Goal: Information Seeking & Learning: Learn about a topic

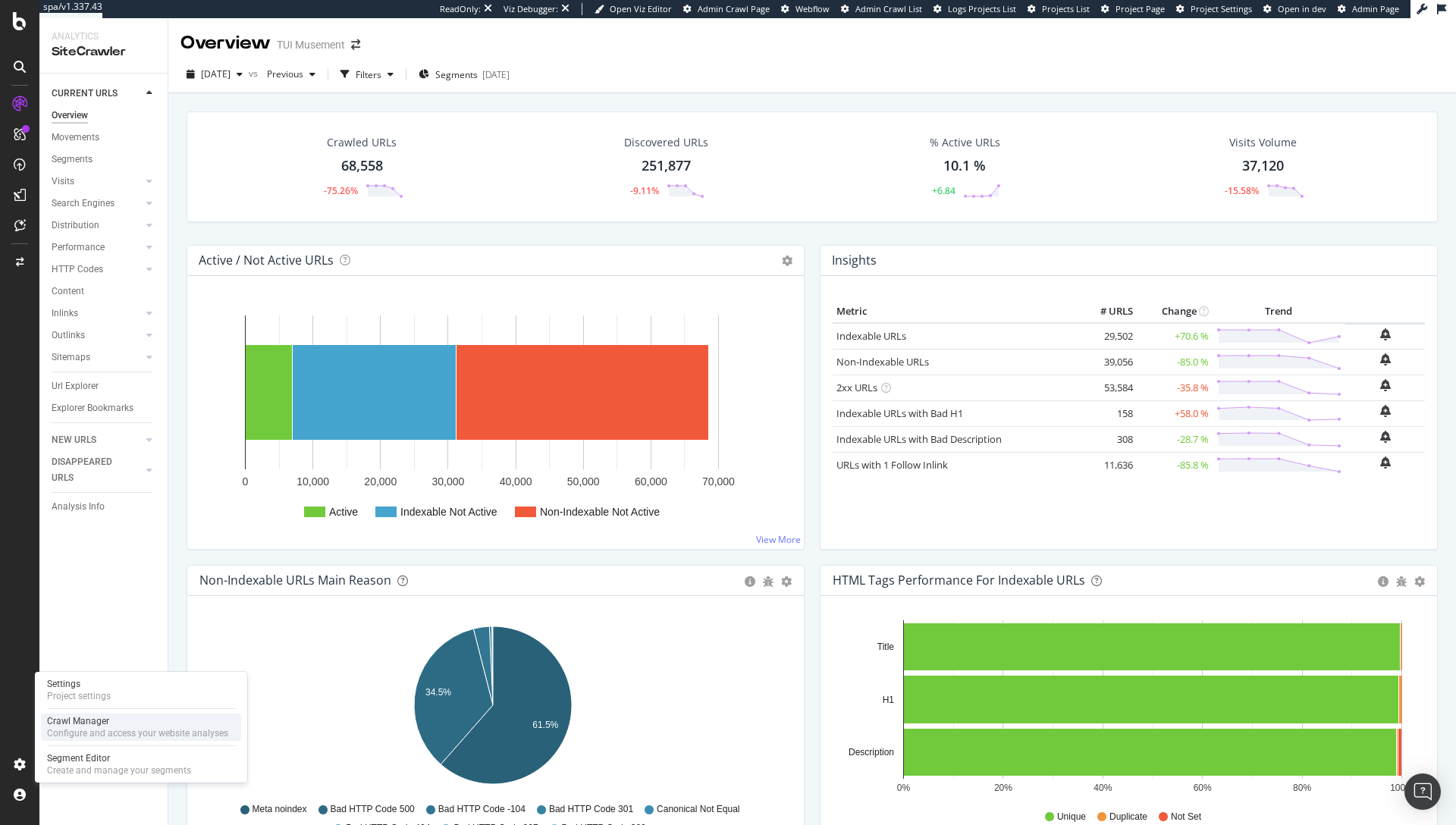
click at [94, 732] on div "Configure and access your website analyses" at bounding box center [137, 733] width 181 height 12
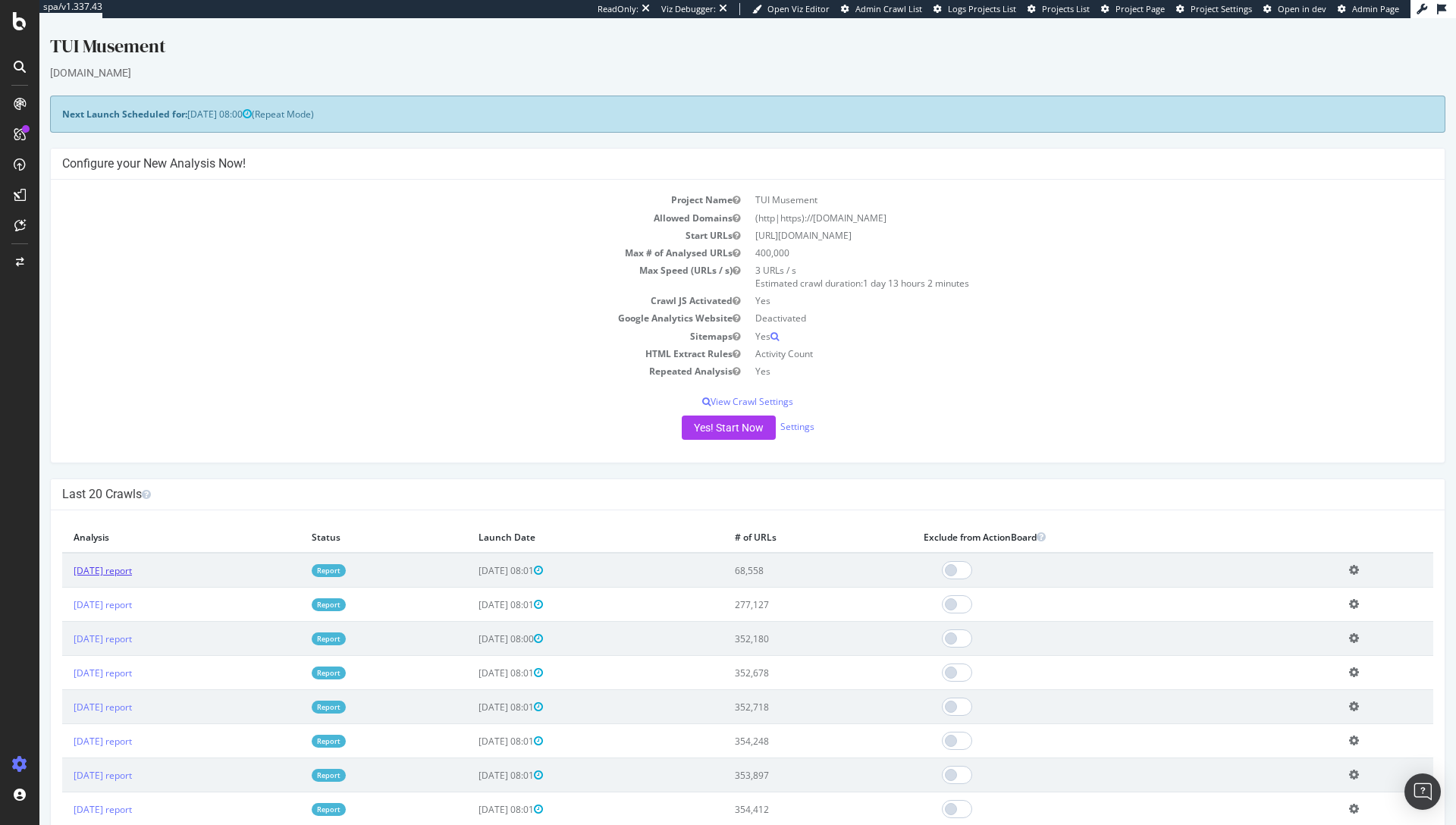
click at [132, 572] on link "[DATE] report" at bounding box center [103, 570] width 59 height 13
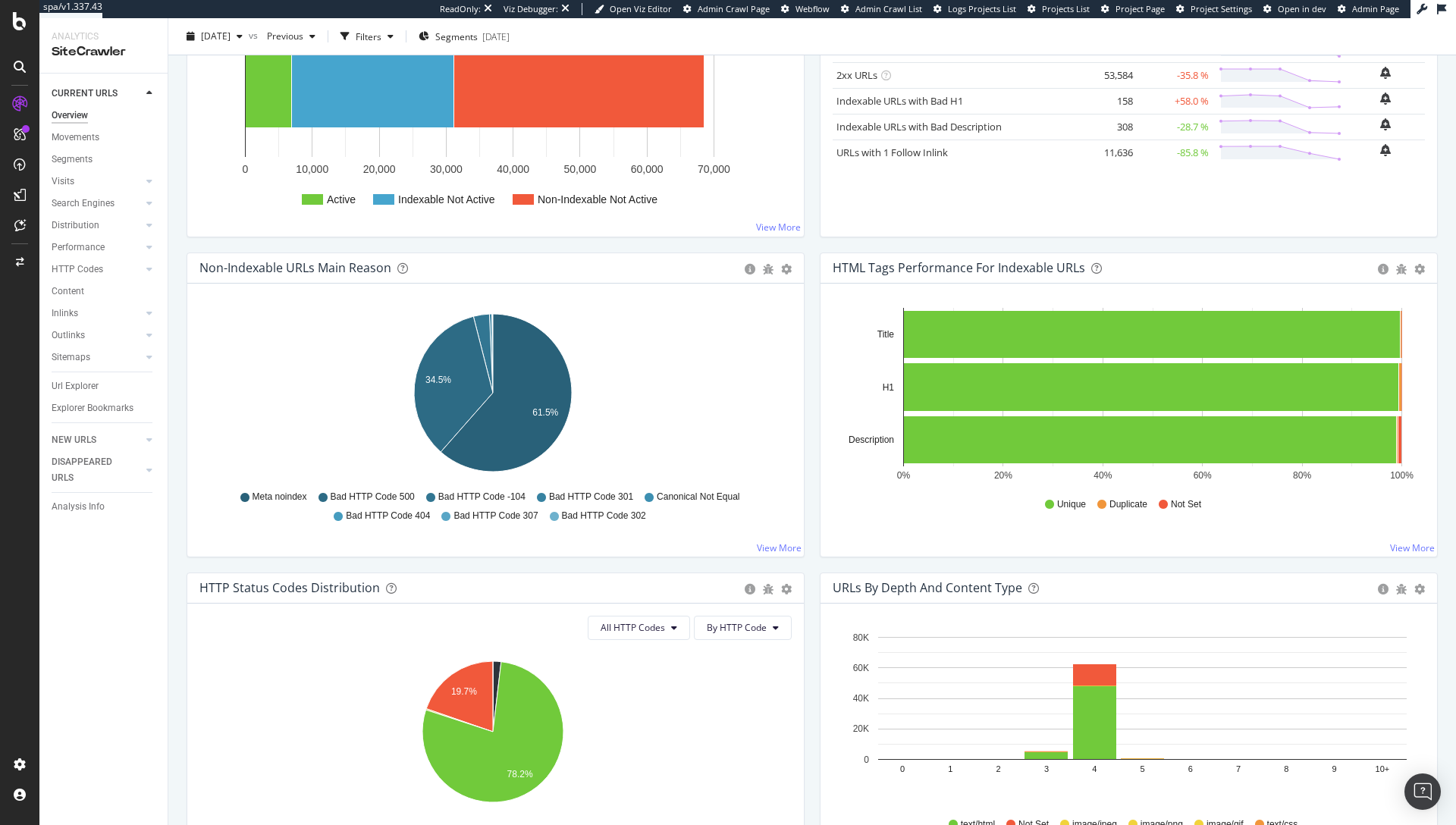
scroll to position [488, 0]
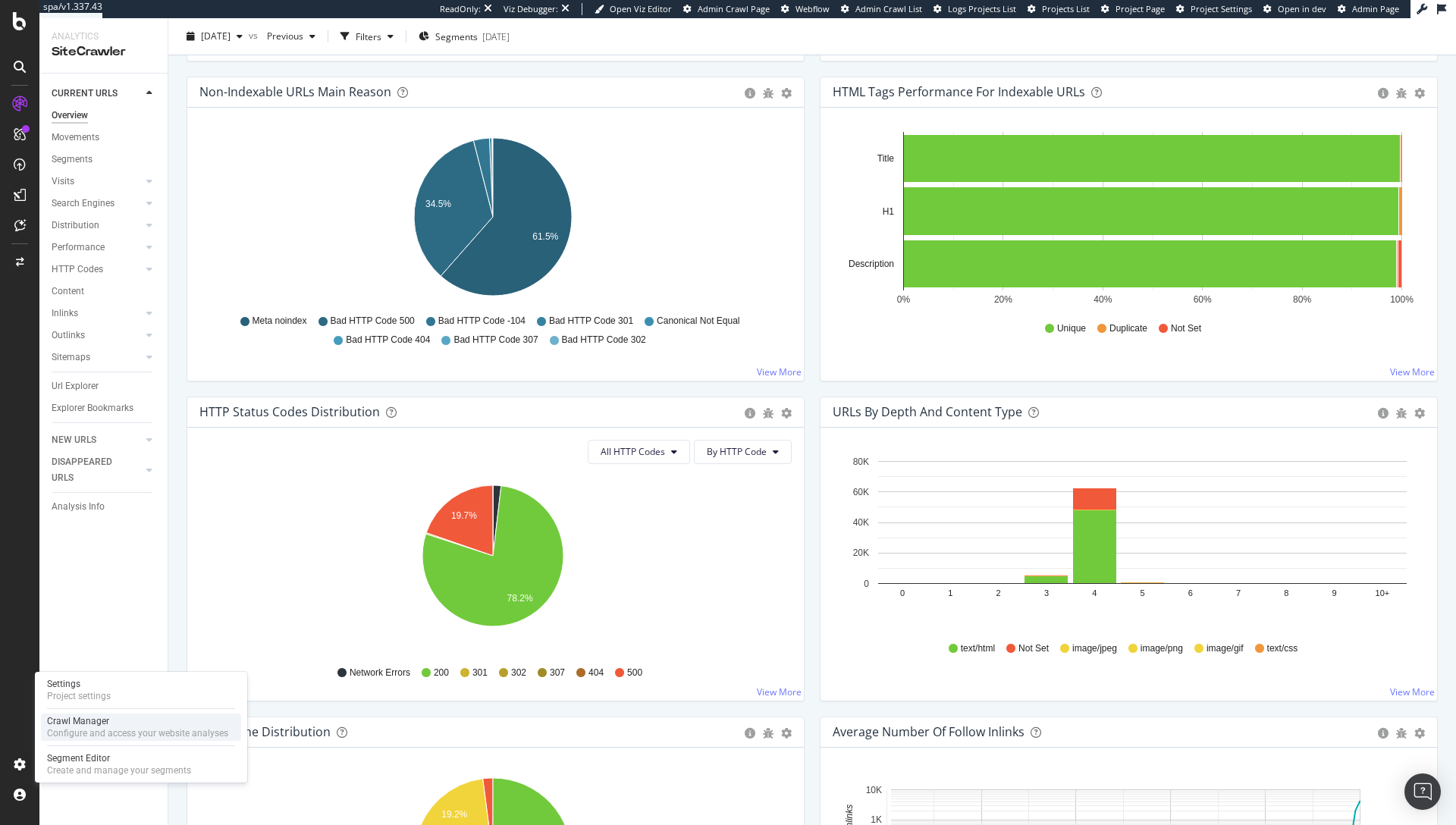
click at [104, 727] on div "Configure and access your website analyses" at bounding box center [137, 733] width 181 height 12
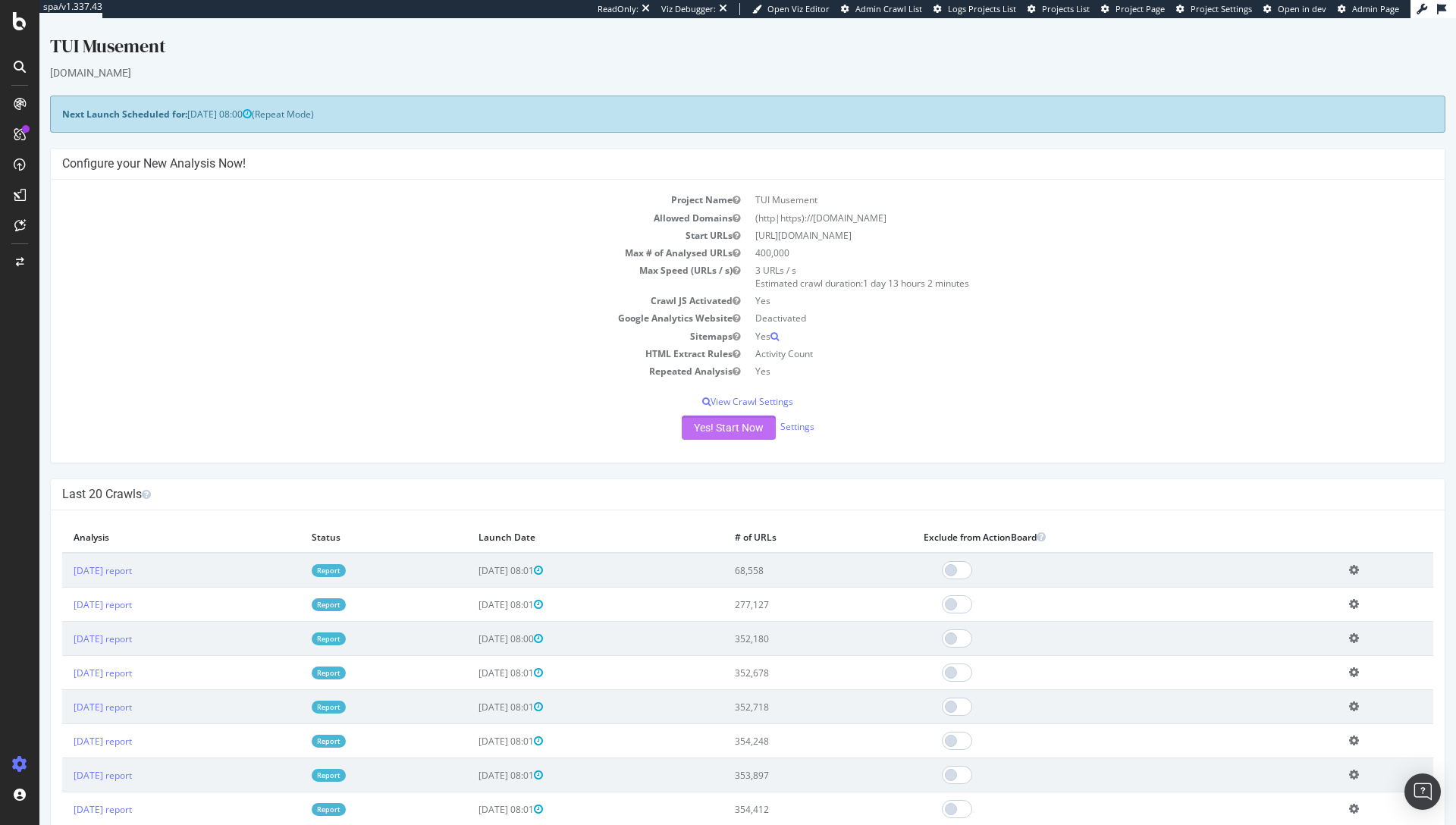
click at [722, 428] on button "Yes! Start Now" at bounding box center [729, 427] width 94 height 24
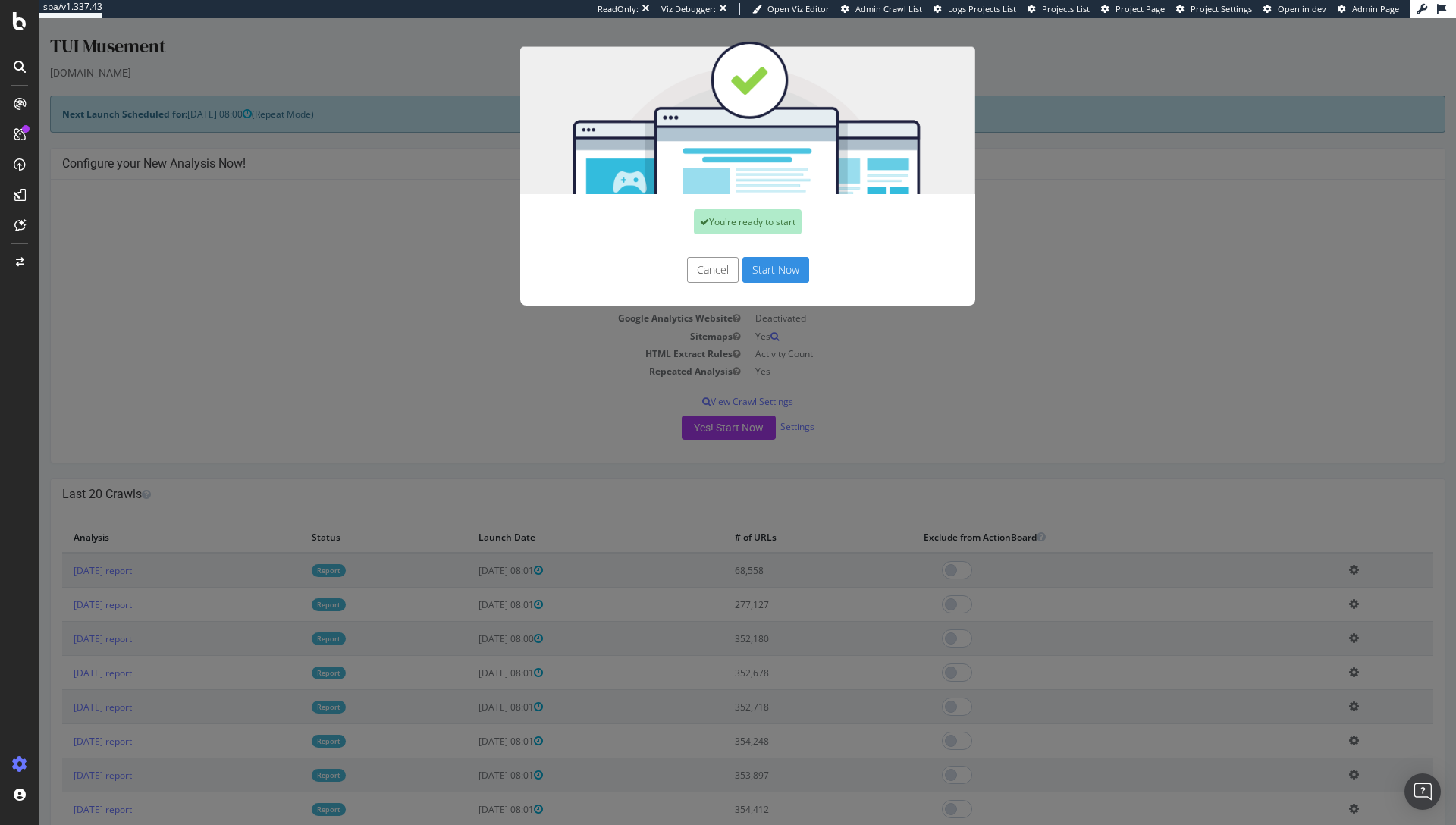
click at [767, 281] on button "Start Now" at bounding box center [776, 270] width 67 height 26
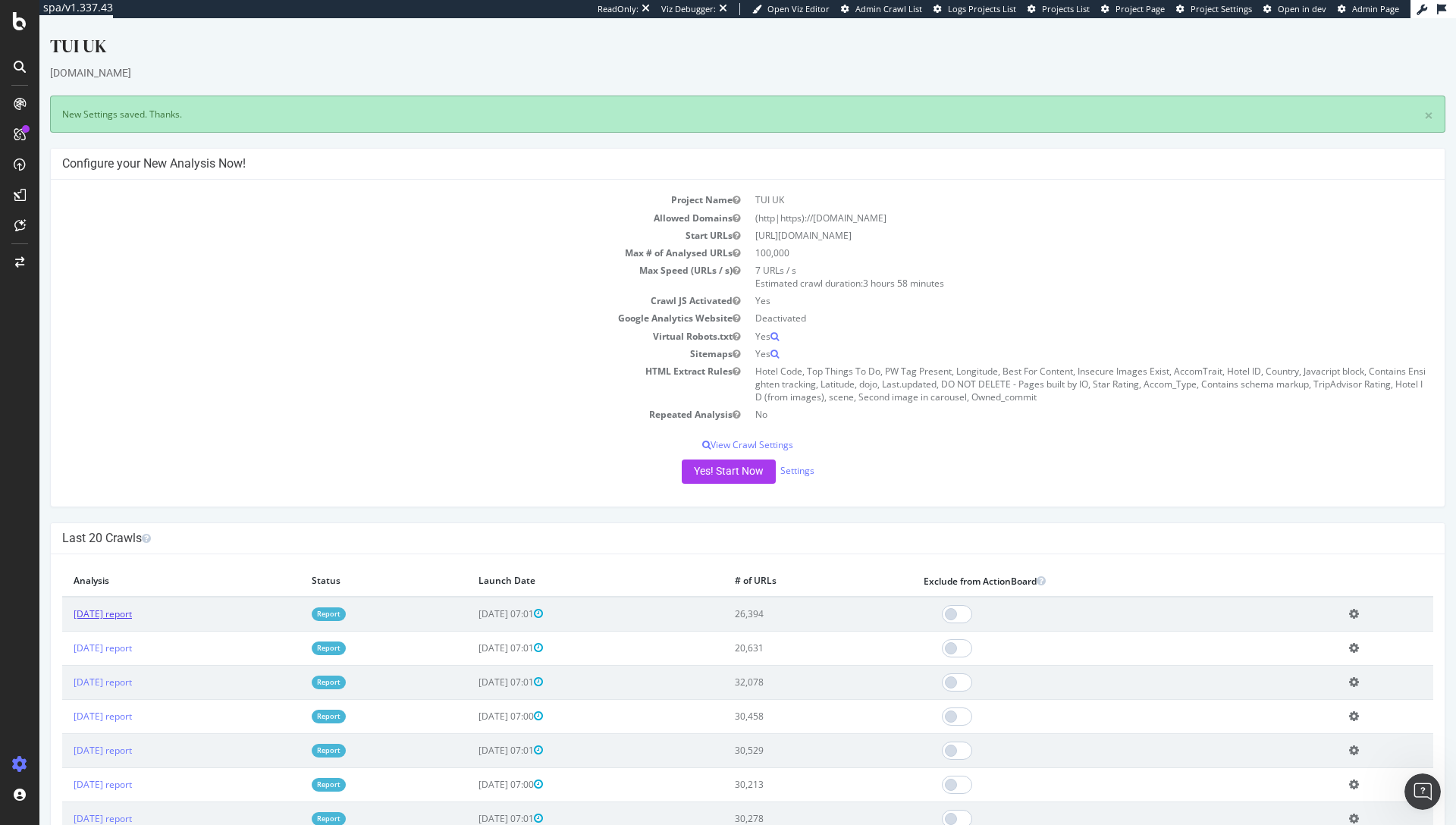
click at [132, 619] on link "[DATE] report" at bounding box center [103, 613] width 59 height 13
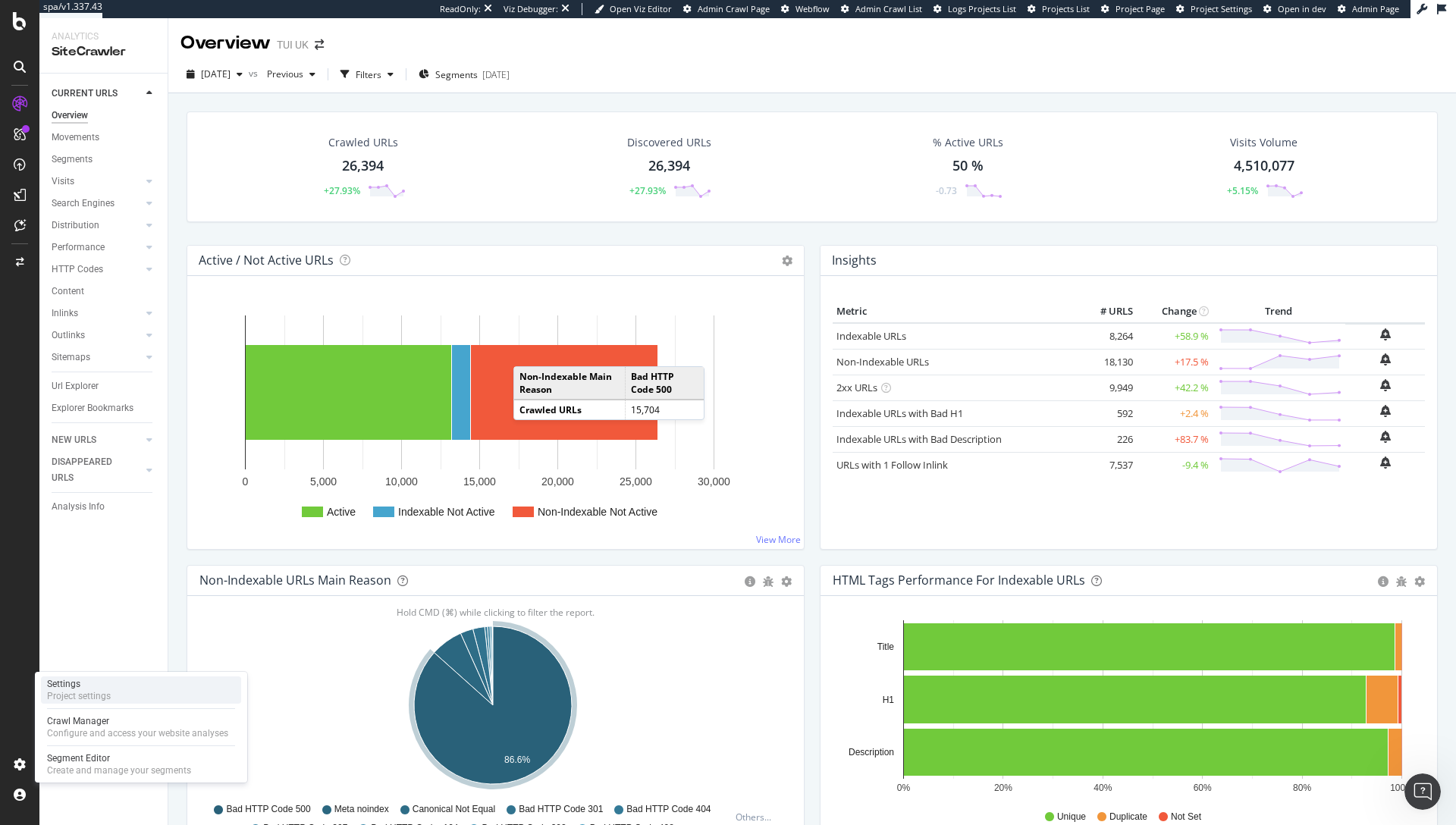
click at [72, 700] on div "Project settings" at bounding box center [79, 696] width 64 height 12
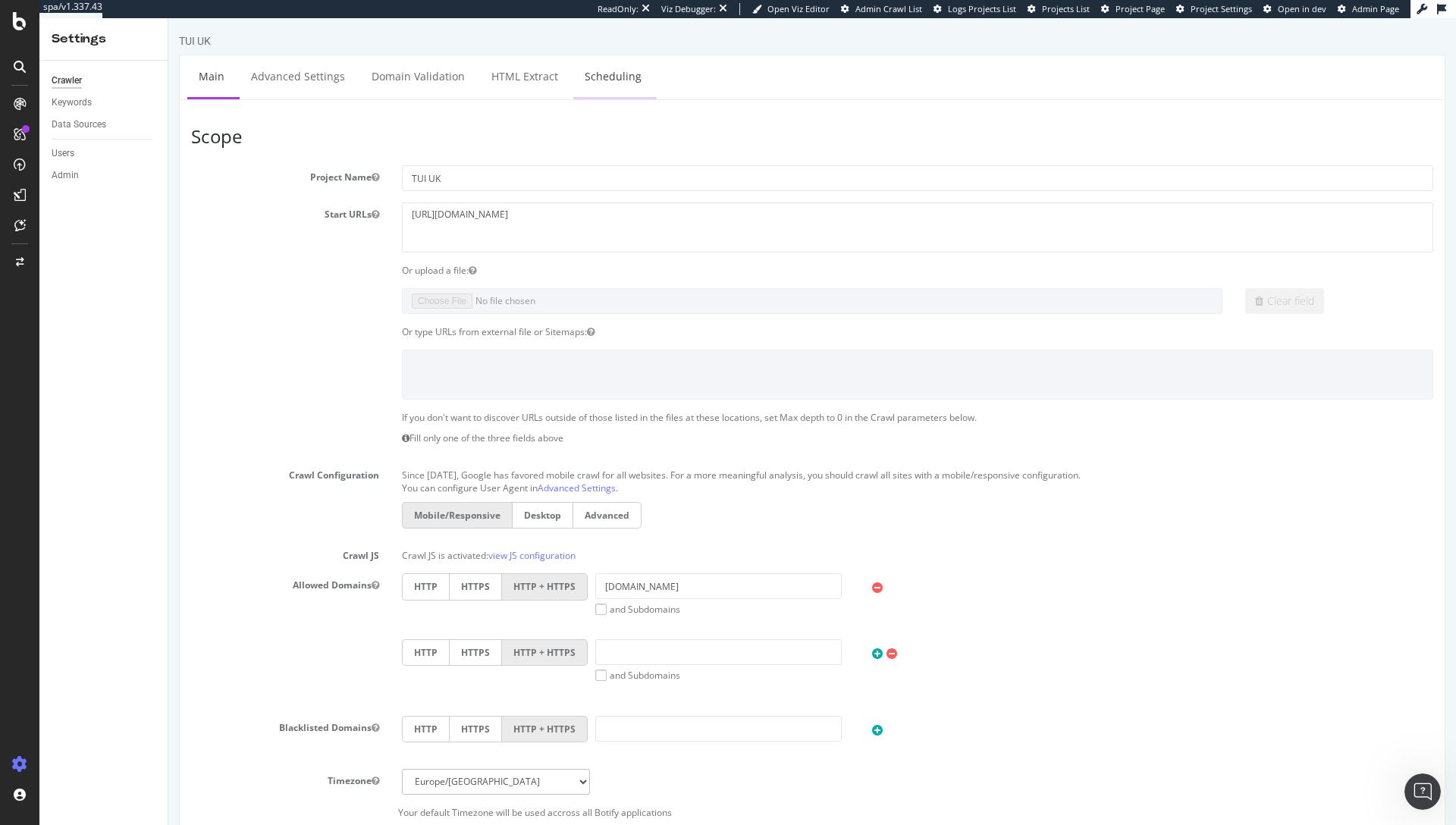
click at [622, 87] on link "Scheduling" at bounding box center [612, 76] width 80 height 42
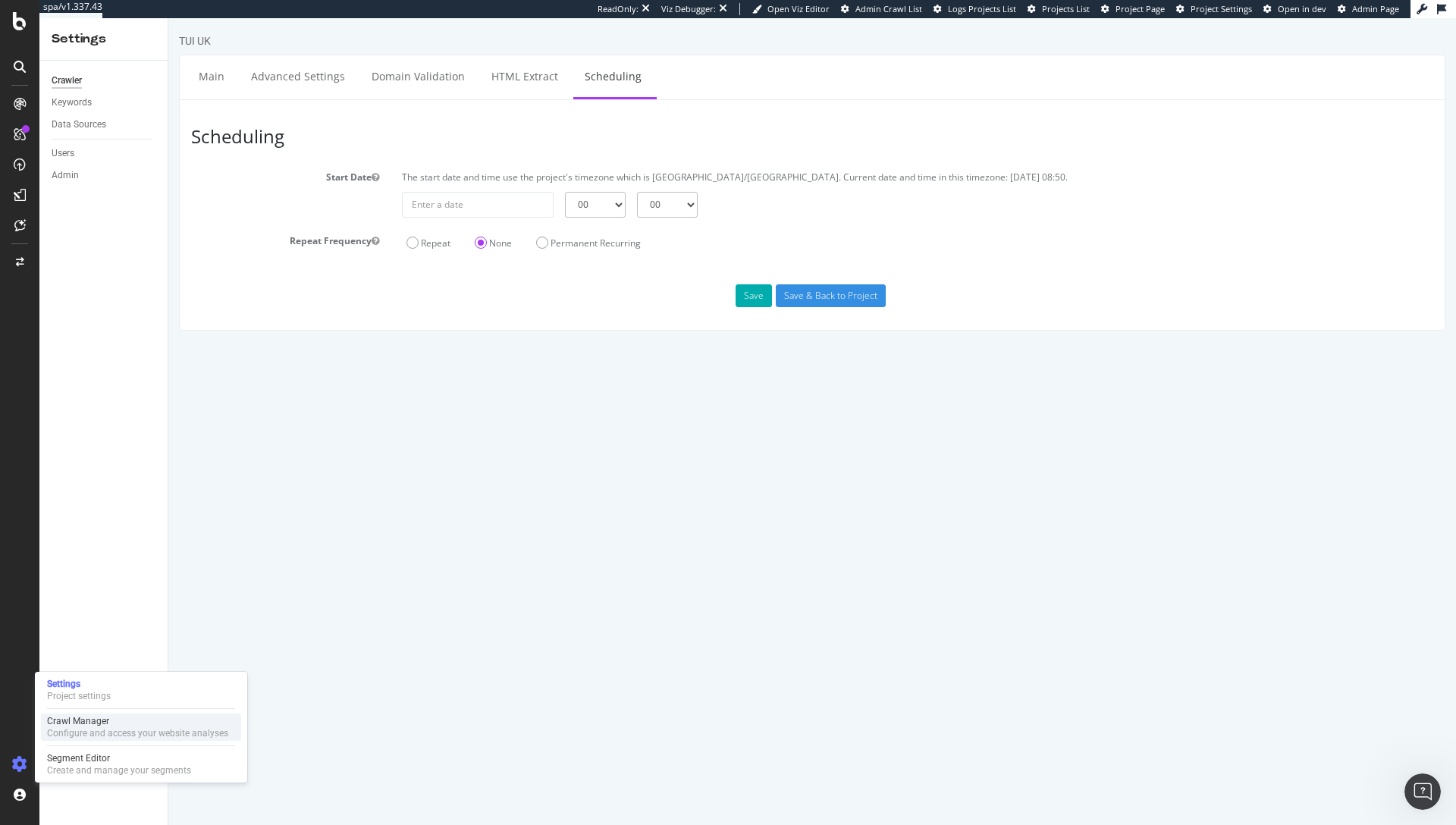
click at [84, 719] on div "Crawl Manager" at bounding box center [137, 721] width 181 height 12
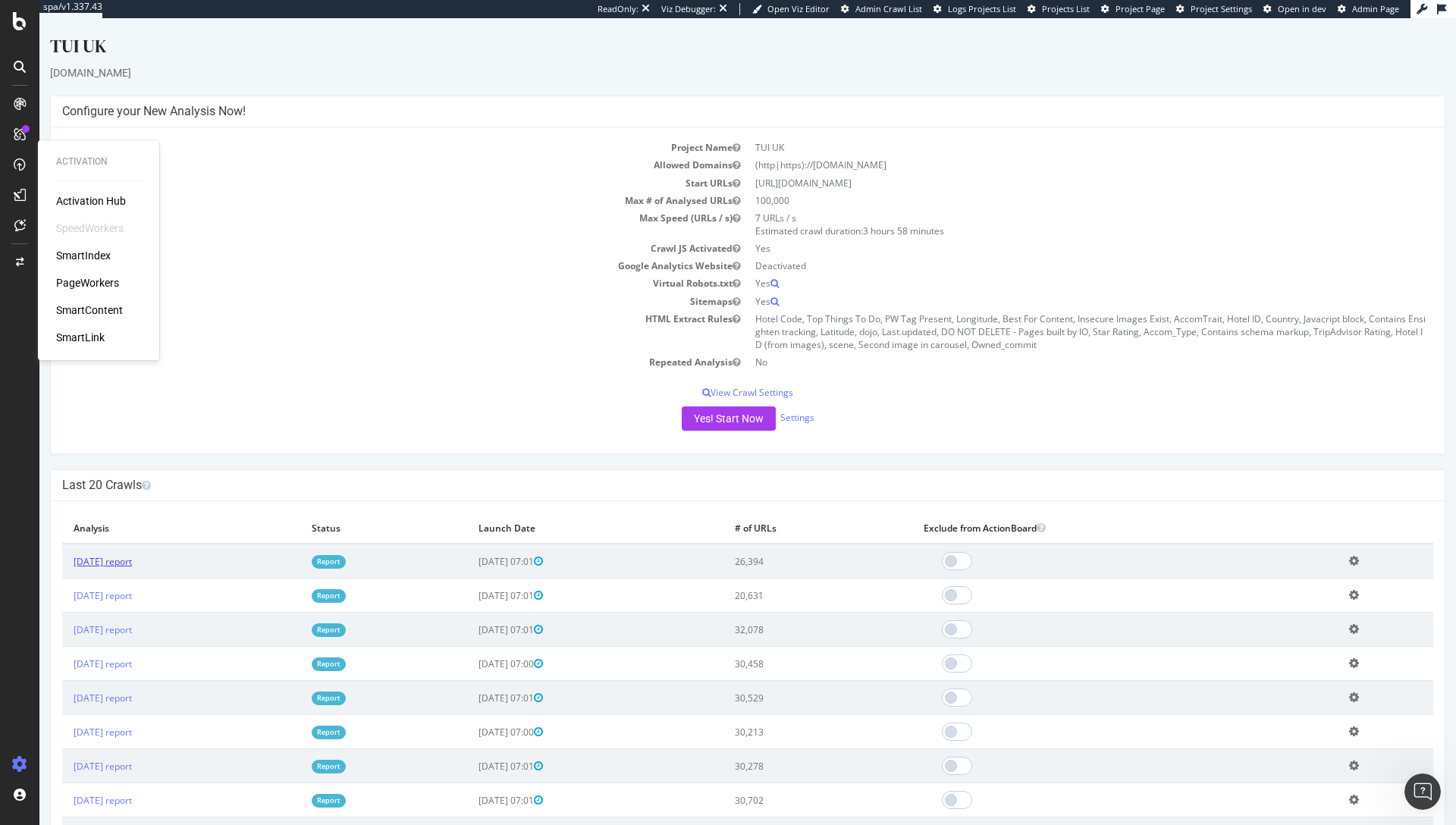
click at [132, 567] on link "2025 Sep. 25th report" at bounding box center [103, 561] width 59 height 13
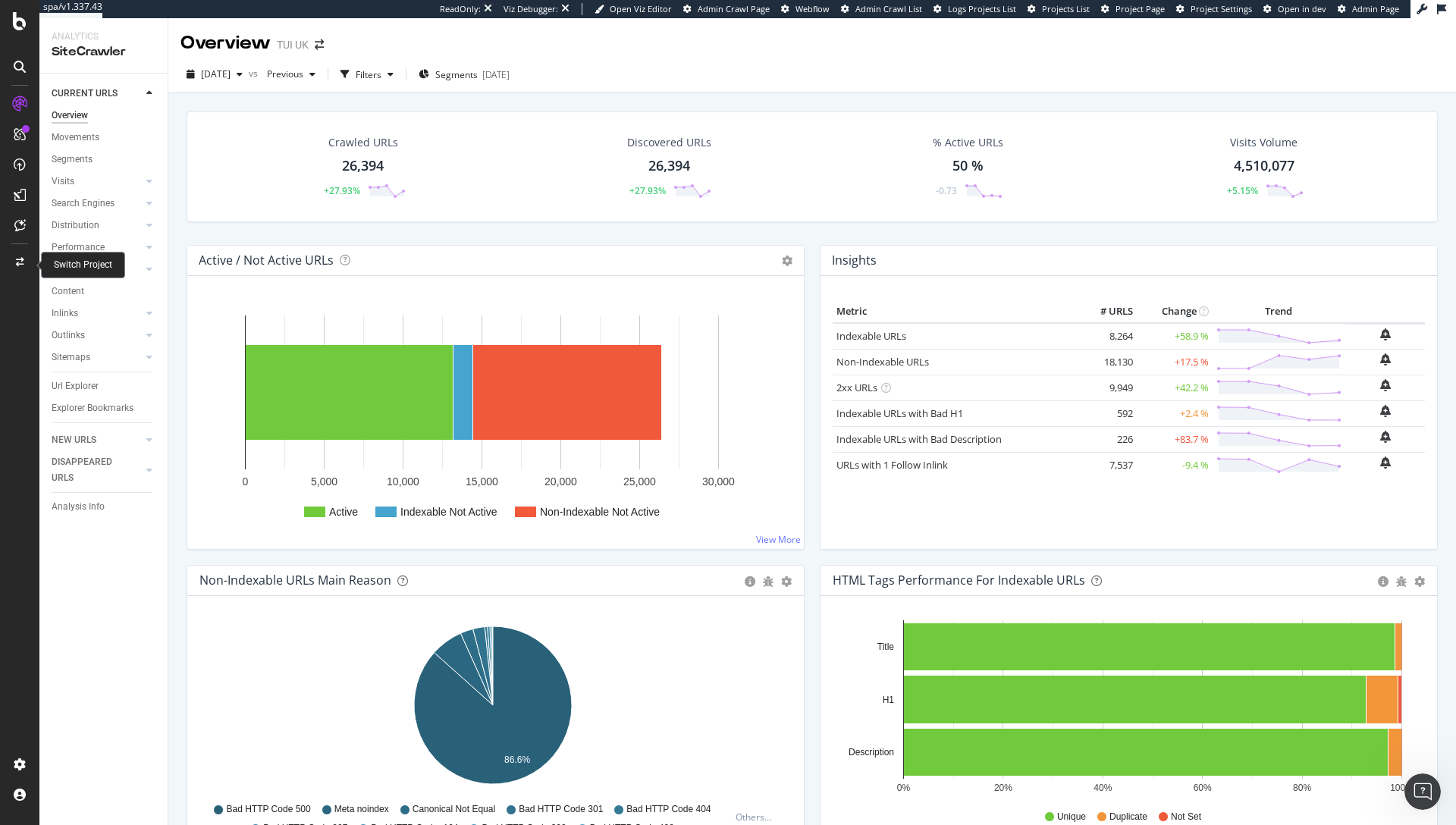
click at [29, 242] on div at bounding box center [19, 228] width 36 height 30
click at [28, 268] on div at bounding box center [19, 262] width 36 height 24
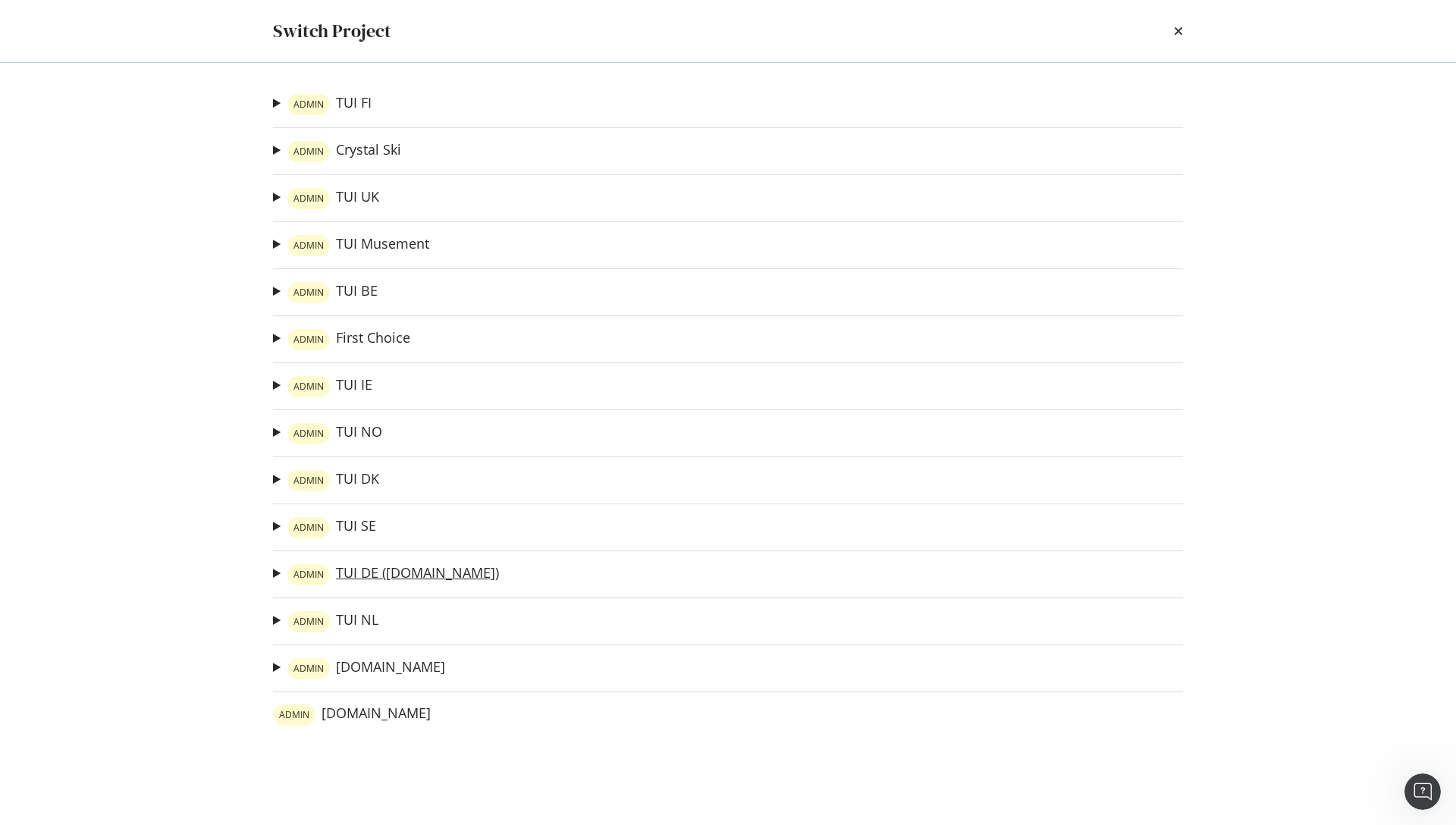
click at [373, 570] on link "ADMIN TUI DE (tui.com)" at bounding box center [393, 574] width 212 height 21
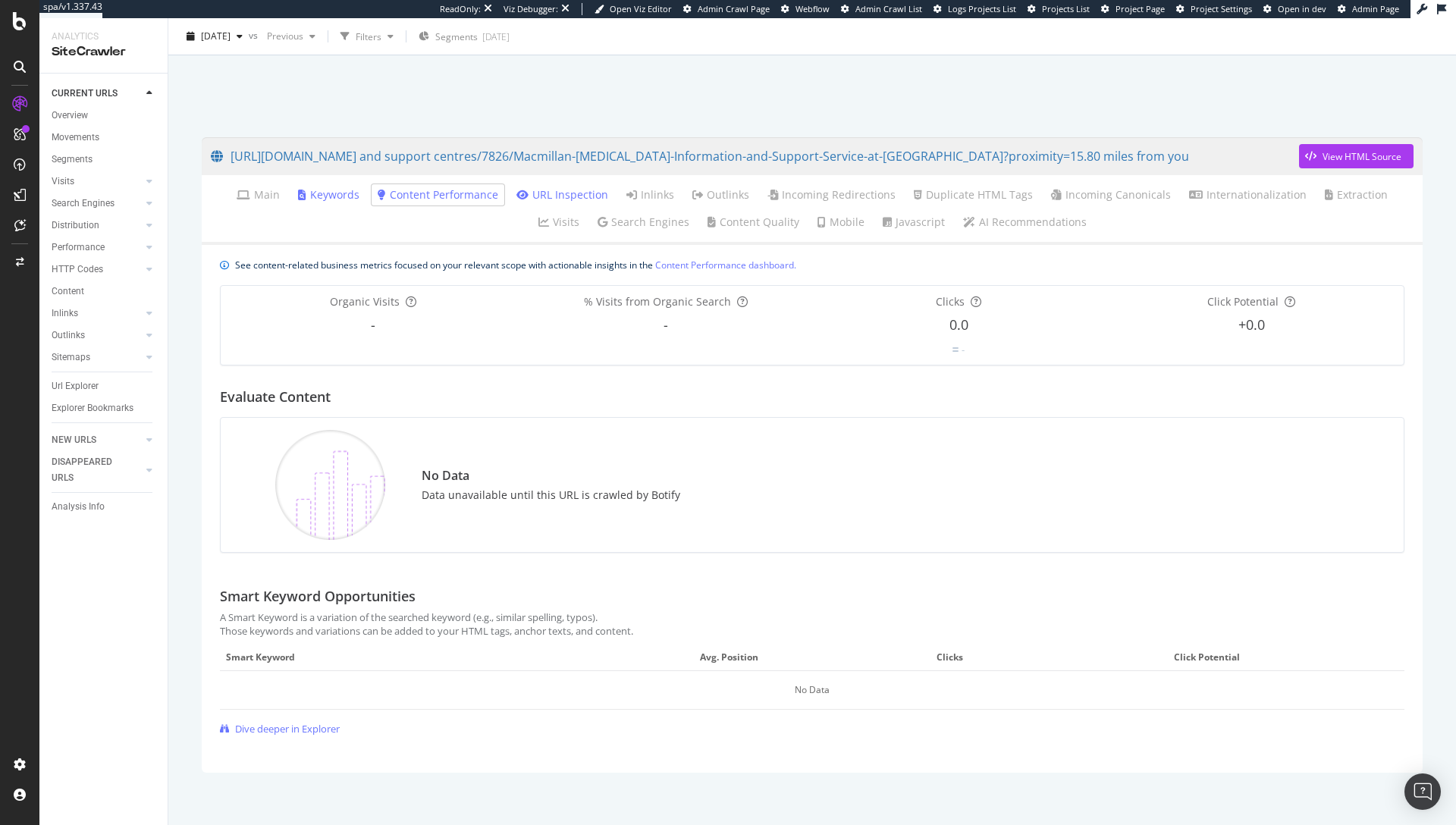
scroll to position [59, 0]
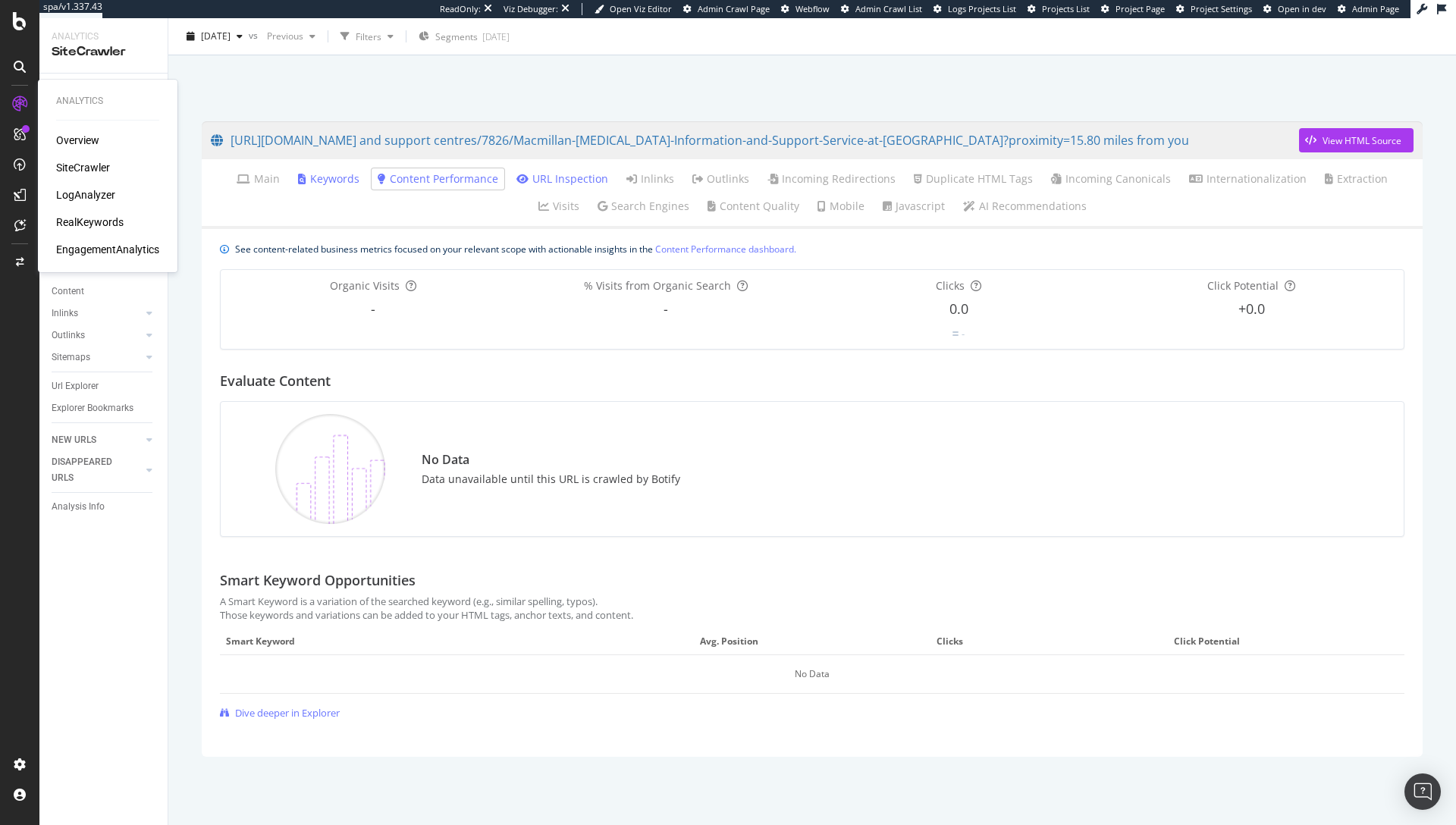
click at [81, 220] on div "RealKeywords" at bounding box center [90, 222] width 68 height 15
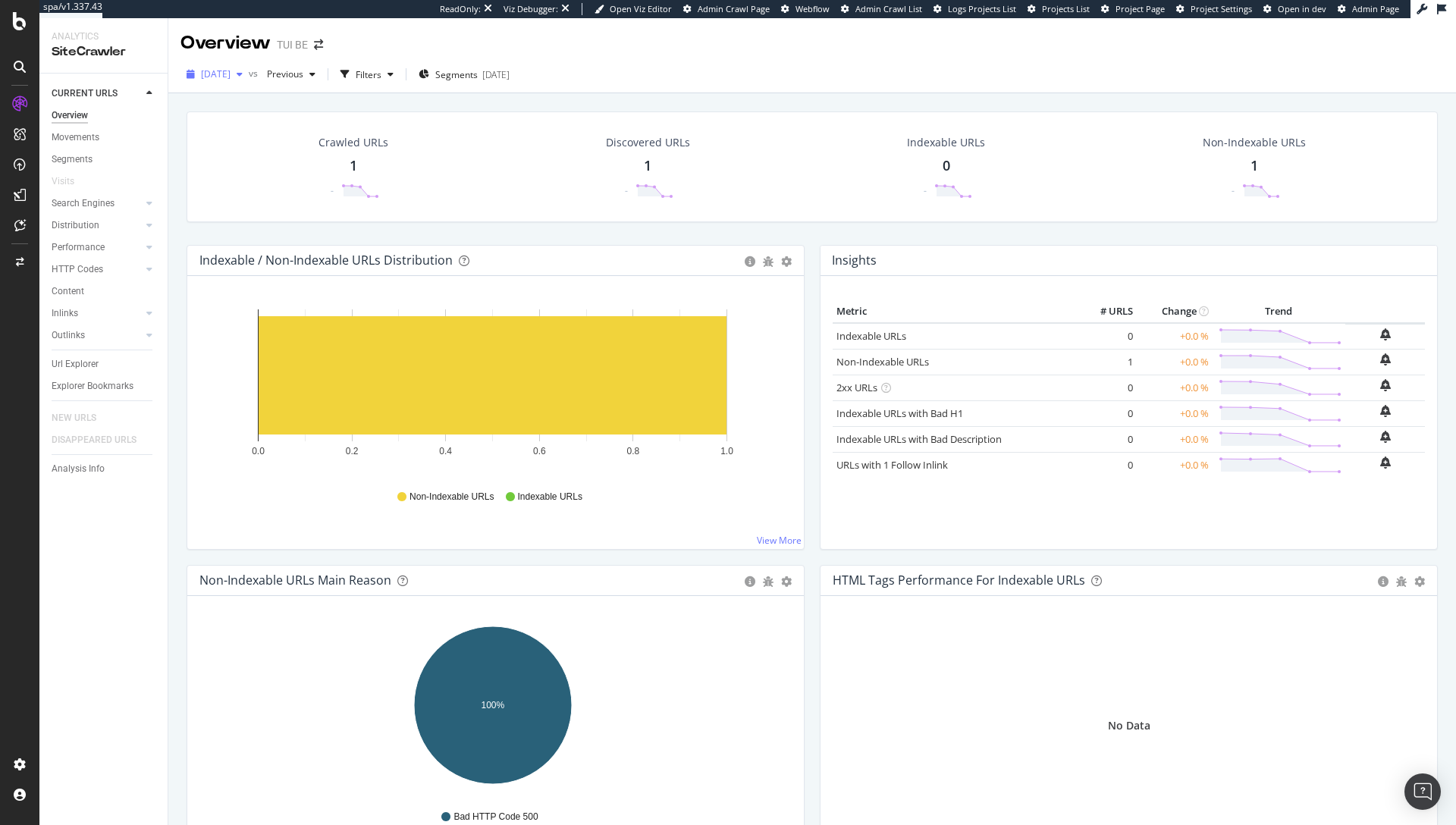
click at [230, 76] on span "[DATE]" at bounding box center [215, 74] width 29 height 13
click at [748, 88] on div "2025 Sep. 25th vs Previous Filters Segments 2022-08-11" at bounding box center [812, 77] width 1288 height 30
click at [230, 68] on span "[DATE]" at bounding box center [215, 74] width 29 height 13
click at [96, 735] on div "Configure and access your website analyses" at bounding box center [137, 733] width 181 height 12
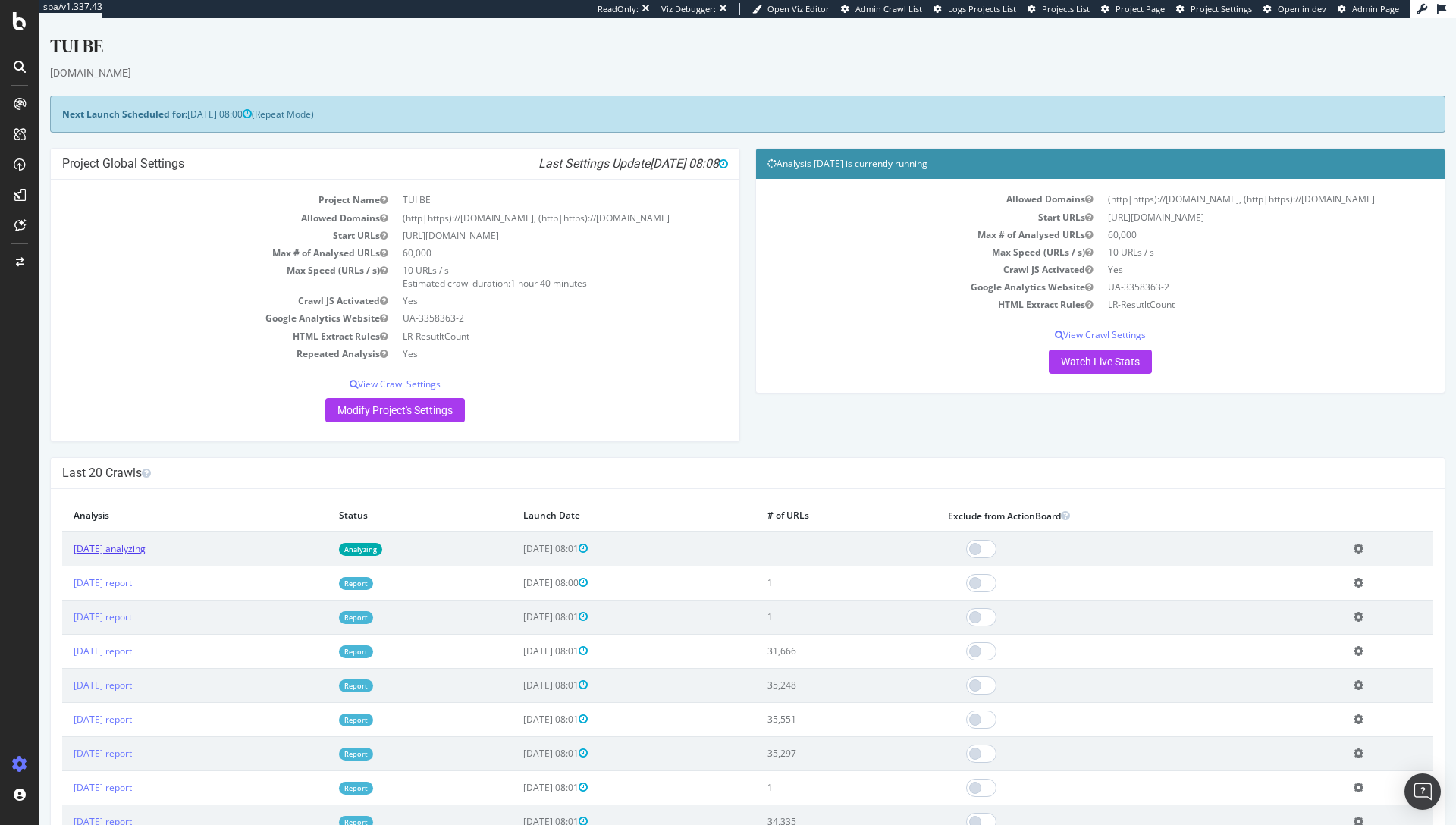
click at [146, 546] on link "2025 Sep. 26th analyzing" at bounding box center [110, 548] width 72 height 13
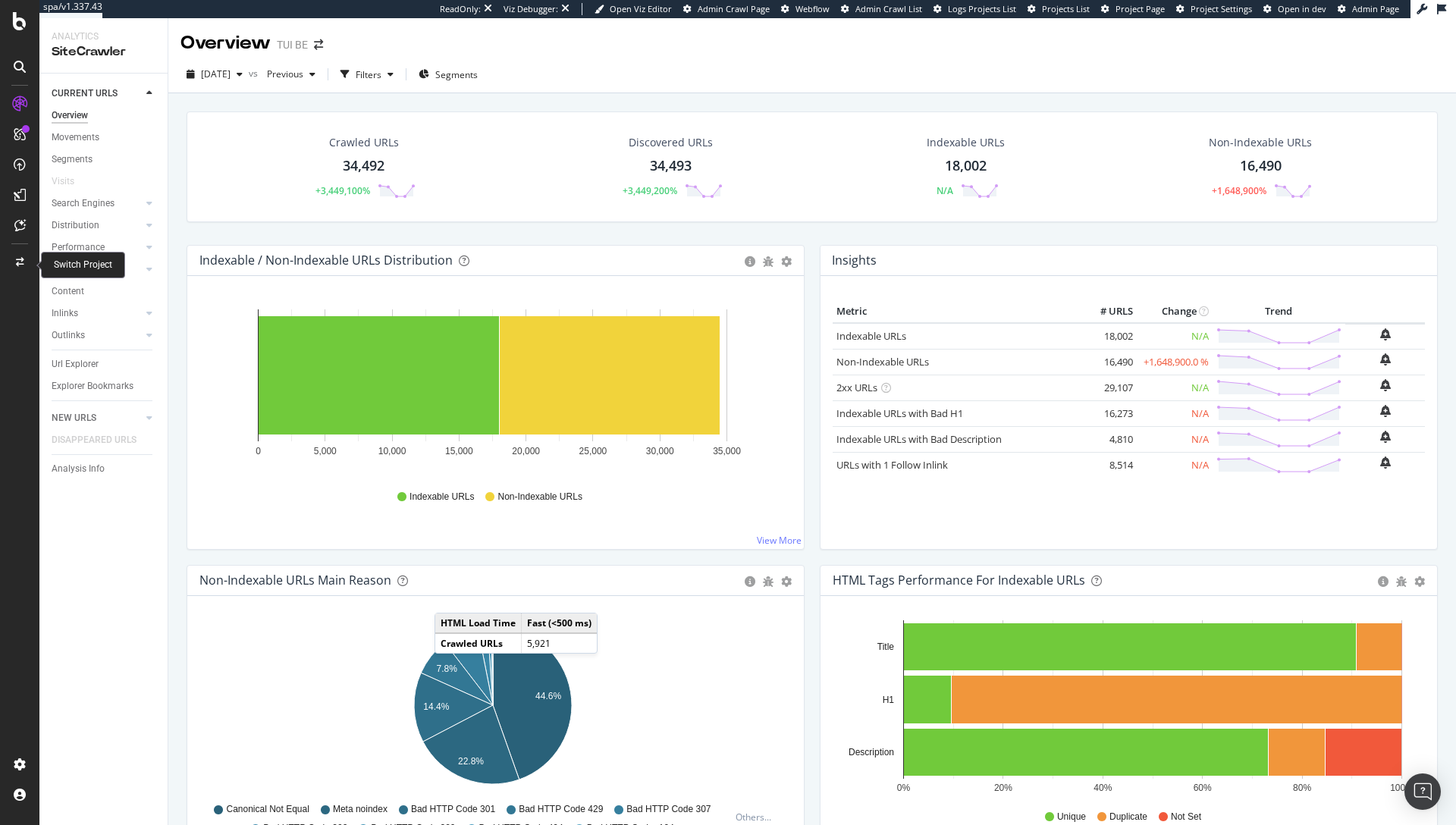
click at [15, 267] on div at bounding box center [19, 262] width 36 height 24
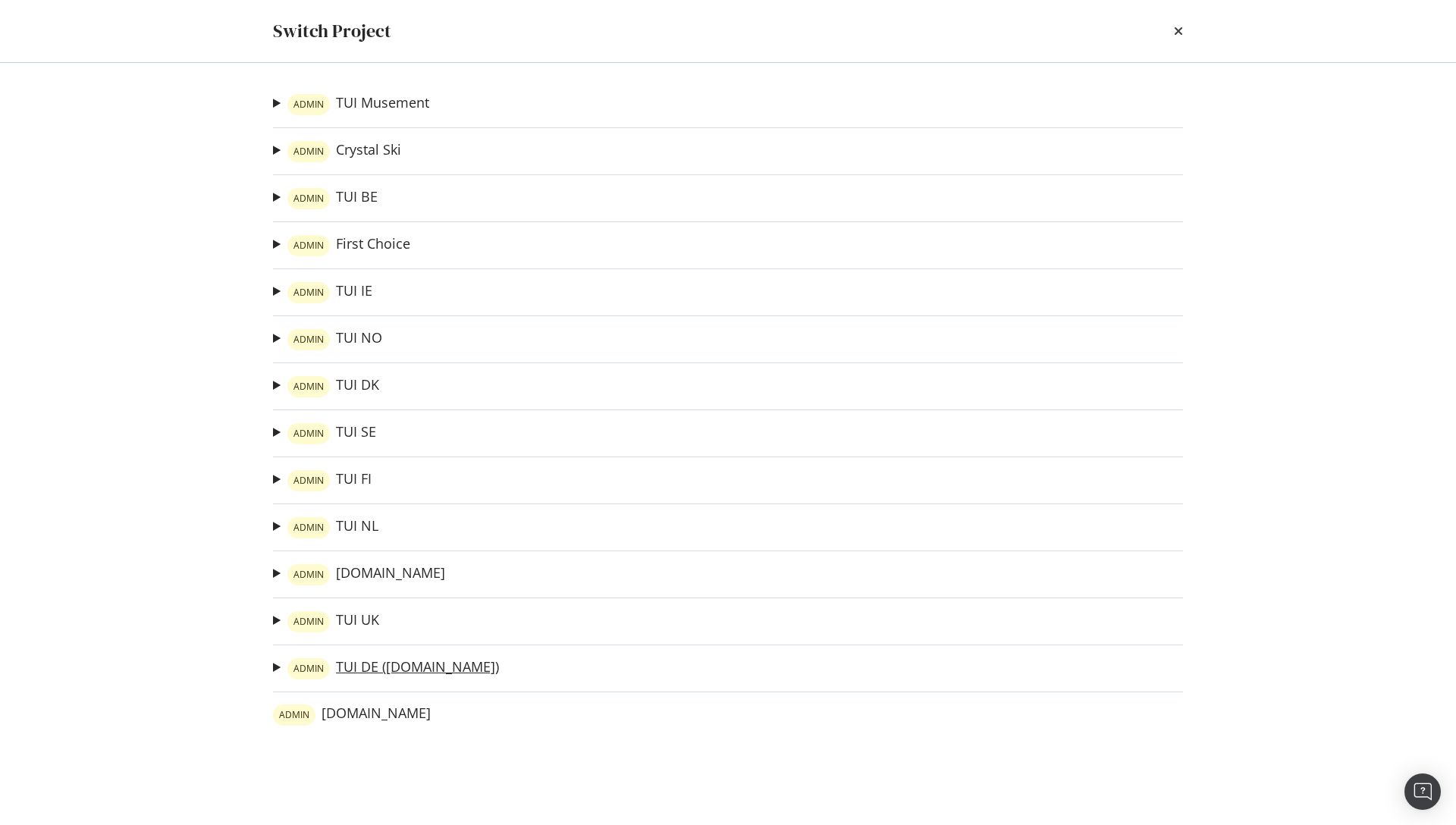
click at [359, 673] on link "ADMIN TUI DE ([DOMAIN_NAME])" at bounding box center [393, 668] width 212 height 21
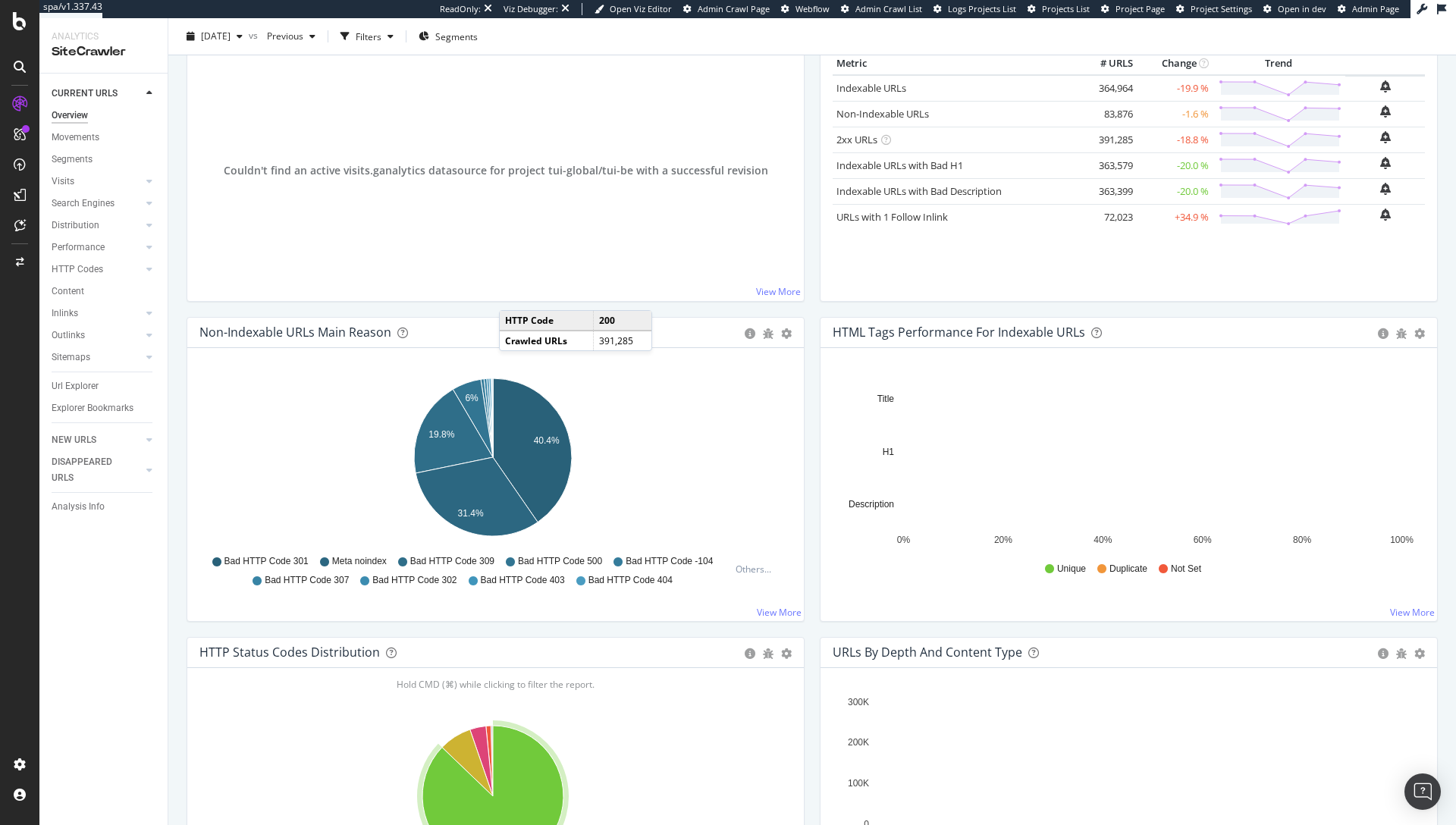
scroll to position [245, 0]
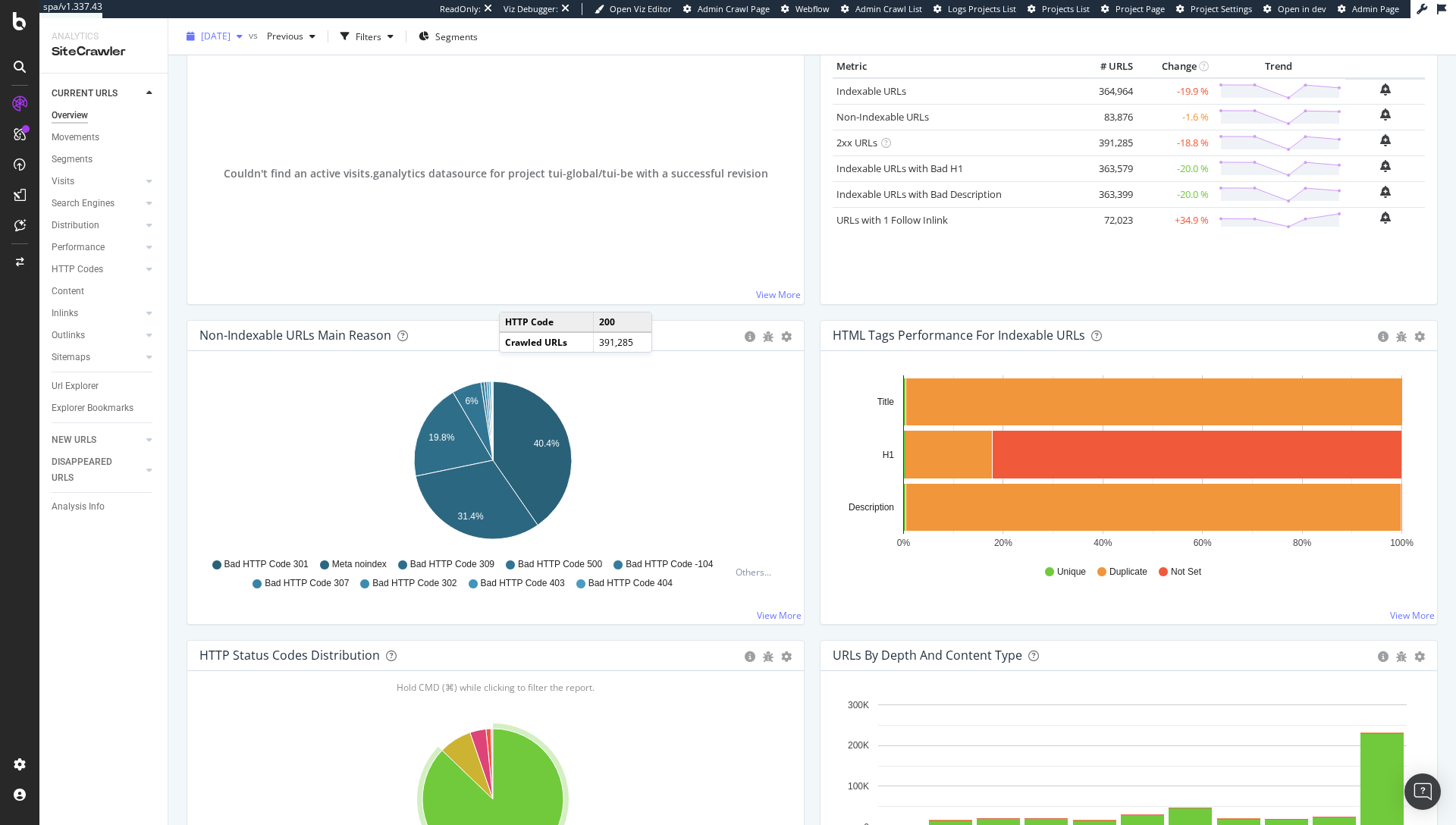
click at [249, 36] on div "button" at bounding box center [240, 36] width 18 height 9
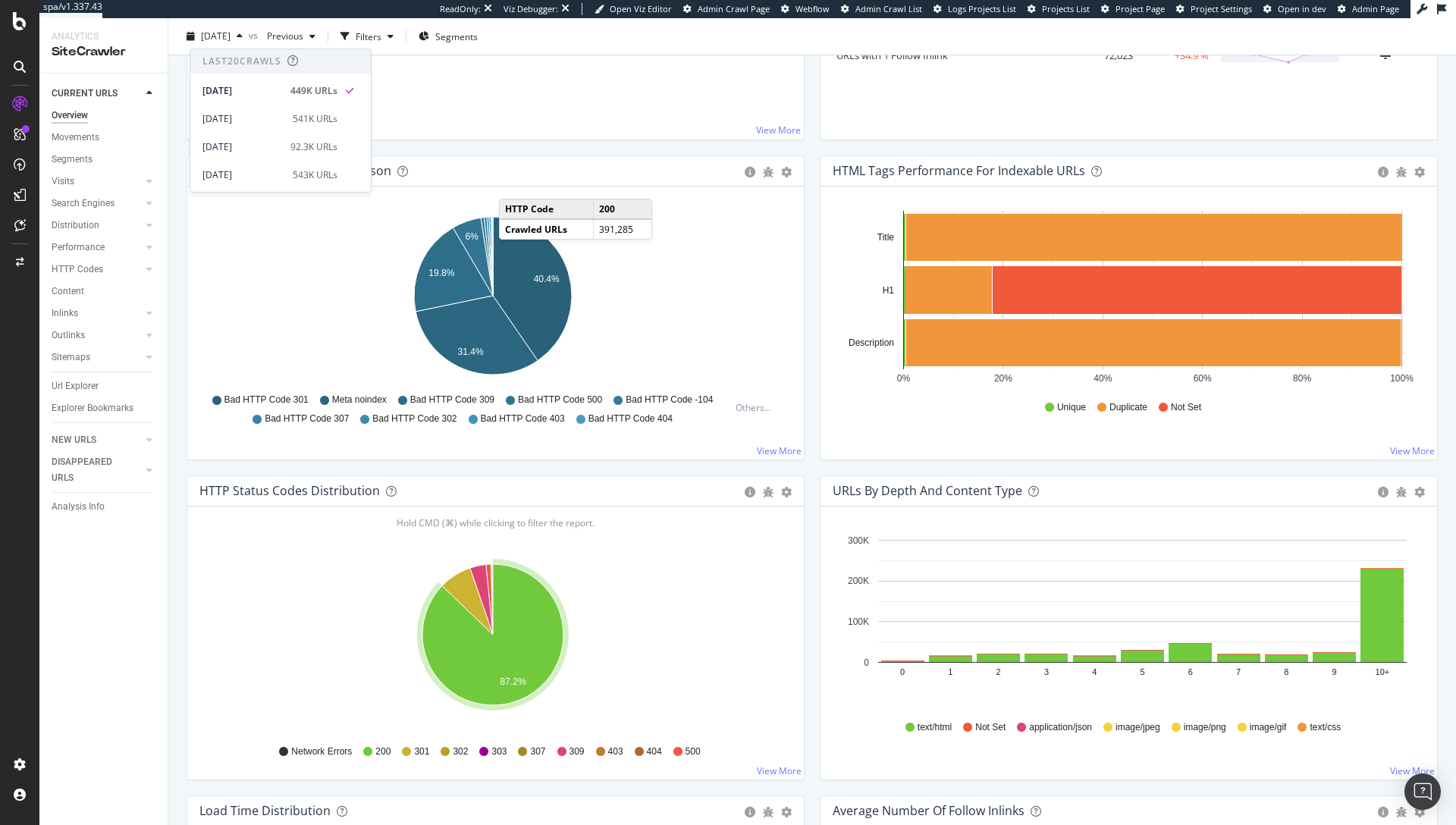
scroll to position [587, 0]
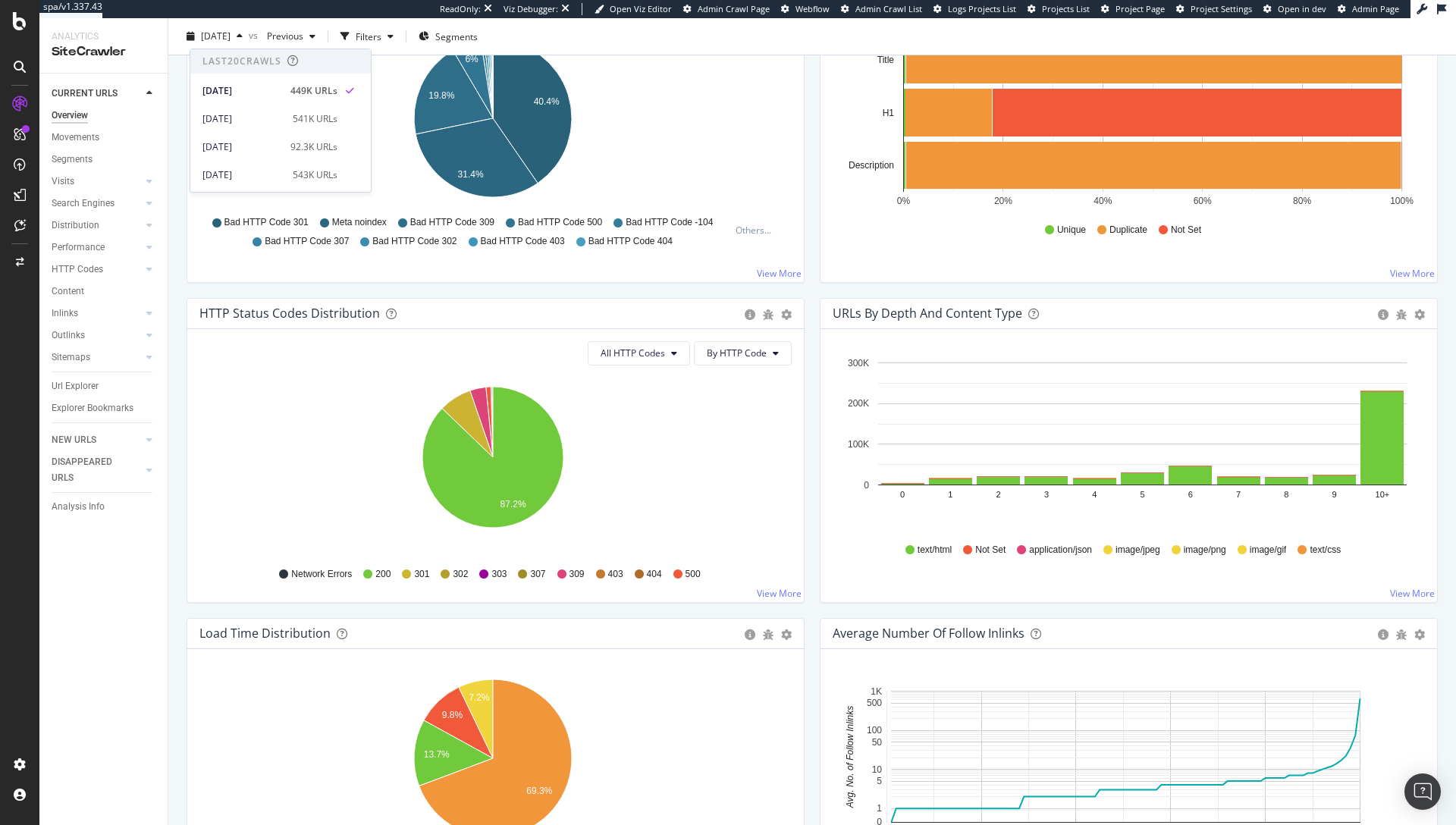
click at [643, 388] on icon "87.2%" at bounding box center [493, 466] width 587 height 176
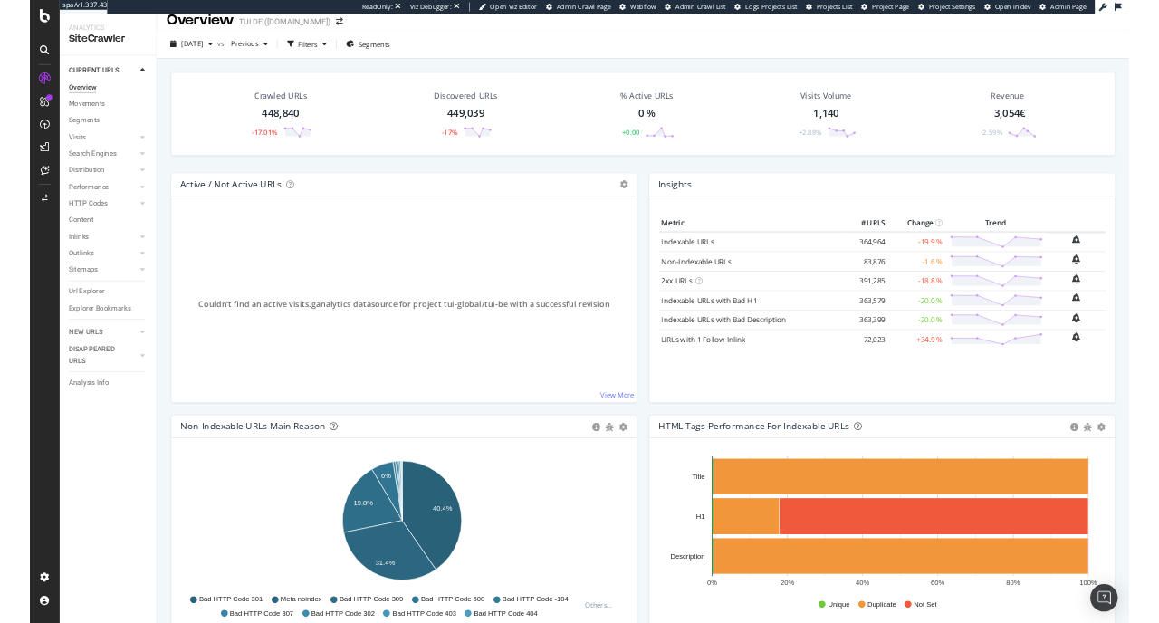
scroll to position [0, 0]
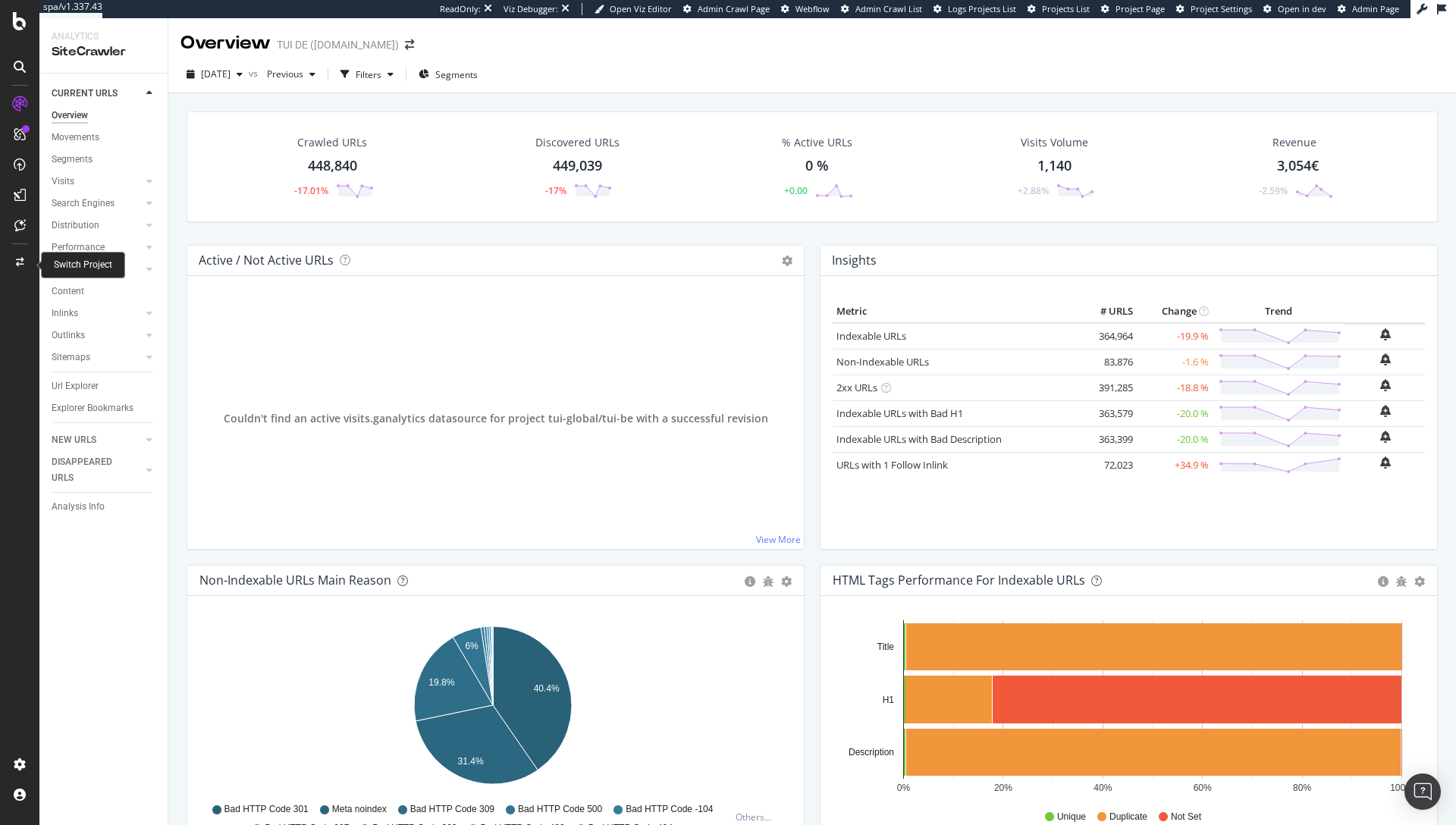
click at [19, 258] on icon at bounding box center [20, 262] width 8 height 9
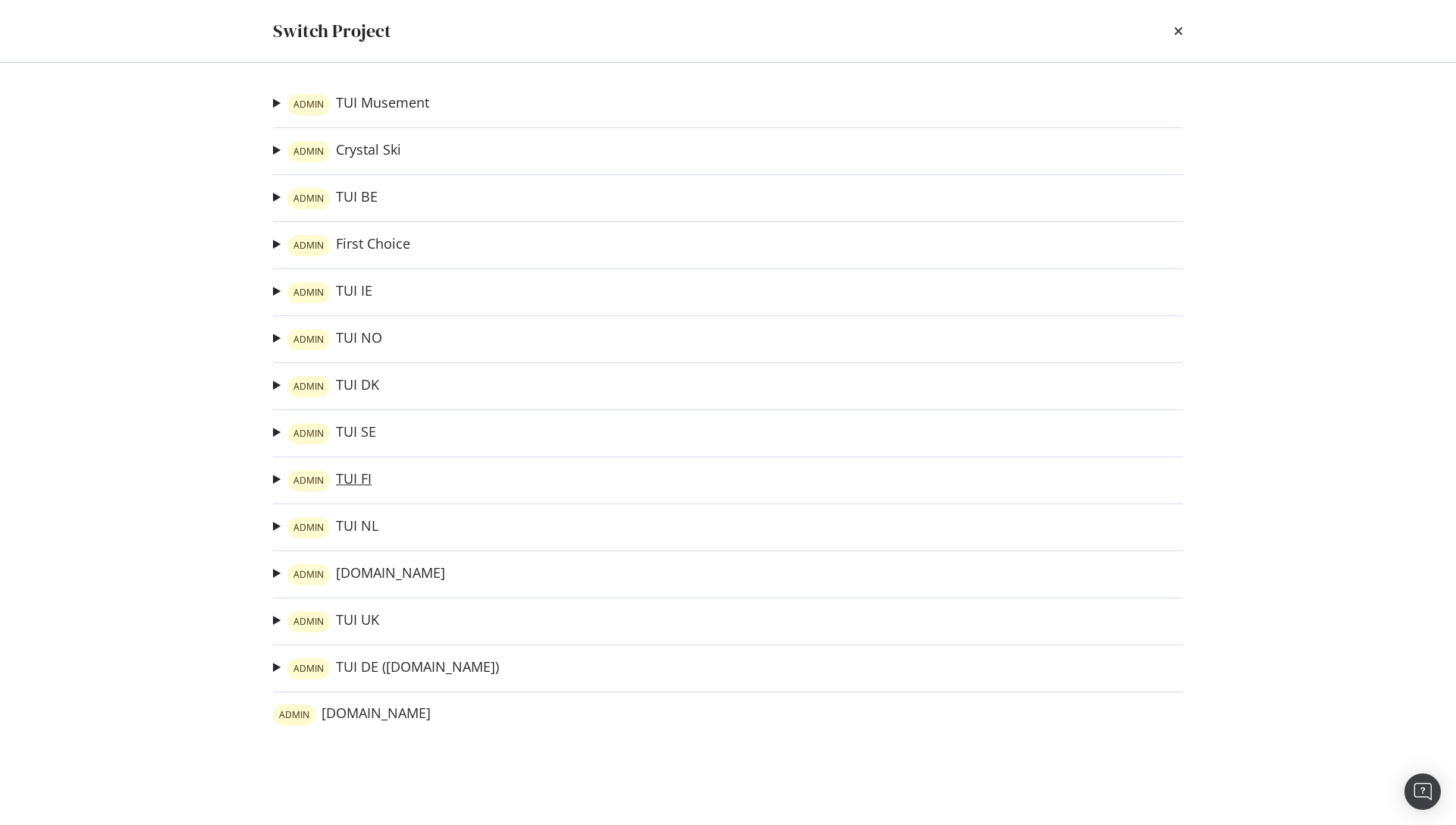
click at [349, 477] on link "ADMIN TUI FI" at bounding box center [329, 480] width 84 height 21
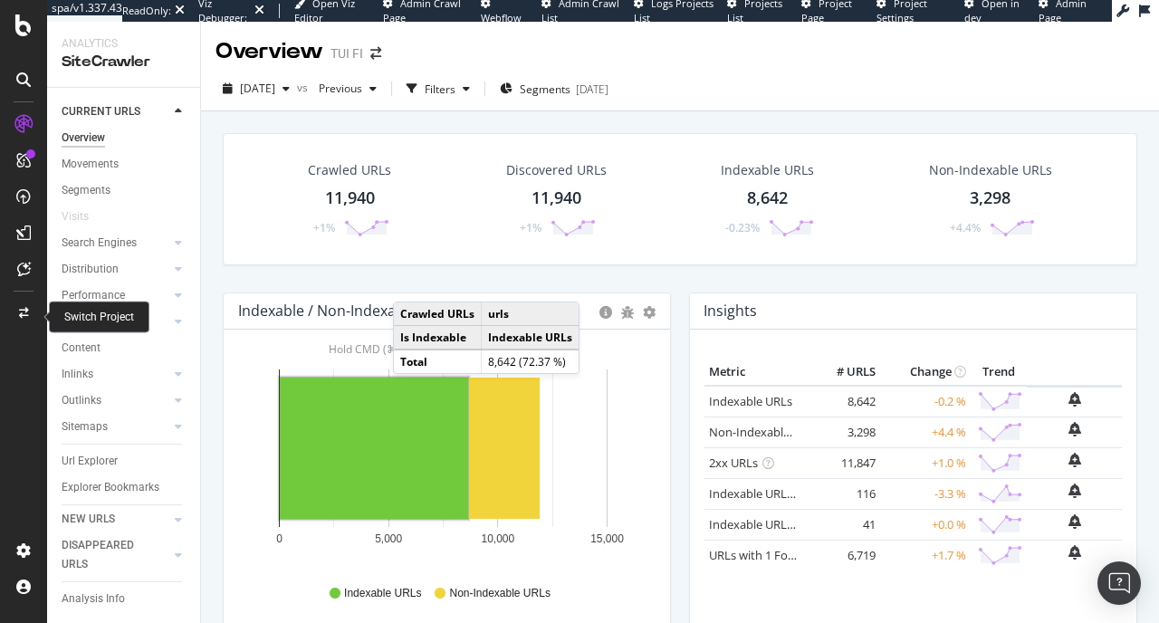
click at [26, 319] on div at bounding box center [23, 313] width 43 height 29
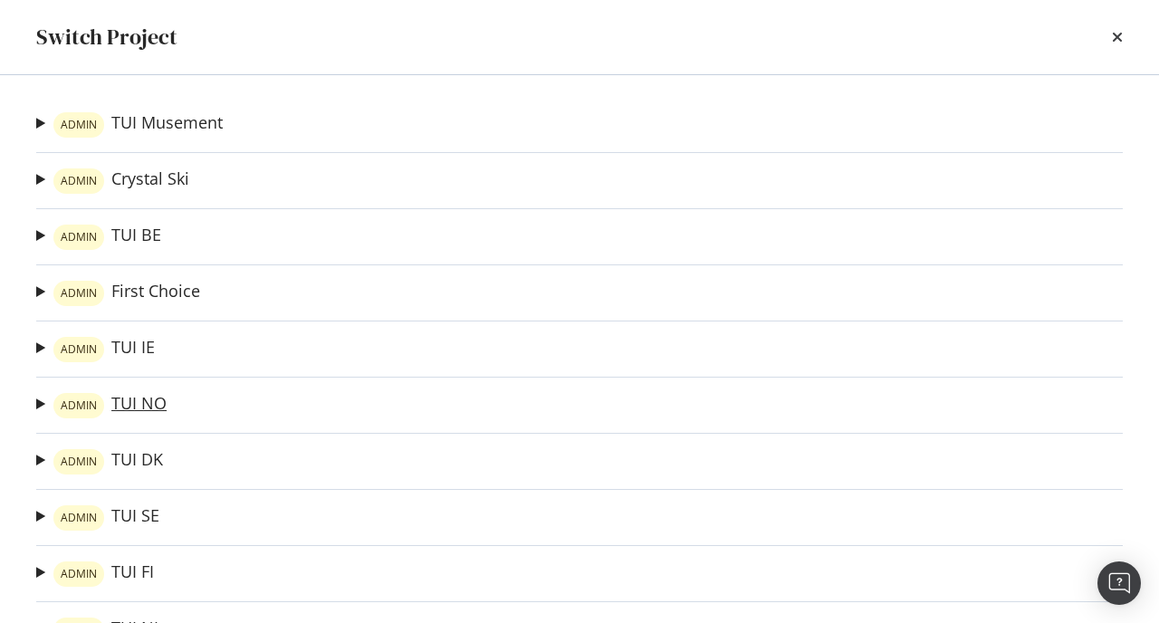
click at [145, 396] on link "ADMIN TUI NO" at bounding box center [109, 405] width 113 height 25
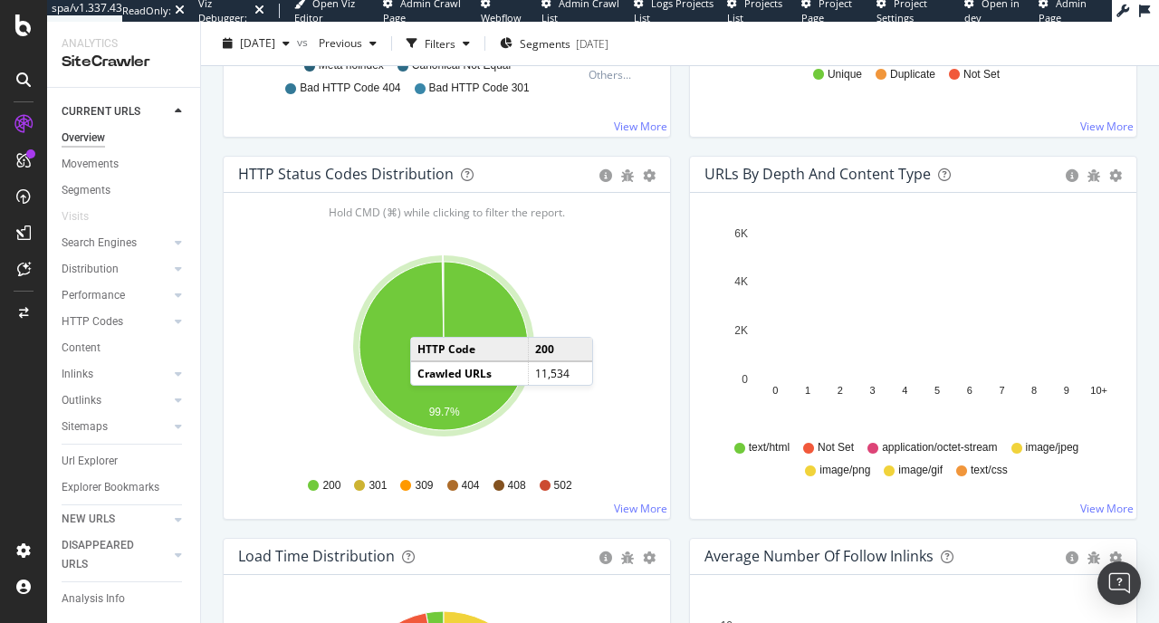
scroll to position [902, 0]
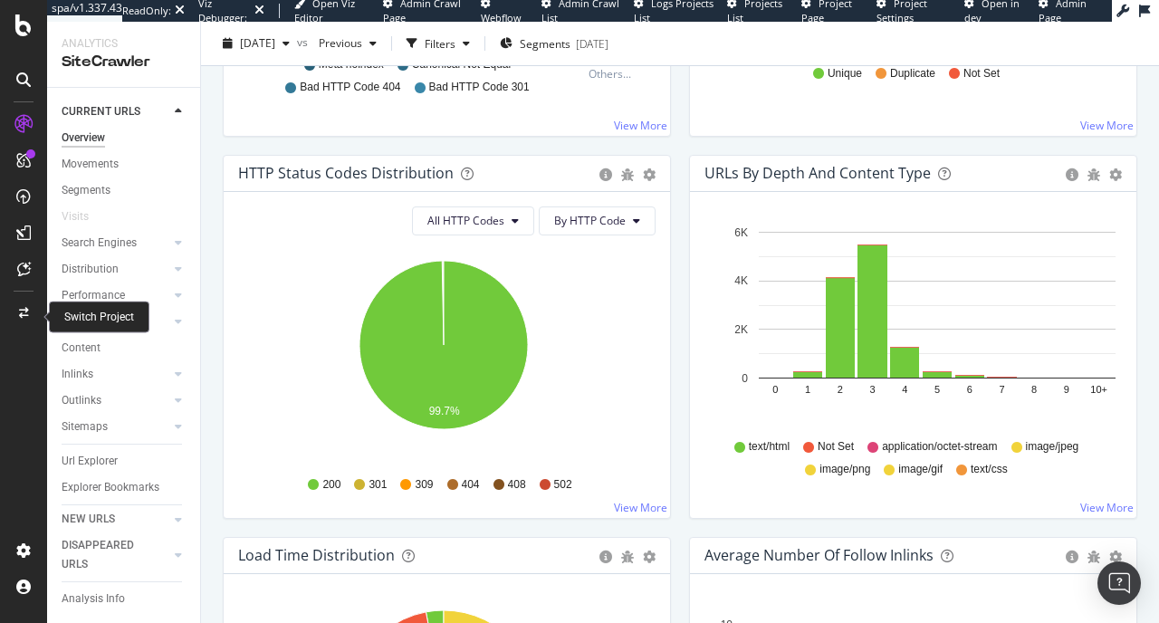
click at [21, 312] on icon at bounding box center [24, 313] width 10 height 11
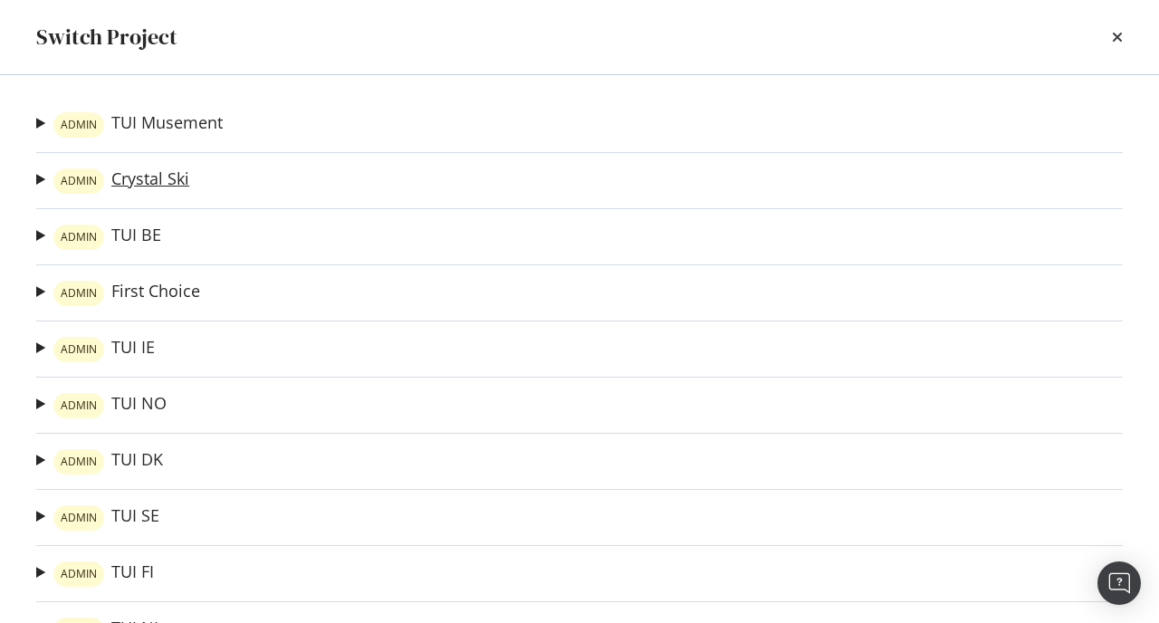
click at [128, 189] on link "ADMIN Crystal Ski" at bounding box center [121, 180] width 136 height 25
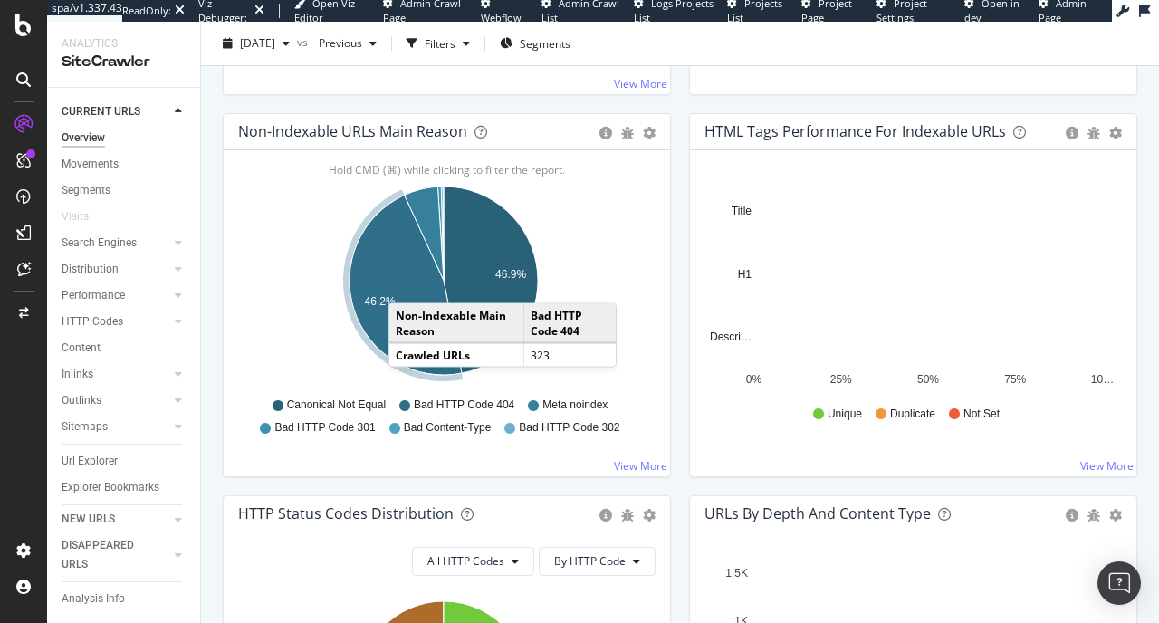
scroll to position [810, 0]
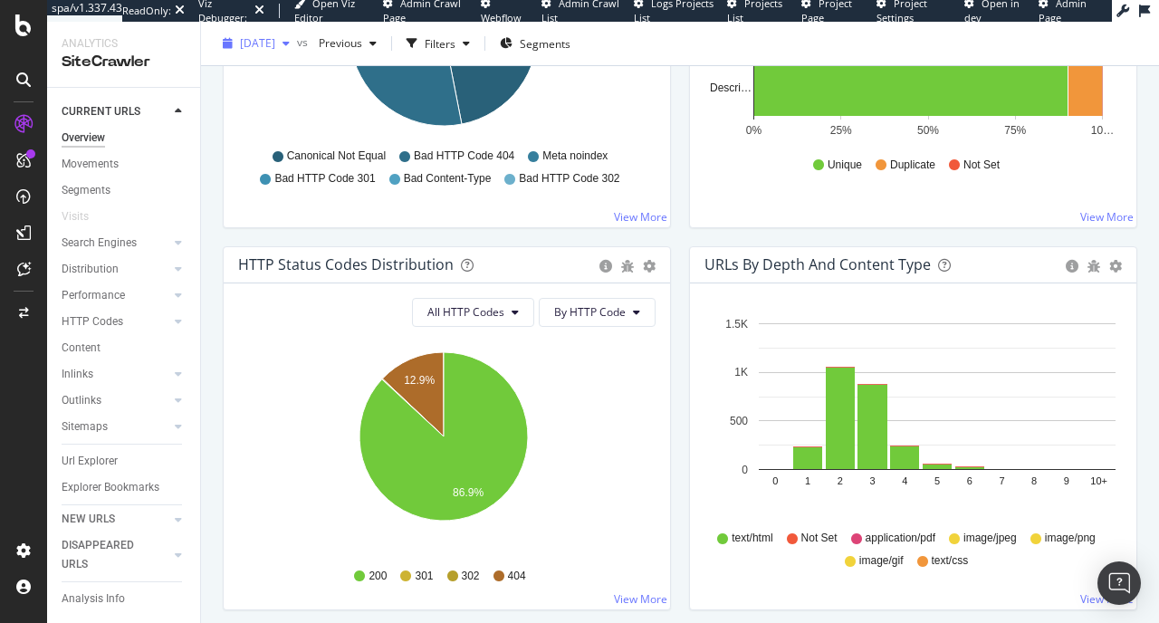
click at [275, 48] on span "[DATE]" at bounding box center [257, 42] width 35 height 15
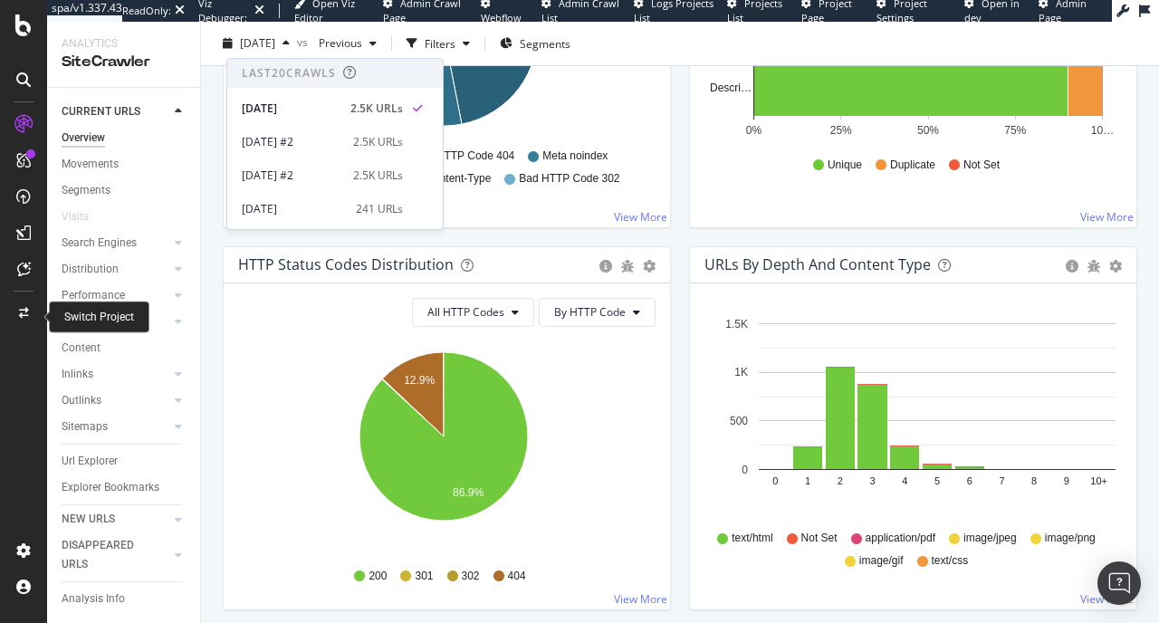
click at [15, 319] on div at bounding box center [23, 313] width 43 height 29
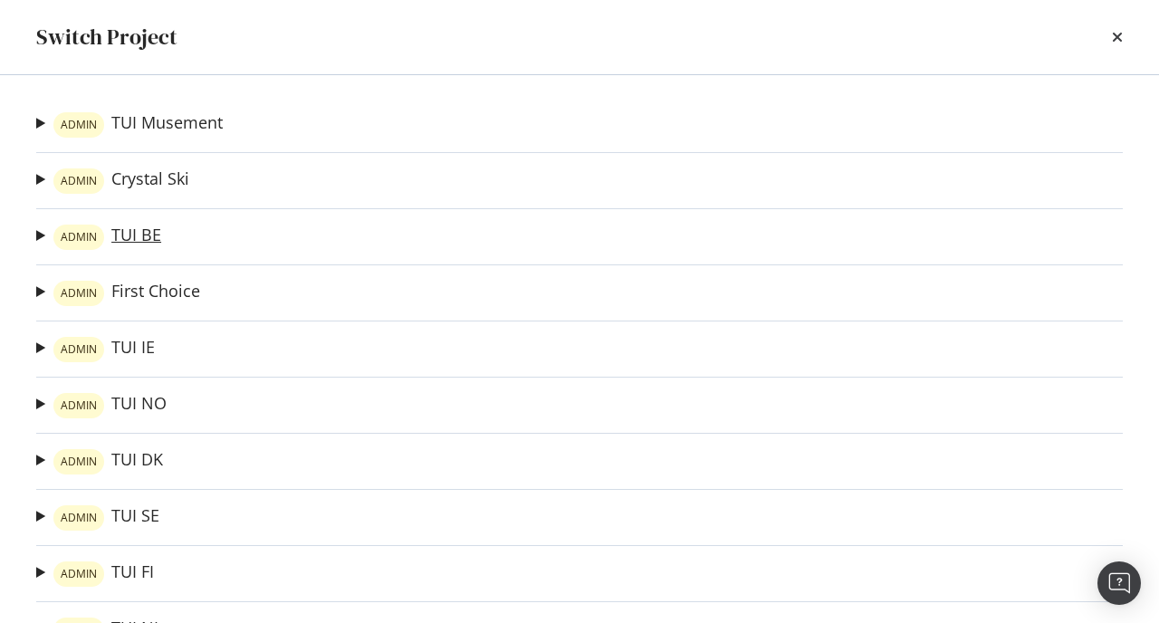
click at [126, 238] on link "ADMIN TUI BE" at bounding box center [107, 236] width 108 height 25
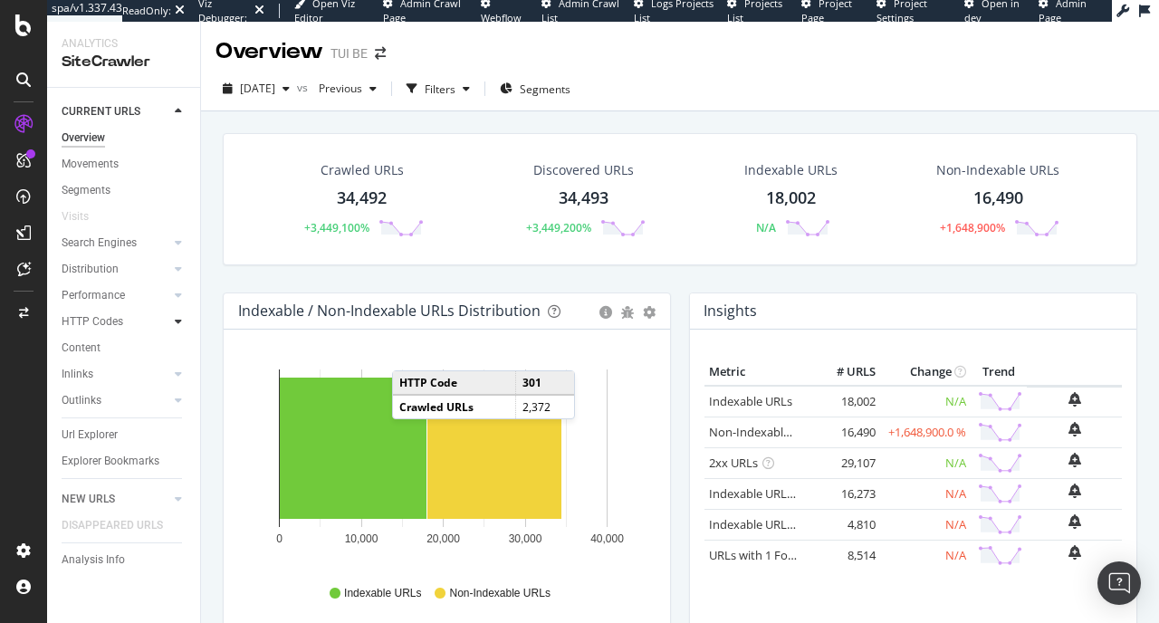
click at [173, 317] on div at bounding box center [178, 321] width 18 height 18
click at [91, 397] on div "Insights" at bounding box center [89, 400] width 39 height 19
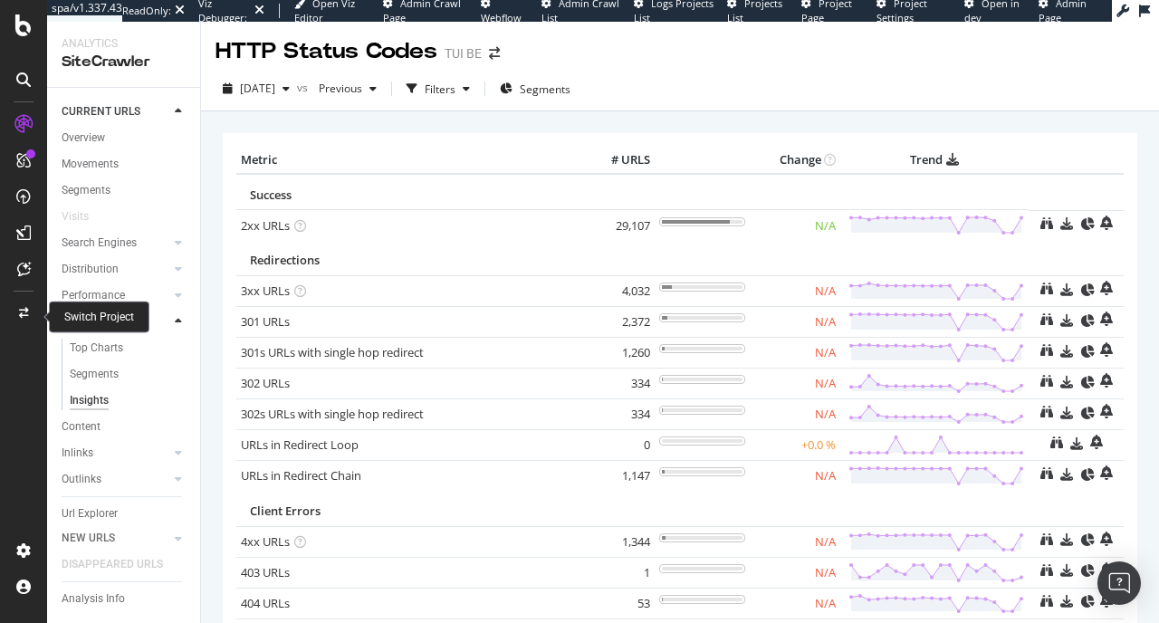
click at [21, 313] on icon at bounding box center [24, 313] width 10 height 11
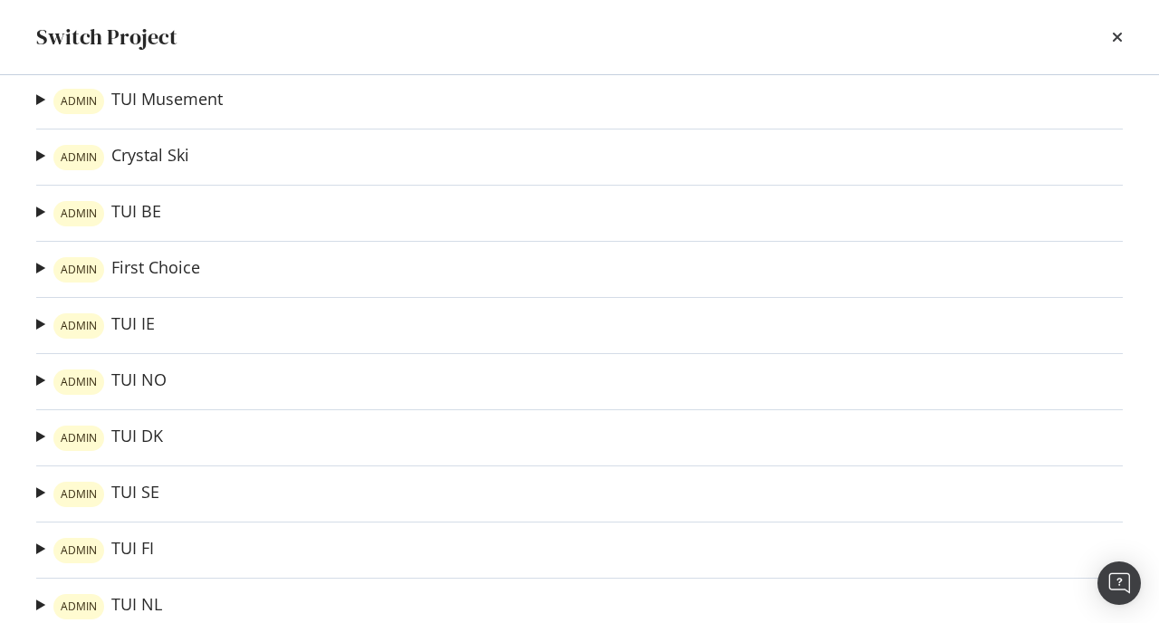
scroll to position [53, 0]
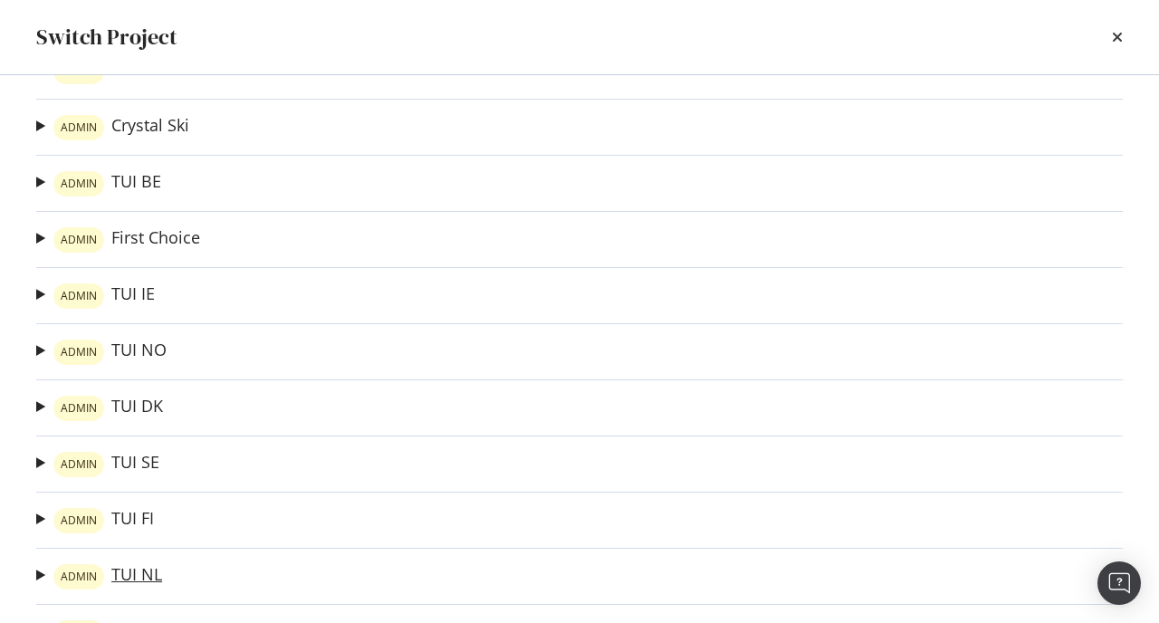
click at [131, 569] on link "ADMIN TUI NL" at bounding box center [107, 576] width 109 height 25
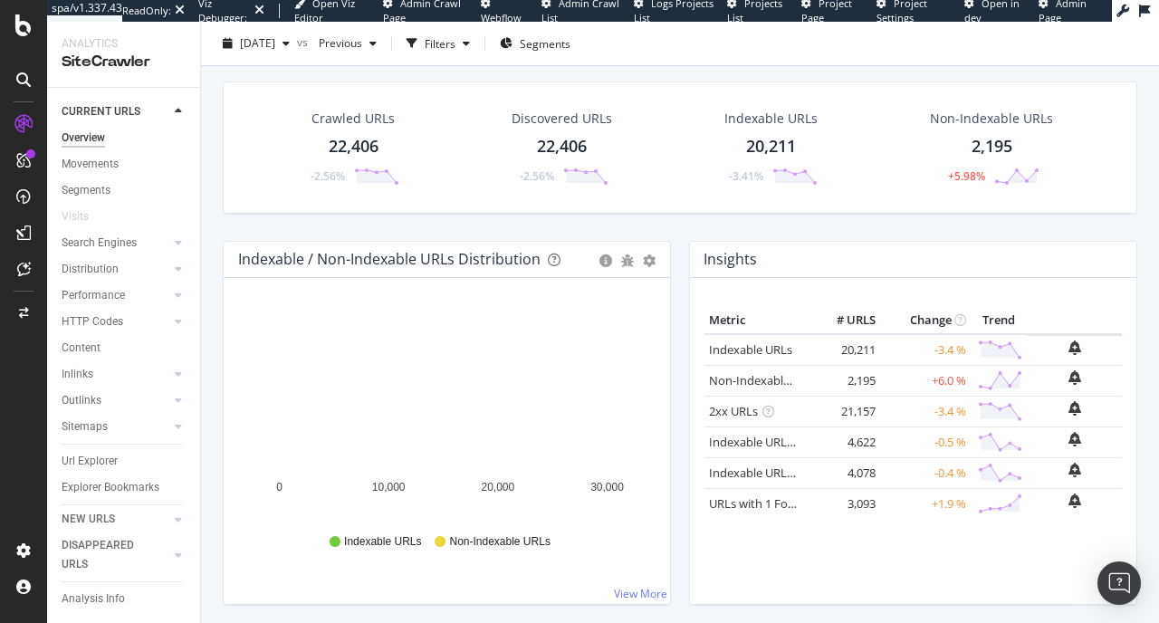
scroll to position [71, 0]
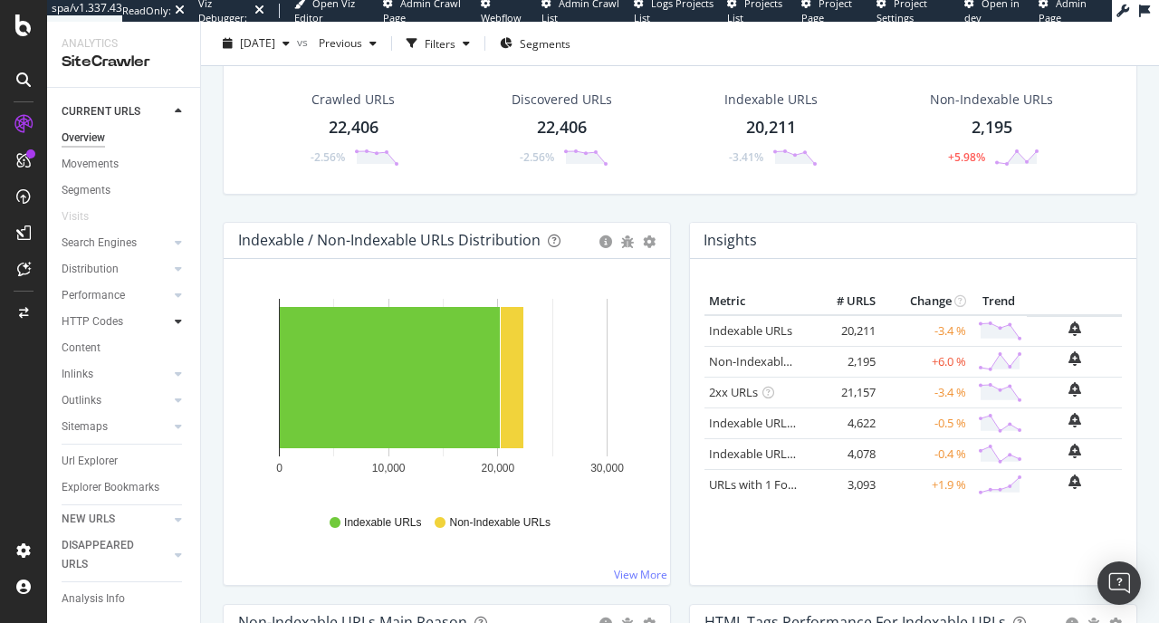
click at [175, 323] on icon at bounding box center [178, 321] width 7 height 11
click at [104, 398] on div "Insights" at bounding box center [89, 400] width 39 height 19
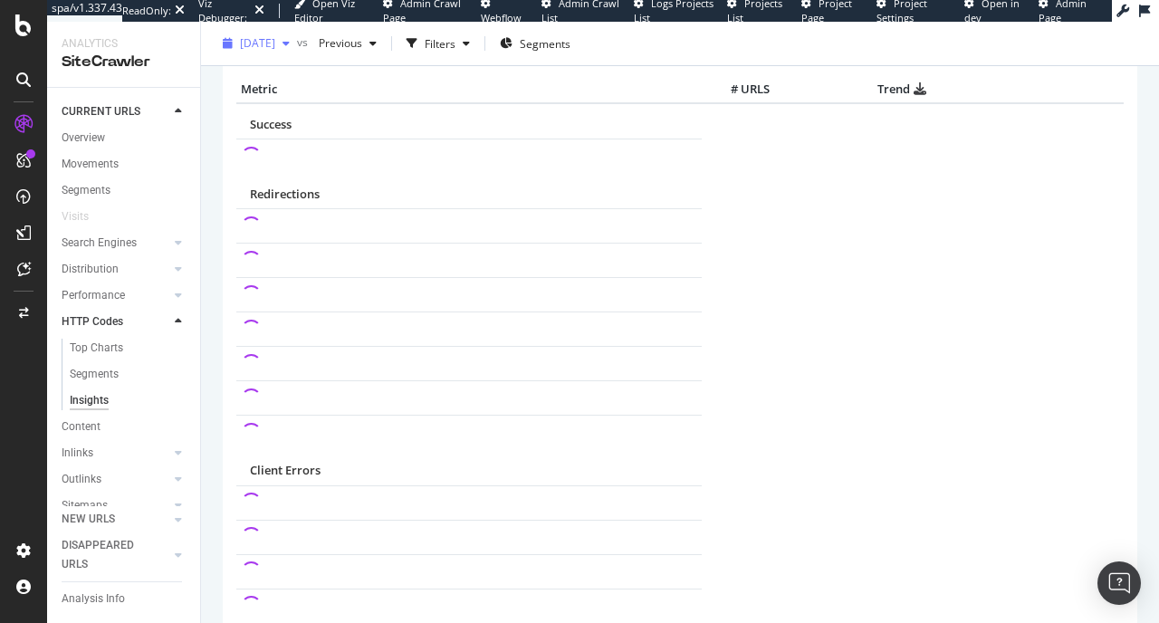
click at [297, 39] on div "button" at bounding box center [286, 43] width 22 height 11
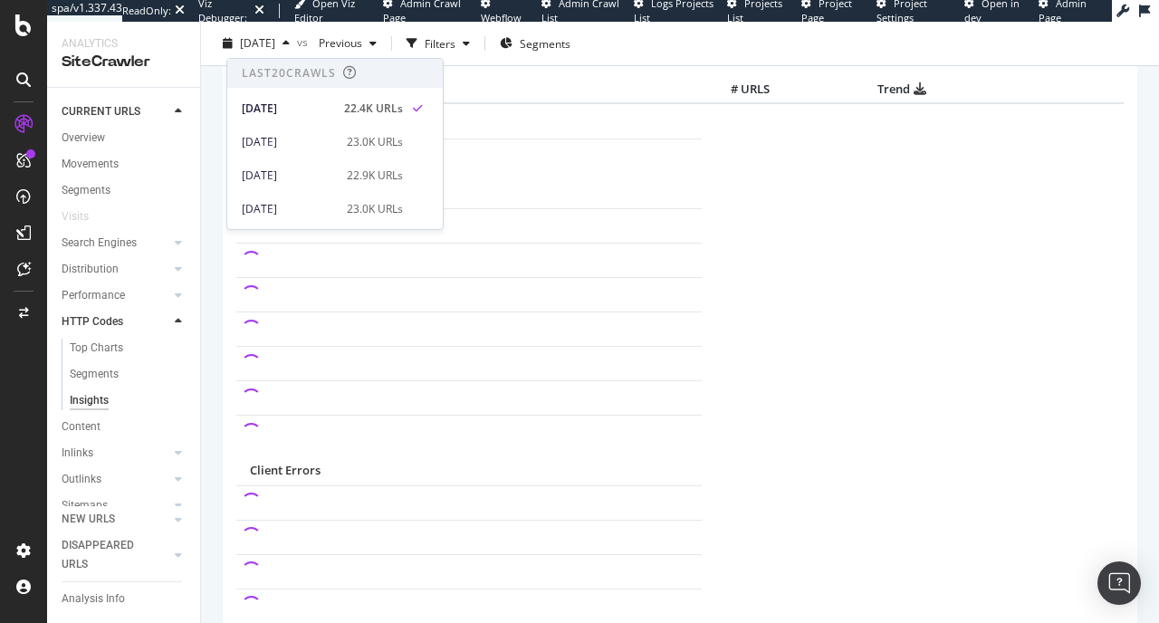
click at [561, 90] on th "Metric" at bounding box center [468, 89] width 465 height 27
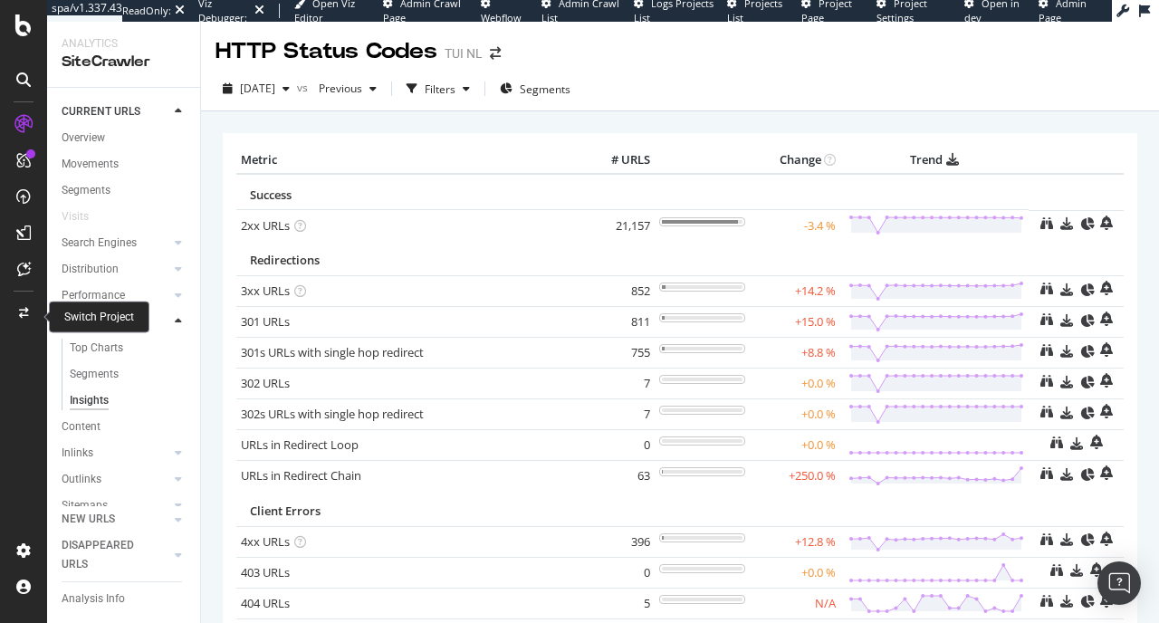
click at [14, 313] on div at bounding box center [23, 313] width 43 height 29
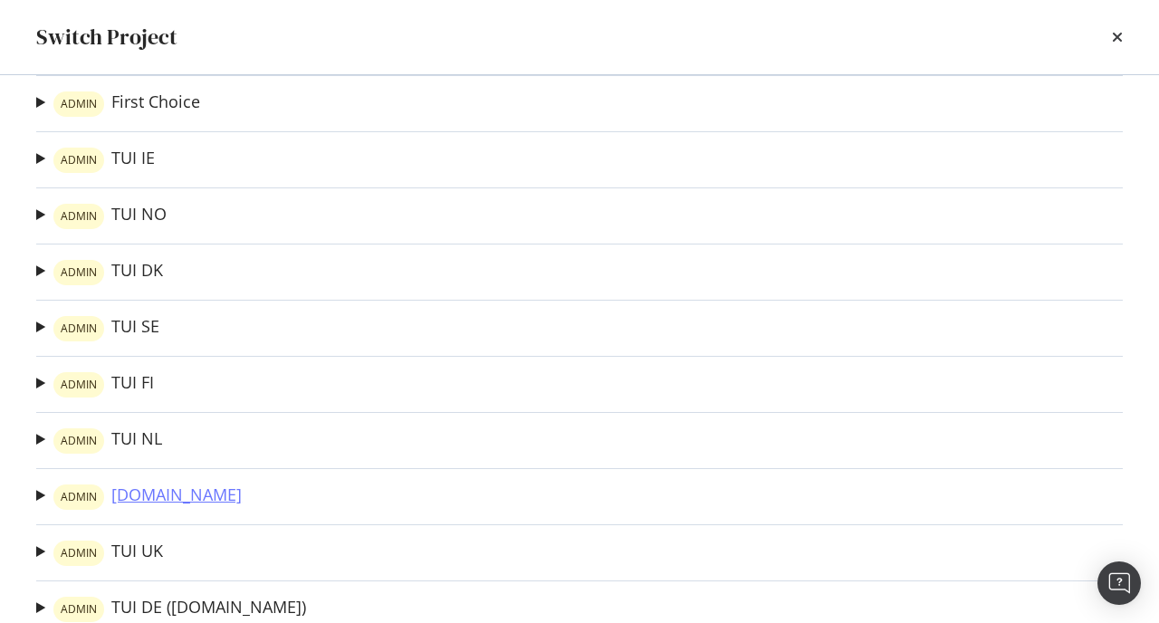
scroll to position [190, 0]
click at [129, 496] on link "ADMIN Tui.fr" at bounding box center [147, 495] width 188 height 25
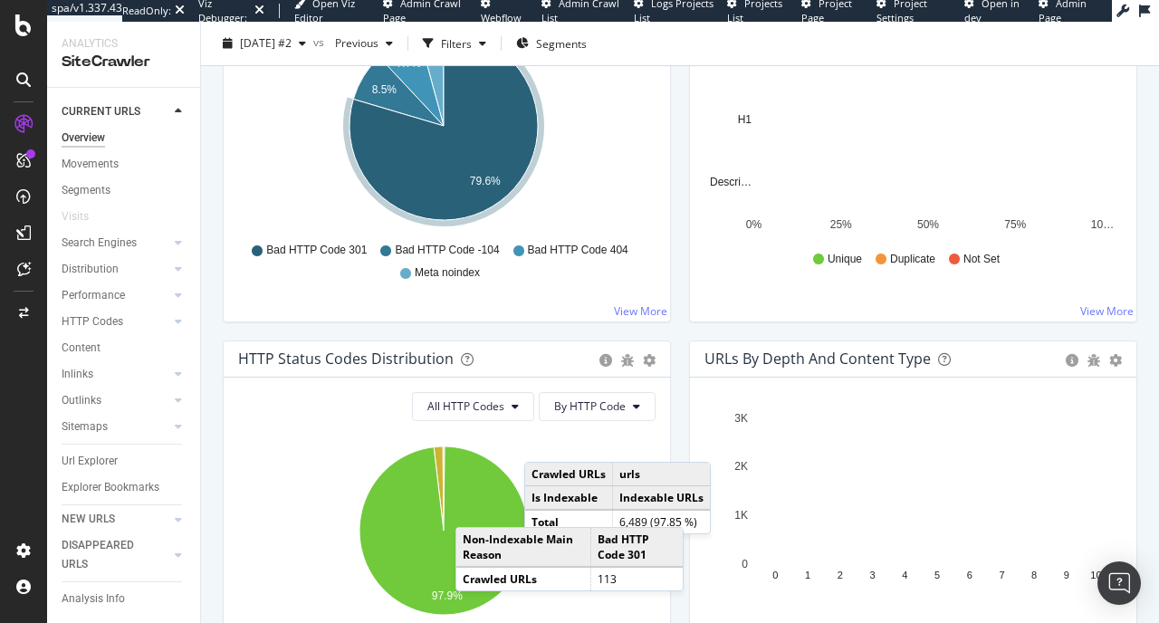
scroll to position [856, 0]
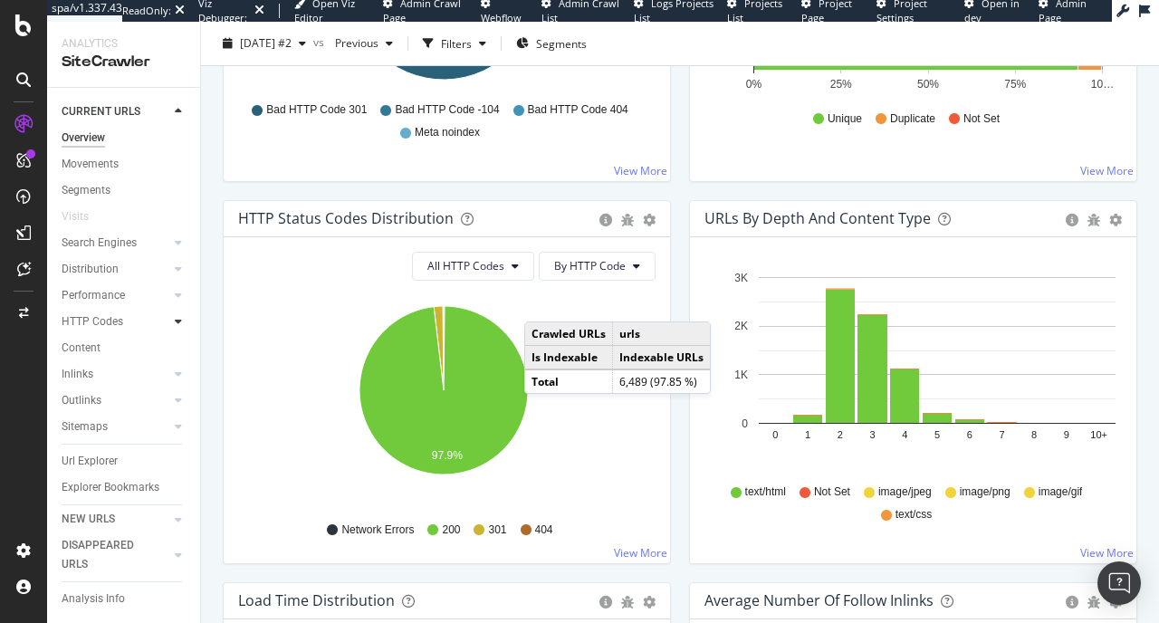
click at [175, 320] on icon at bounding box center [178, 321] width 7 height 11
click at [98, 406] on div "Insights" at bounding box center [89, 400] width 39 height 19
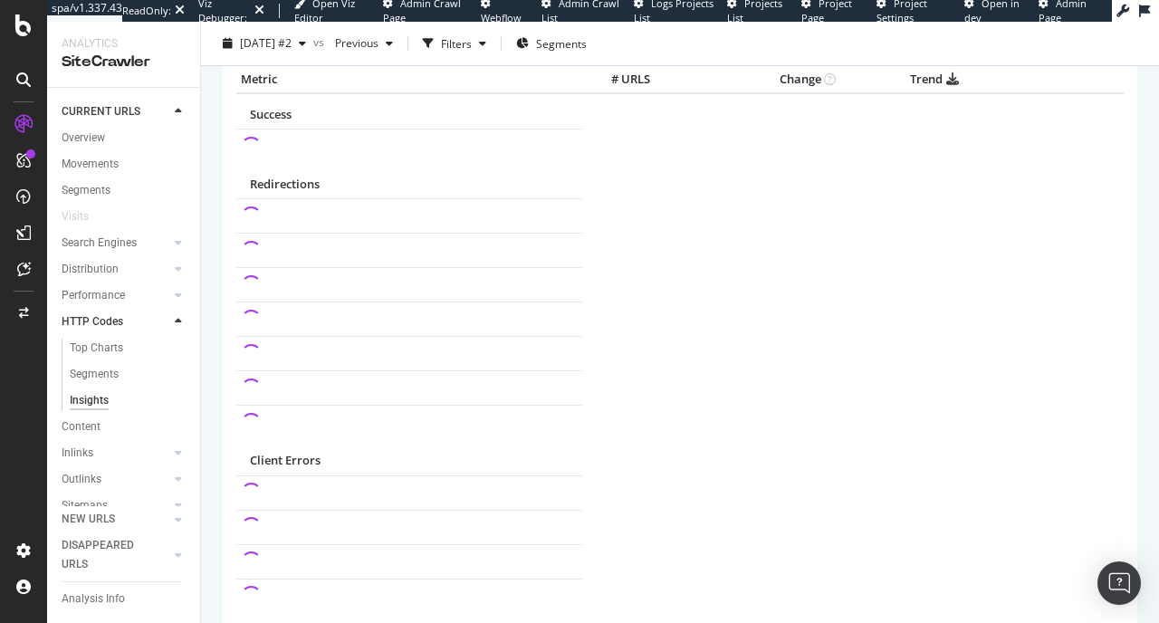
scroll to position [51, 0]
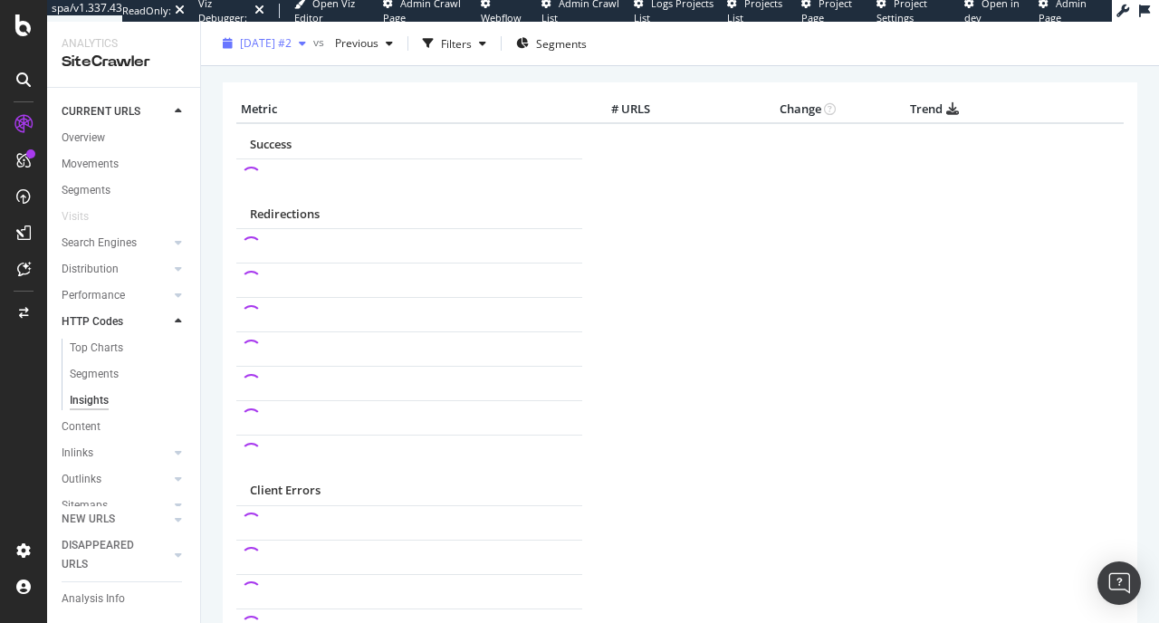
click at [291, 45] on span "2025 Sep. 24th #2" at bounding box center [266, 42] width 52 height 15
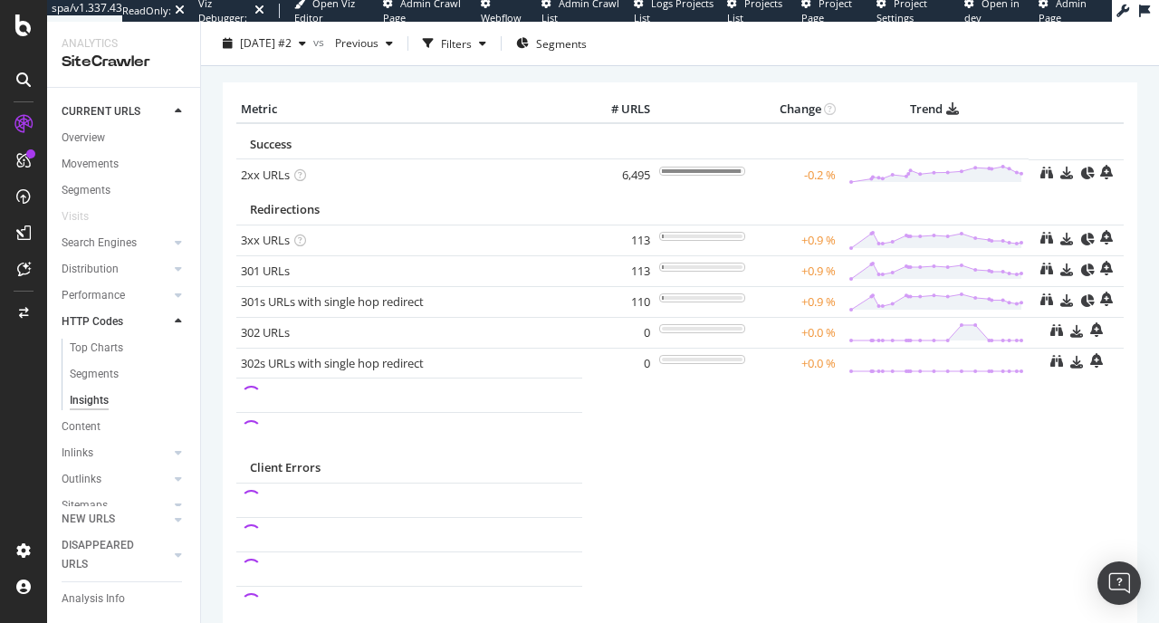
click at [543, 79] on div "× Metric # URLS Change Trend Success 2xx URLs × Close Chart - API Requests List…" at bounding box center [680, 448] width 914 height 759
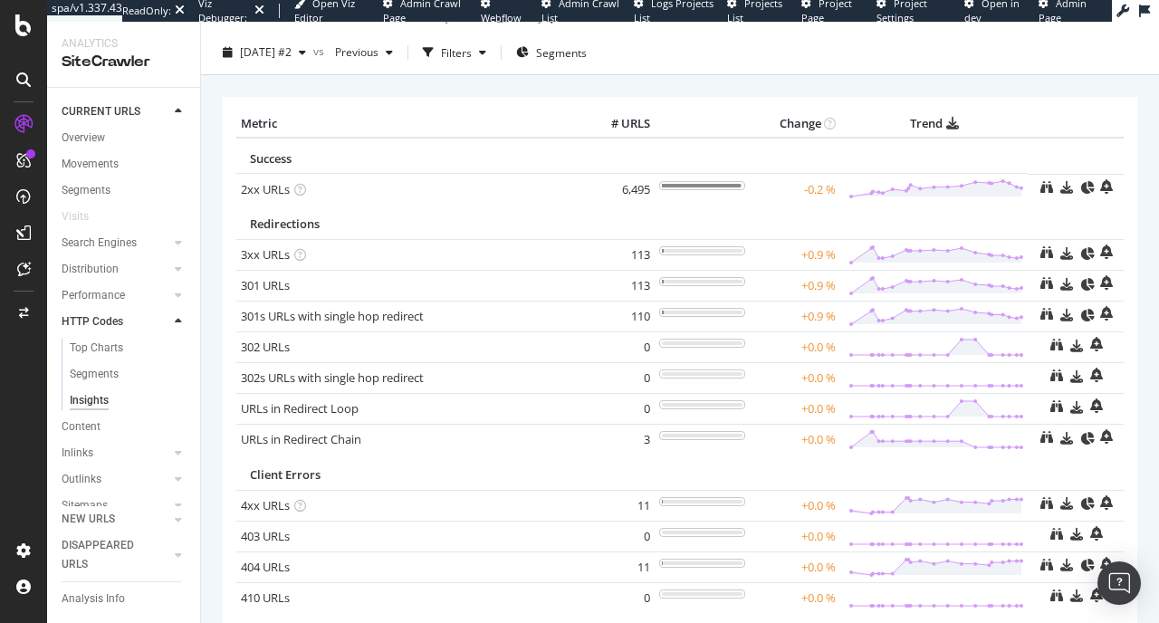
scroll to position [0, 0]
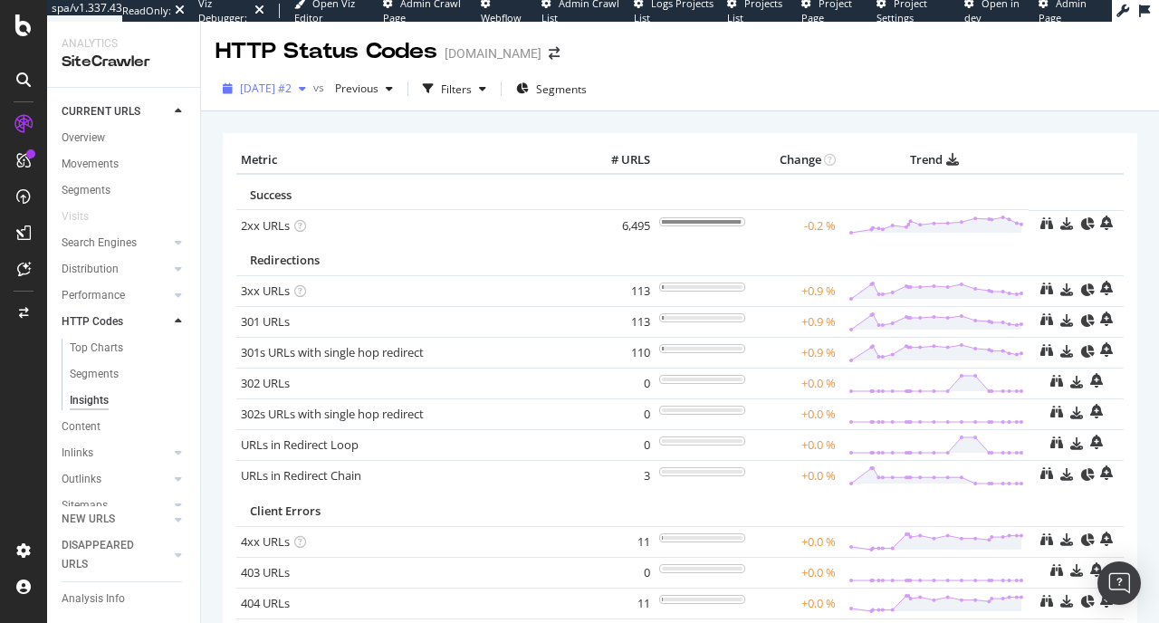
click at [288, 93] on span "2025 Sep. 24th #2" at bounding box center [266, 88] width 52 height 15
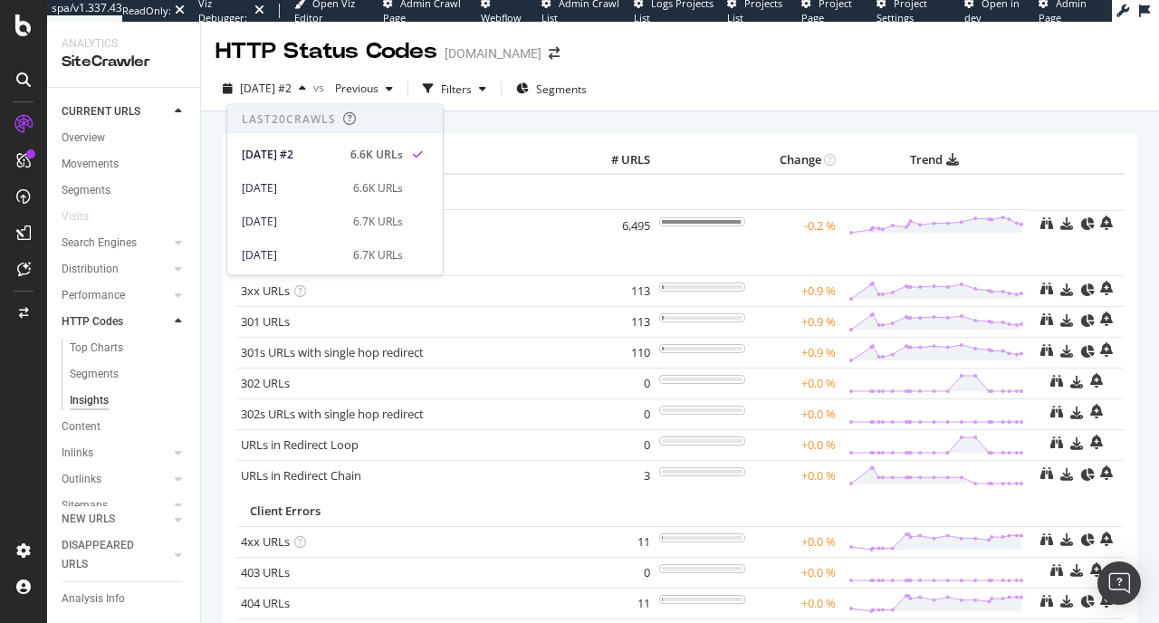
click at [635, 123] on div "× Metric # URLS Change Trend Success 2xx URLs × Close Chart - API Requests List…" at bounding box center [680, 487] width 914 height 737
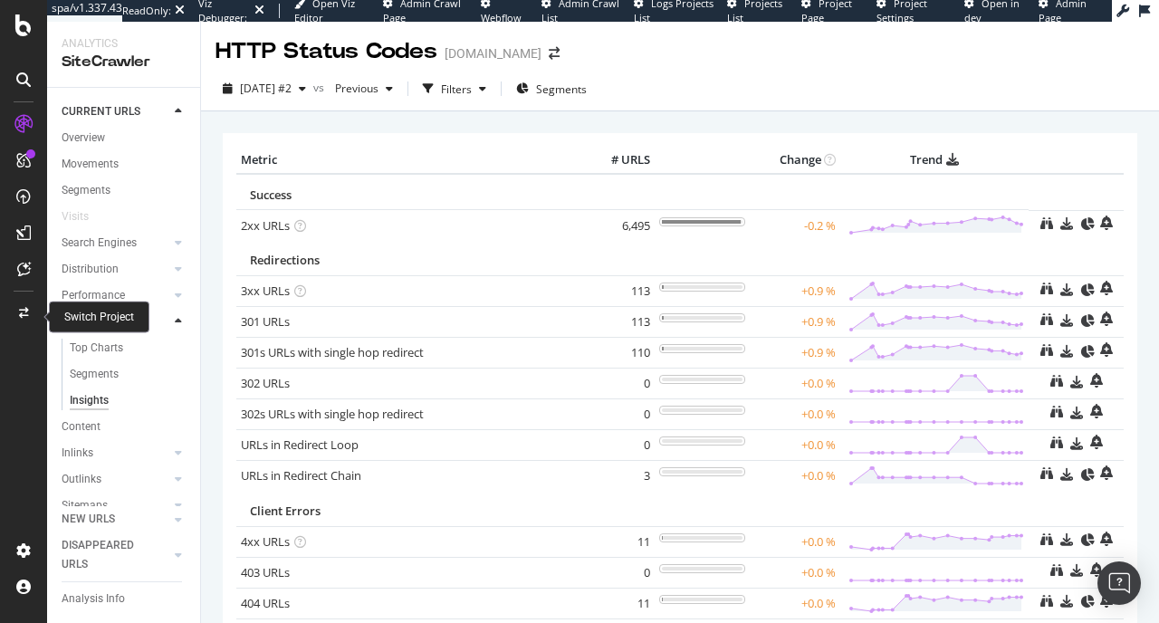
click at [22, 310] on icon at bounding box center [24, 313] width 10 height 11
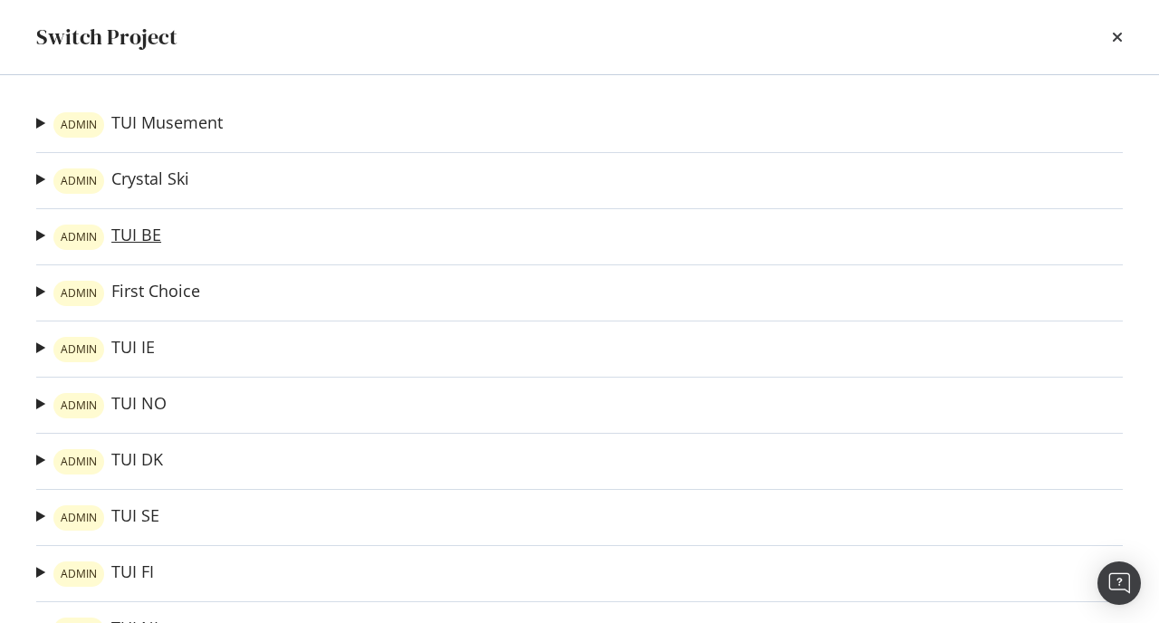
click at [117, 229] on link "ADMIN TUI BE" at bounding box center [107, 236] width 108 height 25
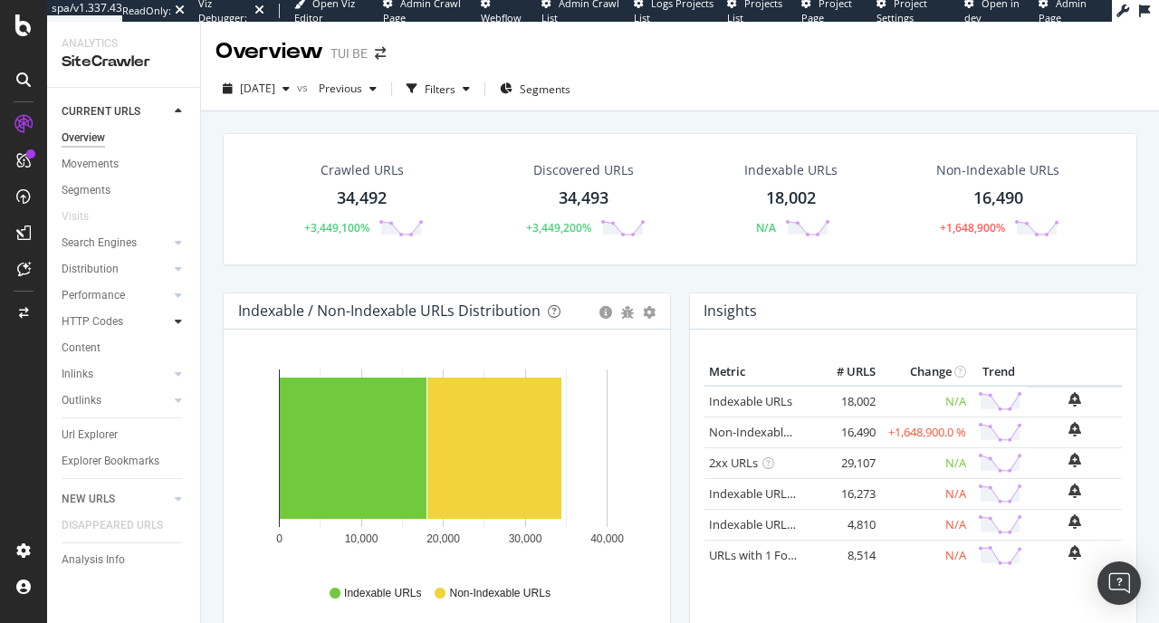
click at [178, 324] on icon at bounding box center [178, 321] width 7 height 11
click at [102, 405] on div "Insights" at bounding box center [89, 400] width 39 height 19
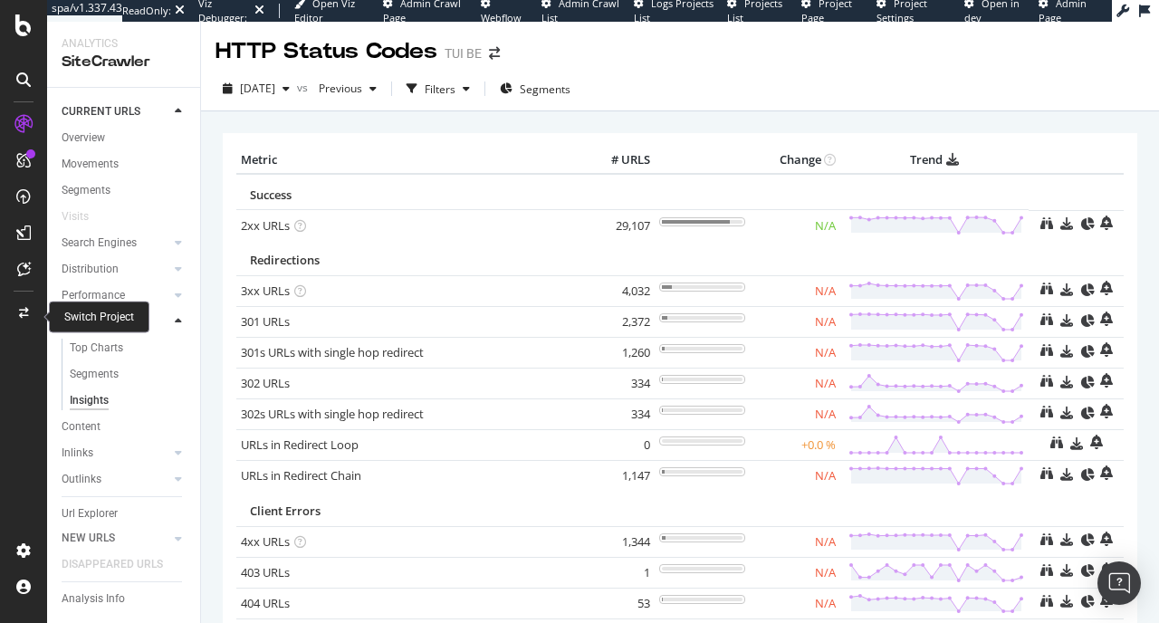
click at [27, 313] on icon at bounding box center [24, 313] width 10 height 11
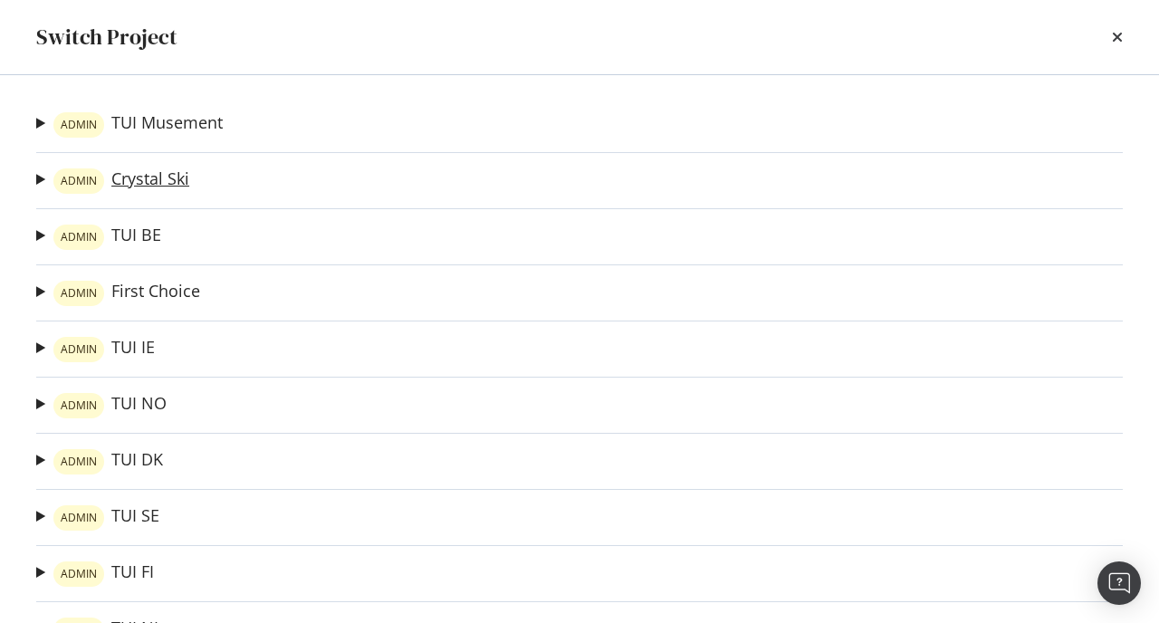
click at [135, 168] on link "ADMIN Crystal Ski" at bounding box center [121, 180] width 136 height 25
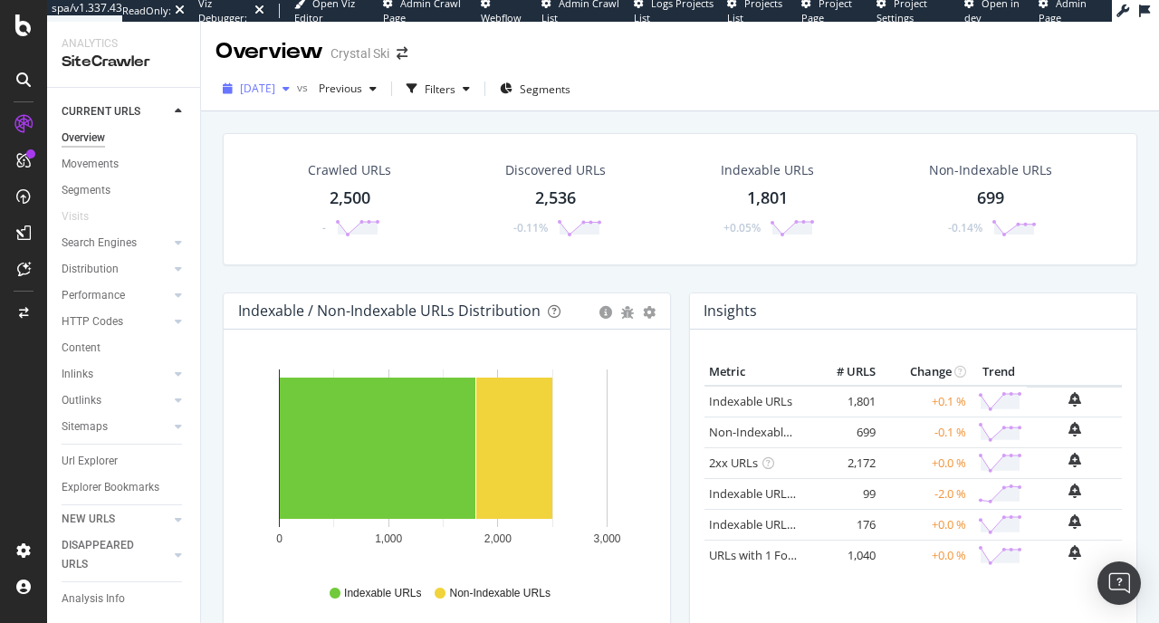
click at [271, 91] on span "2025 Sep. 26th" at bounding box center [257, 88] width 35 height 15
click at [10, 308] on div at bounding box center [23, 313] width 43 height 29
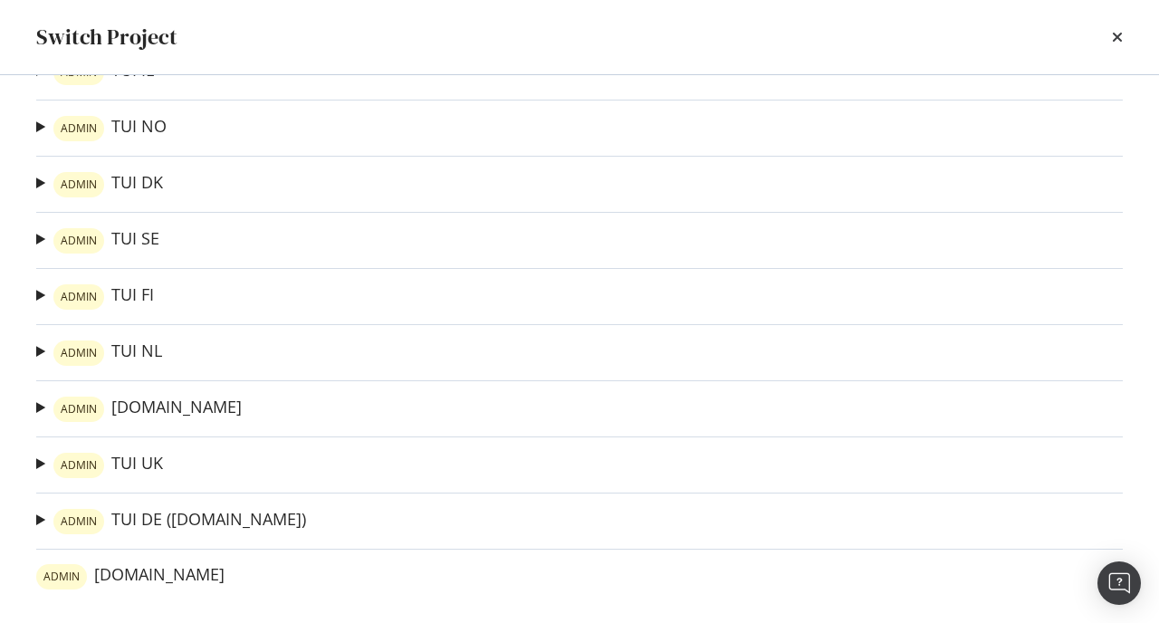
scroll to position [276, 0]
click at [122, 472] on link "ADMIN TUI UK" at bounding box center [108, 466] width 110 height 25
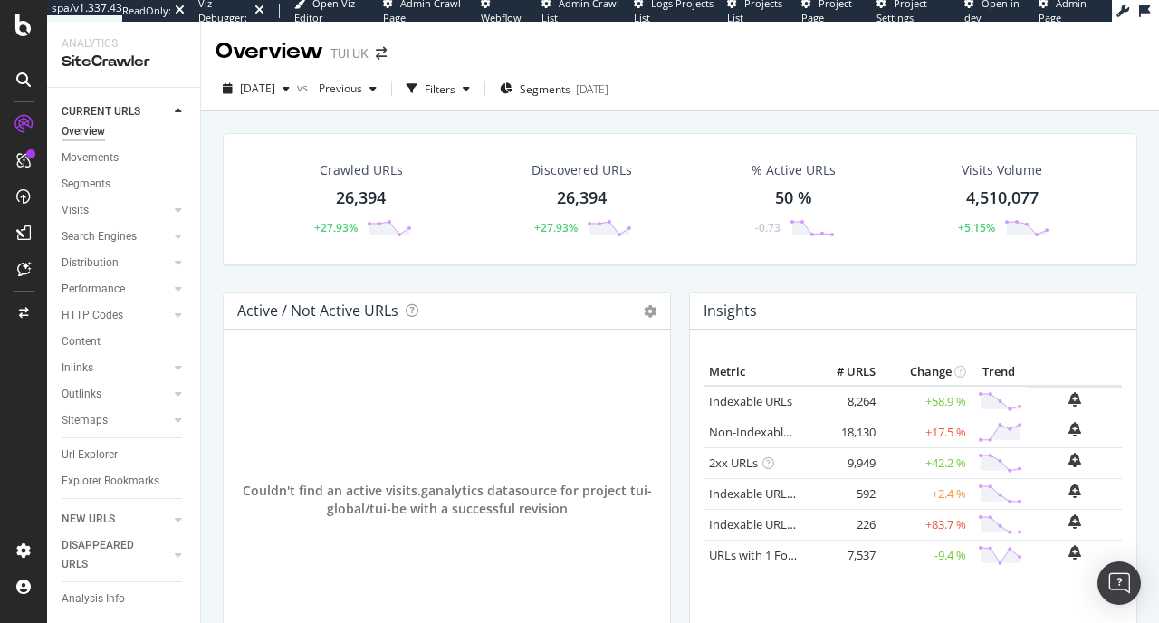
scroll to position [25, 0]
click at [175, 310] on icon at bounding box center [178, 315] width 7 height 11
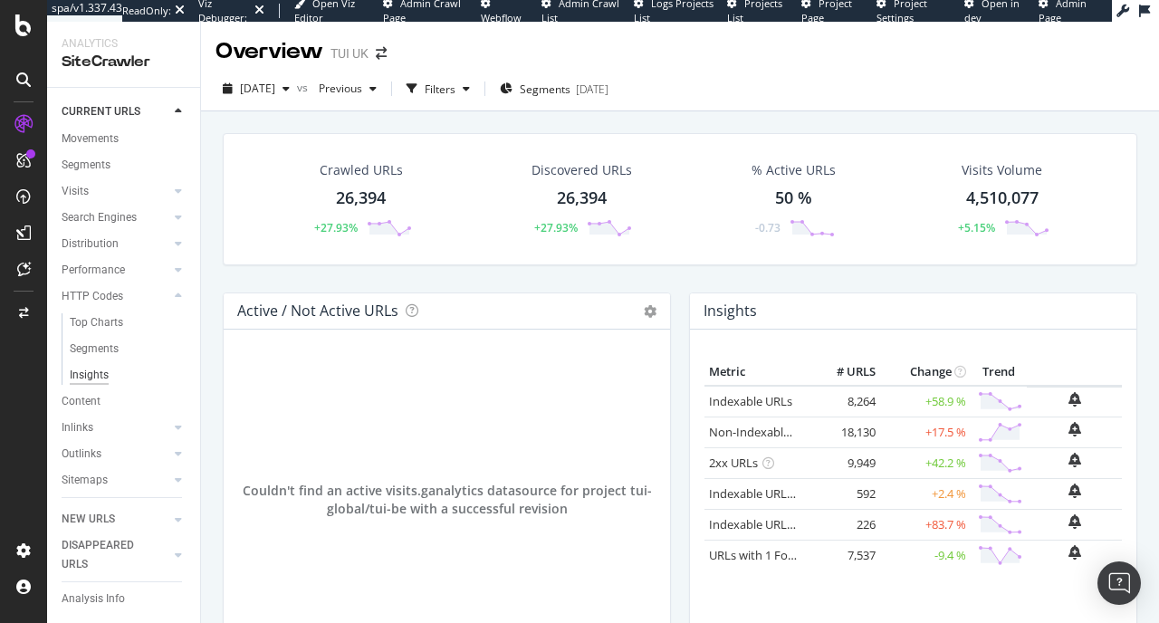
click at [95, 368] on div "Insights" at bounding box center [89, 375] width 39 height 19
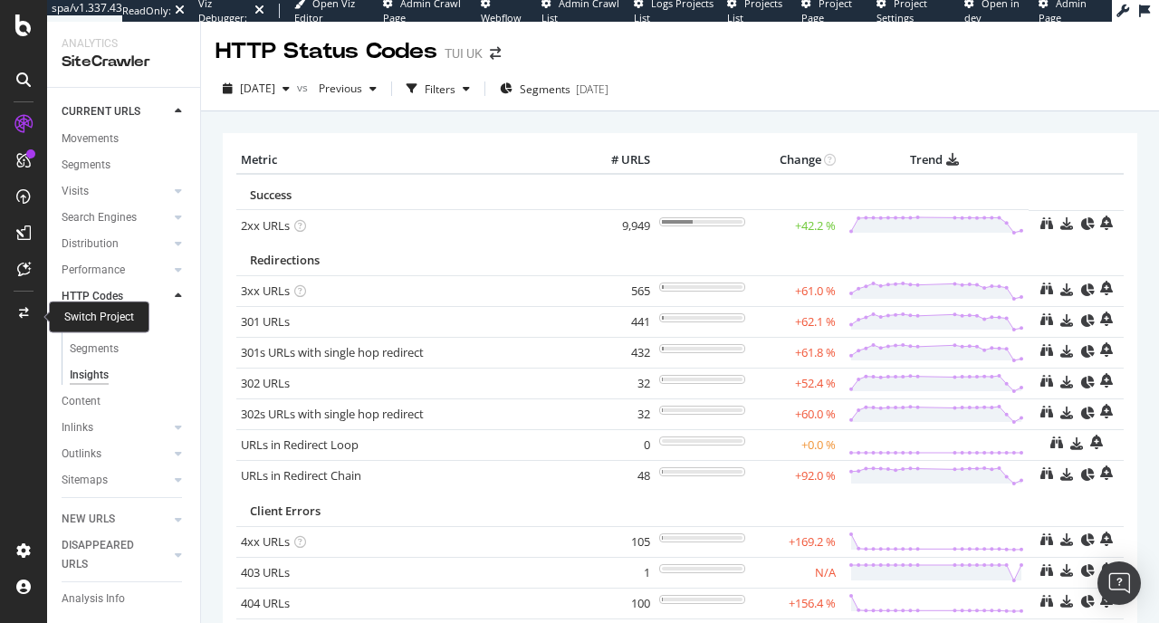
click at [31, 313] on div at bounding box center [23, 313] width 43 height 29
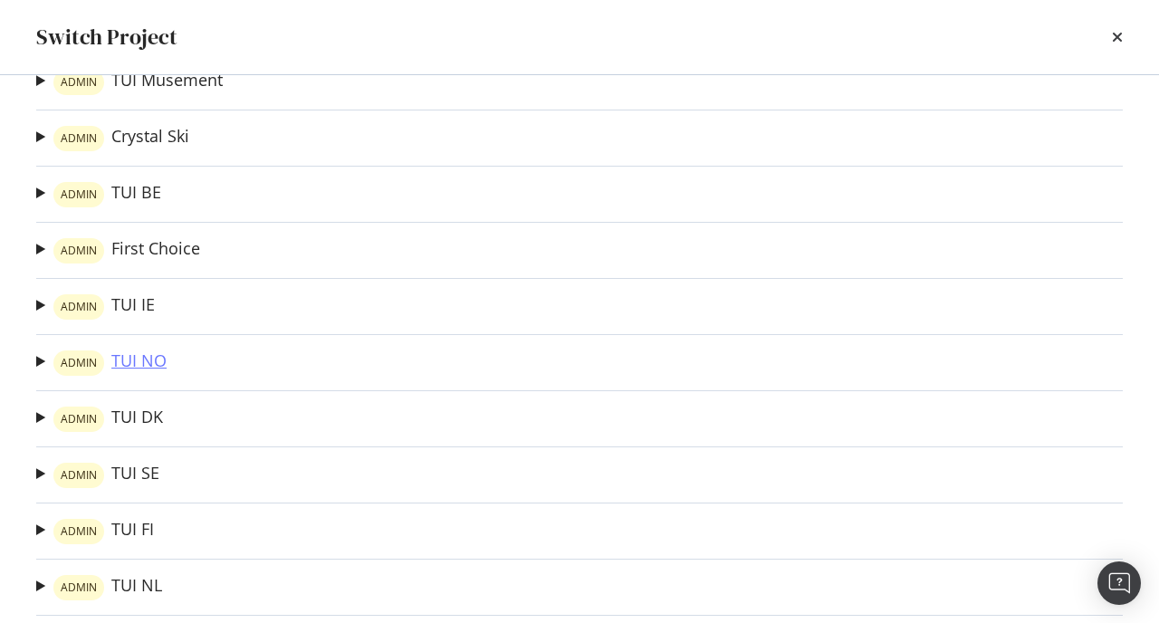
scroll to position [43, 0]
click at [138, 356] on link "ADMIN TUI NO" at bounding box center [109, 362] width 113 height 25
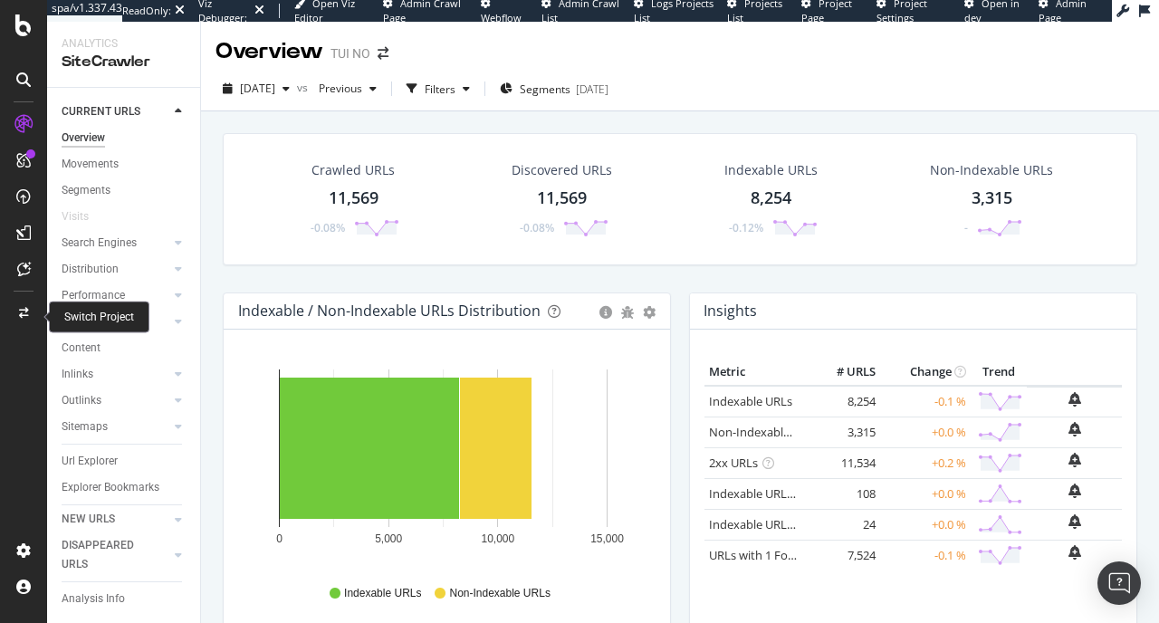
click at [28, 310] on div at bounding box center [23, 313] width 43 height 29
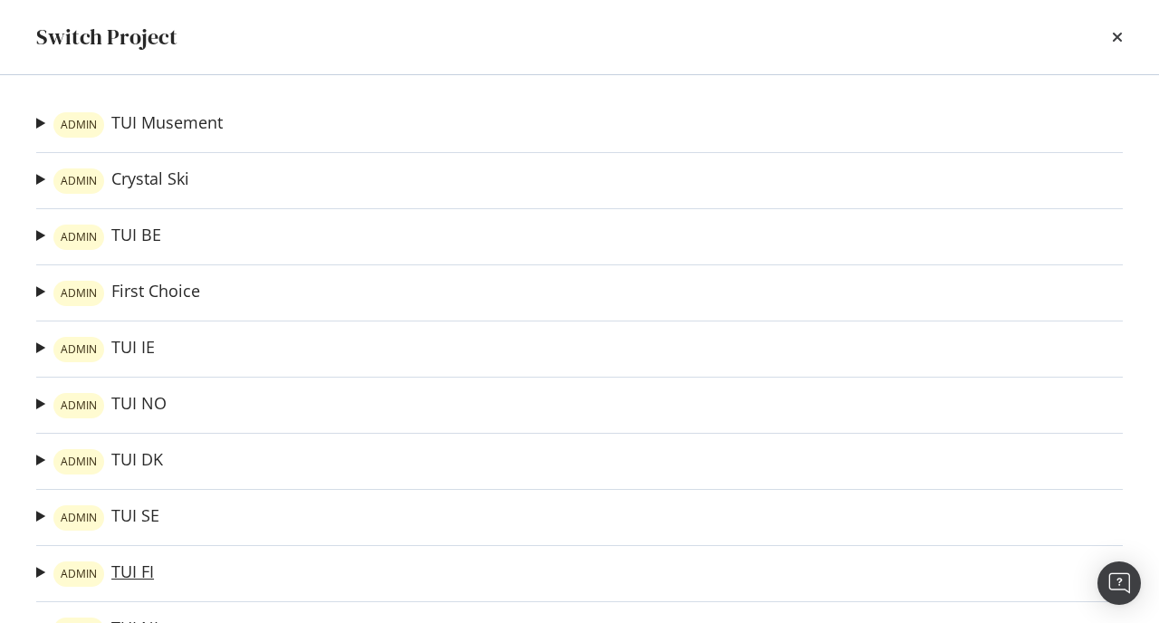
click at [141, 573] on link "ADMIN TUI FI" at bounding box center [103, 573] width 100 height 25
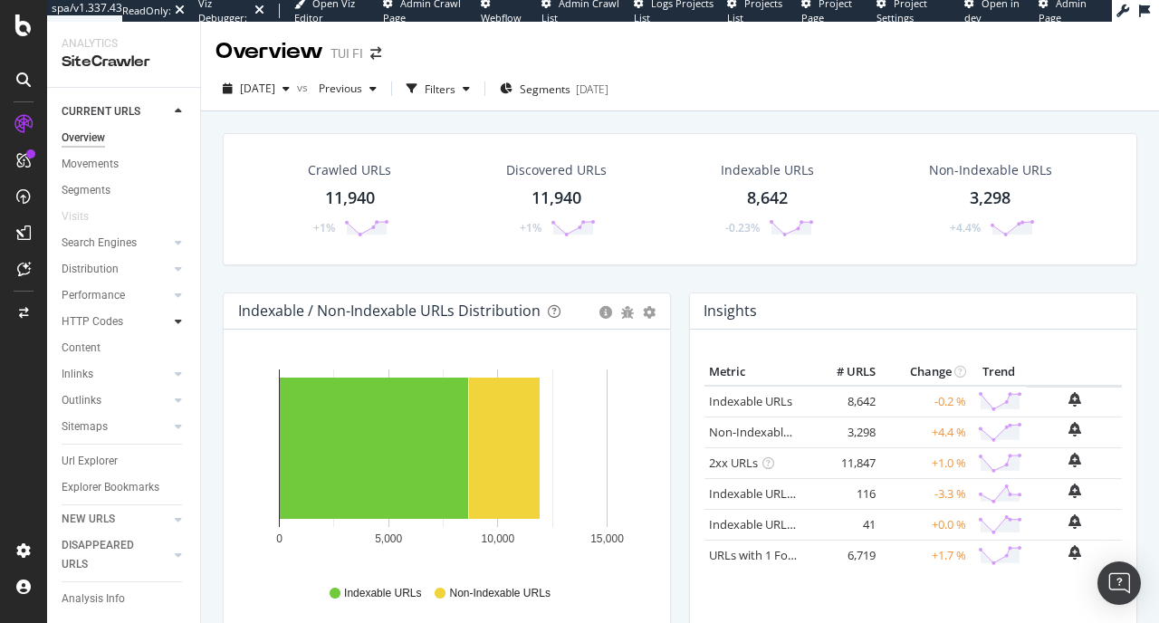
click at [169, 324] on div at bounding box center [178, 321] width 18 height 18
click at [103, 402] on div "Insights" at bounding box center [89, 400] width 39 height 19
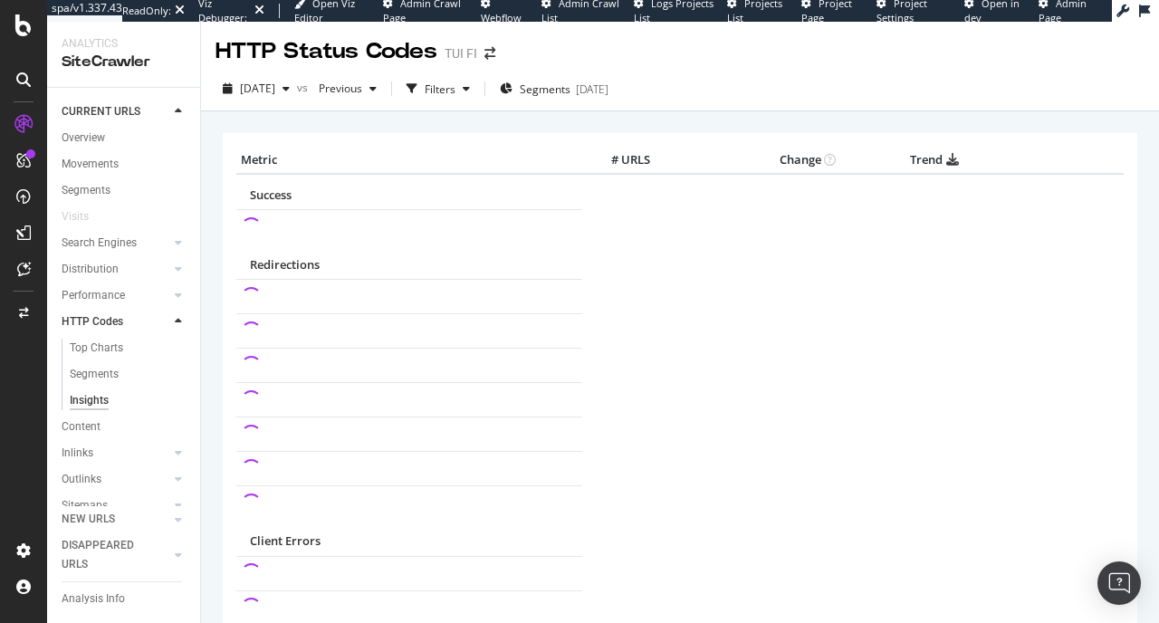
click at [476, 128] on div "× Metric # URLS Change Trend Success Redirections Client Errors" at bounding box center [680, 510] width 914 height 782
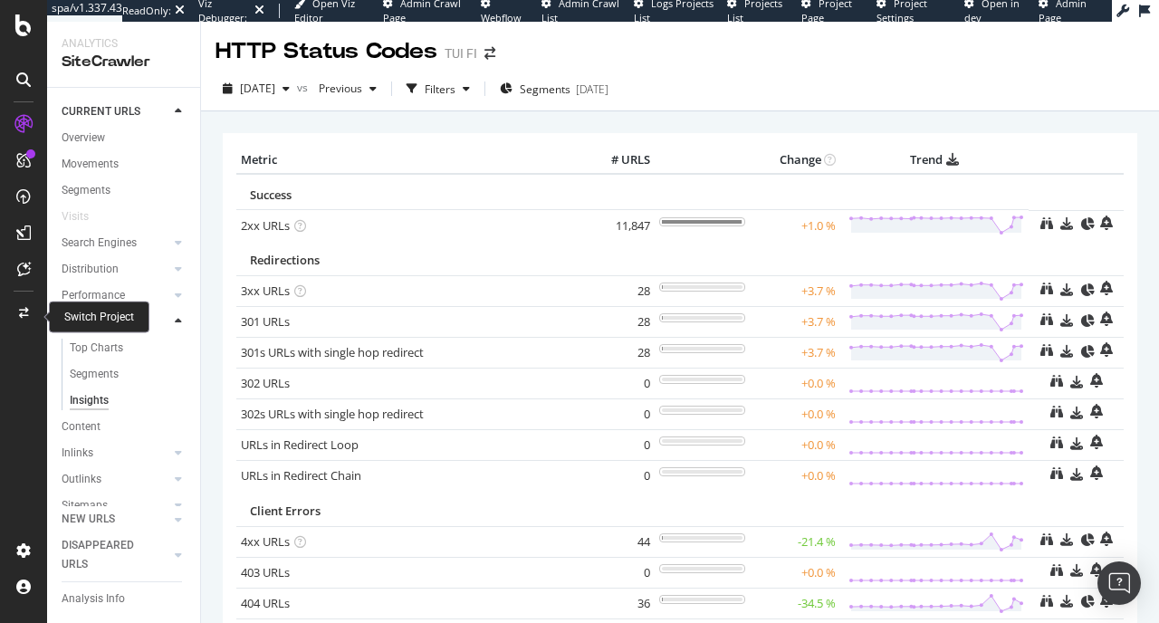
click at [23, 313] on icon at bounding box center [24, 313] width 10 height 11
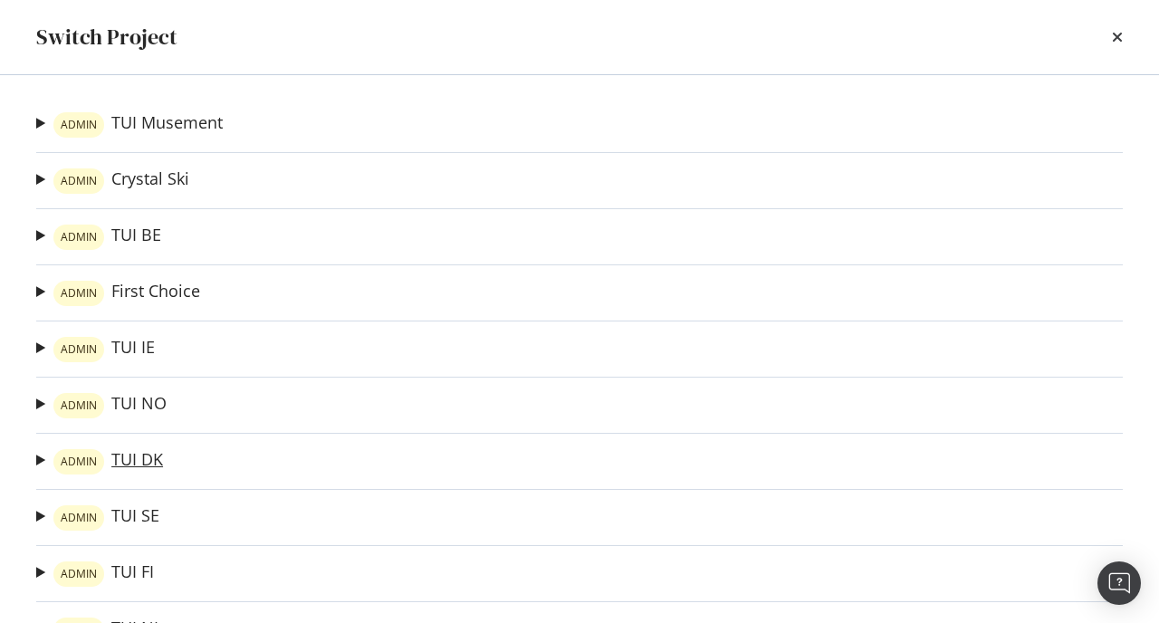
click at [137, 460] on link "ADMIN TUI DK" at bounding box center [108, 461] width 110 height 25
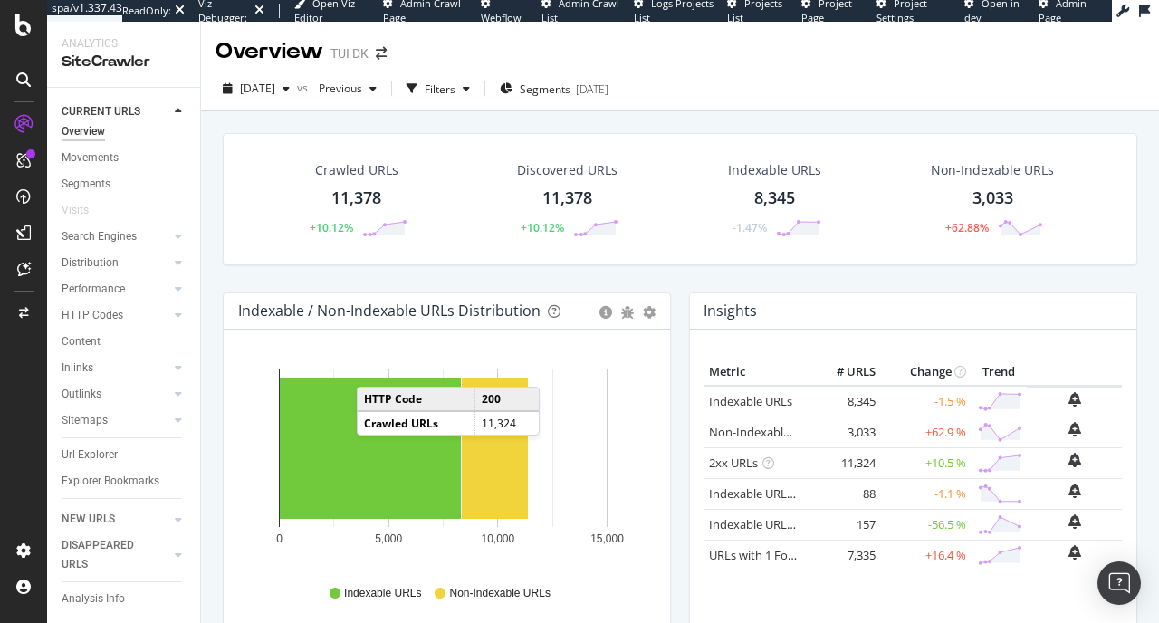
click at [461, 138] on div "Crawled URLs 11,378 +10.12% Discovered URLs 11,378 +10.12% Indexable URLs 8,345…" at bounding box center [680, 199] width 914 height 132
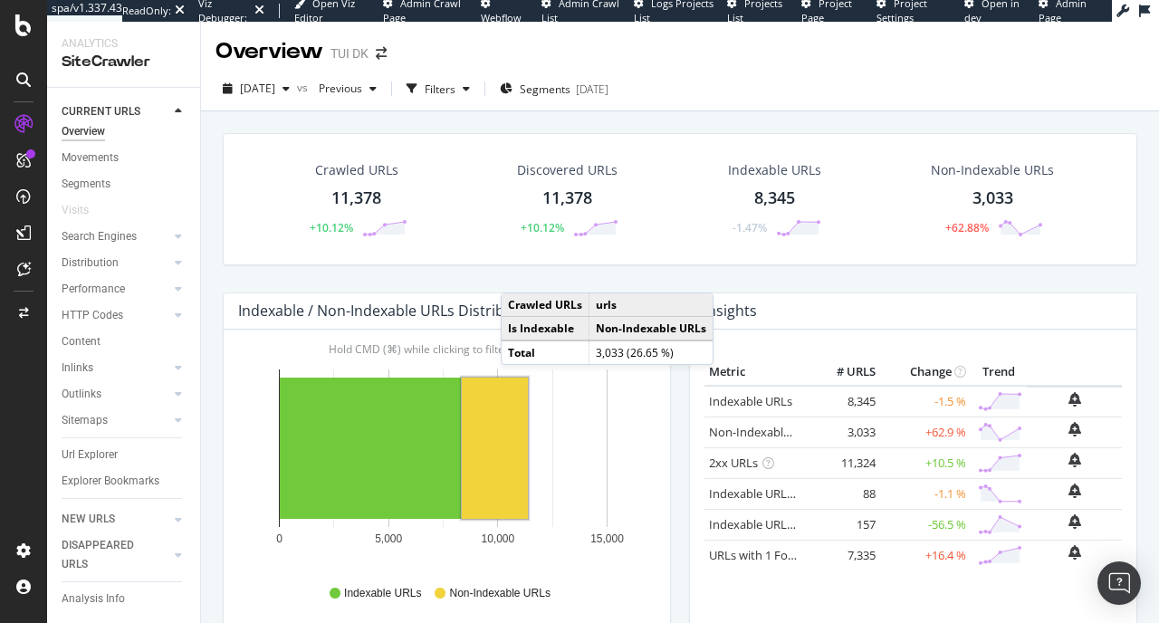
click at [265, 85] on span "[DATE]" at bounding box center [257, 88] width 35 height 15
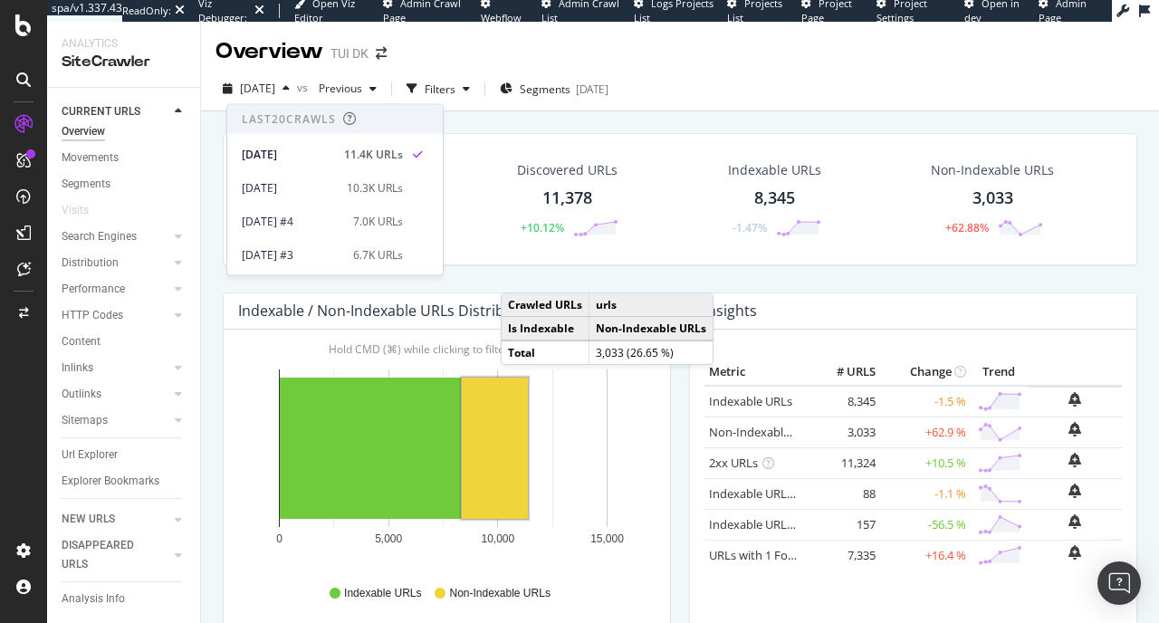
click at [549, 140] on div "Crawled URLs 11,378 +10.12% Discovered URLs 11,378 +10.12% Indexable URLs 8,345…" at bounding box center [680, 199] width 914 height 132
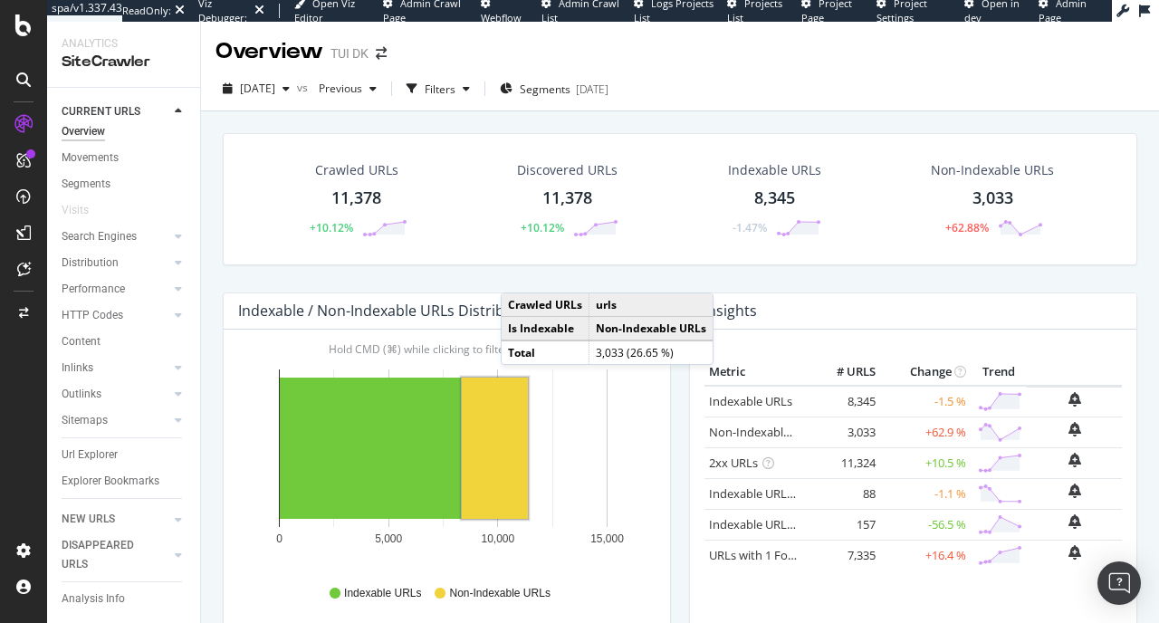
click at [279, 150] on div "Crawled URLs 11,378 +10.12% Discovered URLs 11,378 +10.12% Indexable URLs 8,345…" at bounding box center [680, 199] width 914 height 132
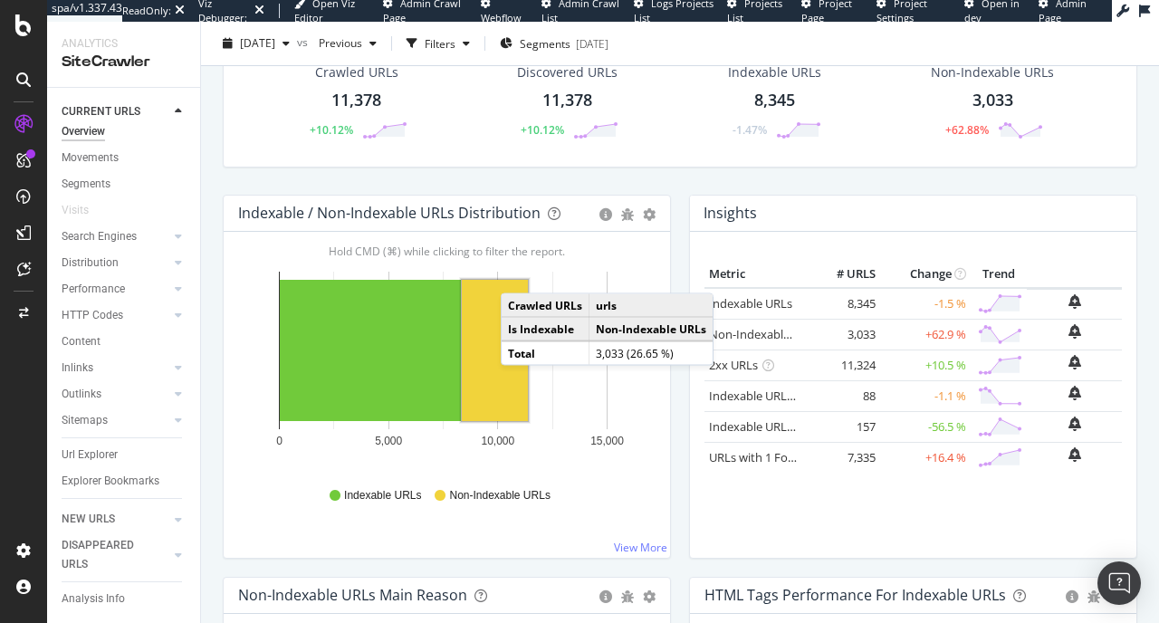
scroll to position [325, 0]
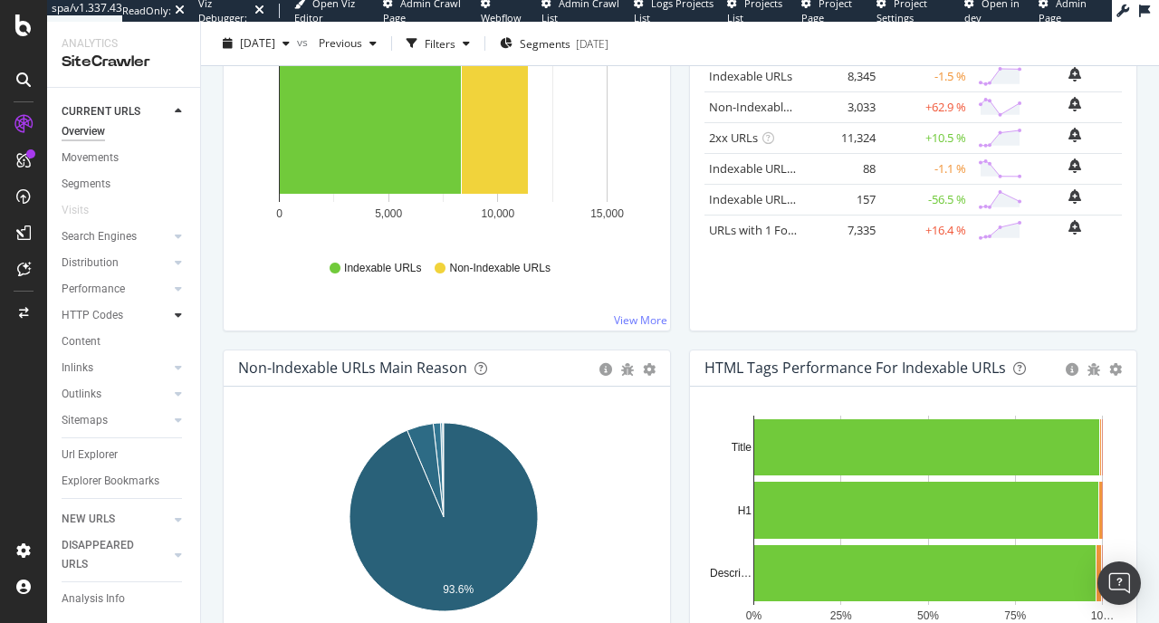
click at [175, 310] on icon at bounding box center [178, 315] width 7 height 11
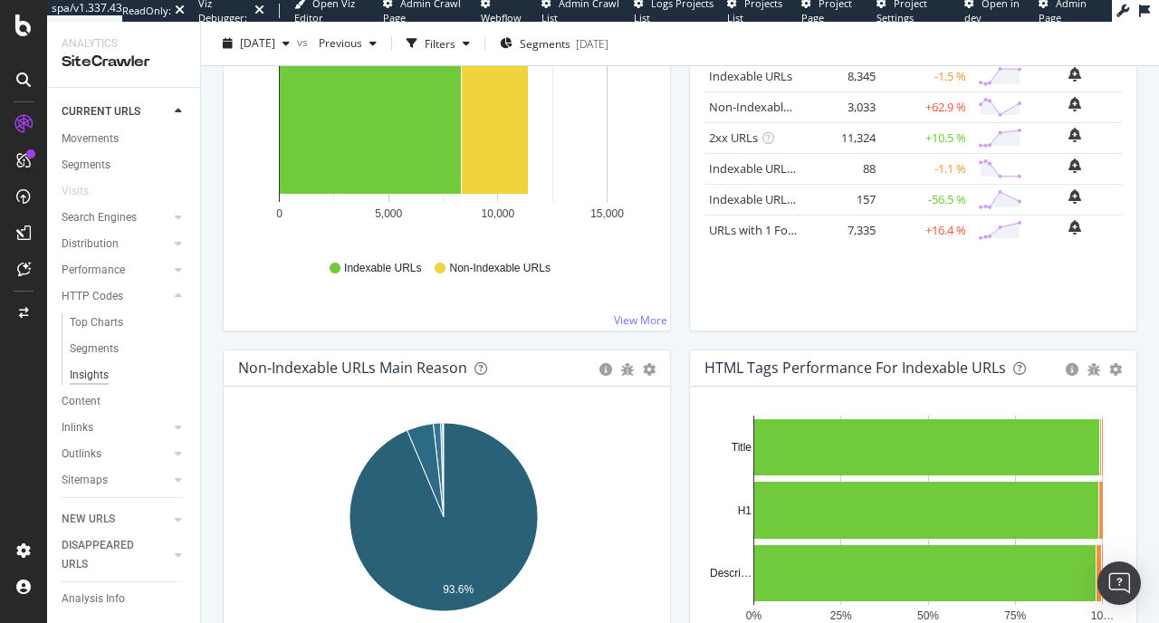
click at [100, 373] on div "Insights" at bounding box center [89, 375] width 39 height 19
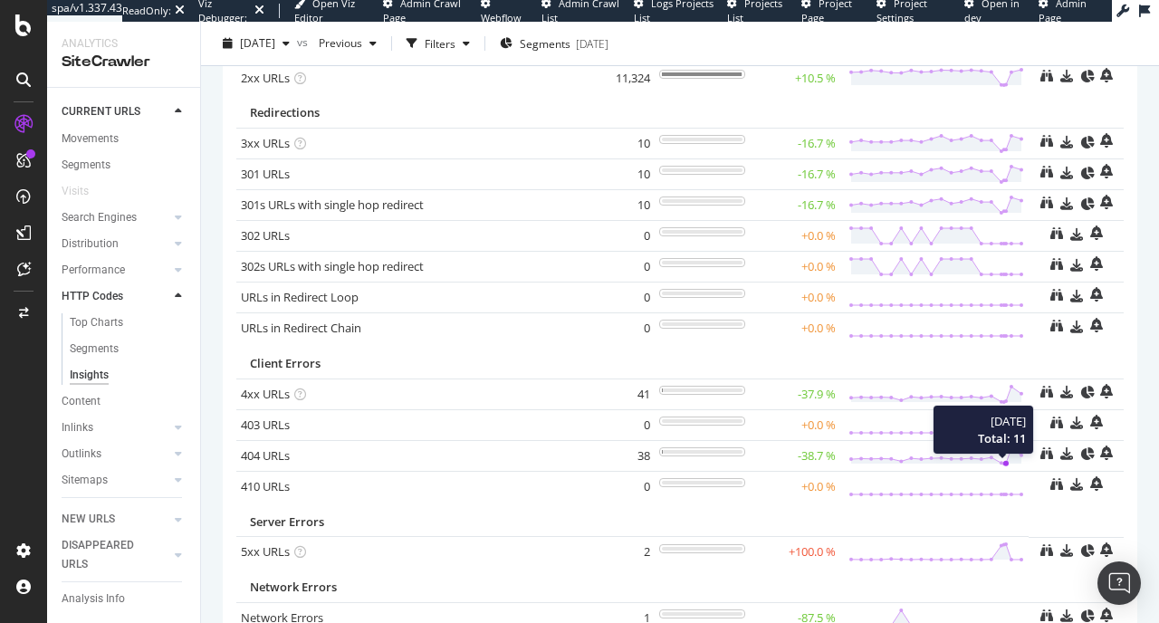
scroll to position [234, 0]
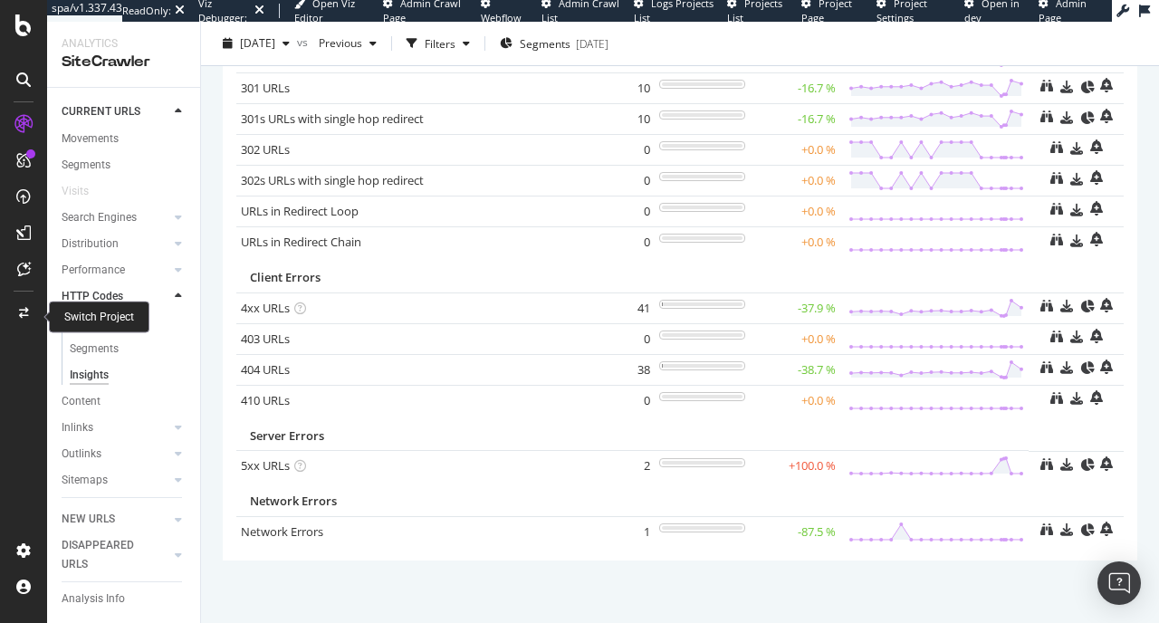
click at [23, 314] on icon at bounding box center [24, 313] width 10 height 11
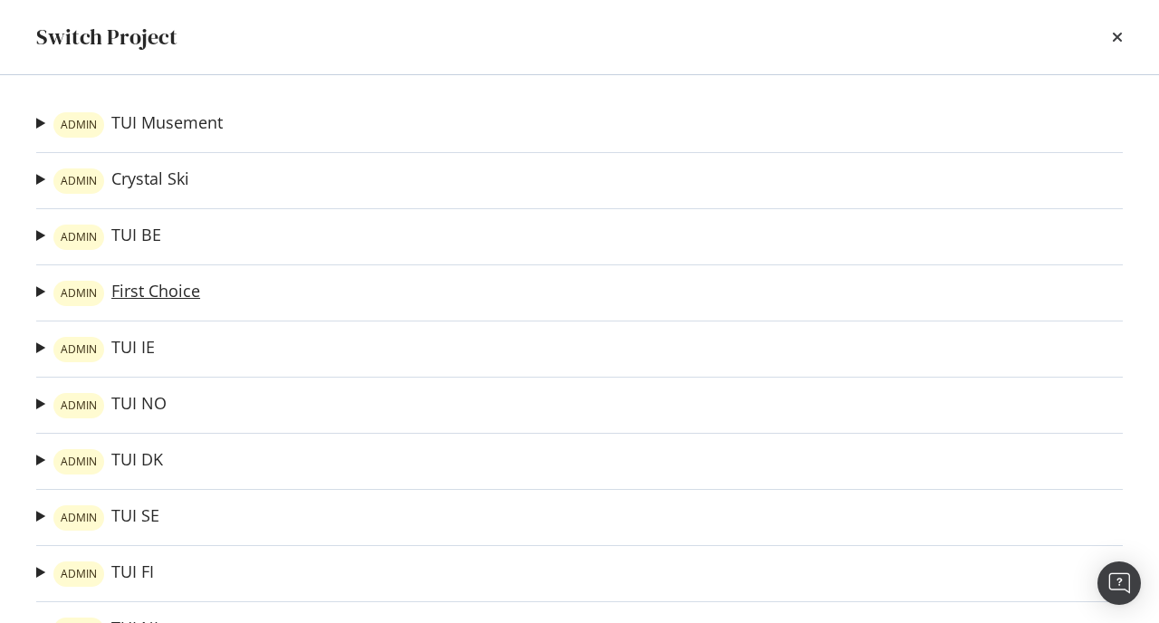
click at [154, 299] on link "ADMIN First Choice" at bounding box center [126, 293] width 147 height 25
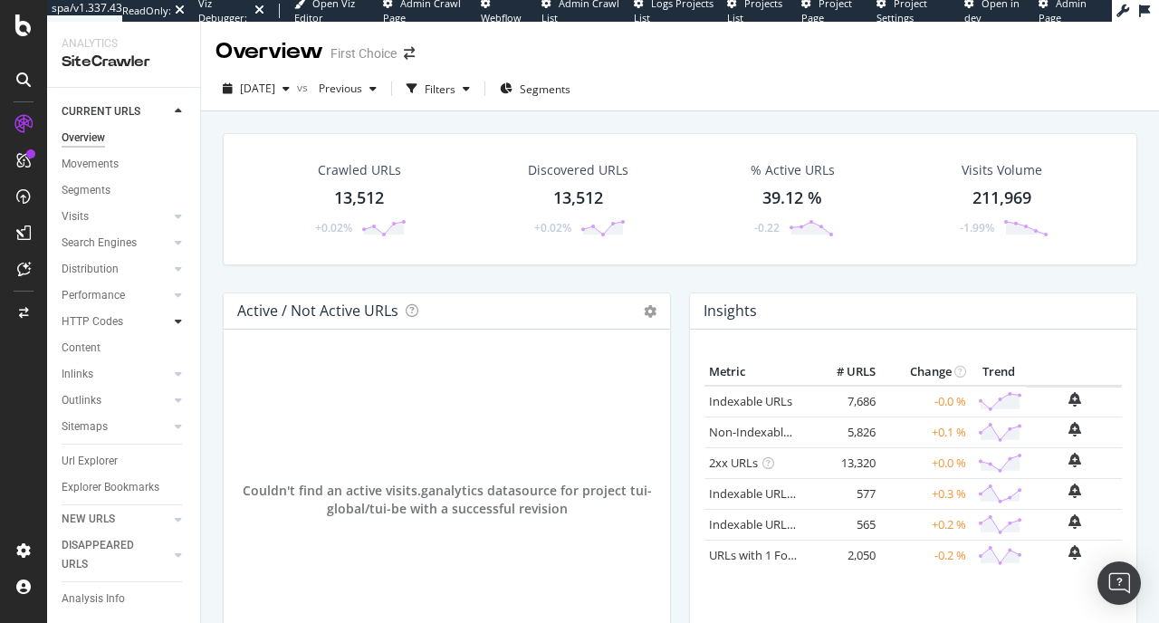
click at [173, 322] on div at bounding box center [178, 321] width 18 height 18
click at [100, 399] on div "Insights" at bounding box center [89, 400] width 39 height 19
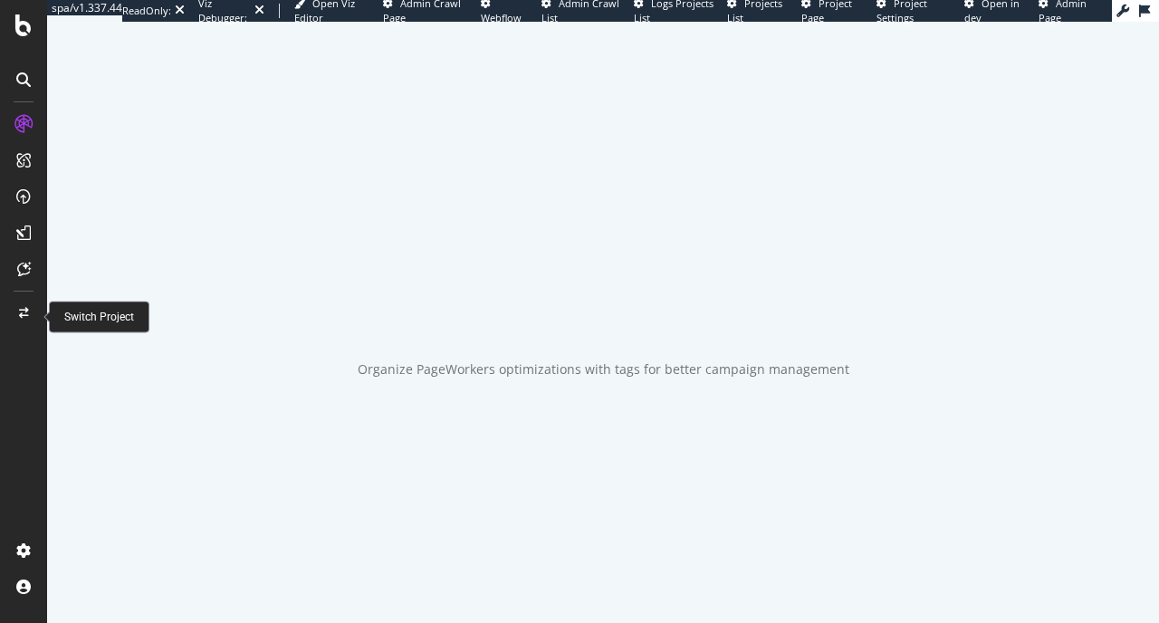
click at [29, 315] on div at bounding box center [23, 313] width 43 height 29
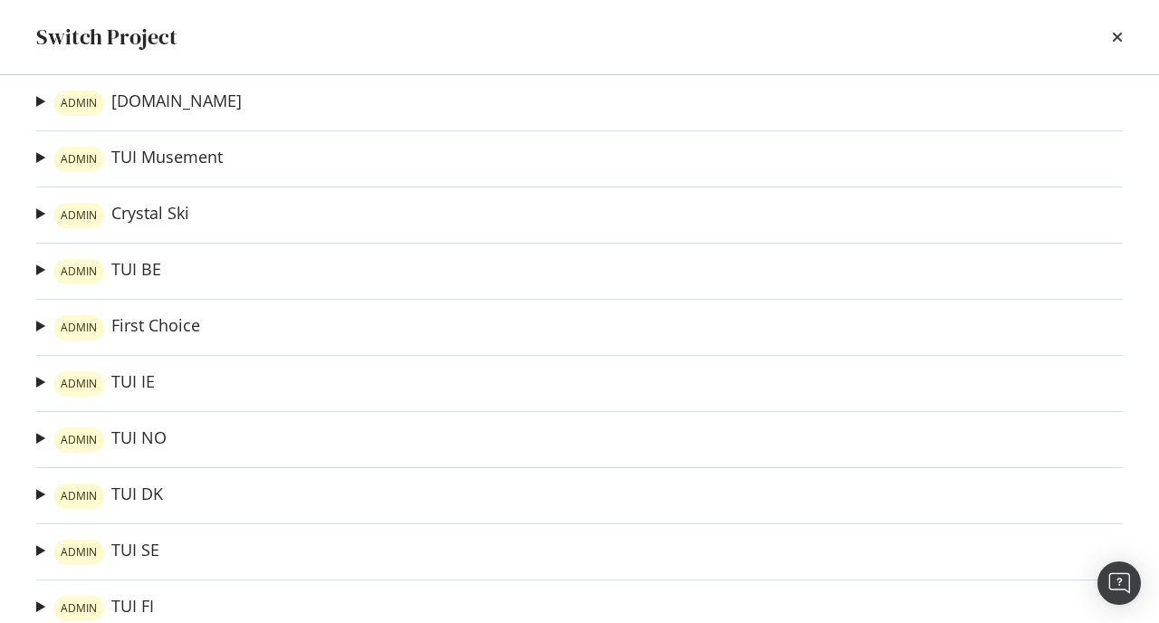
scroll to position [53, 0]
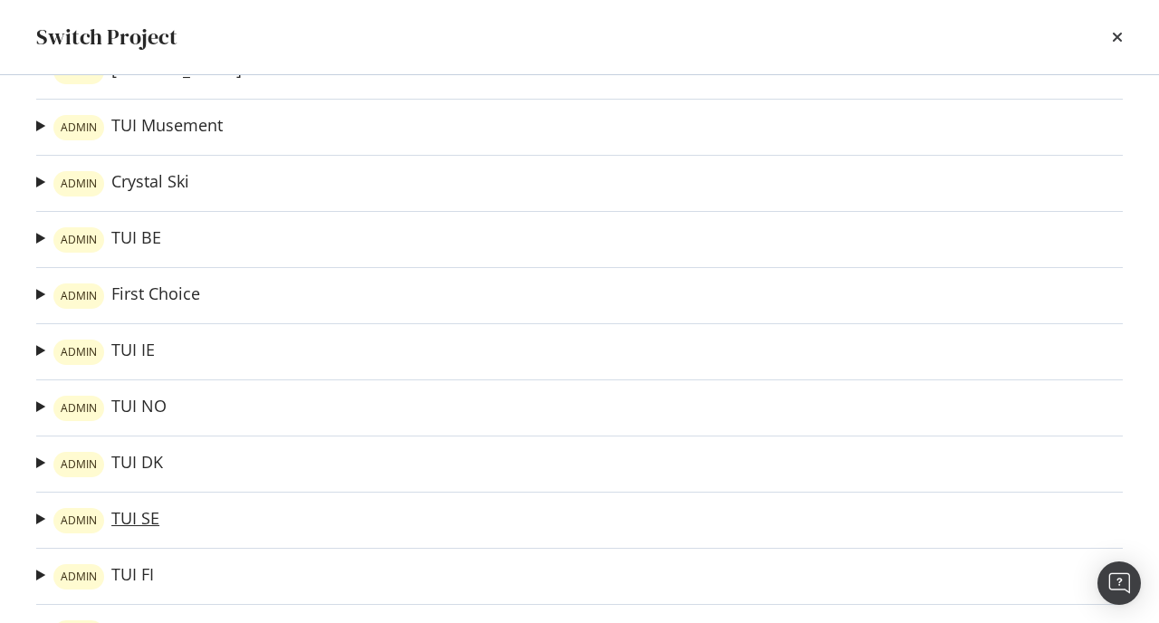
click at [124, 526] on link "ADMIN TUI SE" at bounding box center [106, 520] width 106 height 25
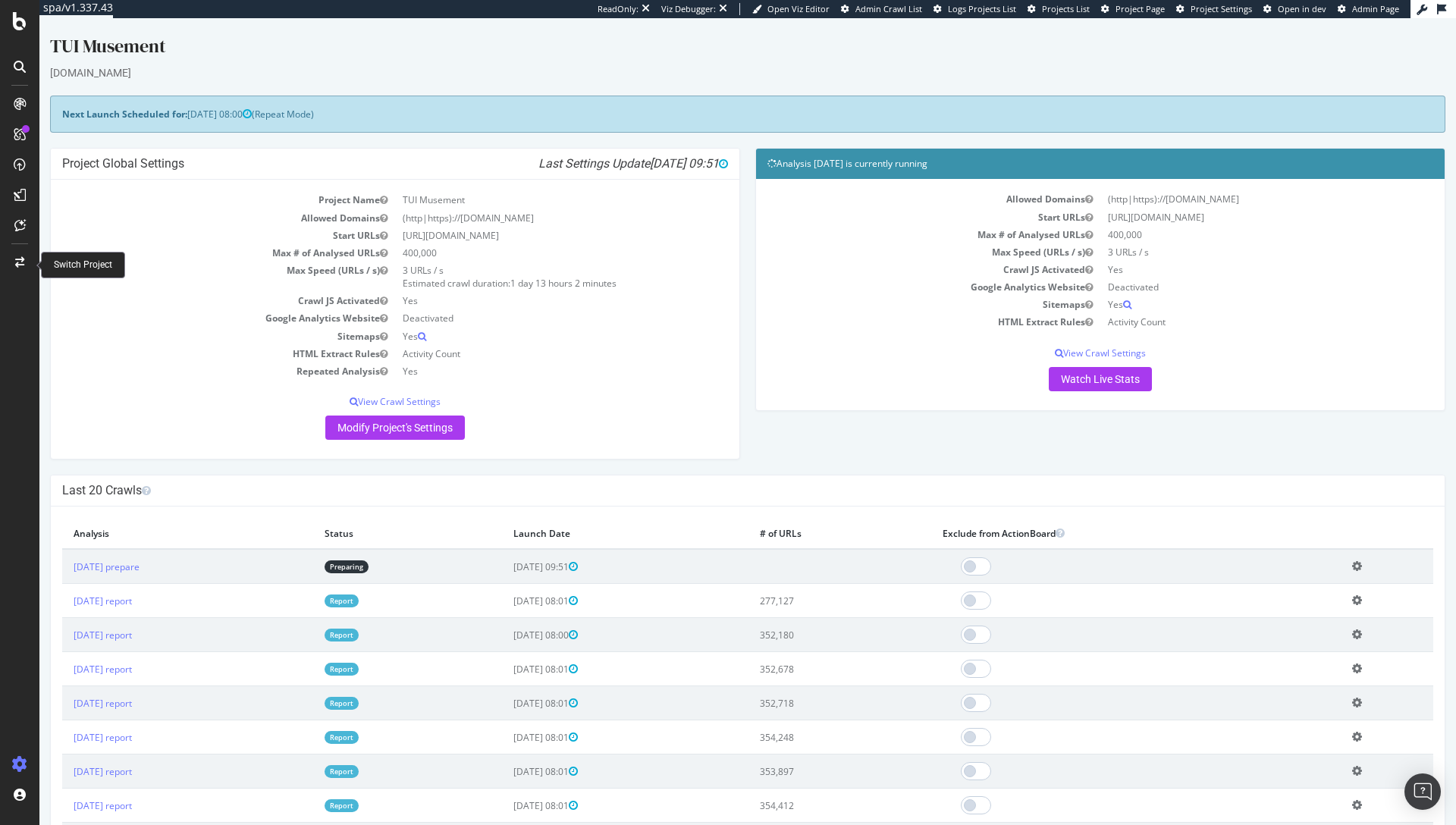
click at [18, 272] on div at bounding box center [19, 262] width 36 height 24
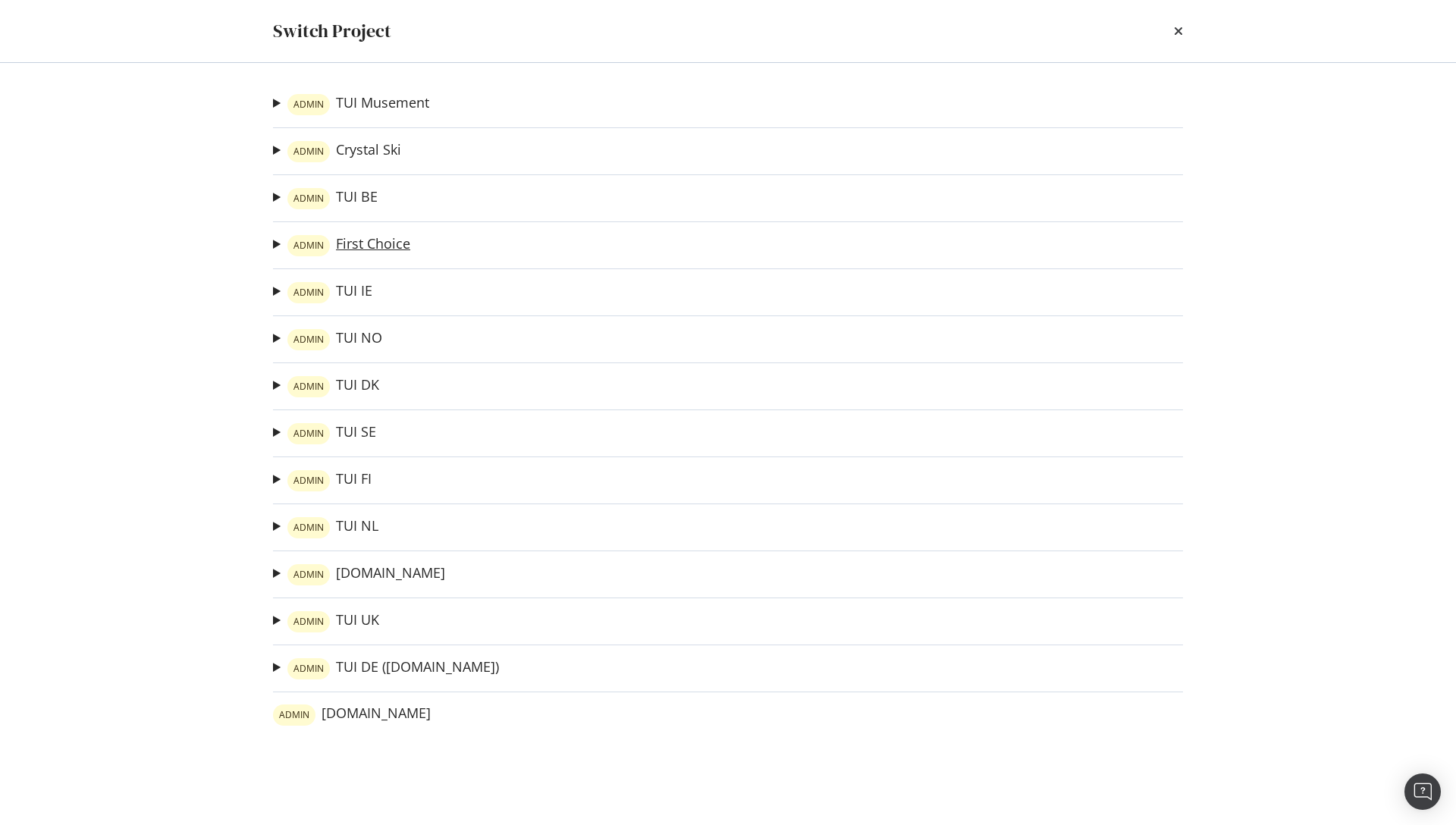
click at [353, 239] on link "ADMIN First Choice" at bounding box center [349, 245] width 123 height 21
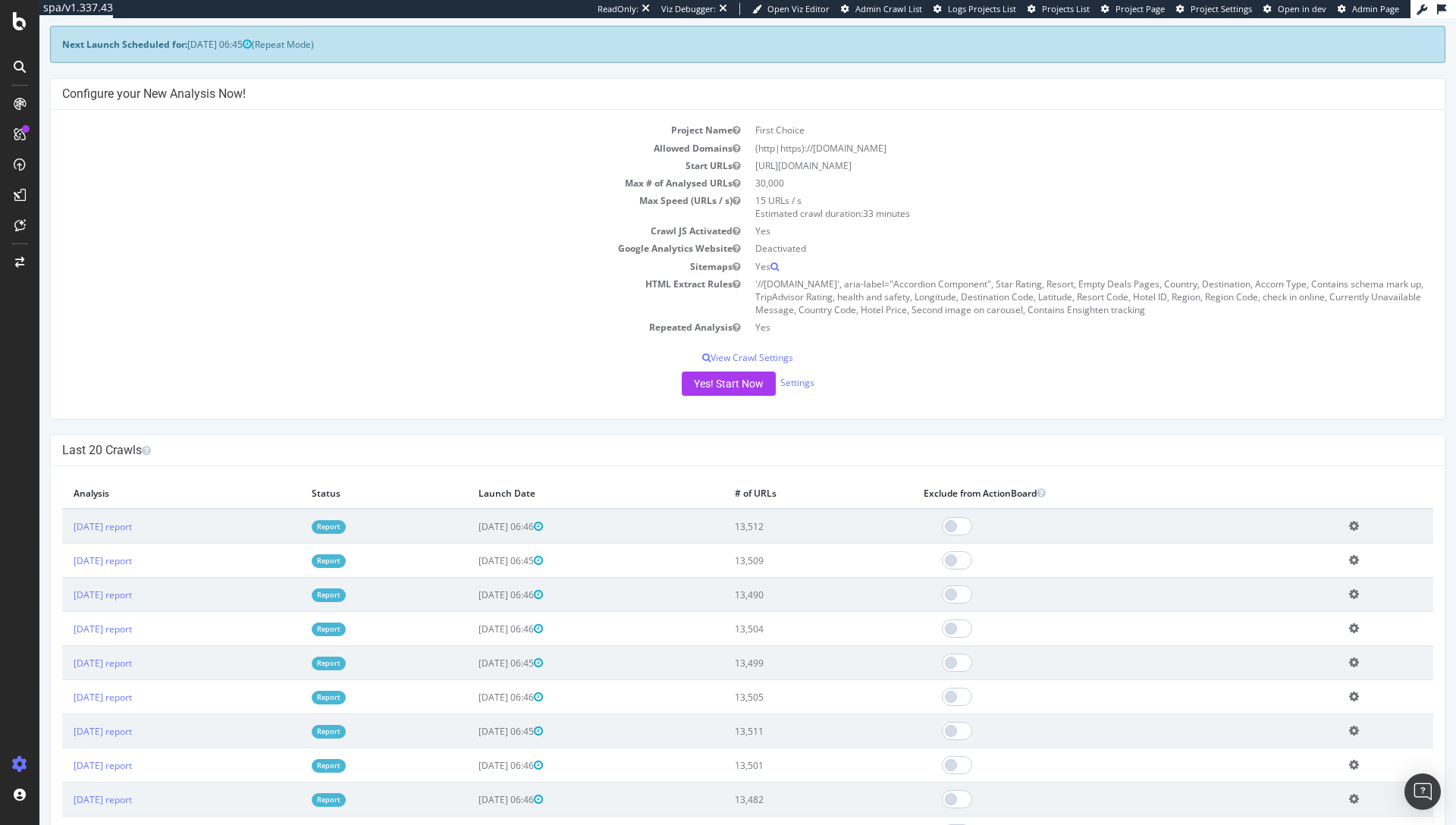
scroll to position [111, 0]
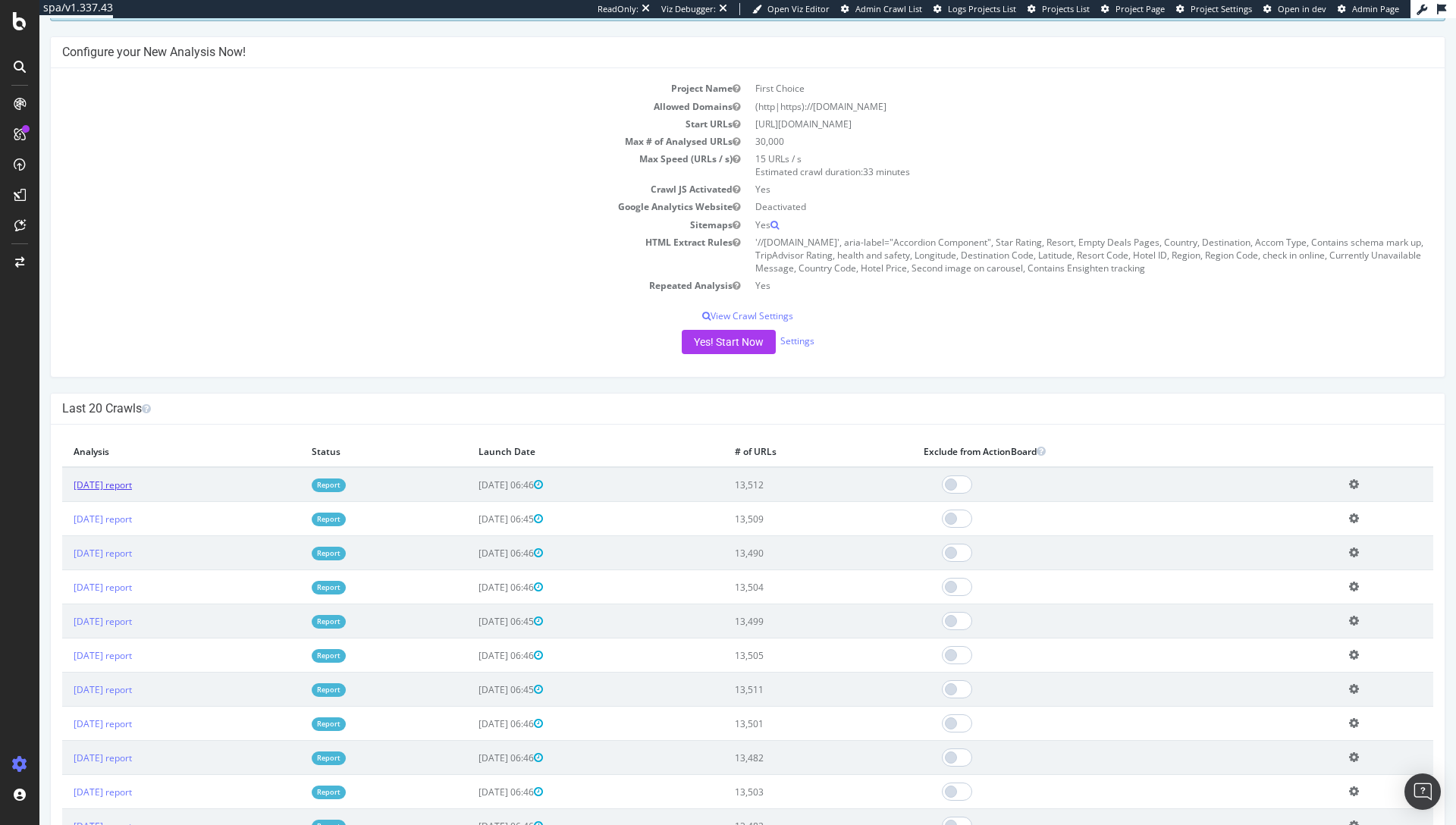
click at [132, 487] on link "[DATE] report" at bounding box center [103, 484] width 59 height 13
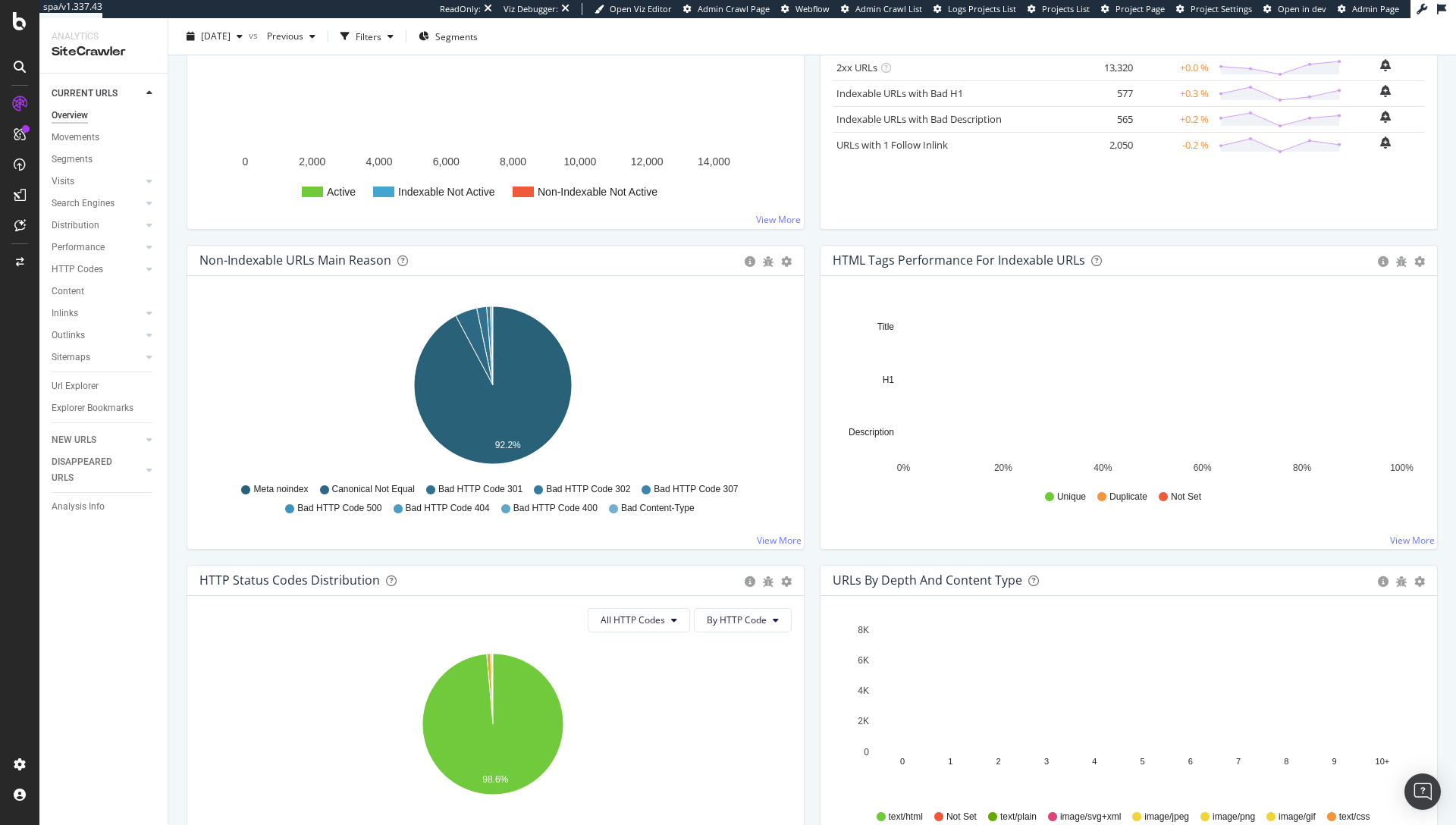
scroll to position [357, 0]
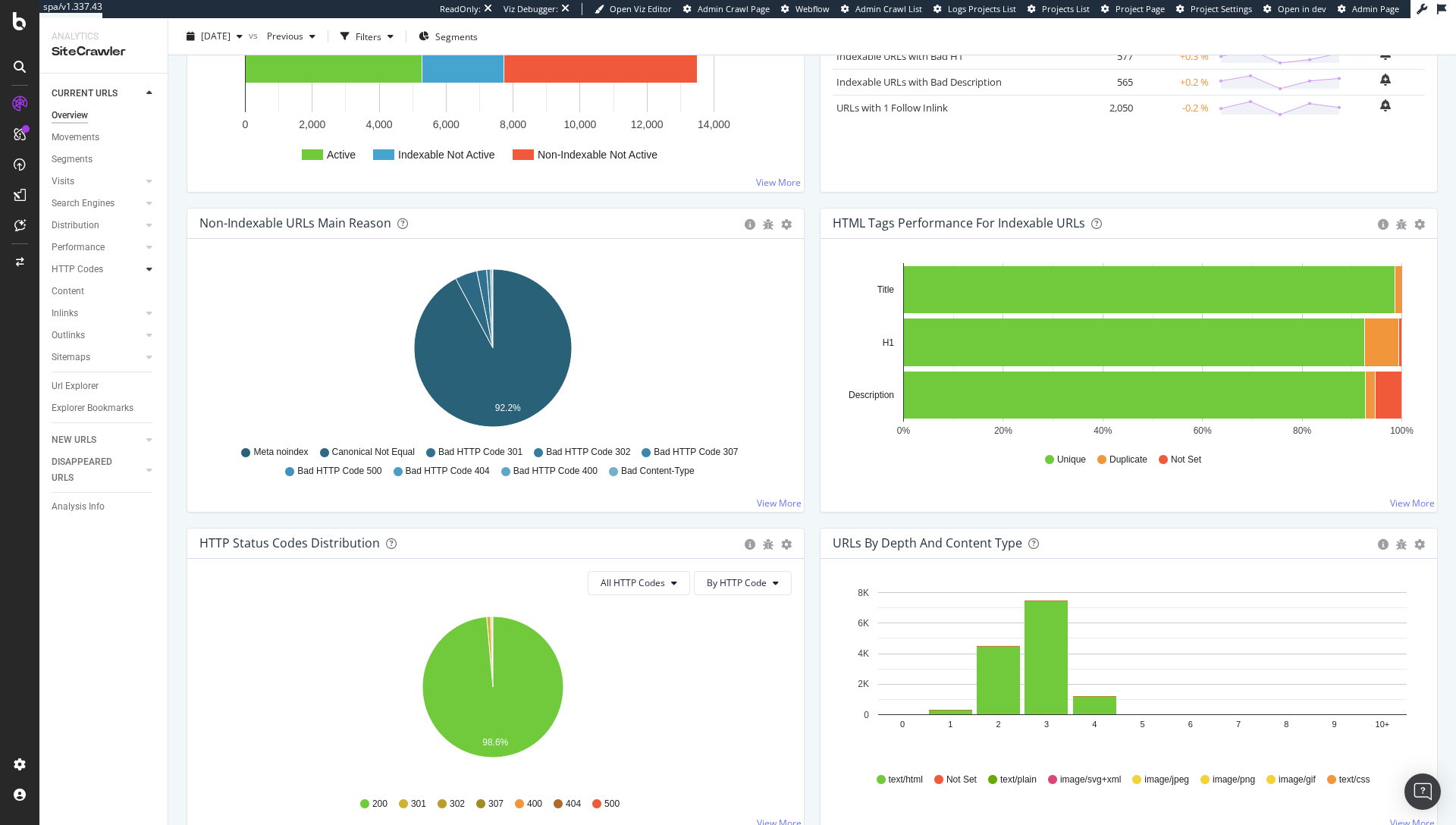
click at [155, 268] on div at bounding box center [149, 269] width 15 height 15
click at [82, 334] on div "Insights" at bounding box center [75, 335] width 33 height 16
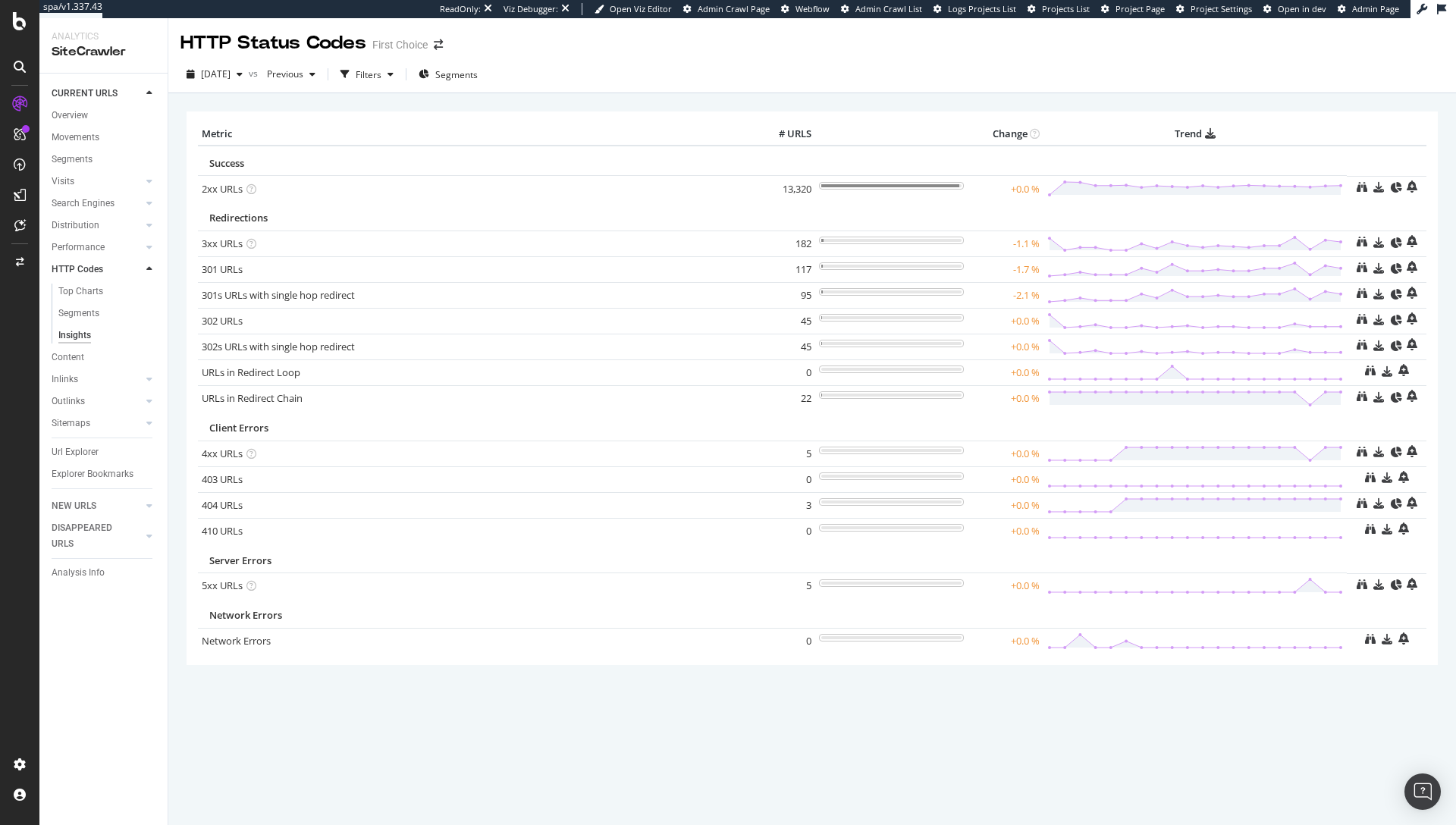
click at [698, 67] on div "[DATE] vs Previous Filters Segments" at bounding box center [812, 77] width 1288 height 30
click at [22, 268] on div at bounding box center [19, 262] width 36 height 24
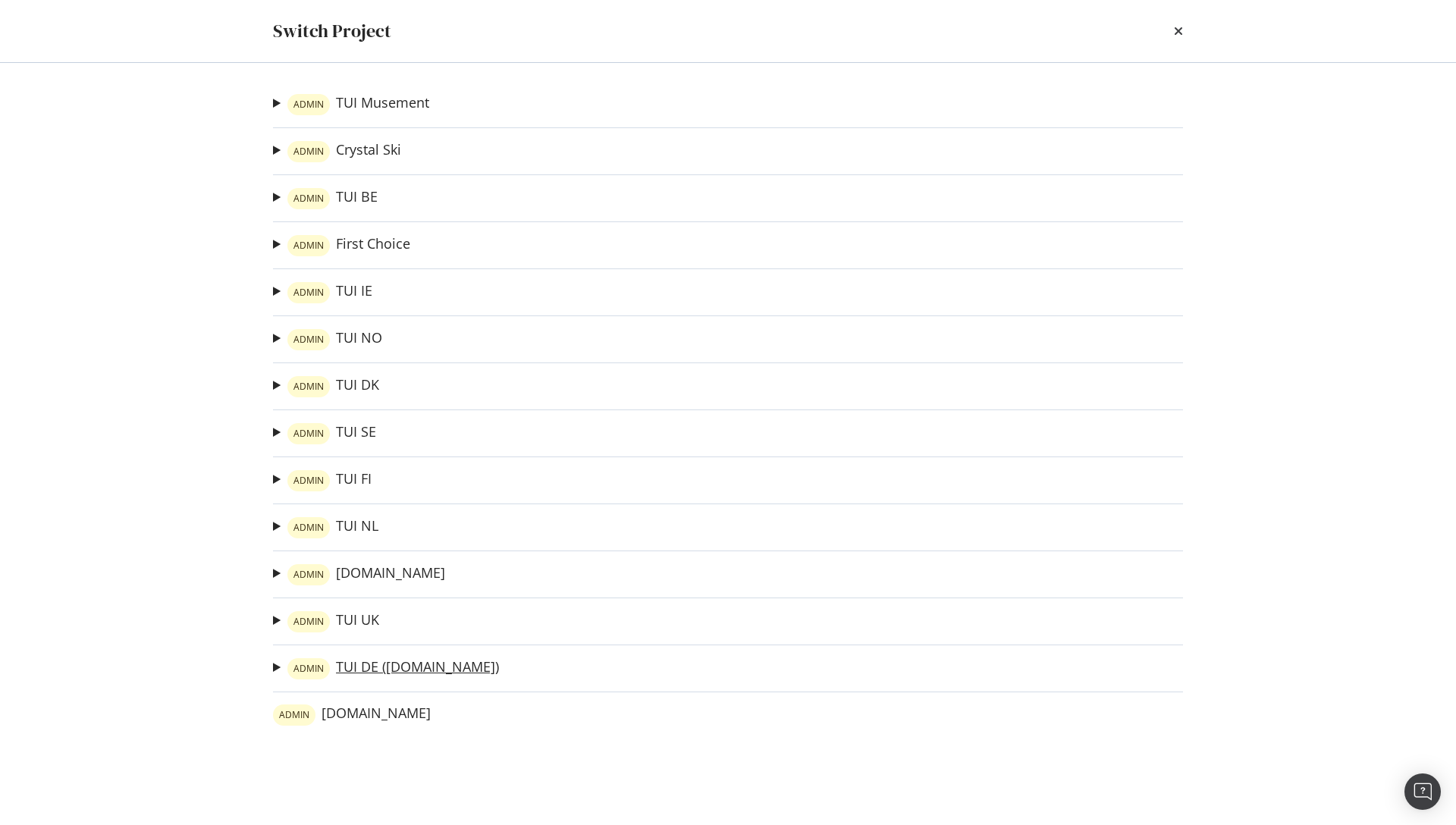
click at [374, 677] on link "ADMIN TUI DE ([DOMAIN_NAME])" at bounding box center [393, 668] width 212 height 21
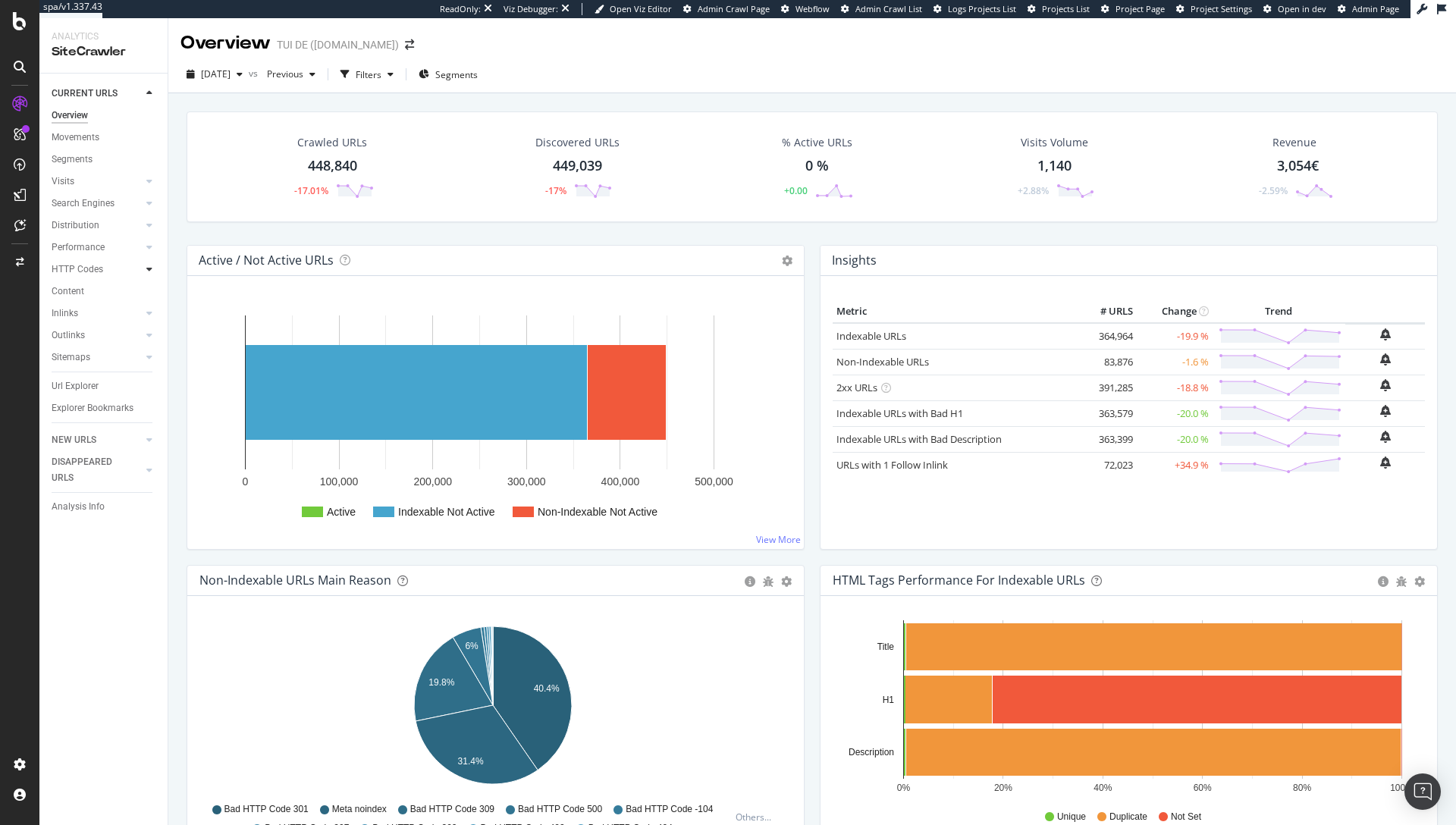
click at [150, 270] on icon at bounding box center [149, 269] width 6 height 9
click at [74, 333] on div "Insights" at bounding box center [75, 335] width 33 height 16
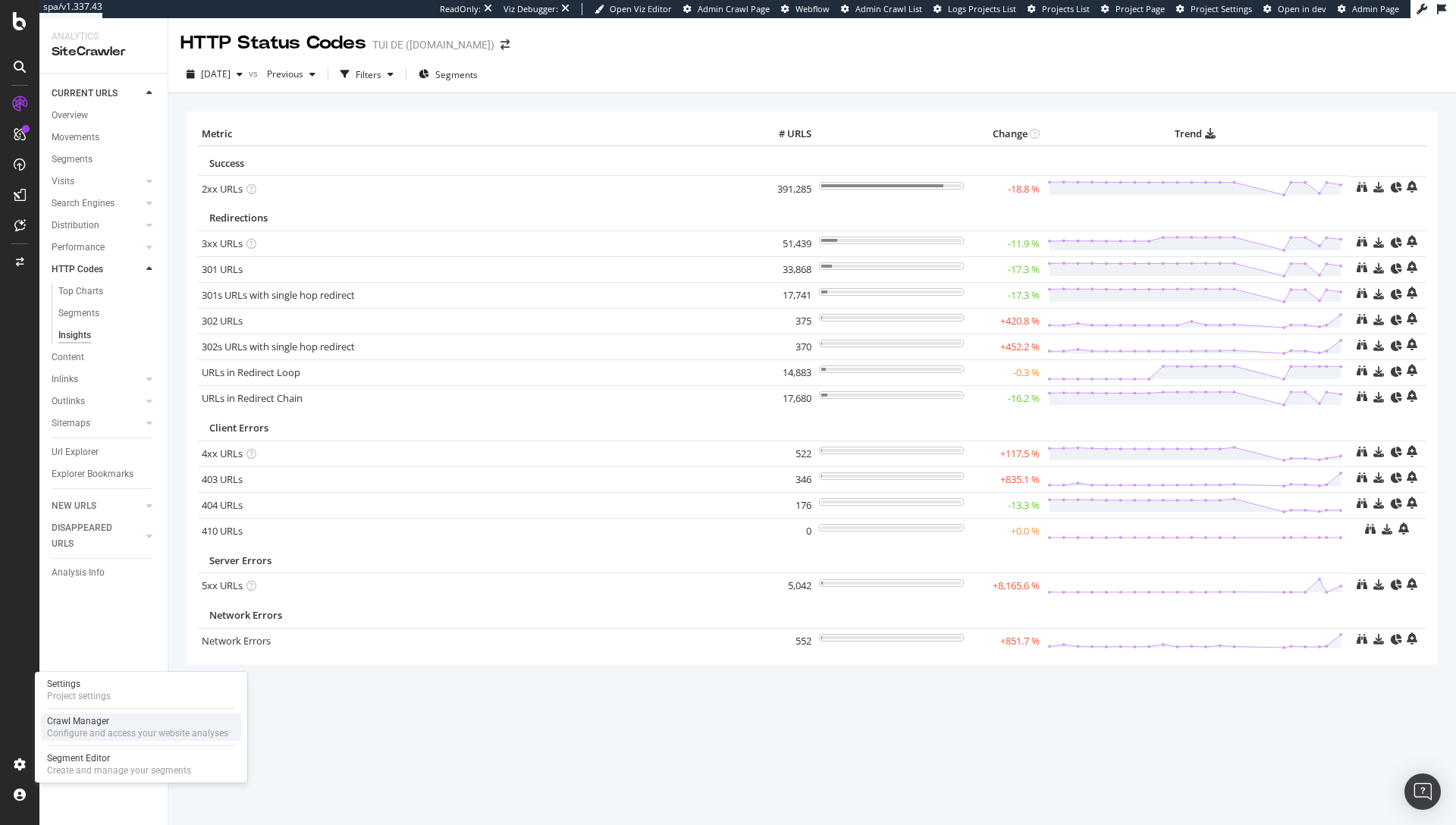
click at [99, 733] on div "Configure and access your website analyses" at bounding box center [137, 733] width 181 height 12
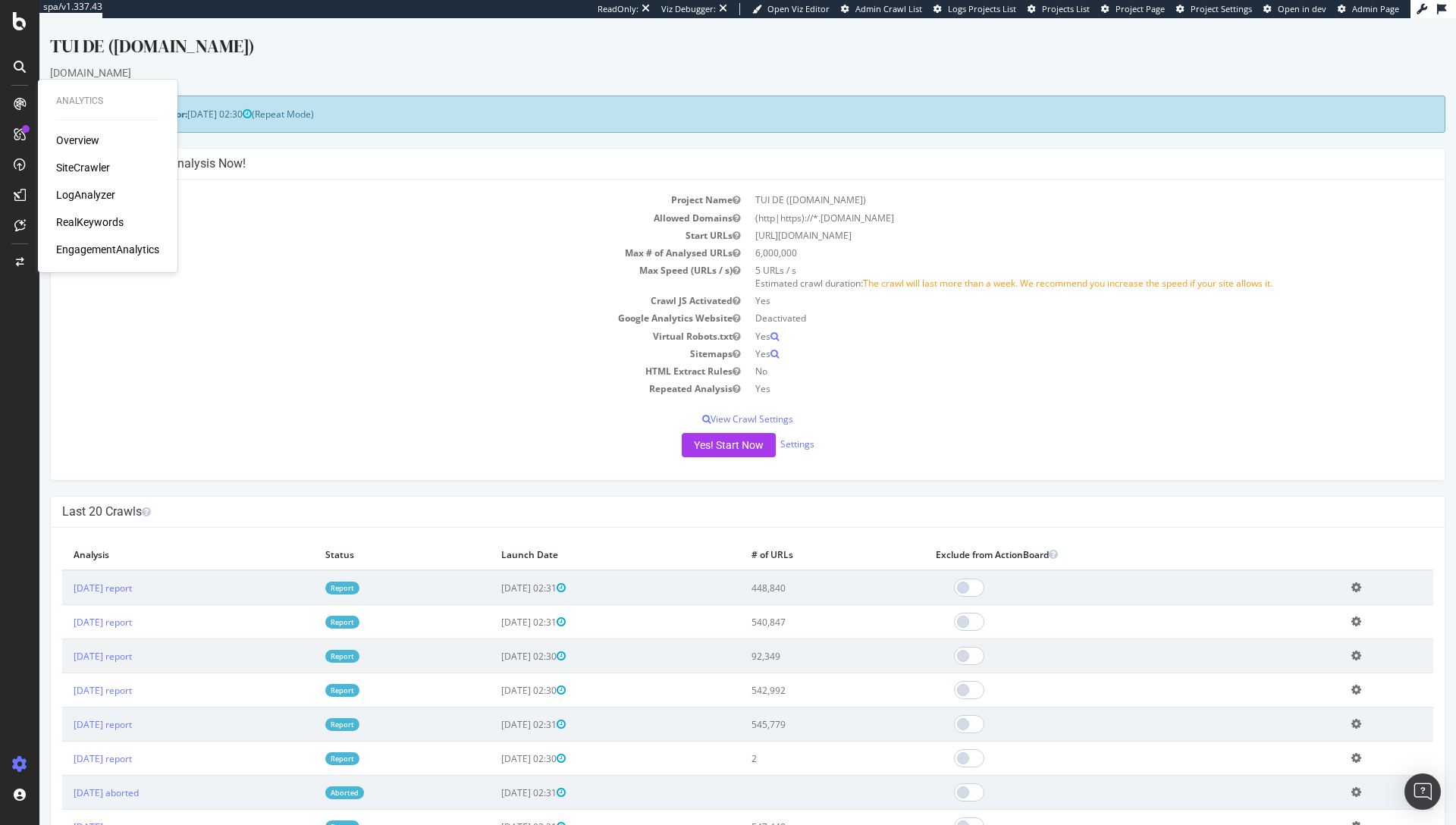
click at [167, 349] on td "Sitemaps" at bounding box center [405, 353] width 685 height 18
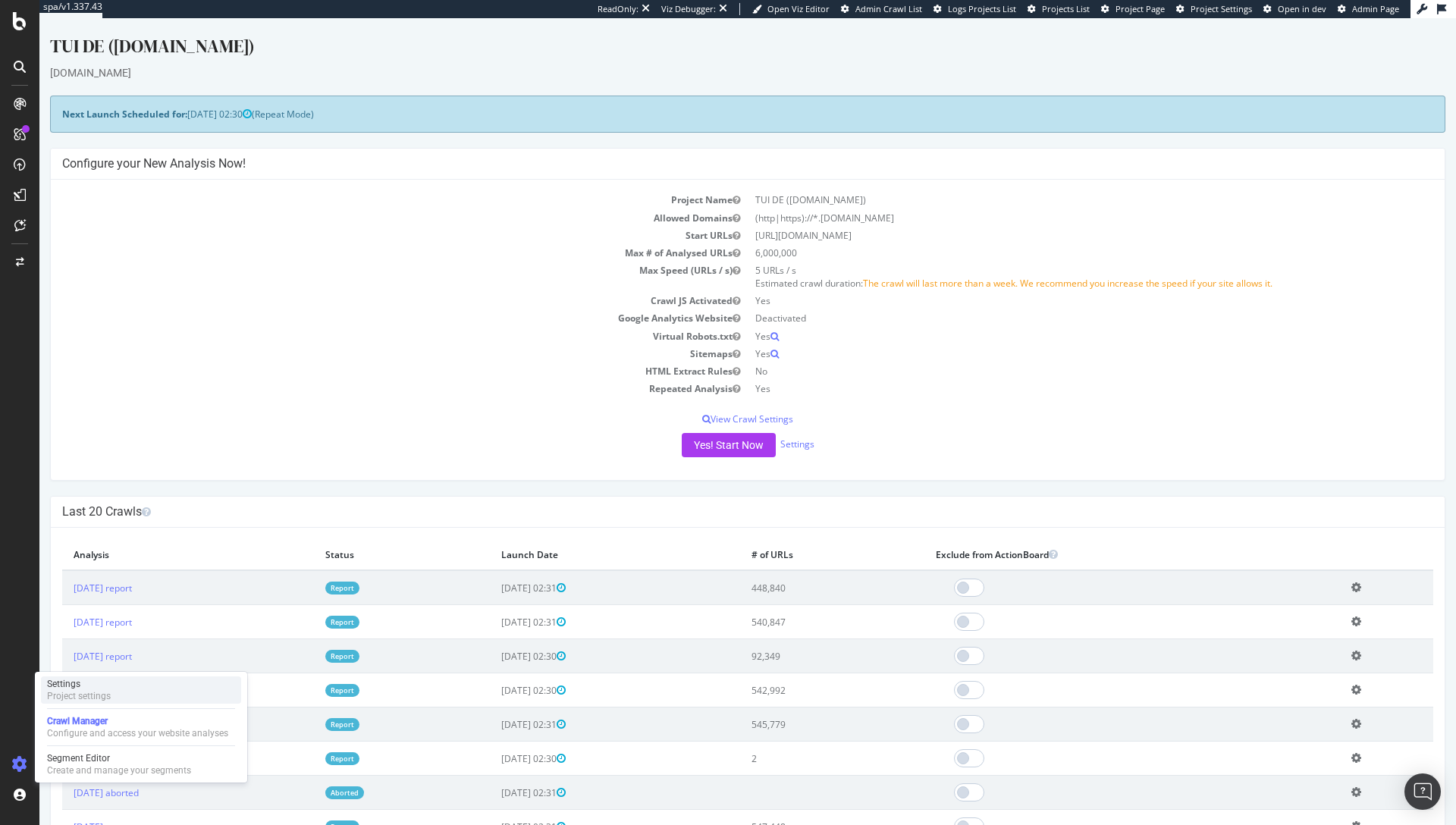
click at [100, 688] on div "Settings" at bounding box center [79, 683] width 64 height 12
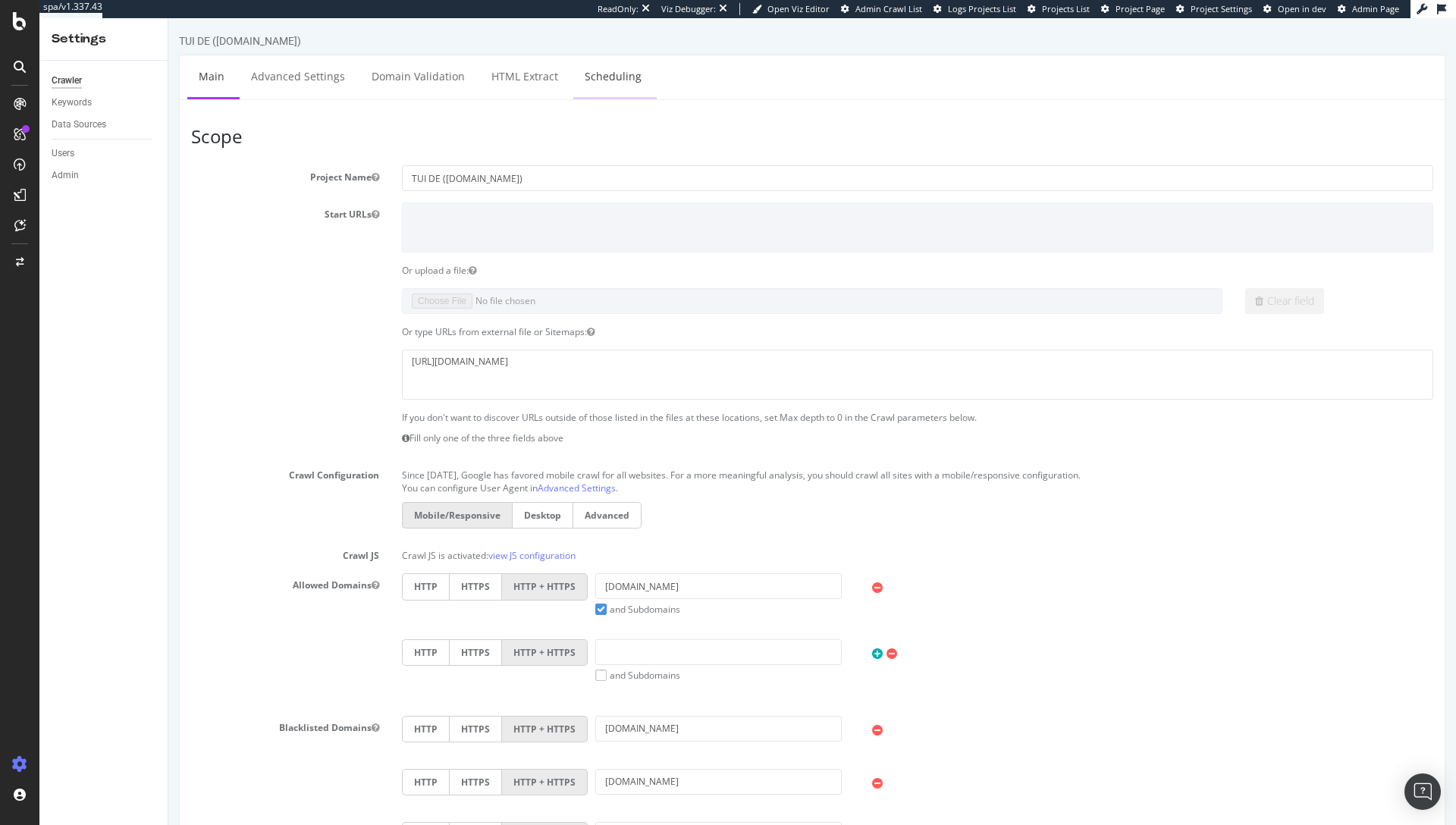
click at [600, 65] on link "Scheduling" at bounding box center [612, 76] width 80 height 42
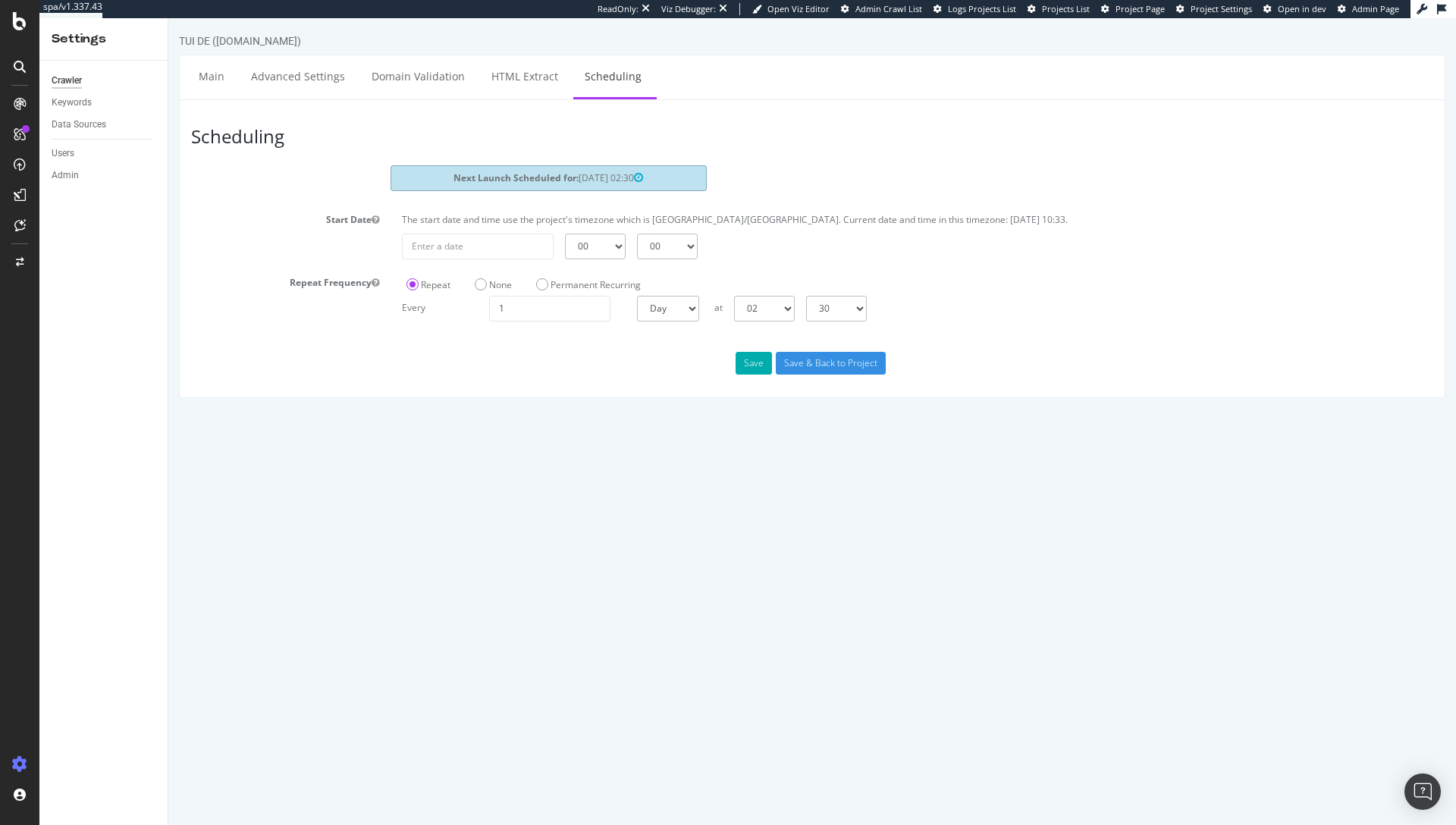
click at [1083, 350] on div "Scheduling Next Launch Scheduled for: [DATE] 02:30 Start Date The start date an…" at bounding box center [813, 249] width 1267 height 299
click at [18, 266] on icon at bounding box center [20, 262] width 8 height 9
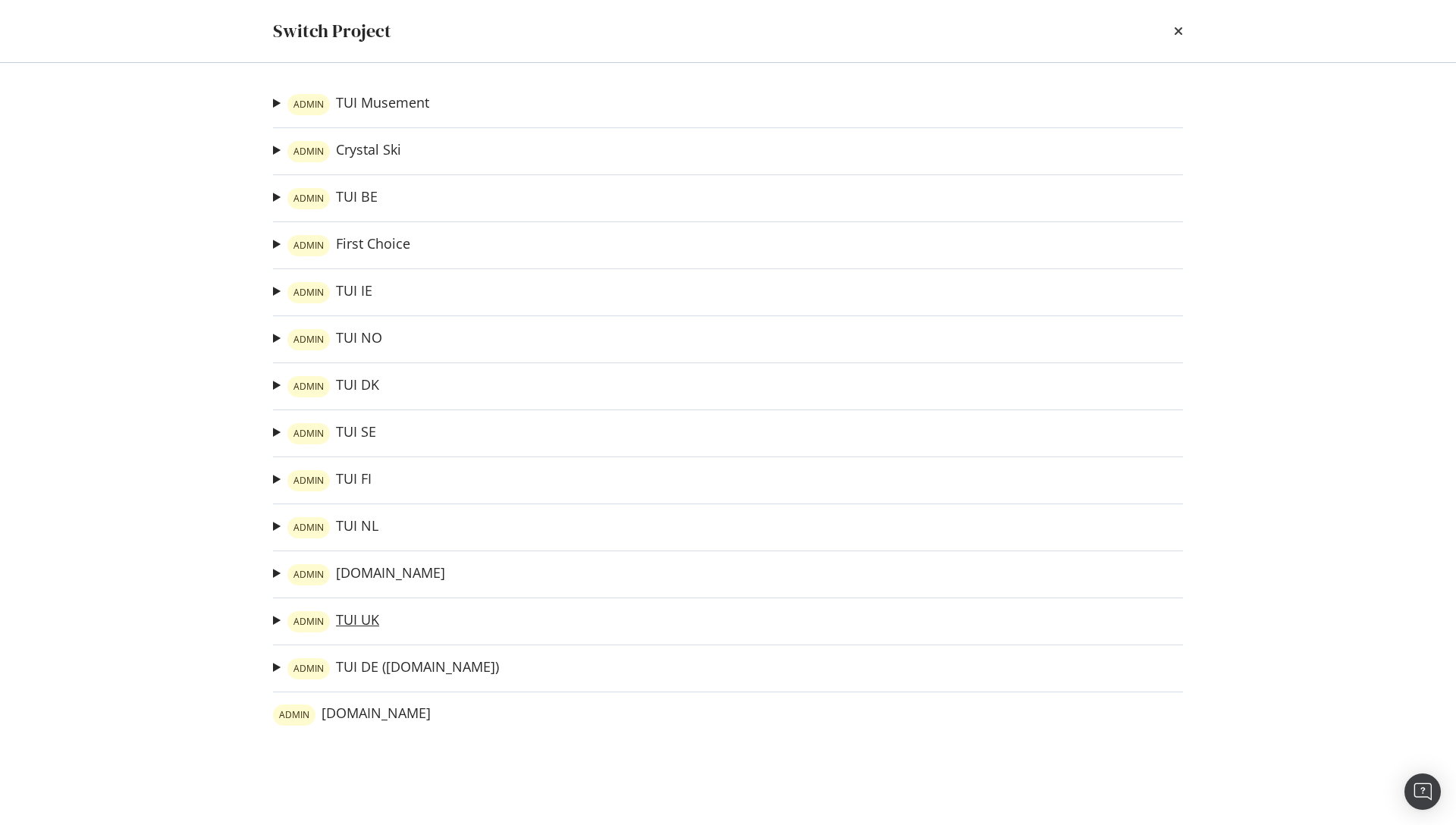
click at [356, 620] on link "ADMIN TUI [GEOGRAPHIC_DATA]" at bounding box center [333, 621] width 92 height 21
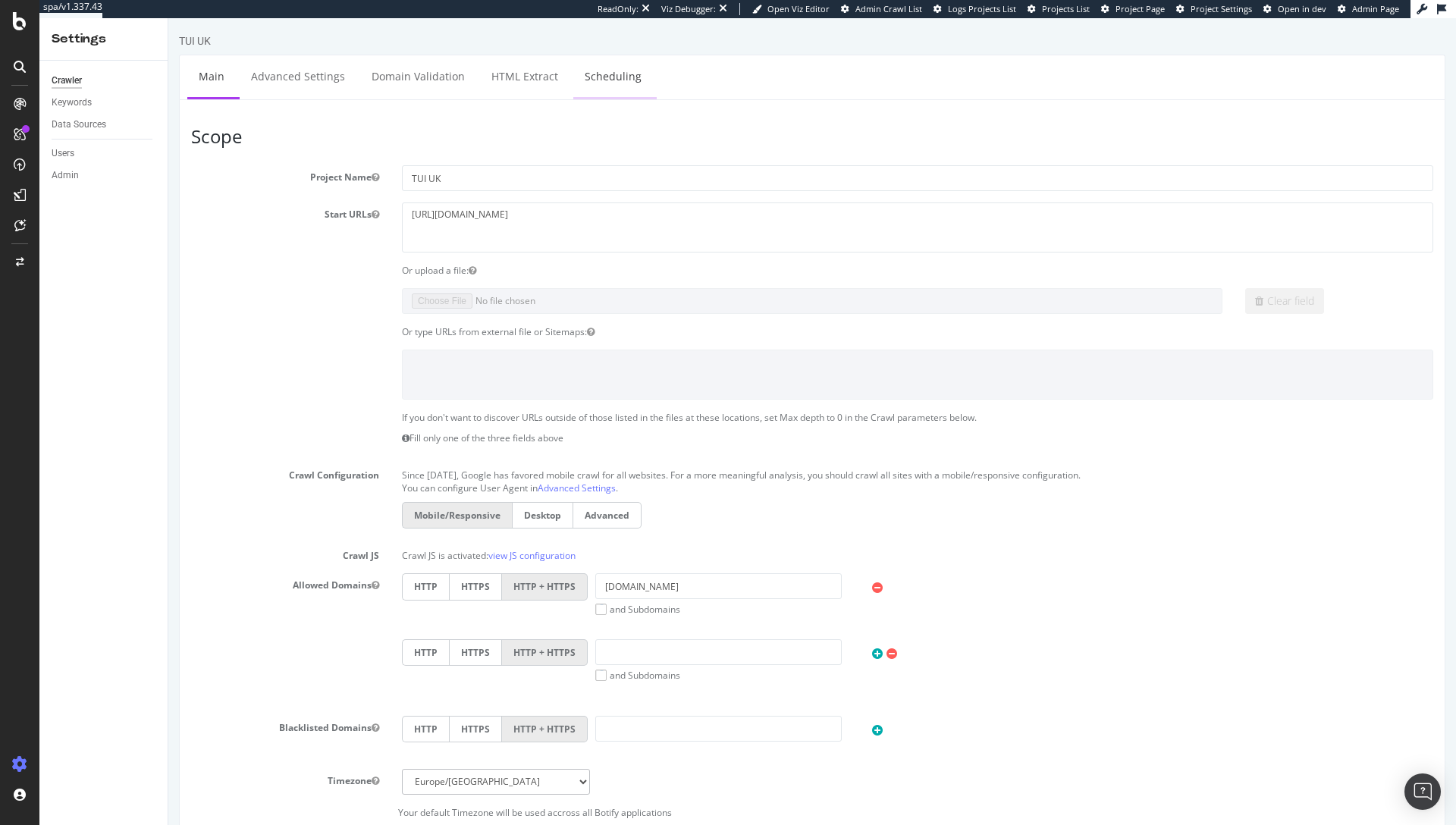
click at [586, 81] on link "Scheduling" at bounding box center [612, 76] width 80 height 42
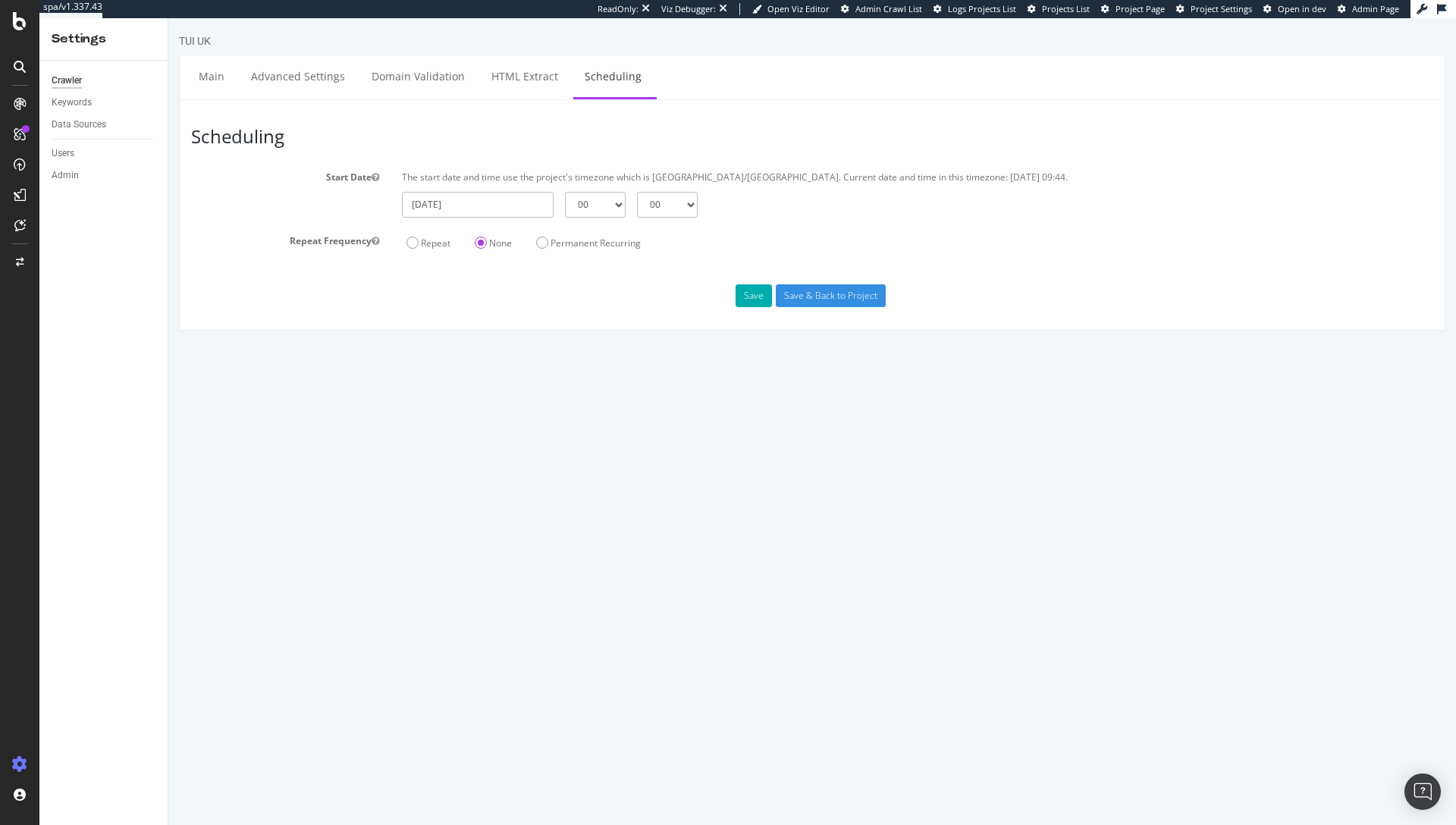
click at [519, 208] on input "[DATE]" at bounding box center [478, 204] width 152 height 26
click at [451, 375] on td "29" at bounding box center [457, 375] width 36 height 23
type input "[DATE]"
click at [618, 205] on select "00 01 02 03 04 05 06 07 08 09 10 11 12 13 14 15 16 17 18 19 20 21 22 23" at bounding box center [595, 204] width 60 height 26
select select "7"
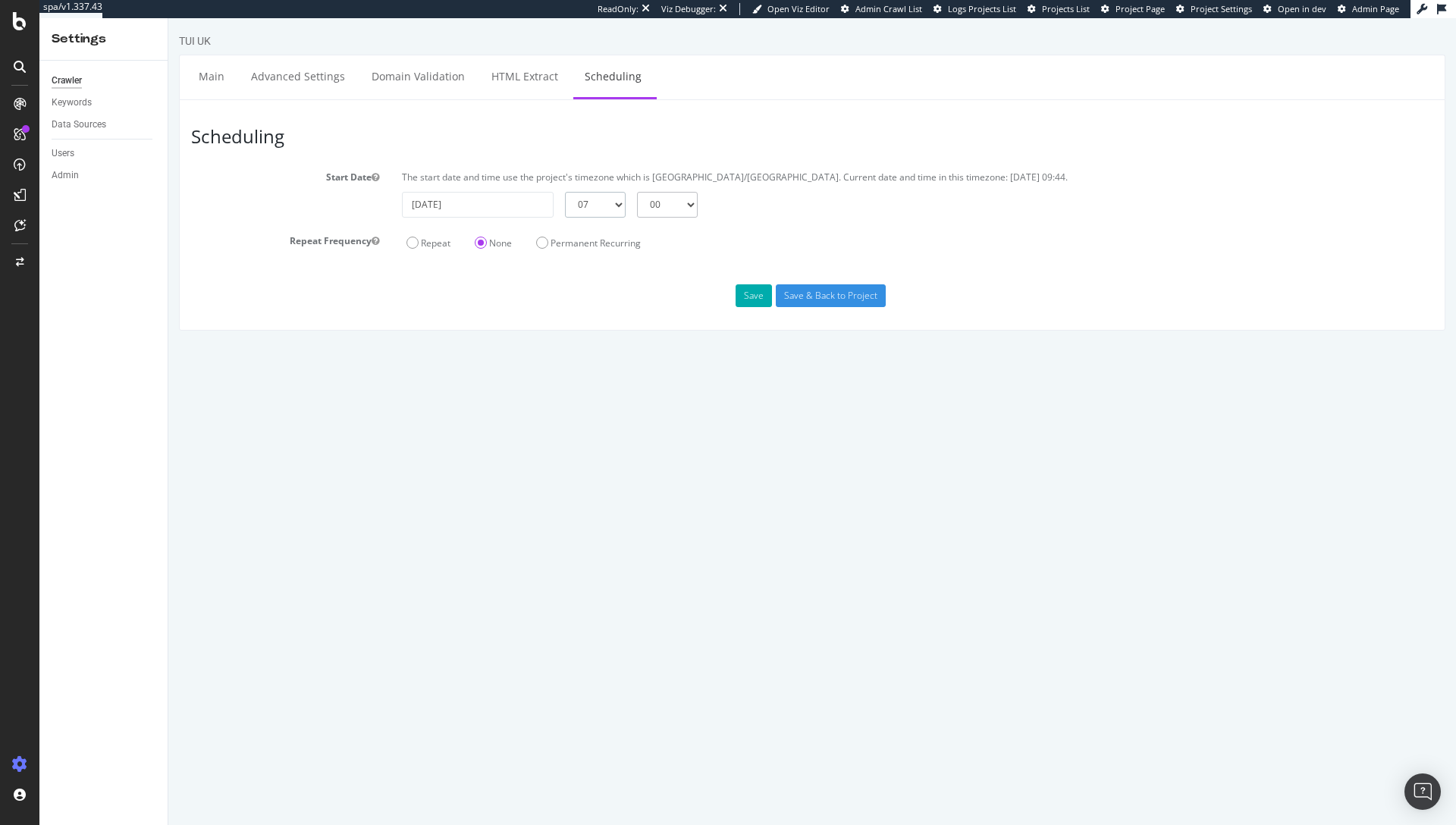
click at [565, 192] on select "00 01 02 03 04 05 06 07 08 09 10 11 12 13 14 15 16 17 18 19 20 21 22 23" at bounding box center [595, 204] width 60 height 26
click at [426, 244] on label "Repeat" at bounding box center [428, 242] width 44 height 13
click at [168, 18] on input "Repeat" at bounding box center [168, 18] width 0 height 0
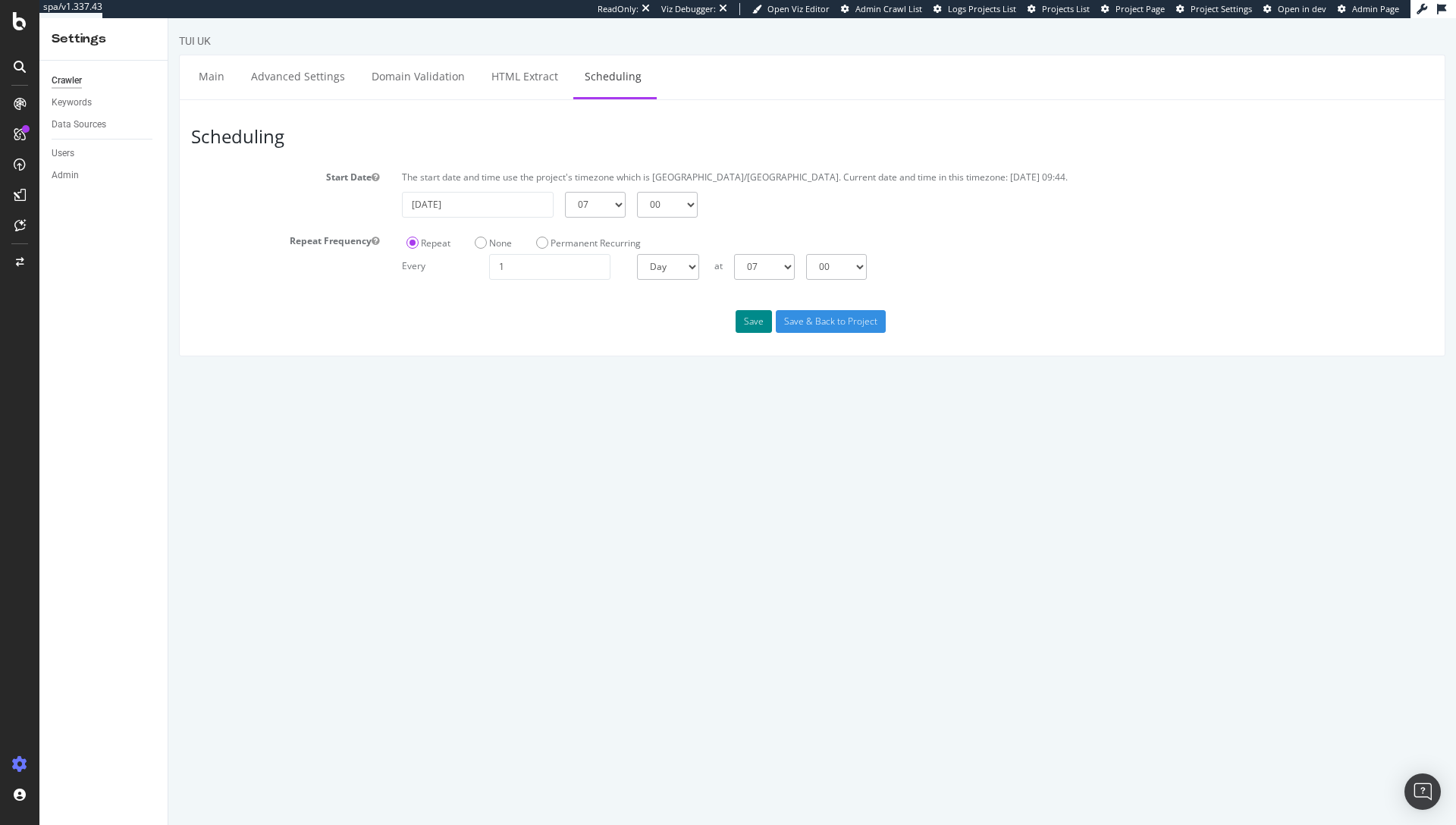
click at [756, 327] on button "Save" at bounding box center [753, 321] width 36 height 23
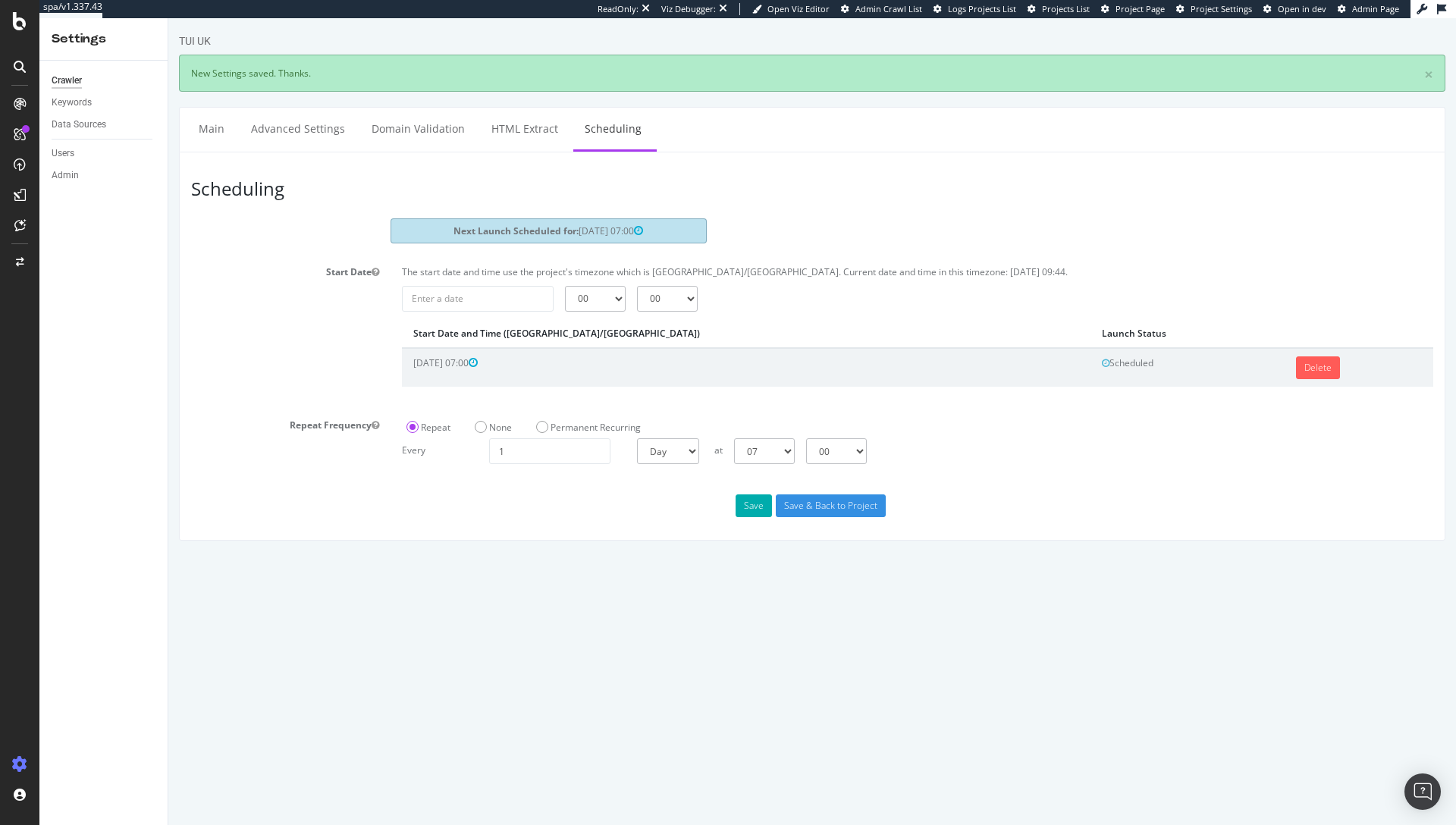
drag, startPoint x: 643, startPoint y: 229, endPoint x: 414, endPoint y: 226, distance: 229.0
click at [414, 226] on div "Next Launch Scheduled for: 2025-09-27 07:00" at bounding box center [548, 231] width 316 height 25
copy div "Next Launch Scheduled for: 2025-09-27 07:00"
click at [491, 271] on p "The start date and time use the project's timezone which is Europe/London. Curr…" at bounding box center [917, 271] width 1031 height 13
click at [534, 299] on input "2025-09-26" at bounding box center [478, 298] width 152 height 26
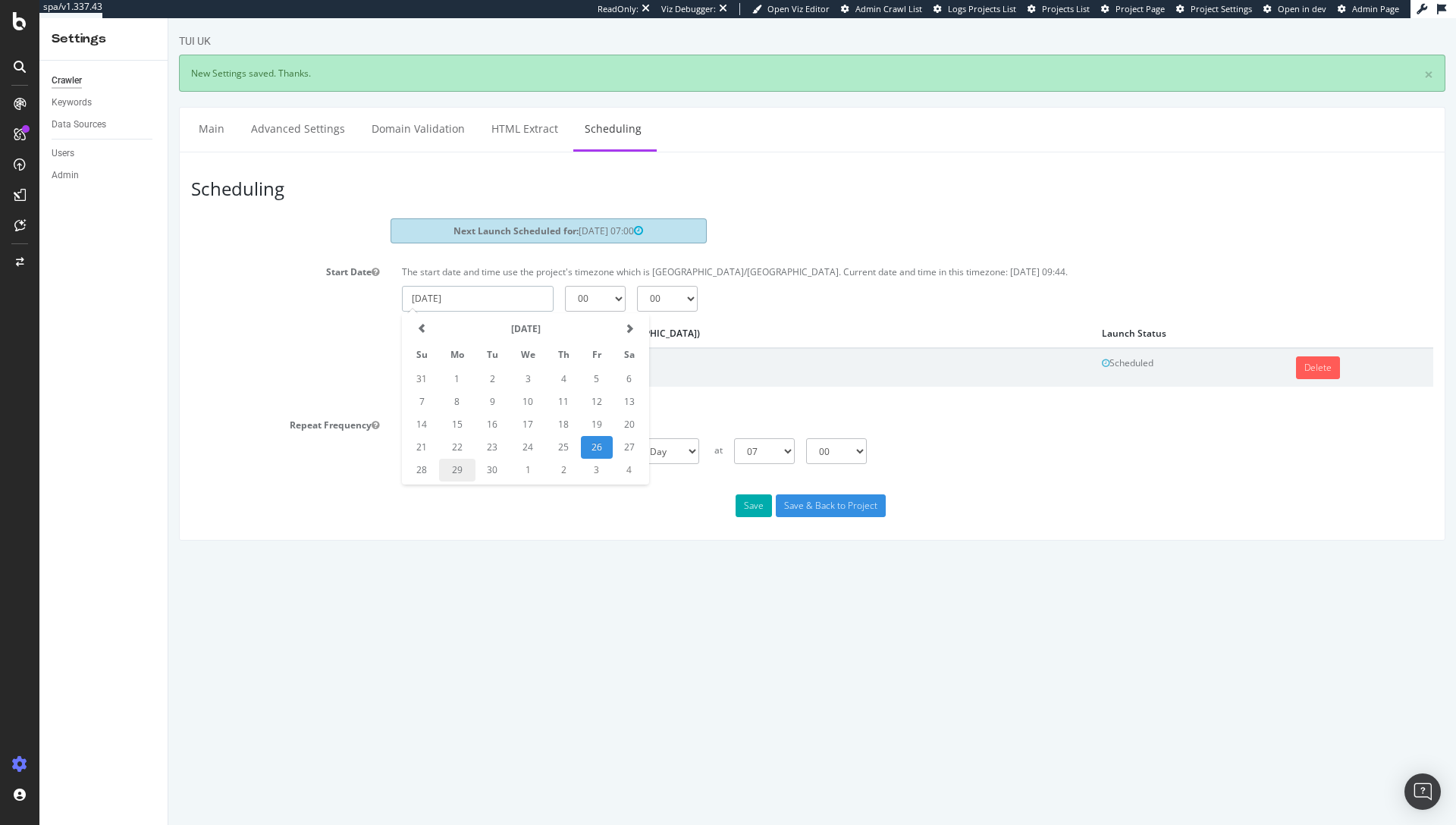
click at [448, 470] on td "29" at bounding box center [457, 470] width 36 height 23
type input "2025-09-29"
click at [768, 305] on div "2025-09-29 00 01 02 03 04 05 06 07 08 09 10 11 12 13 14 15 16 17 18 19 20 21 22…" at bounding box center [917, 298] width 1046 height 26
click at [529, 230] on strong "Next Launch Scheduled for:" at bounding box center [515, 230] width 125 height 13
click at [477, 425] on label "None" at bounding box center [493, 426] width 37 height 13
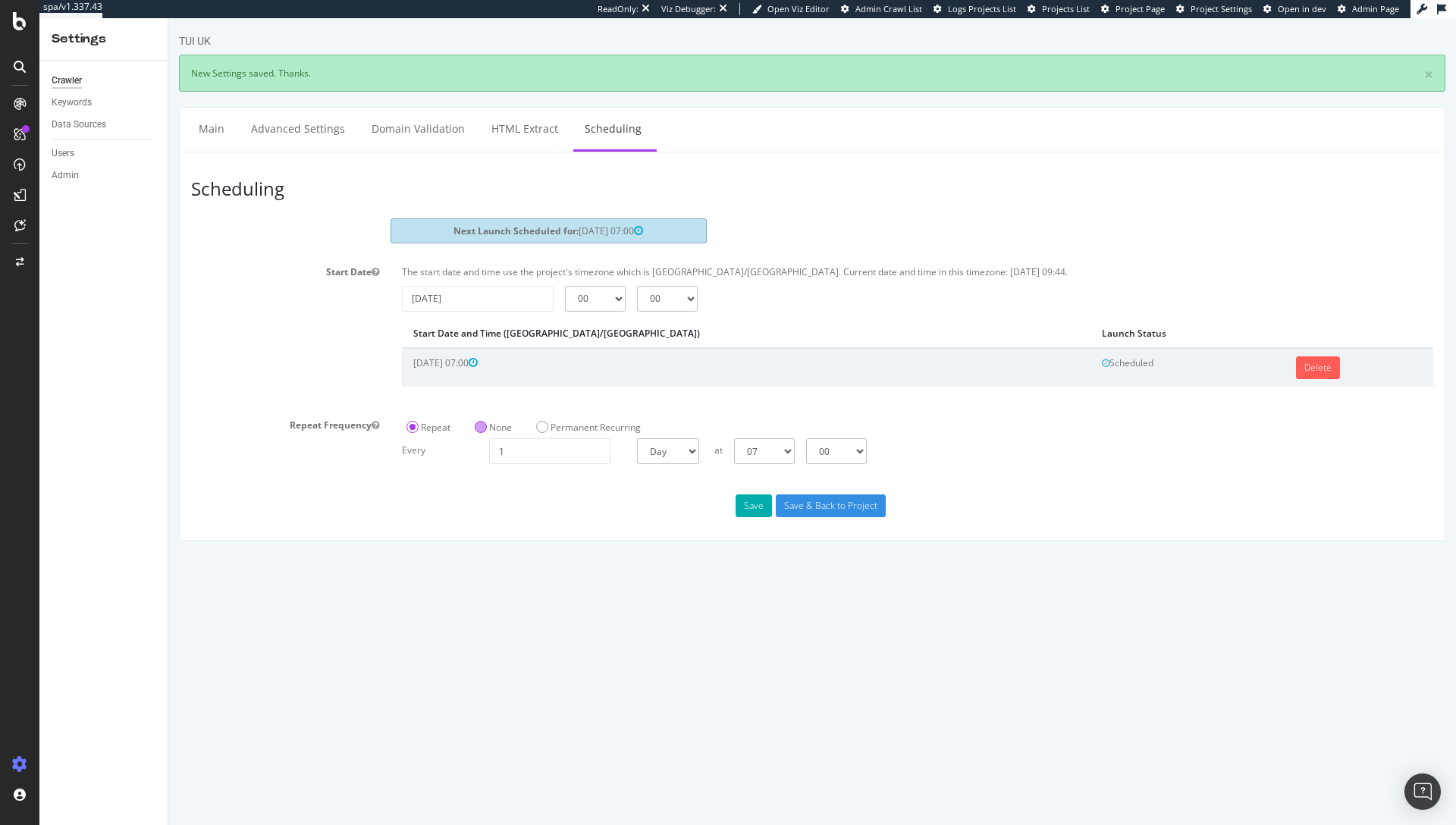
click at [168, 18] on input "None" at bounding box center [168, 18] width 0 height 0
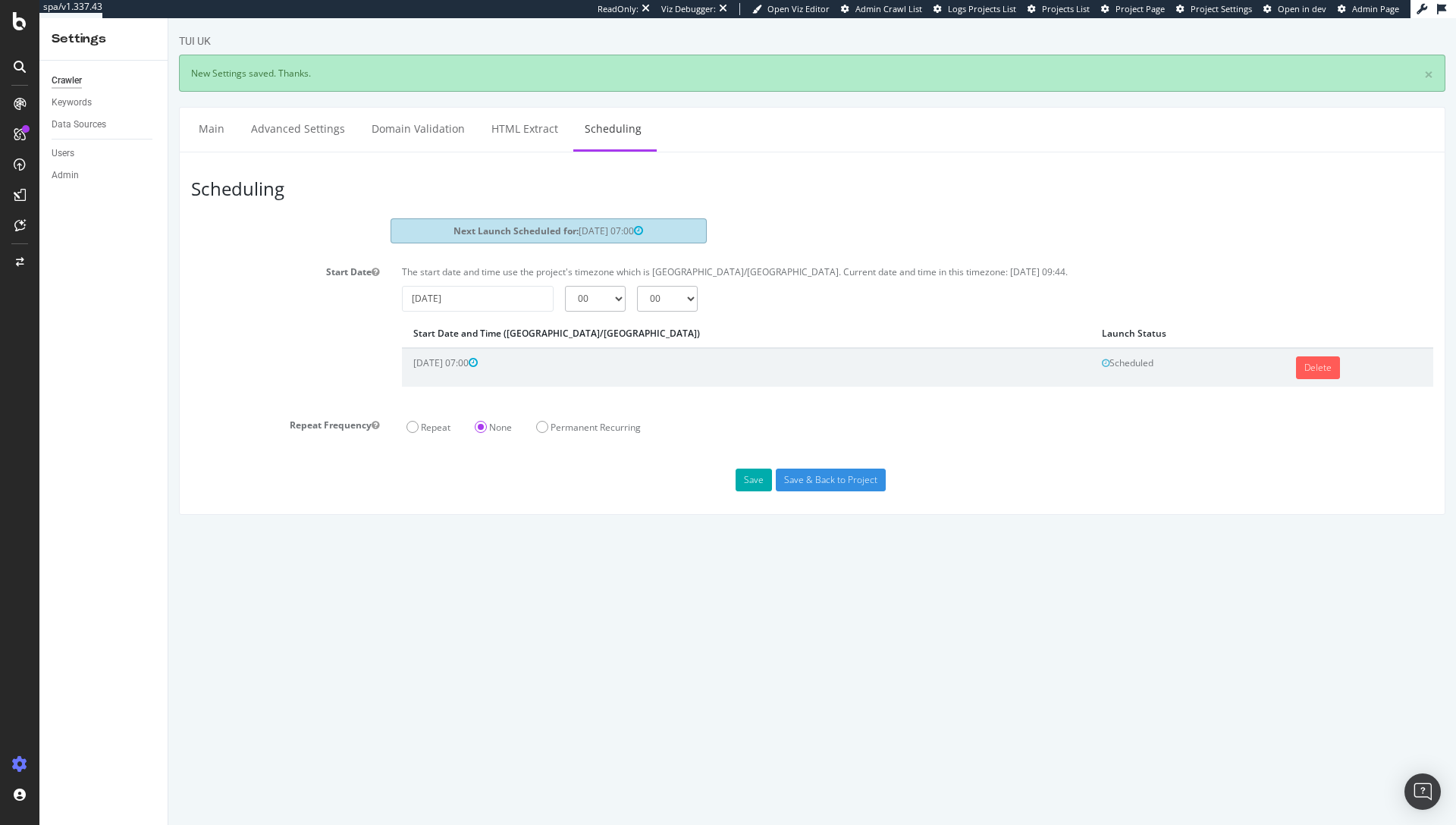
click at [645, 330] on th "Start Date and Time (Europe/London)" at bounding box center [746, 333] width 689 height 28
click at [552, 236] on strong "Next Launch Scheduled for:" at bounding box center [515, 230] width 125 height 13
click at [833, 268] on p "The start date and time use the project's timezone which is Europe/London. Curr…" at bounding box center [917, 271] width 1031 height 13
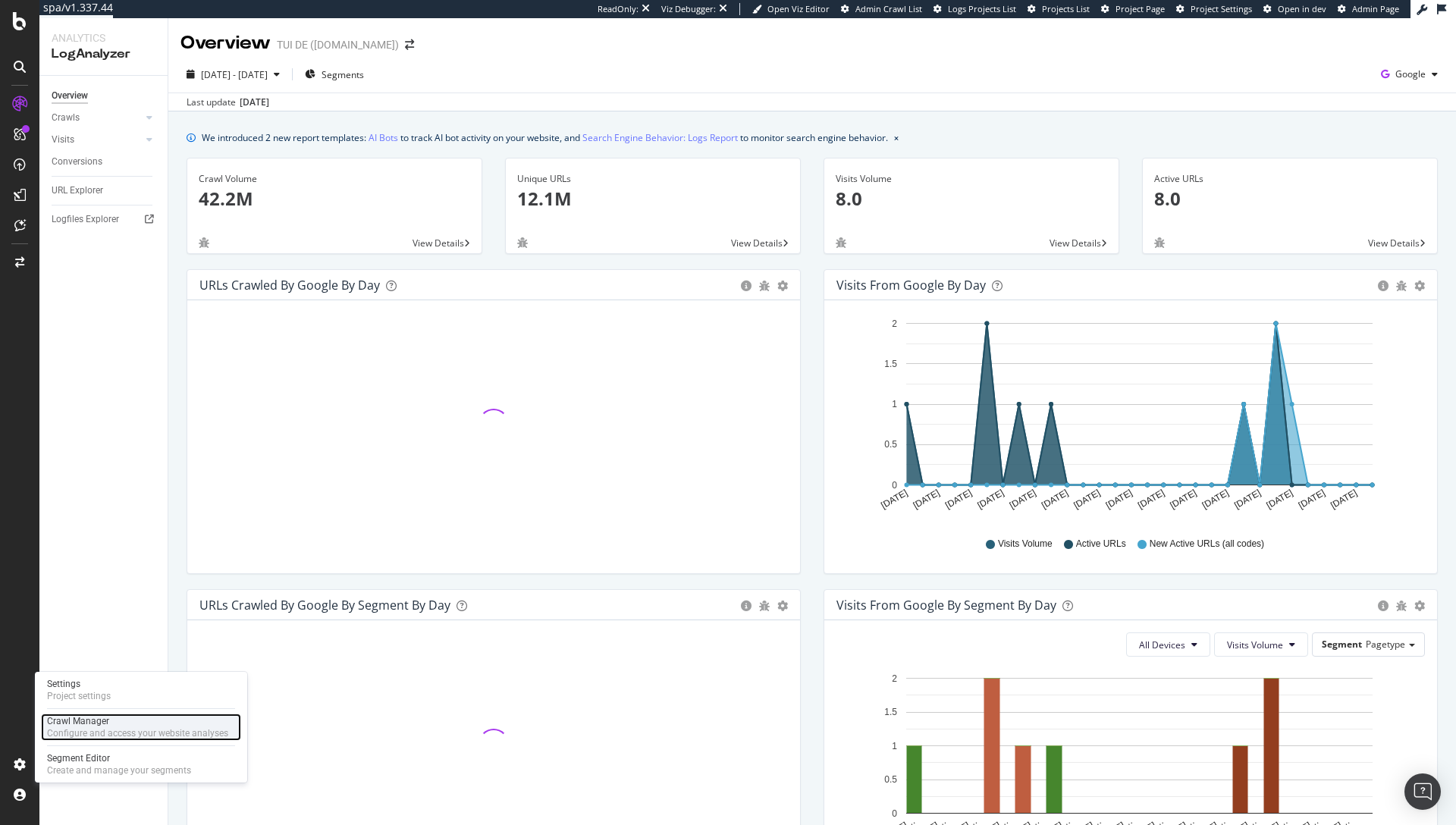
click at [113, 730] on div "Configure and access your website analyses" at bounding box center [137, 733] width 181 height 12
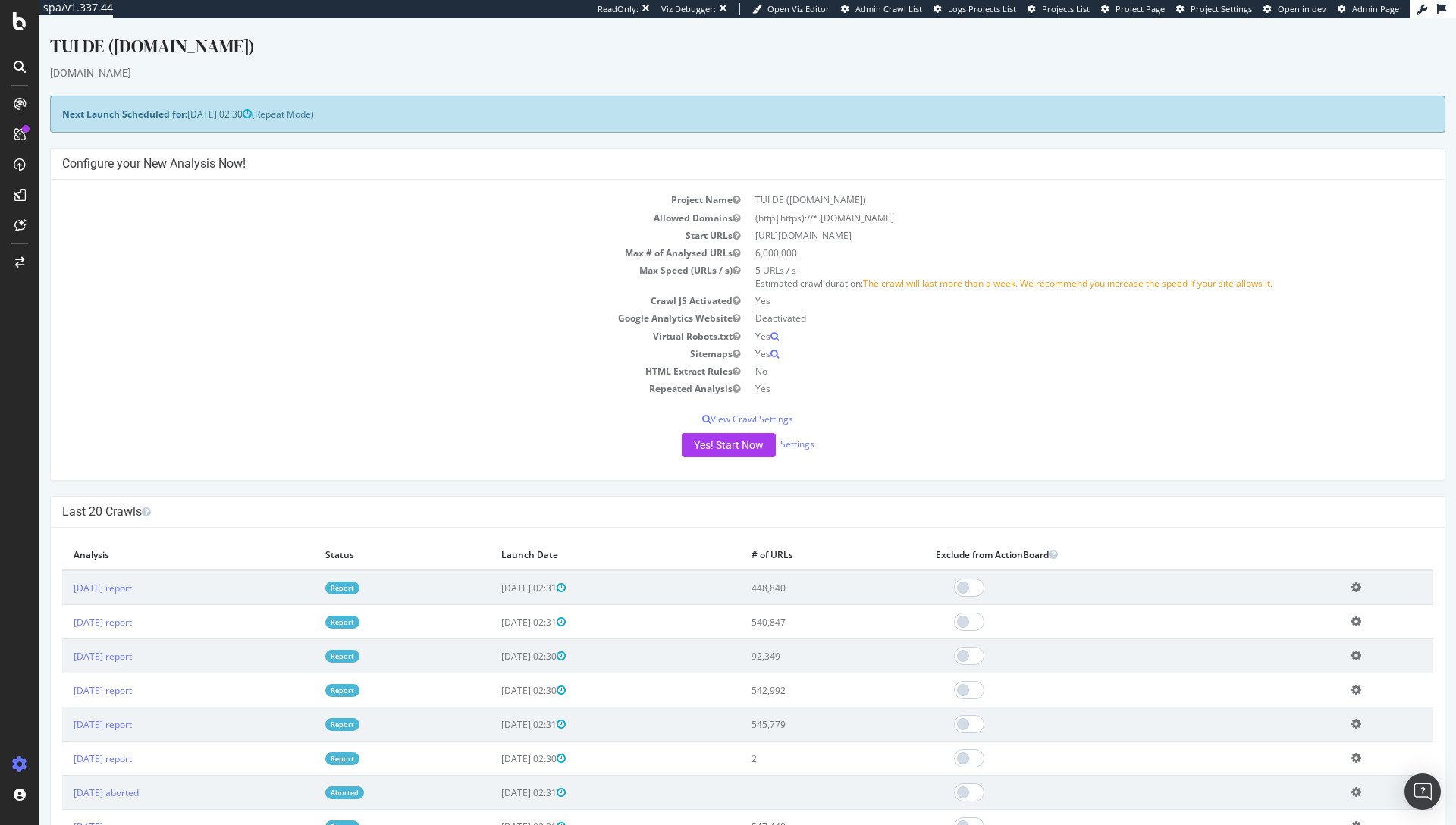
click at [823, 618] on td "540,847" at bounding box center [833, 621] width 185 height 34
click at [824, 591] on td "448,840" at bounding box center [833, 588] width 185 height 35
click at [417, 266] on td "Max Speed (URLs / s)" at bounding box center [405, 276] width 685 height 30
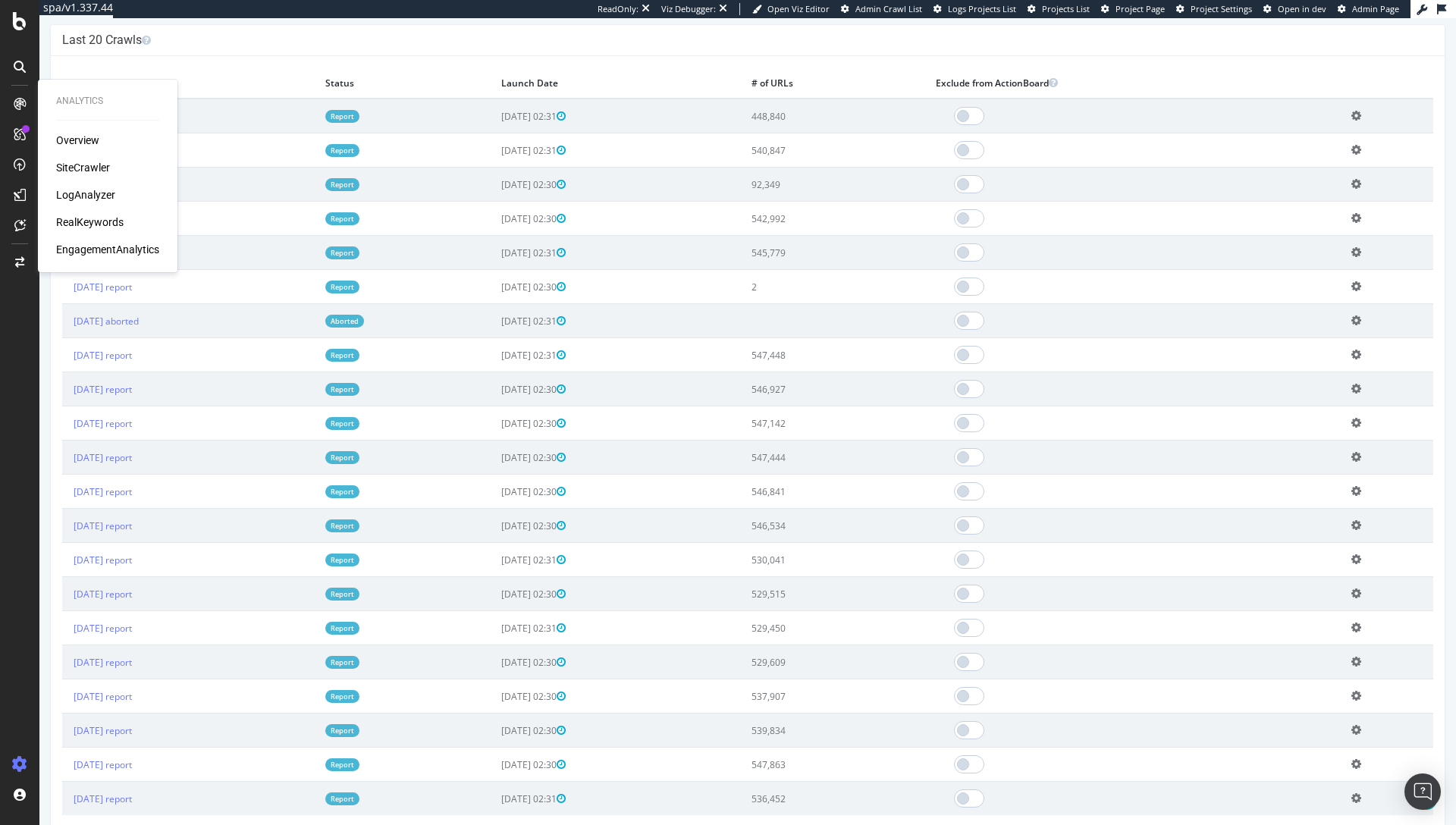
scroll to position [471, 0]
drag, startPoint x: 809, startPoint y: 343, endPoint x: 808, endPoint y: 329, distance: 14.0
click at [809, 342] on td "547,448" at bounding box center [833, 356] width 185 height 34
click at [198, 300] on td "[DATE] report" at bounding box center [188, 287] width 252 height 34
click at [284, 70] on th "Analysis" at bounding box center [188, 83] width 252 height 31
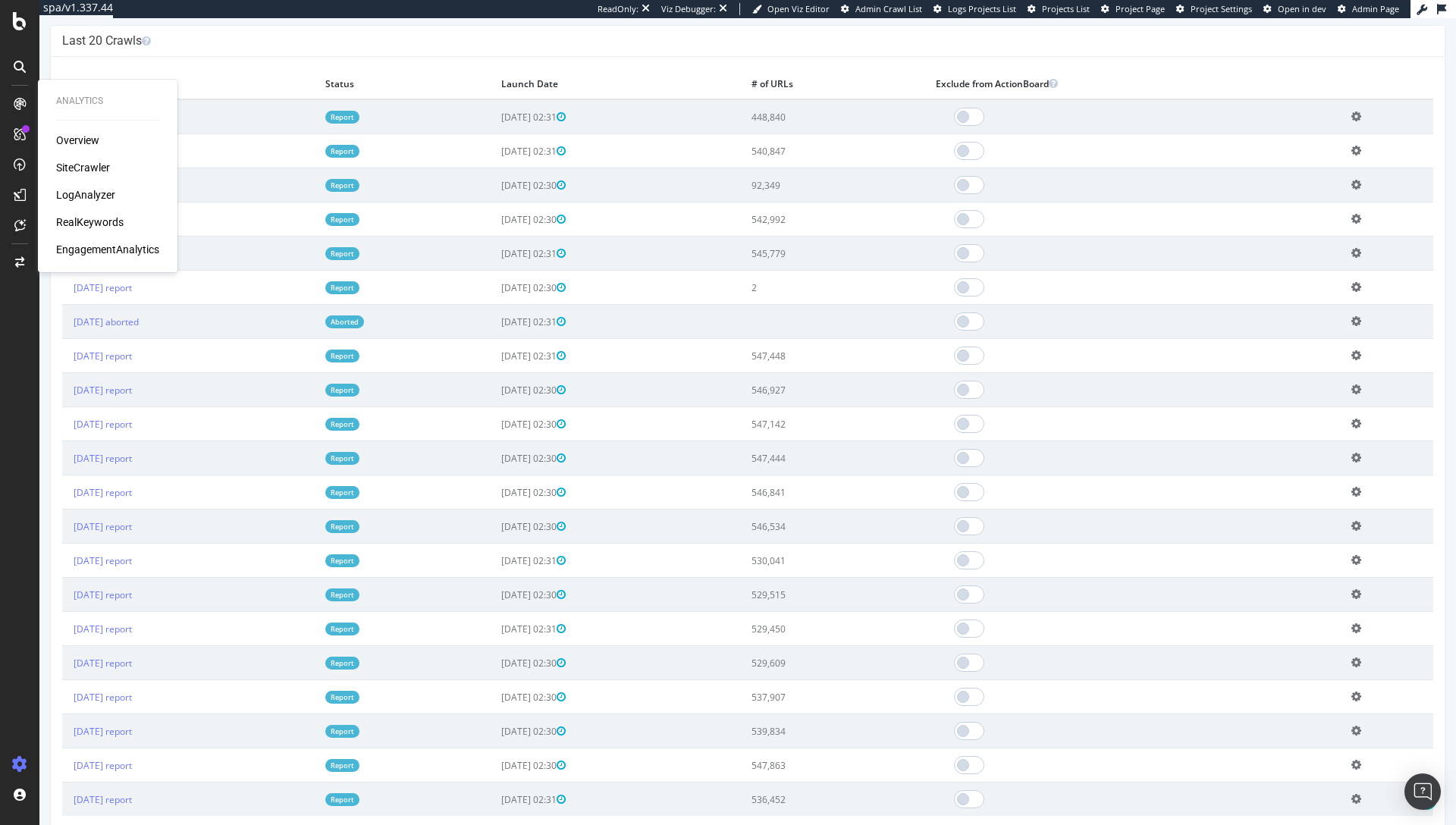
click at [425, 60] on div "× Close Delete Analysis ? Are you sure you want to delete the analysis "[DATE]"…" at bounding box center [748, 450] width 1394 height 786
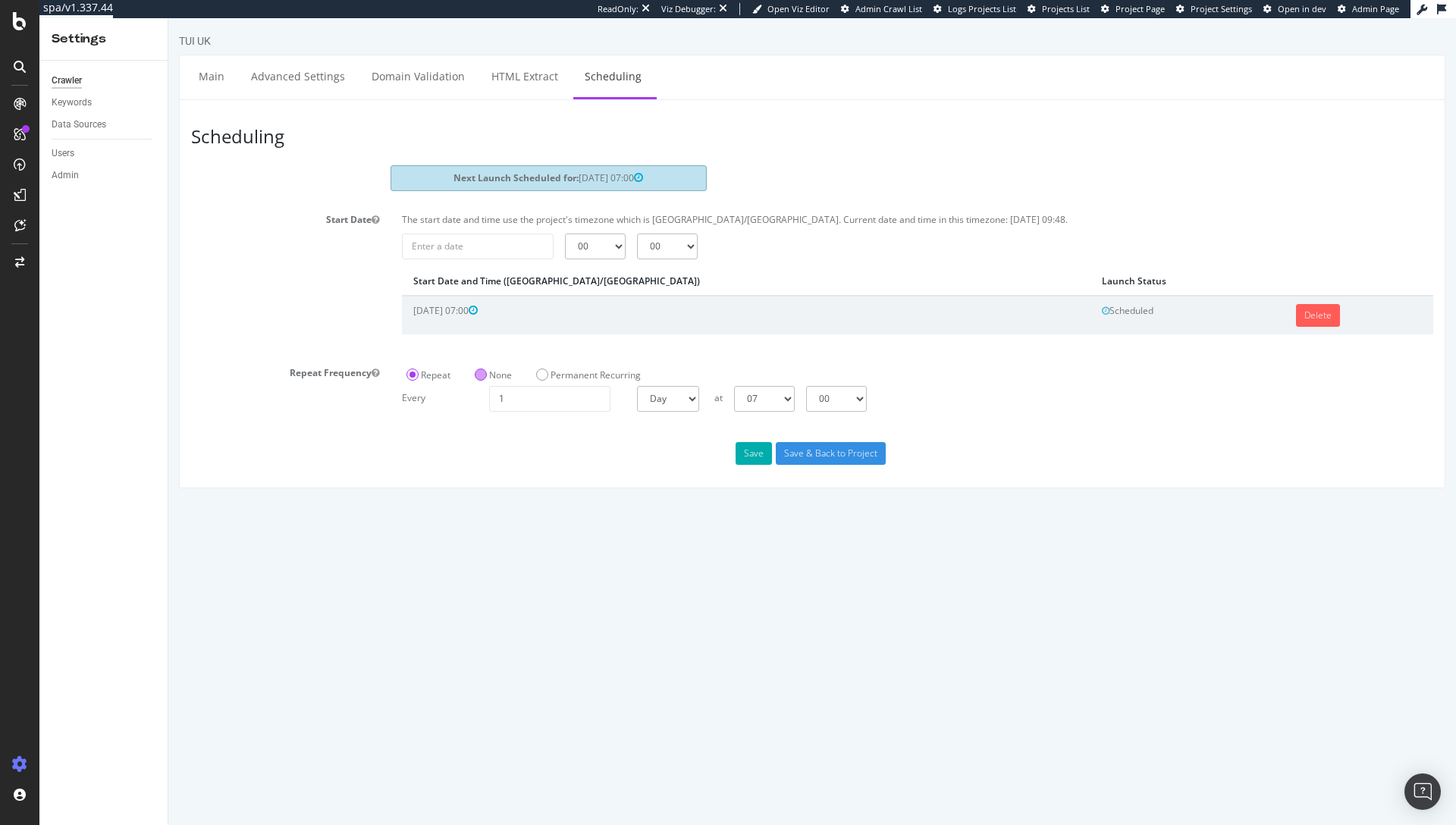
click at [490, 379] on label "None" at bounding box center [493, 374] width 37 height 13
click at [168, 18] on input "None" at bounding box center [168, 18] width 0 height 0
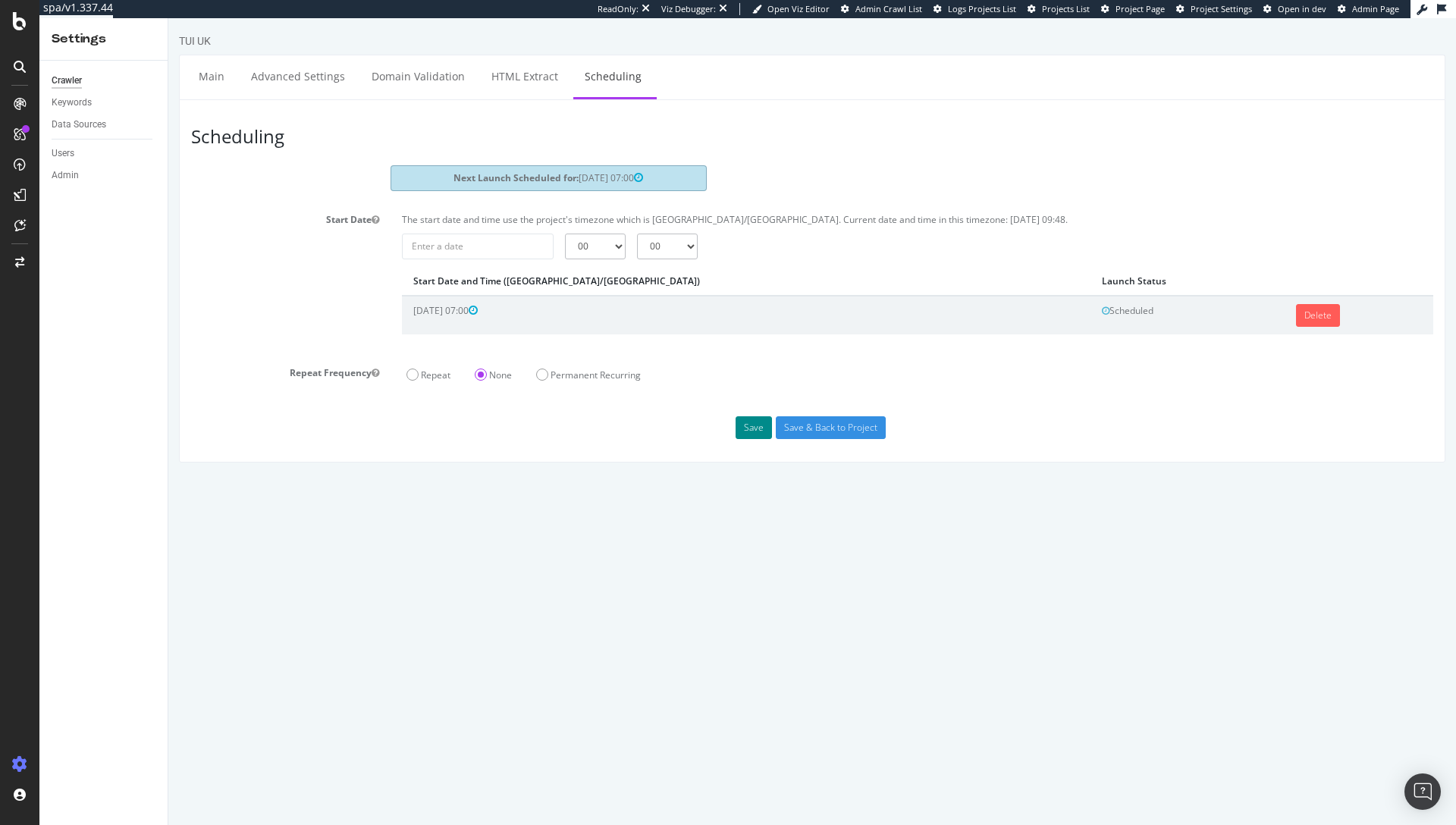
click at [743, 425] on button "Save" at bounding box center [753, 427] width 36 height 23
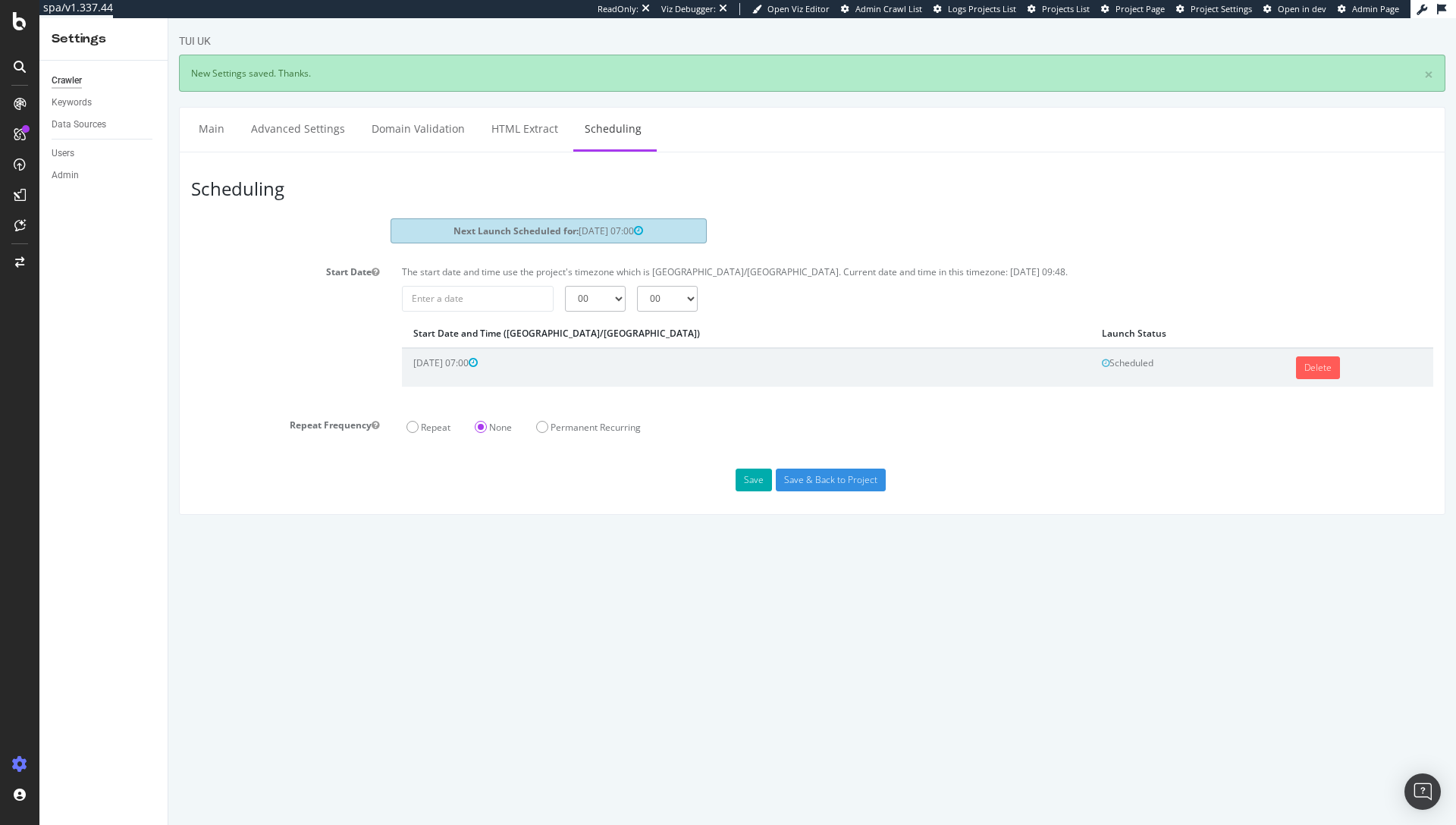
click at [405, 200] on header "Scheduling" at bounding box center [812, 191] width 1257 height 54
click at [596, 220] on div "Next Launch Scheduled for: 2025-09-29 07:00" at bounding box center [548, 231] width 316 height 25
drag, startPoint x: 641, startPoint y: 230, endPoint x: 437, endPoint y: 228, distance: 204.0
click at [437, 228] on div "Next Launch Scheduled for: 2025-09-29 07:00" at bounding box center [548, 231] width 316 height 25
copy div "Next Launch Scheduled for: 2025-09-29 07:00"
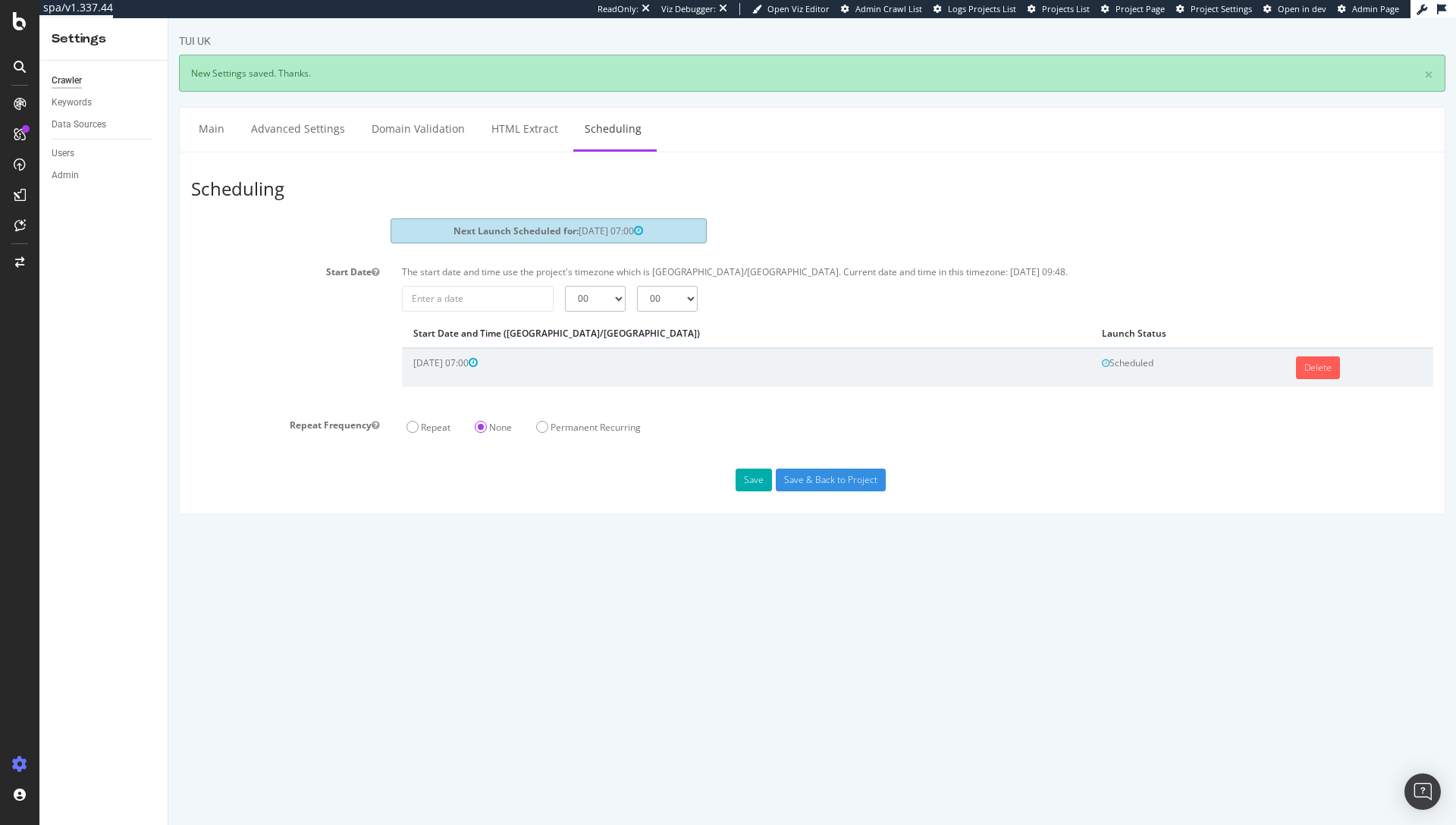
click at [502, 240] on div "Next Launch Scheduled for: 2025-09-29 07:00" at bounding box center [548, 231] width 316 height 25
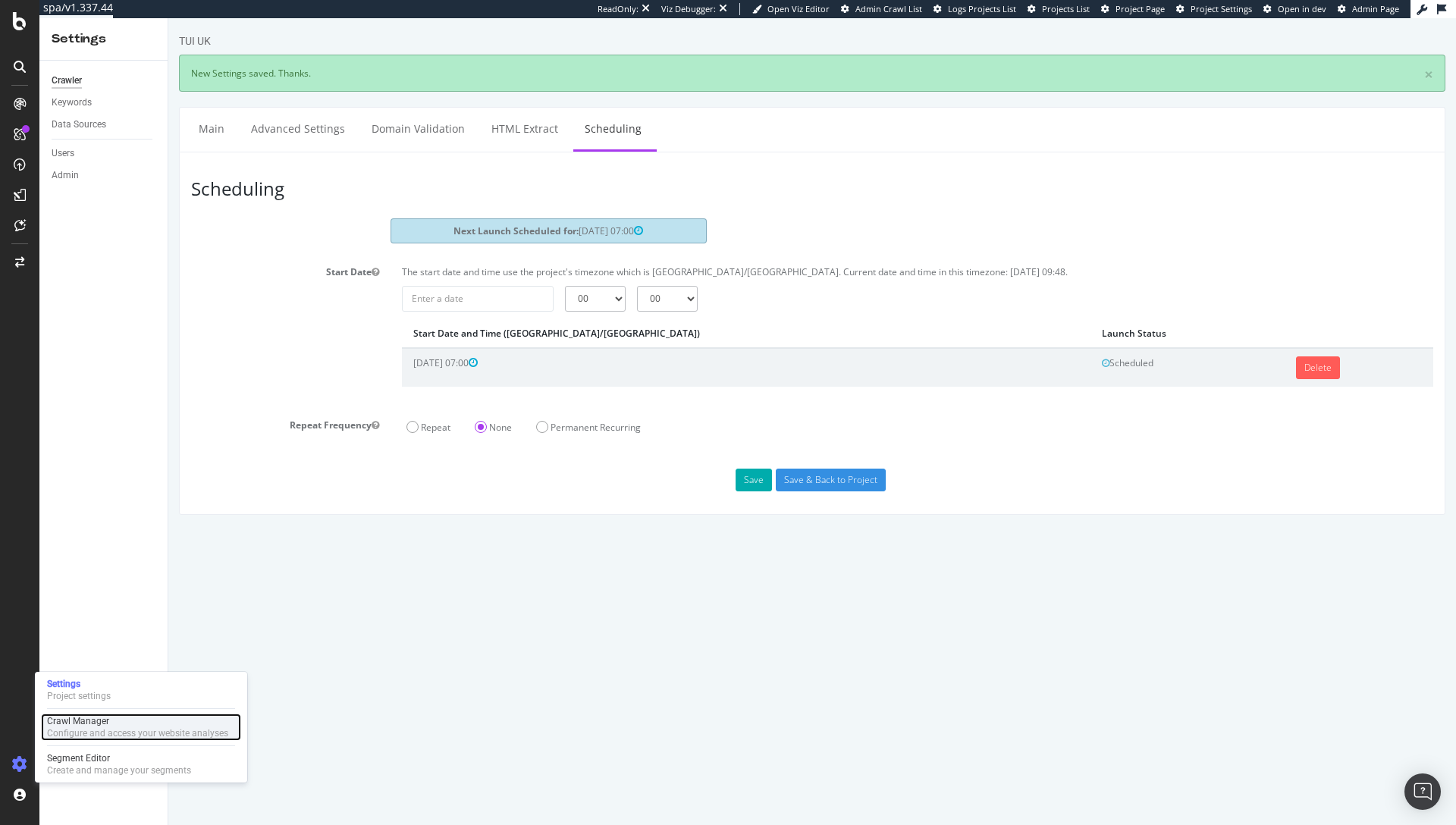
click at [111, 719] on div "Crawl Manager" at bounding box center [137, 721] width 181 height 12
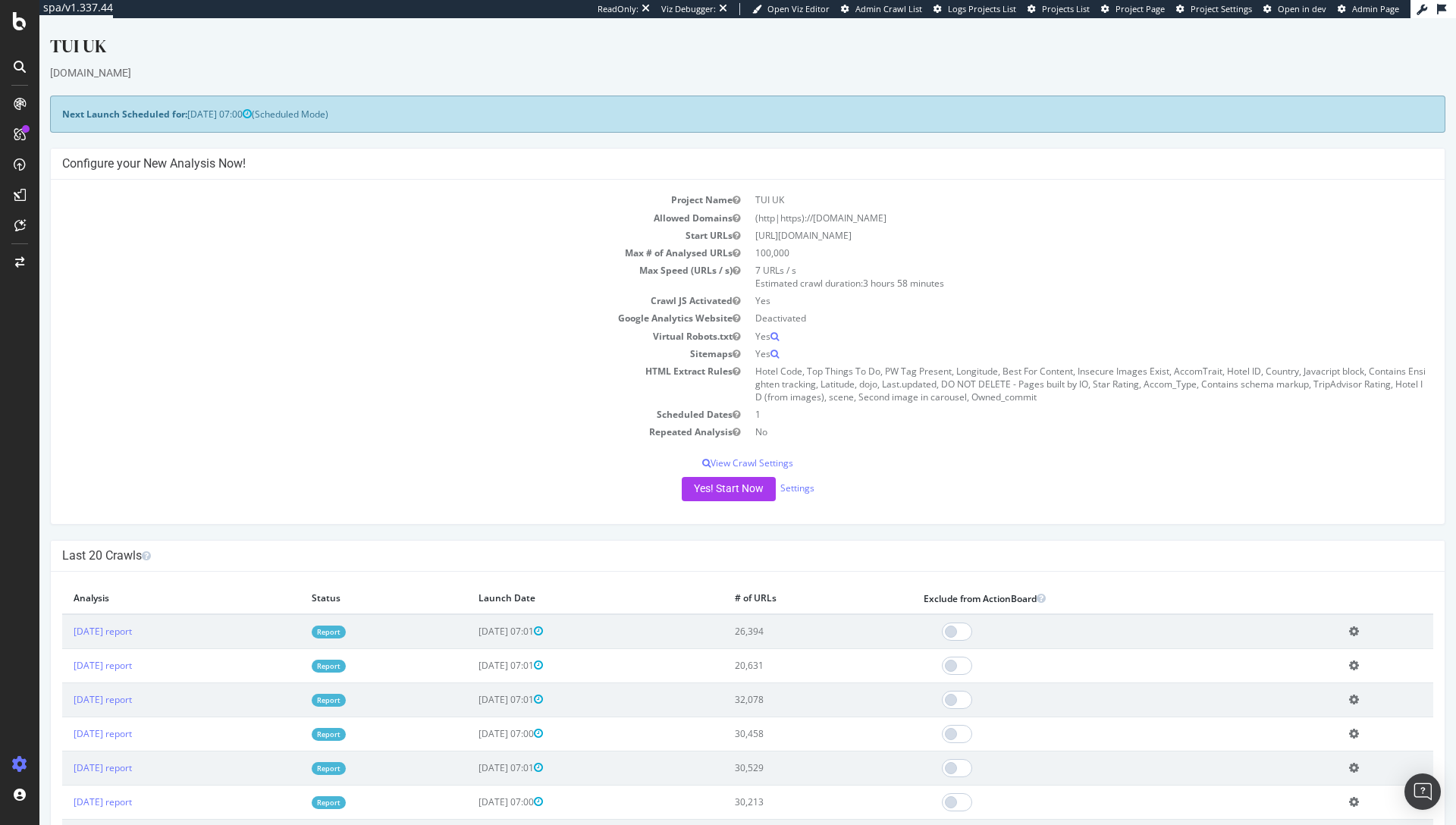
click at [570, 553] on h4 "Last 20 Crawls" at bounding box center [747, 555] width 1371 height 15
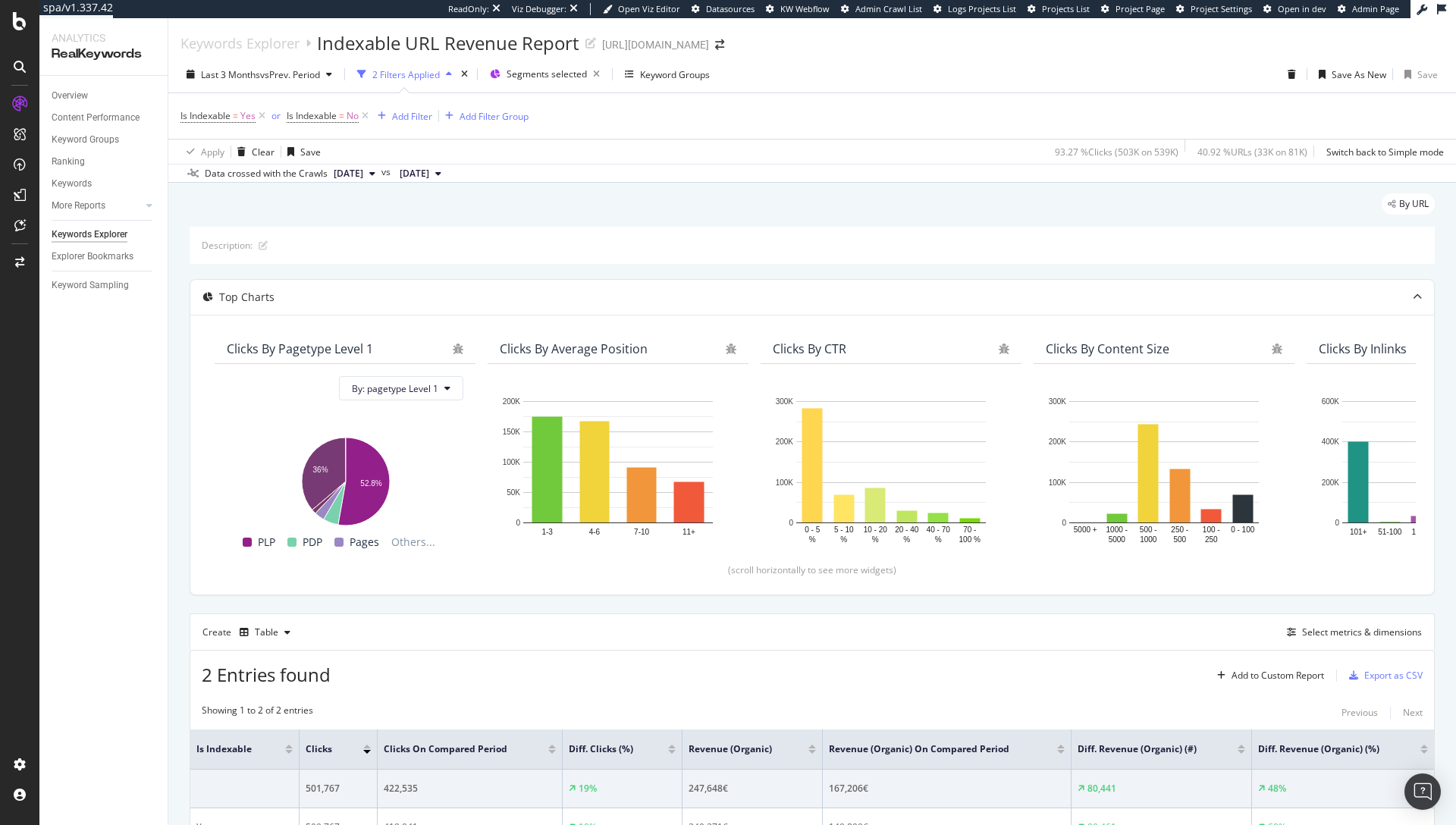
scroll to position [131, 0]
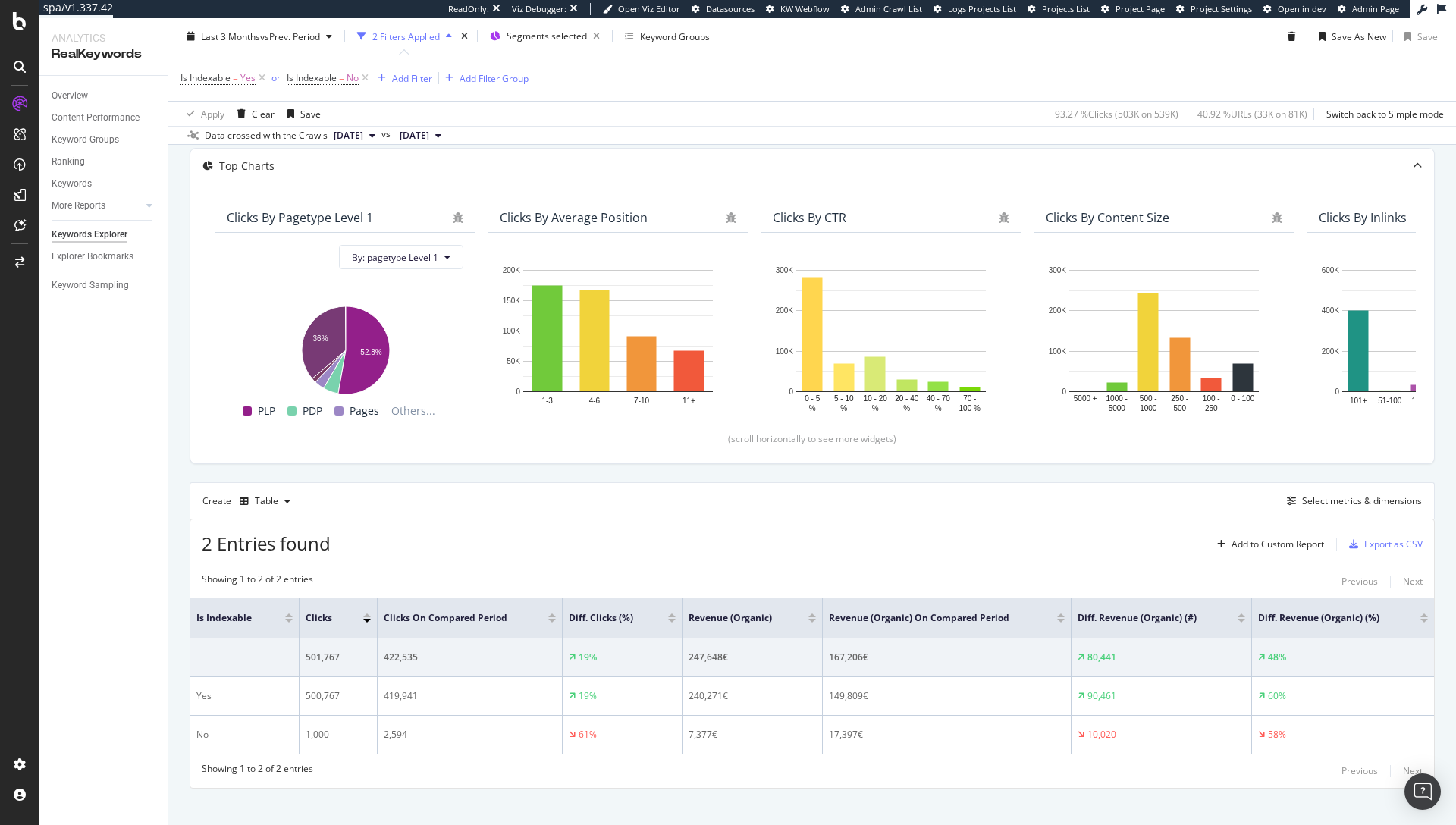
click at [555, 529] on div "2 Entries found Add to Custom Report Export as CSV" at bounding box center [812, 538] width 1244 height 37
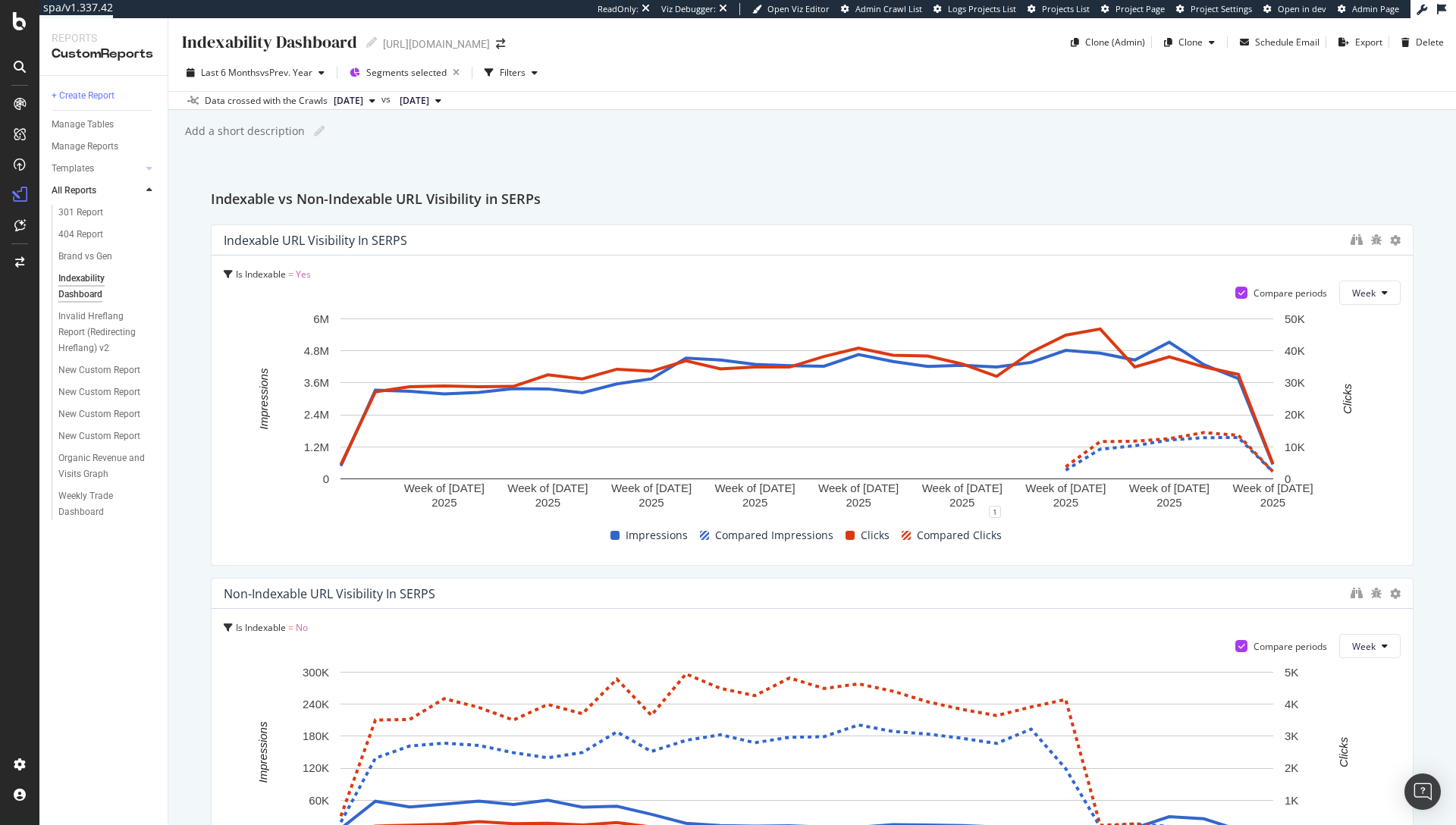
click at [1035, 159] on div "Indexability Dashboard Indexability Dashboard [URL][DOMAIN_NAME] Clone (Admin) …" at bounding box center [812, 421] width 1288 height 807
click at [509, 117] on div "Indexability Dashboard Indexability Dashboard [URL][DOMAIN_NAME] Clone (Admin) …" at bounding box center [812, 421] width 1288 height 807
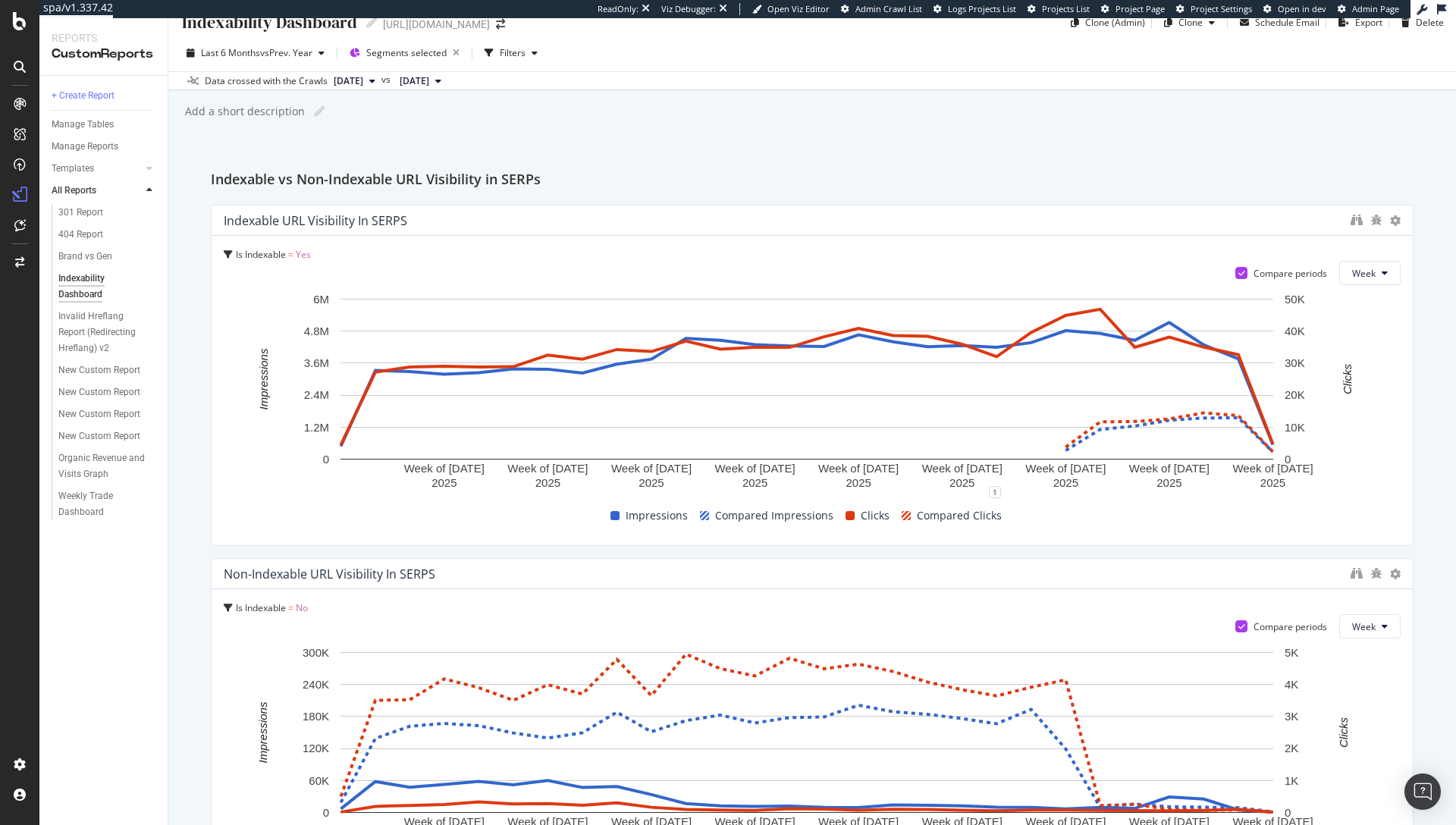
scroll to position [45, 0]
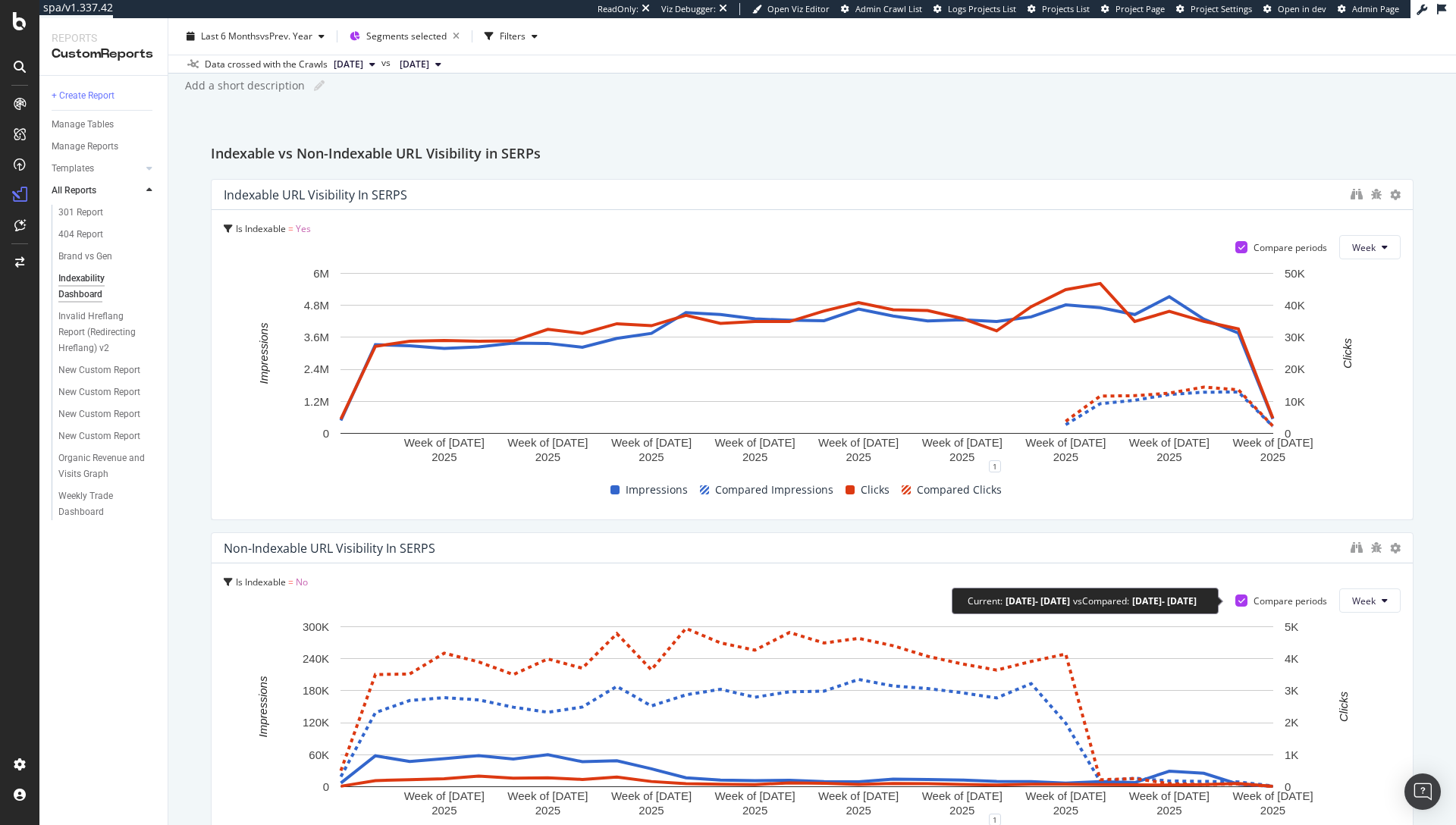
click at [1236, 604] on div at bounding box center [1242, 601] width 12 height 12
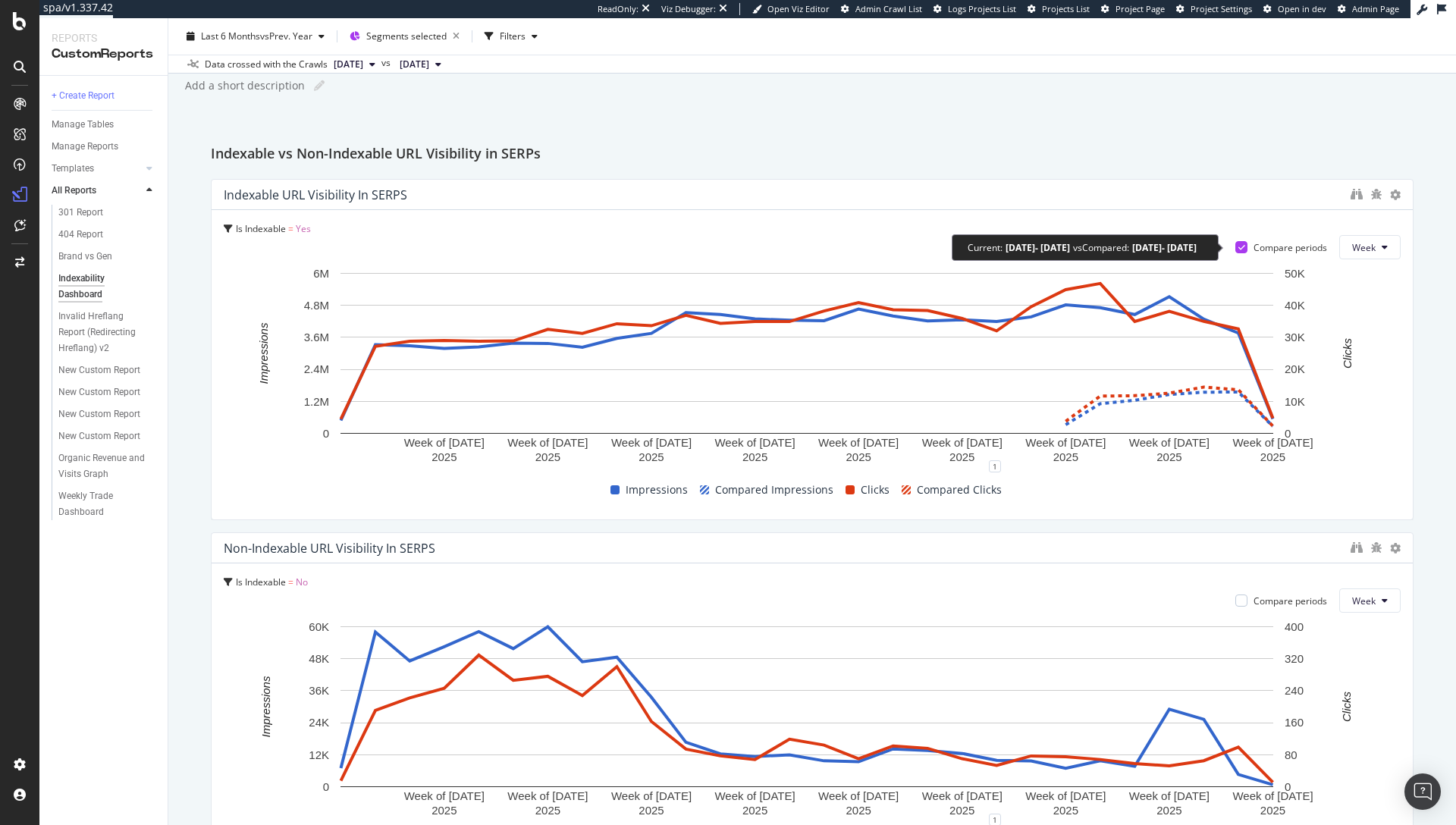
click at [1238, 245] on icon at bounding box center [1242, 247] width 7 height 8
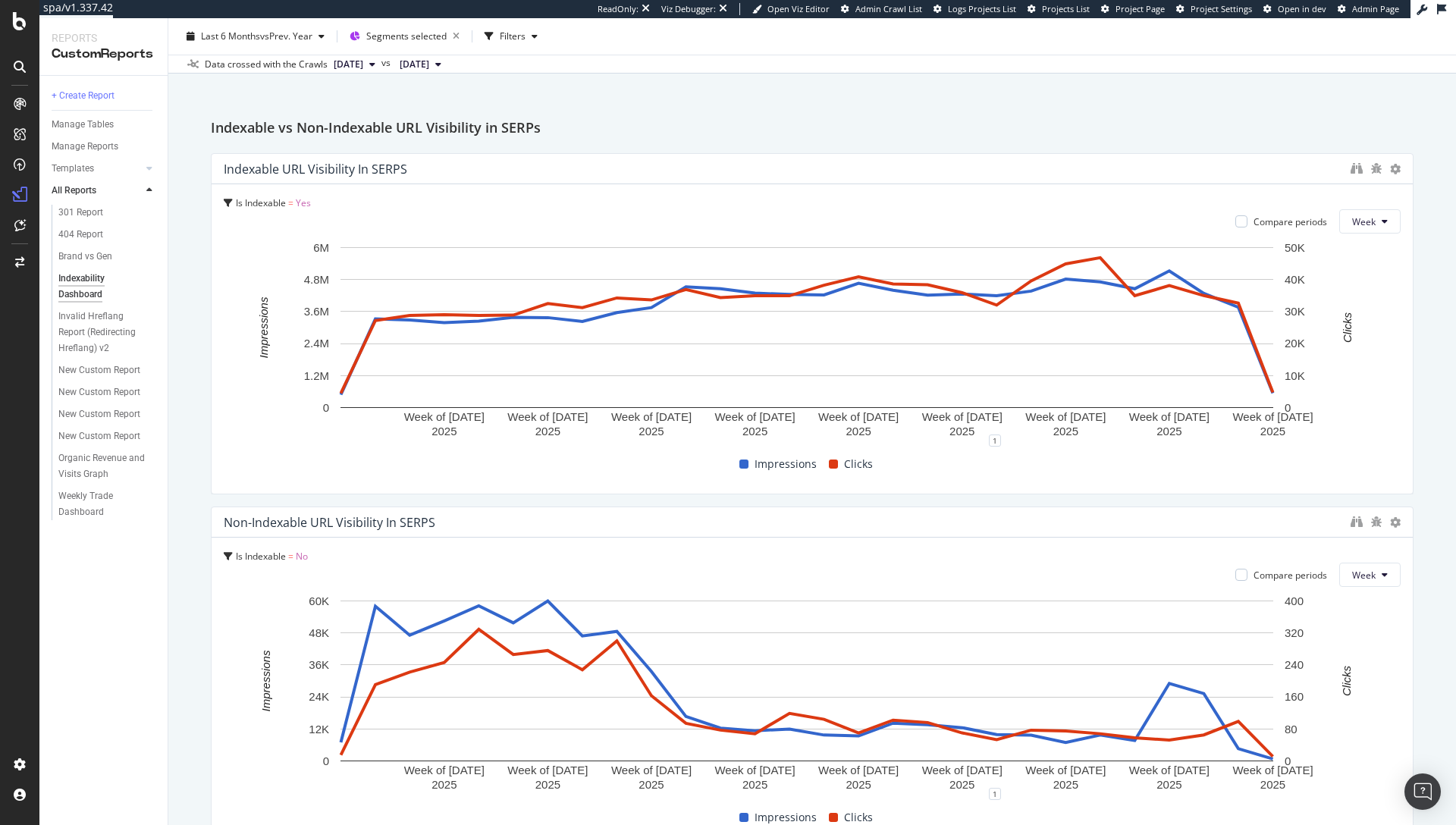
scroll to position [100, 0]
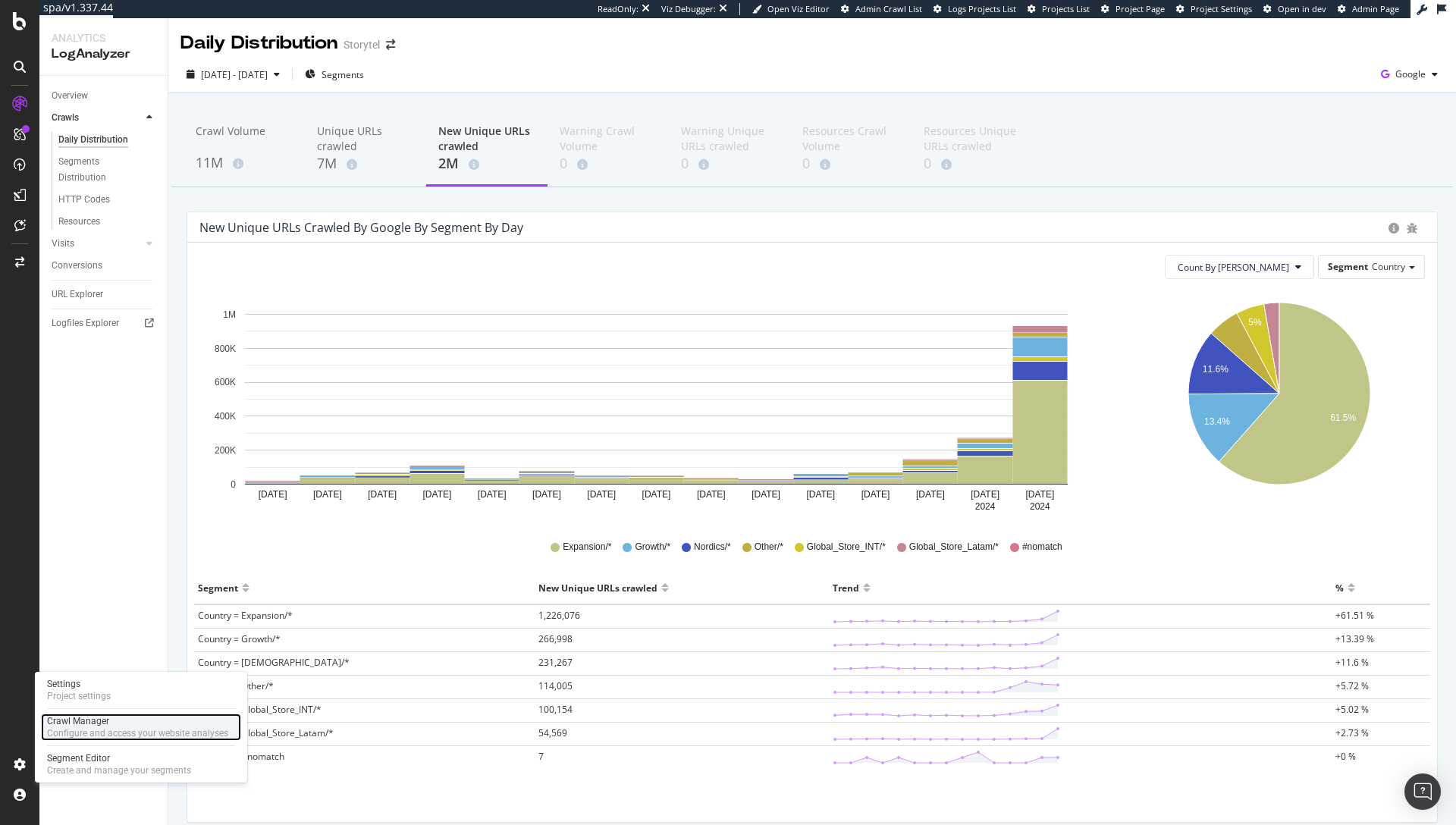
click at [100, 724] on div "Crawl Manager" at bounding box center [137, 721] width 181 height 12
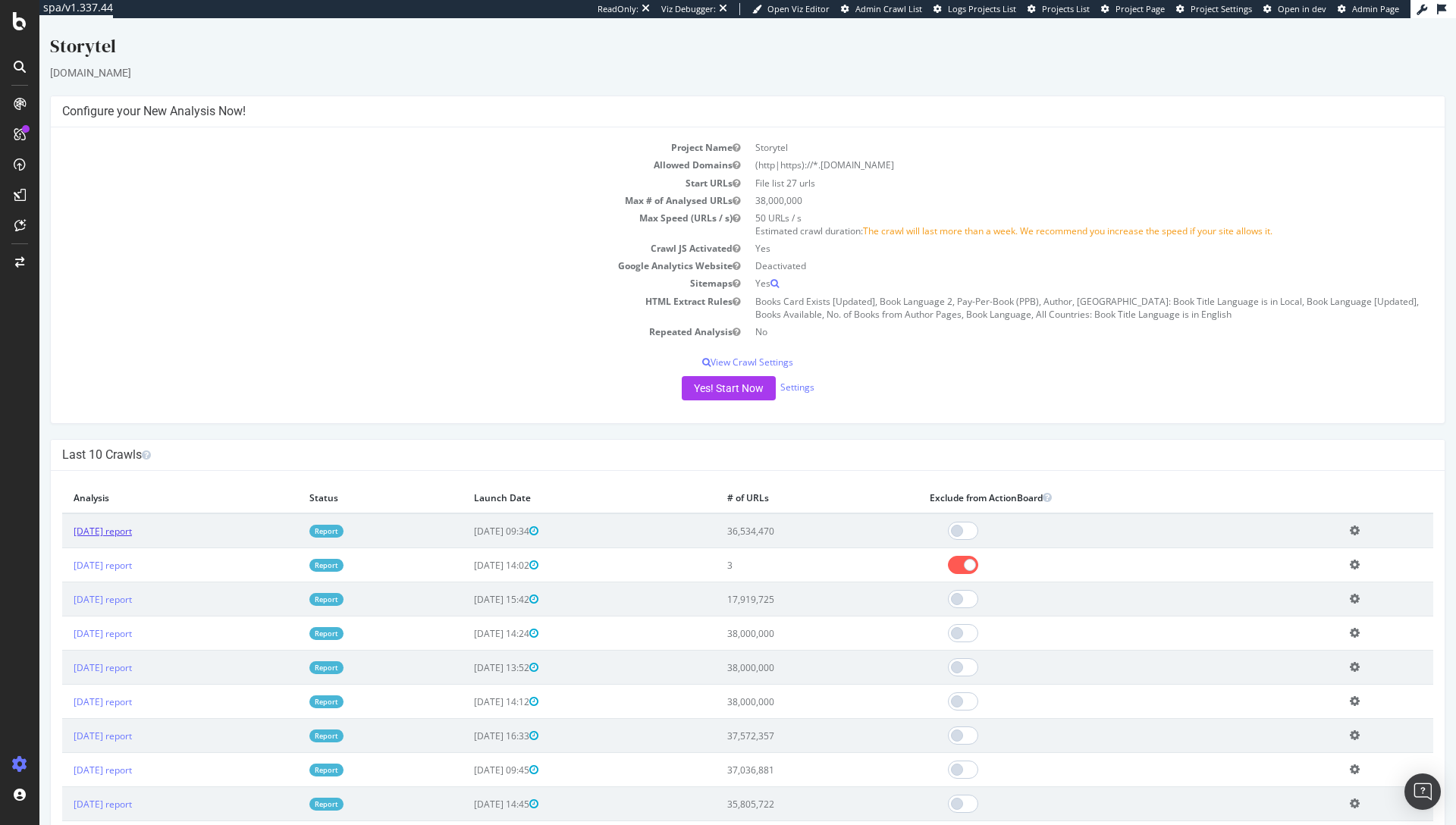
click at [132, 533] on link "[DATE] report" at bounding box center [103, 530] width 59 height 13
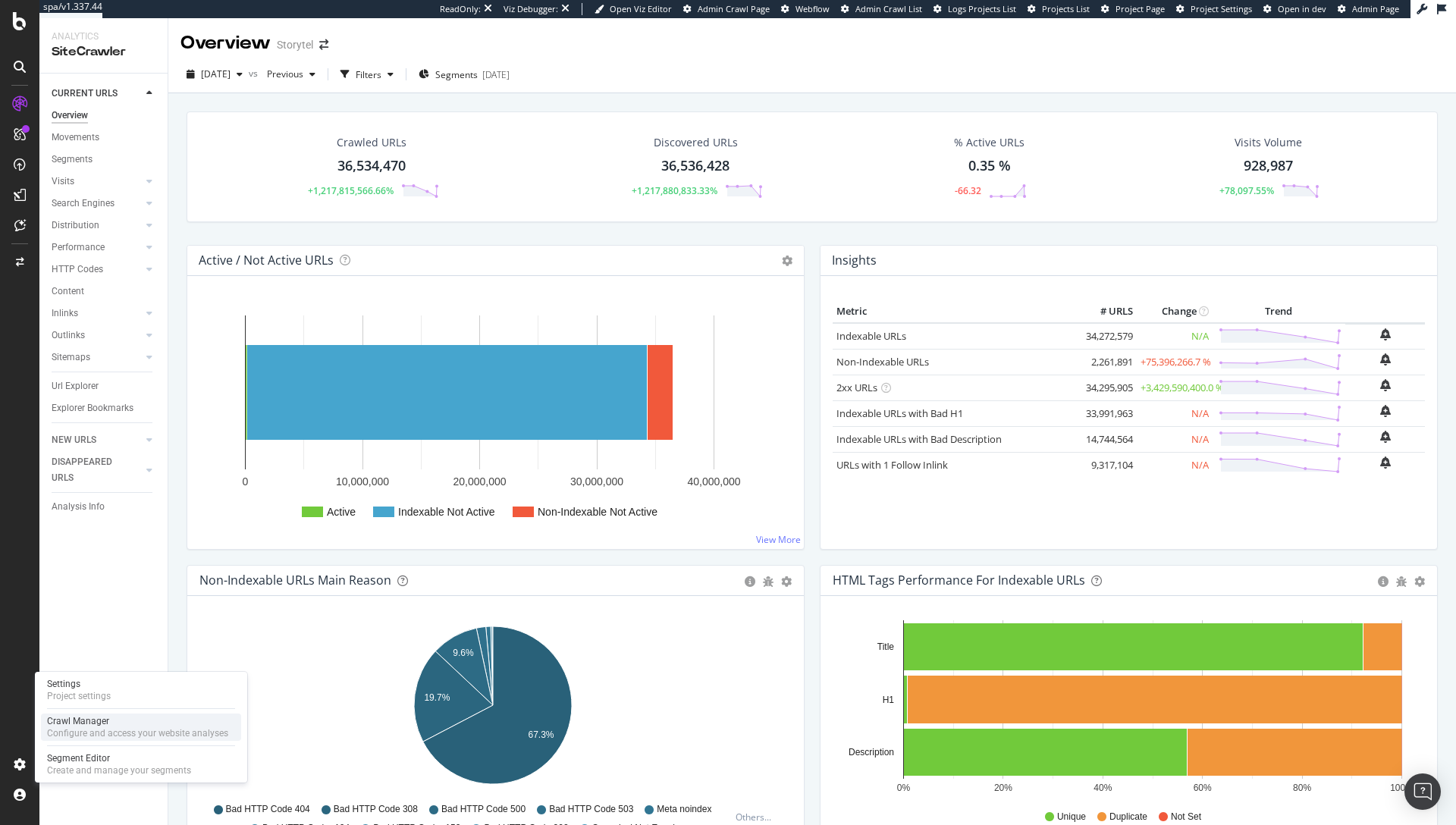
click at [97, 724] on div "Crawl Manager" at bounding box center [137, 721] width 181 height 12
click at [144, 268] on div at bounding box center [149, 269] width 15 height 15
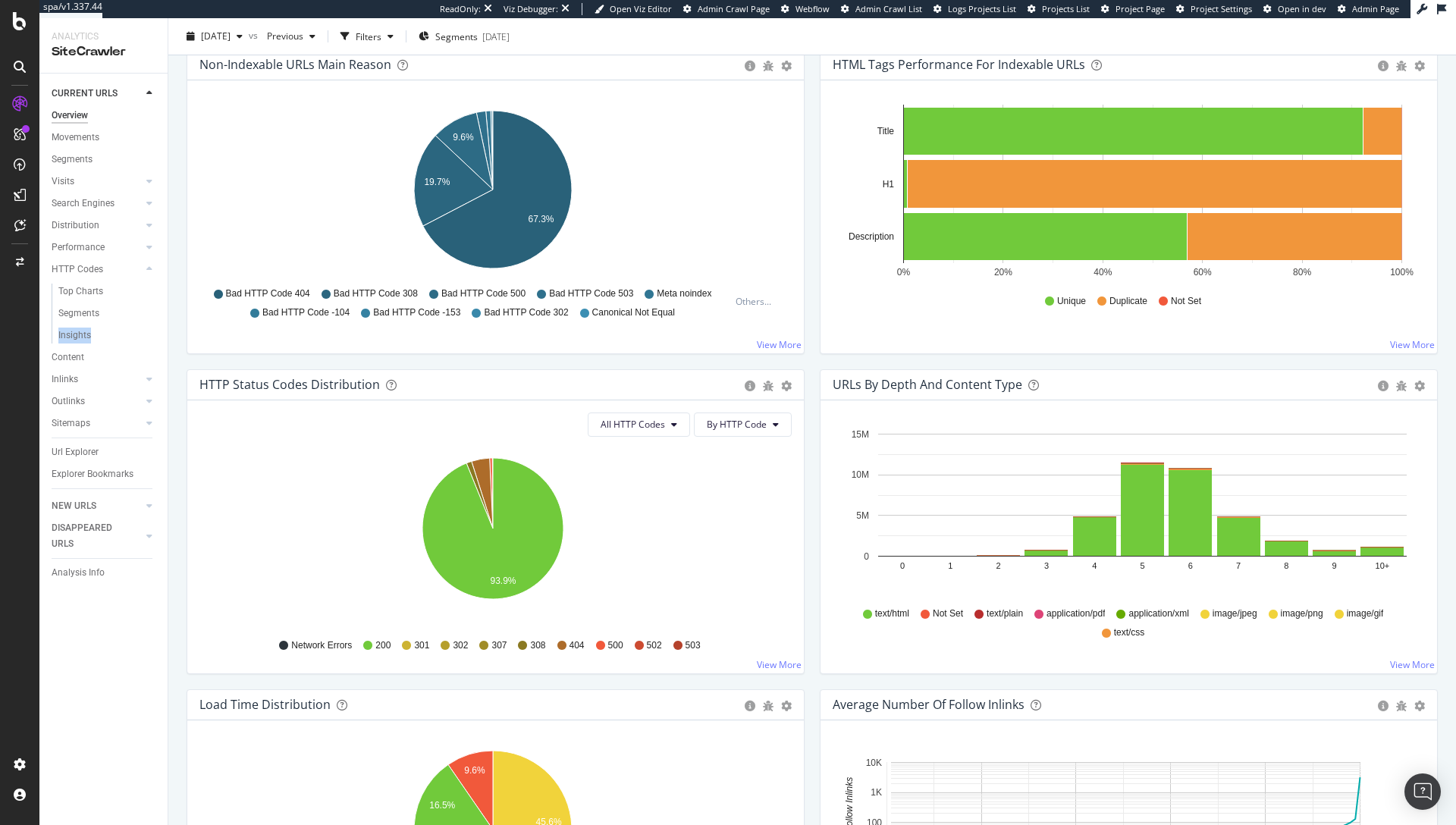
scroll to position [681, 0]
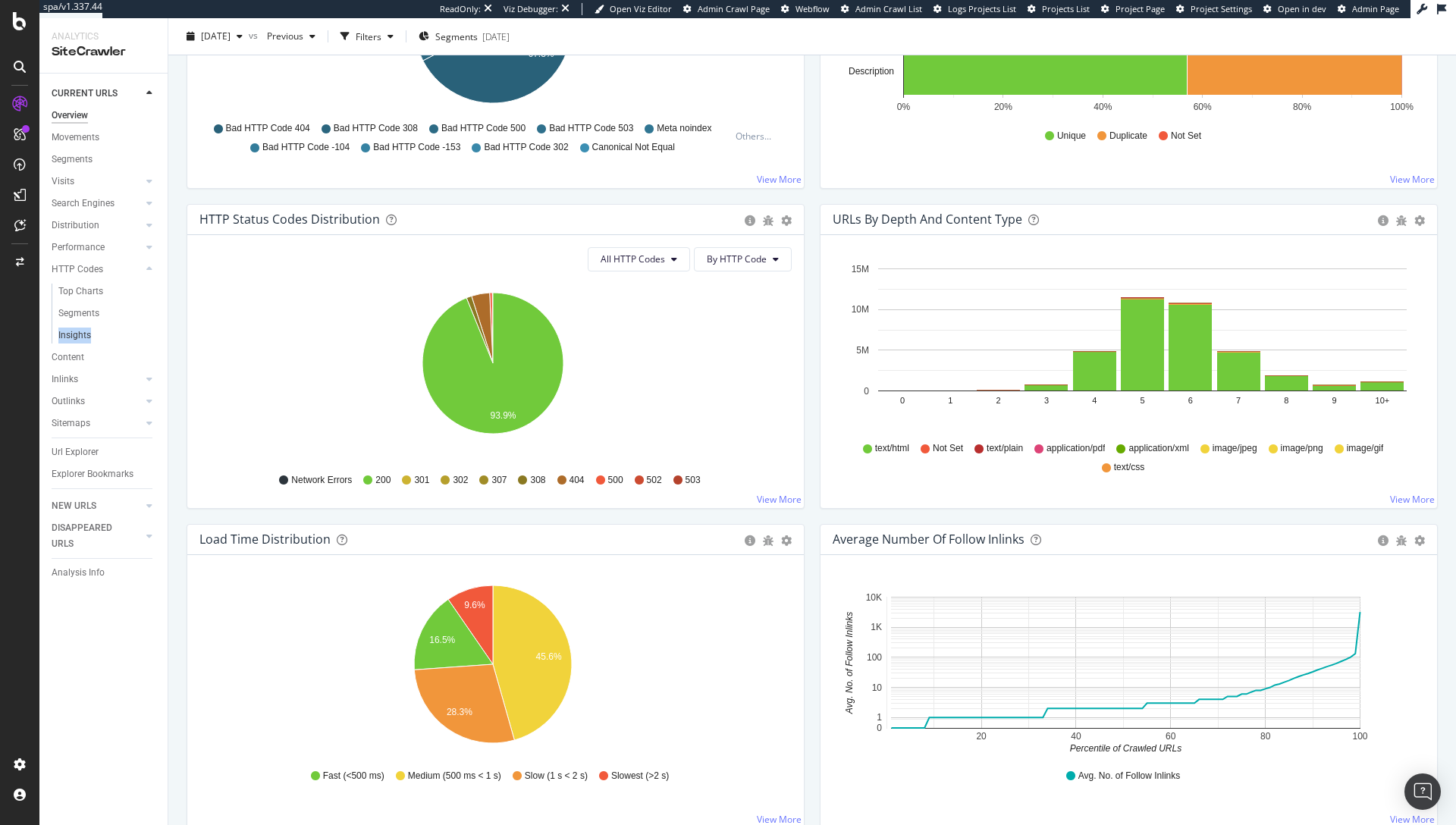
click at [108, 334] on link "Insights" at bounding box center [108, 335] width 99 height 16
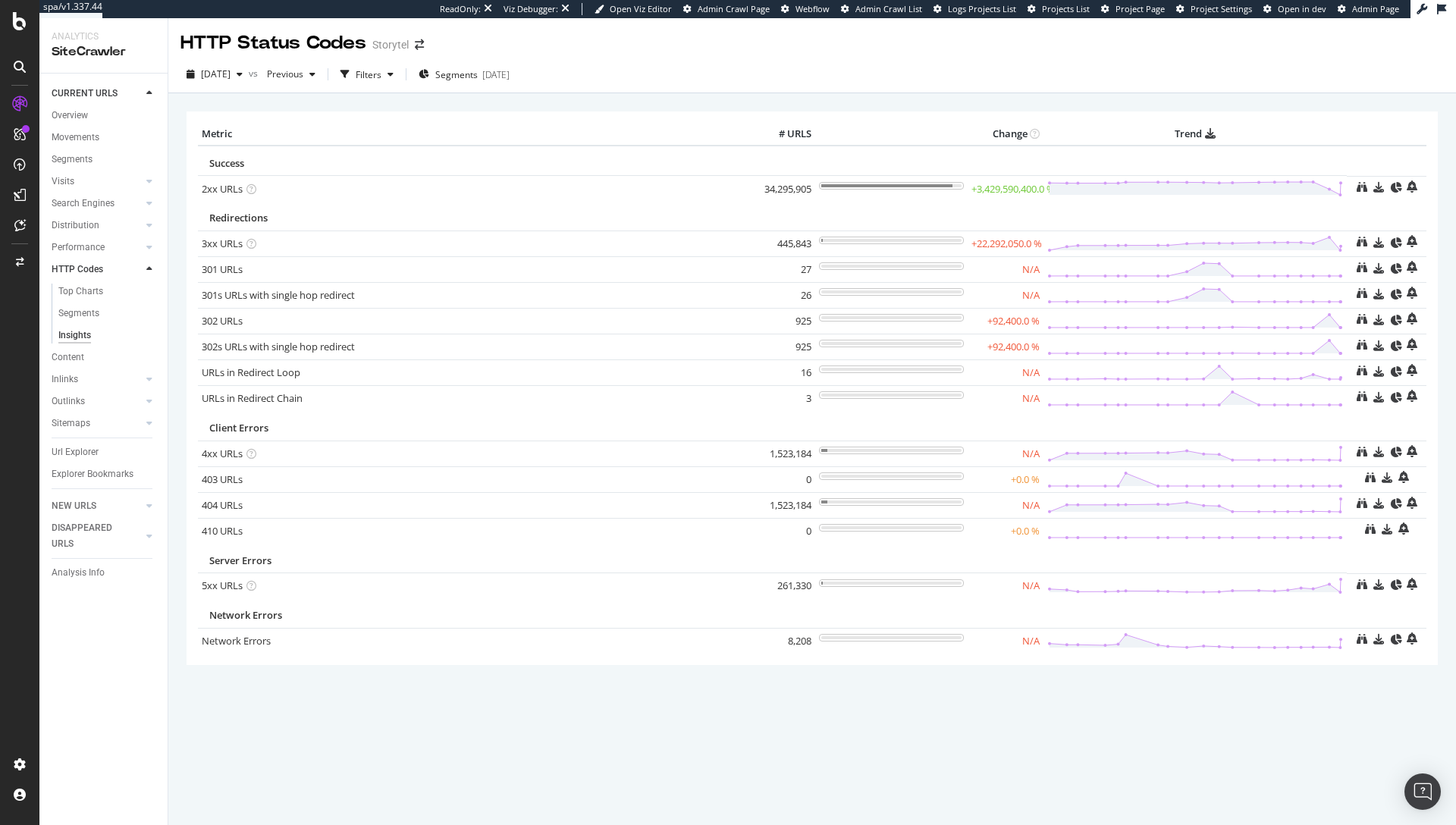
click at [598, 100] on div "× Metric # URLS Change Trend Success 2xx URLs × Close Chart - API Requests List…" at bounding box center [813, 408] width 1252 height 617
click at [77, 733] on div "Configure and access your website analyses" at bounding box center [137, 733] width 181 height 12
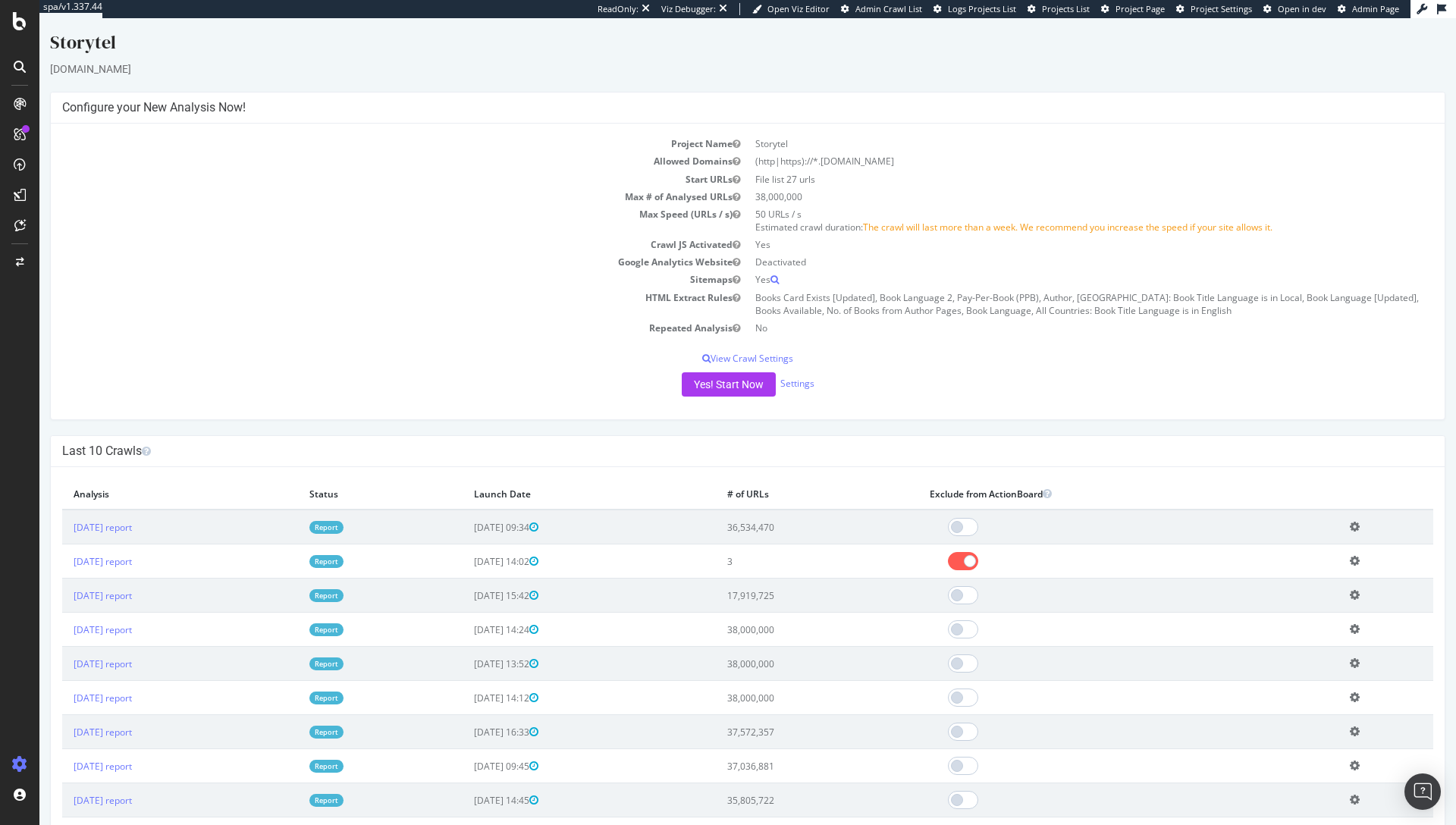
scroll to position [6, 0]
click at [1350, 559] on icon at bounding box center [1355, 559] width 10 height 12
click at [1297, 604] on link "Delete analysis" at bounding box center [1299, 601] width 121 height 20
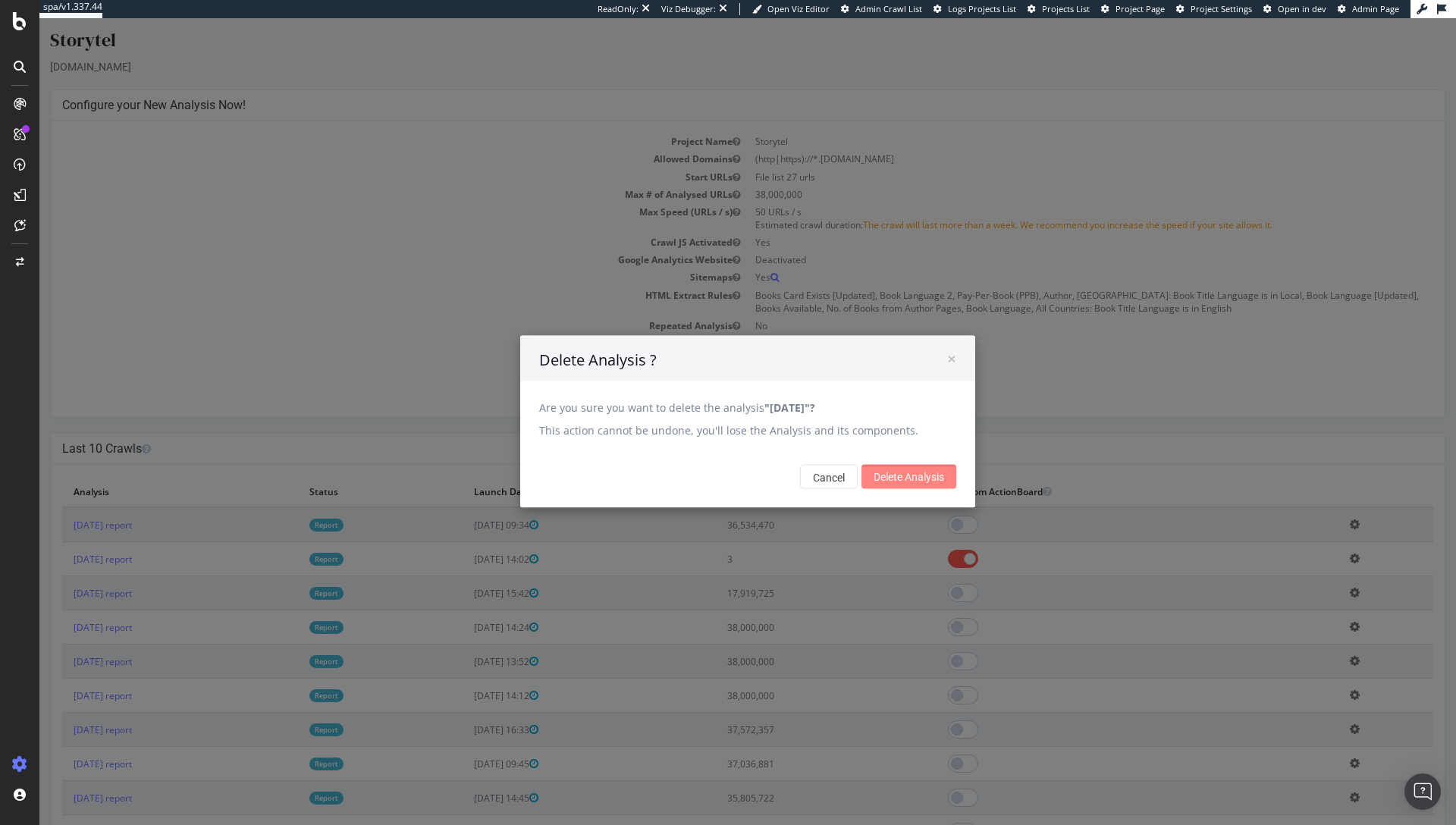
click at [931, 475] on input "Delete Analysis" at bounding box center [908, 477] width 95 height 24
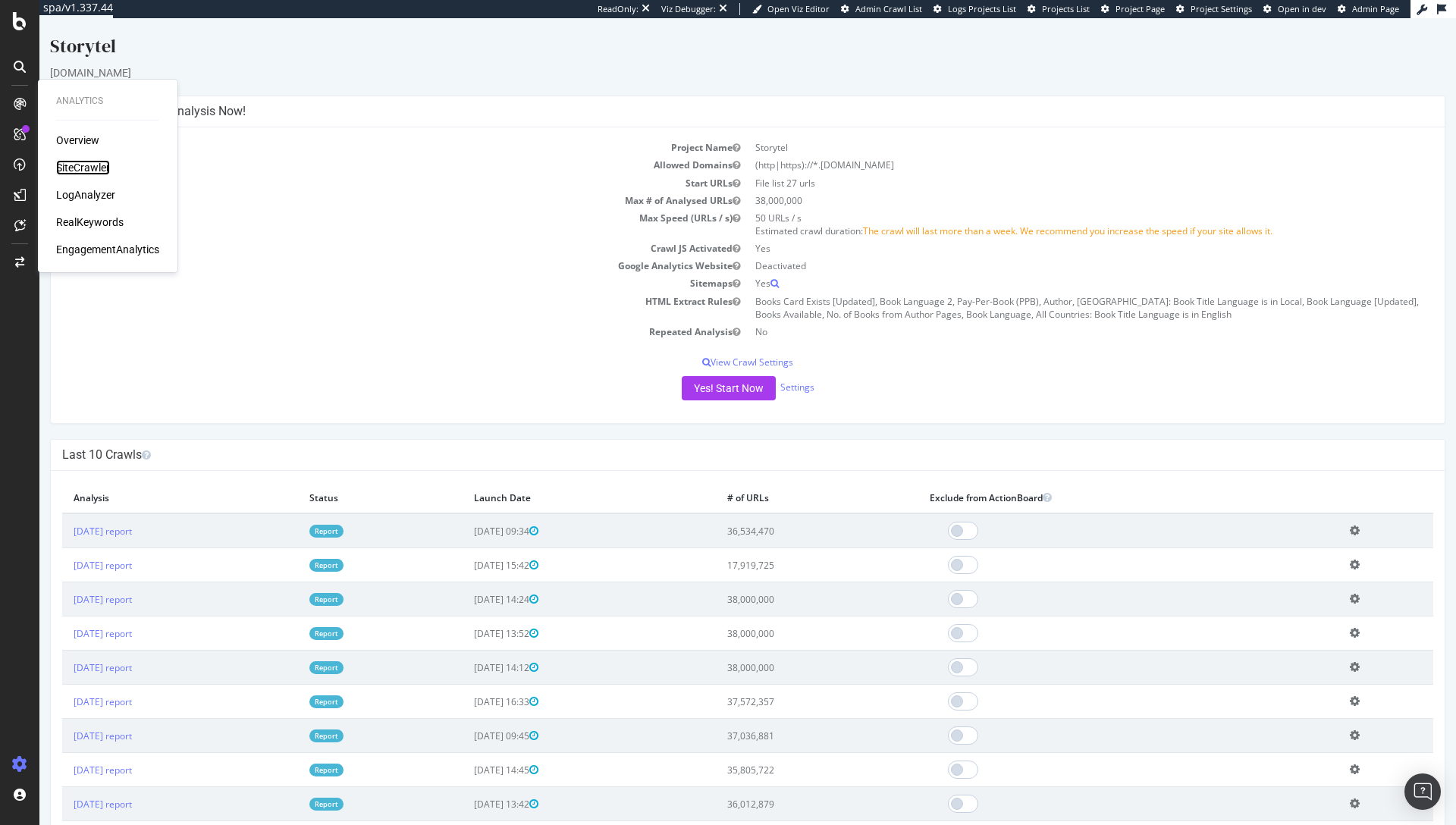
click at [106, 164] on div "SiteCrawler" at bounding box center [83, 168] width 54 height 15
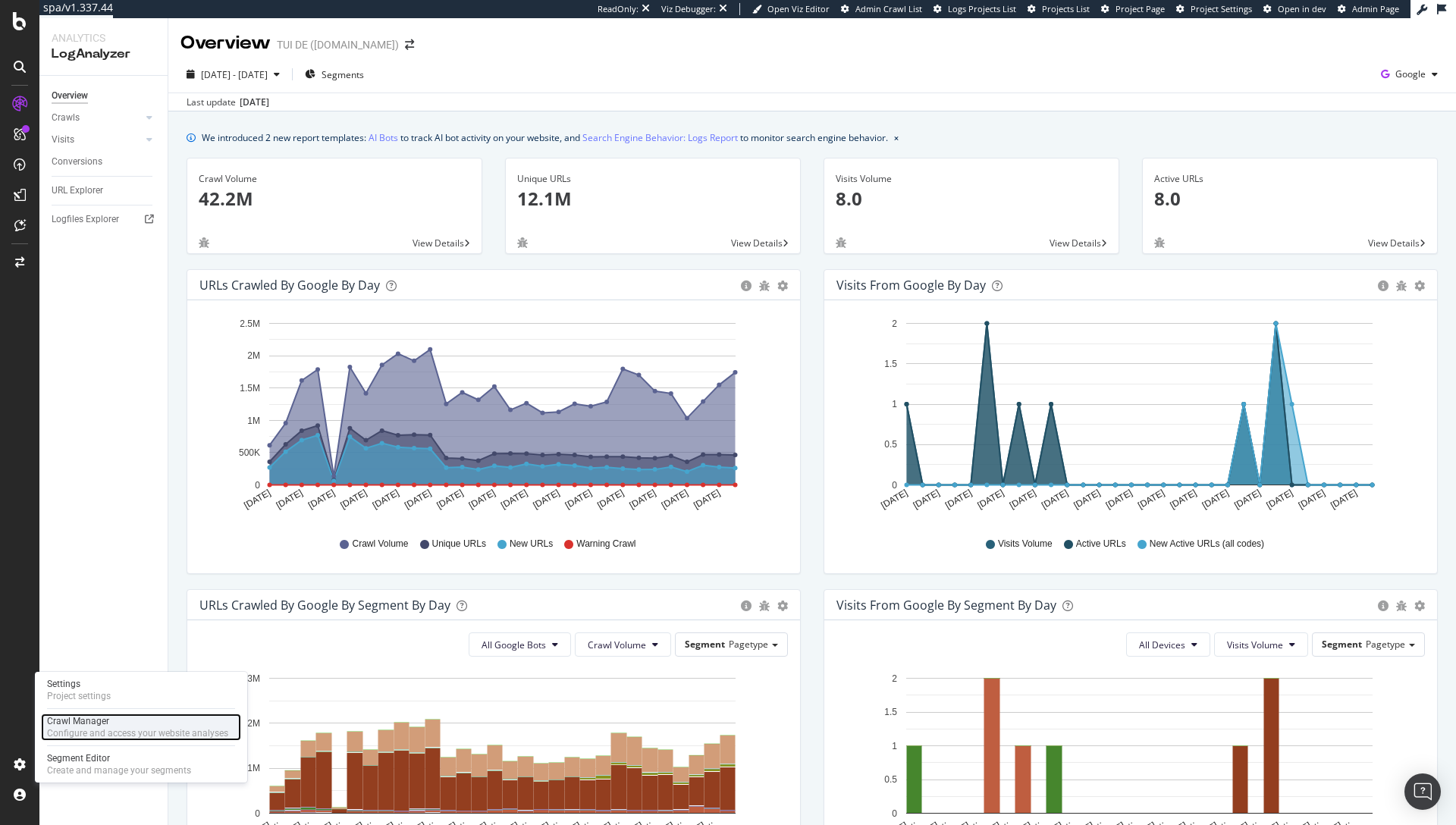
click at [124, 733] on div "Configure and access your website analyses" at bounding box center [137, 733] width 181 height 12
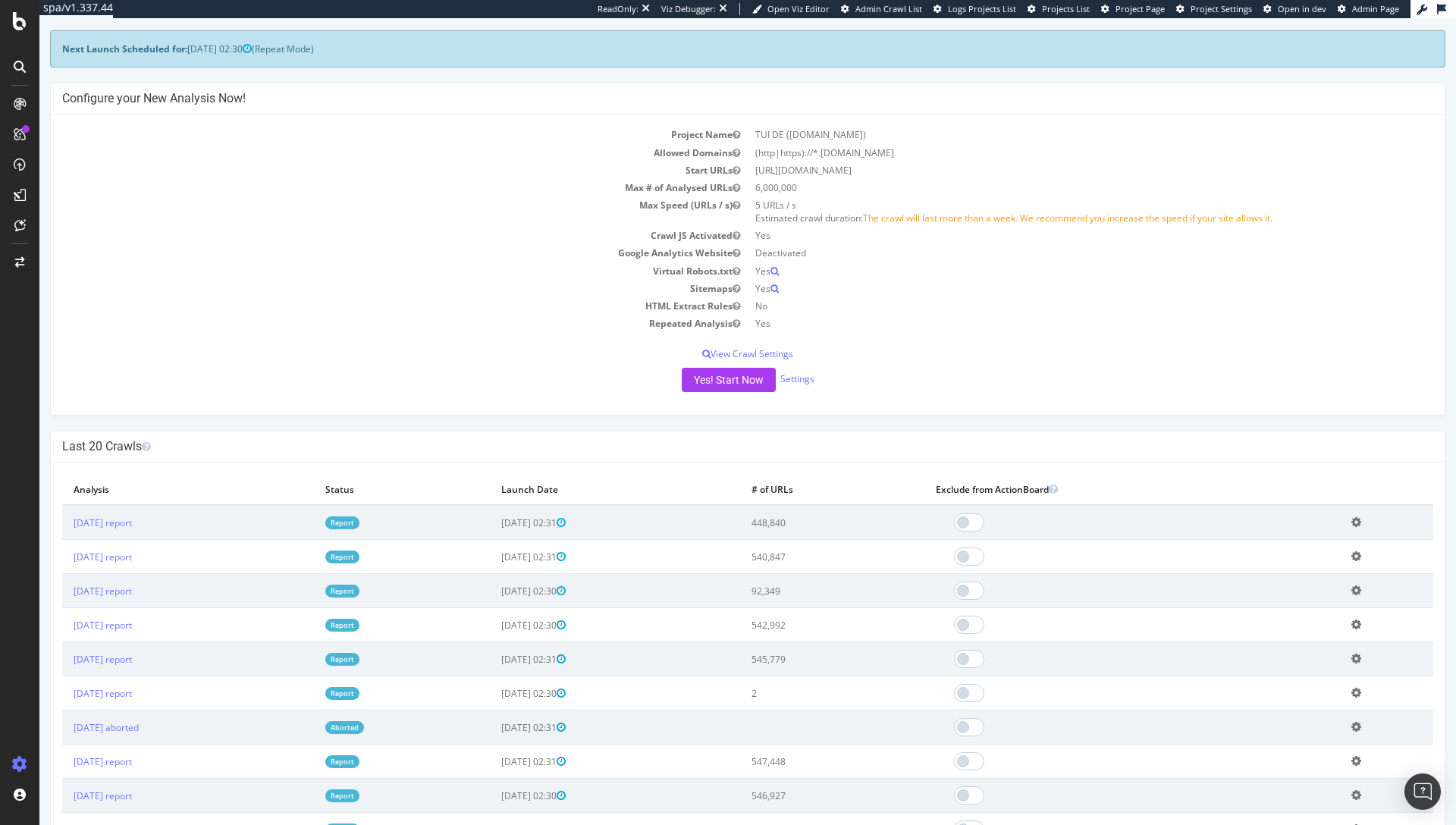
scroll to position [205, 0]
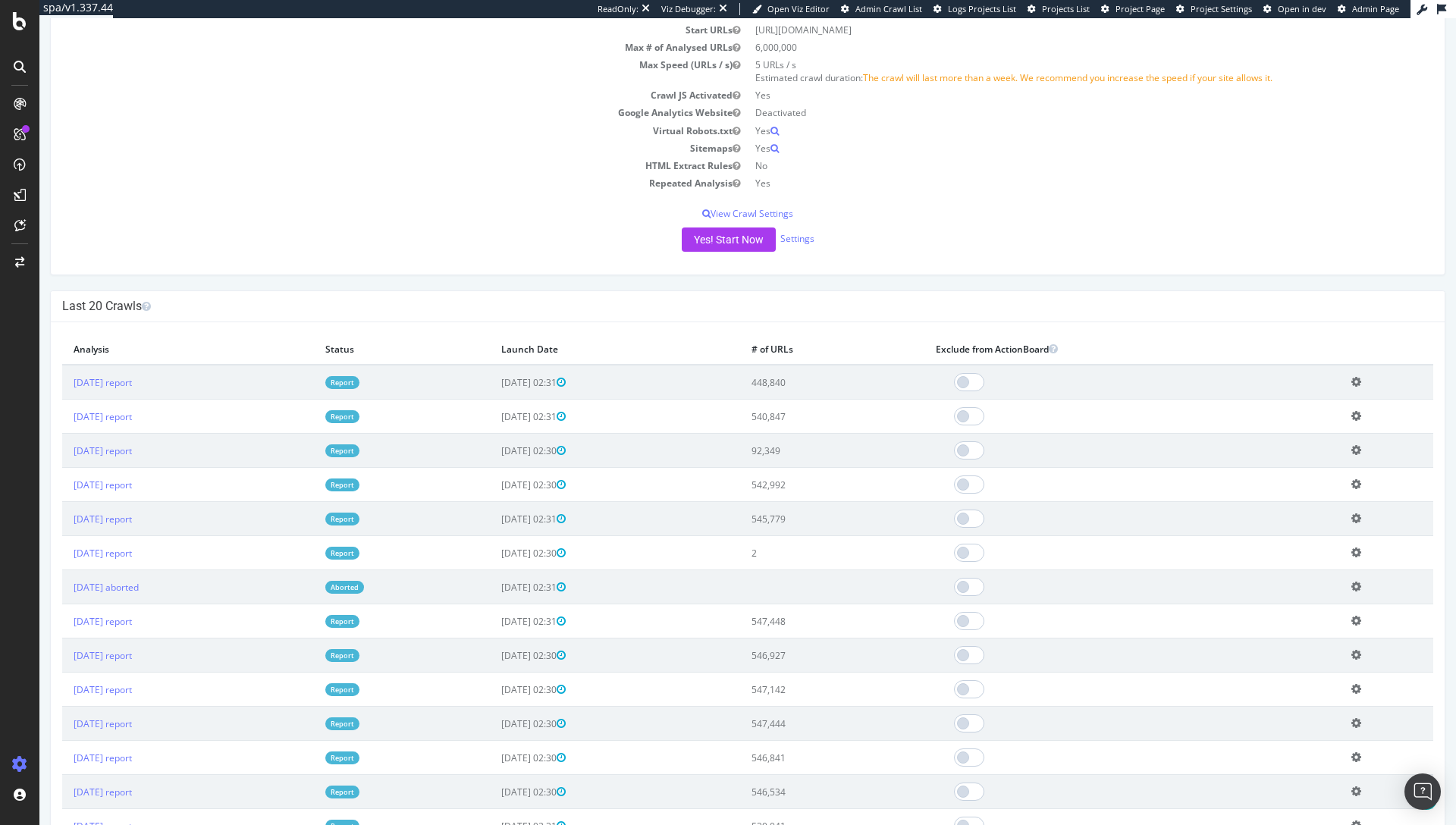
click at [1355, 553] on icon at bounding box center [1356, 553] width 10 height 12
click at [1309, 597] on link "Delete analysis" at bounding box center [1300, 596] width 121 height 20
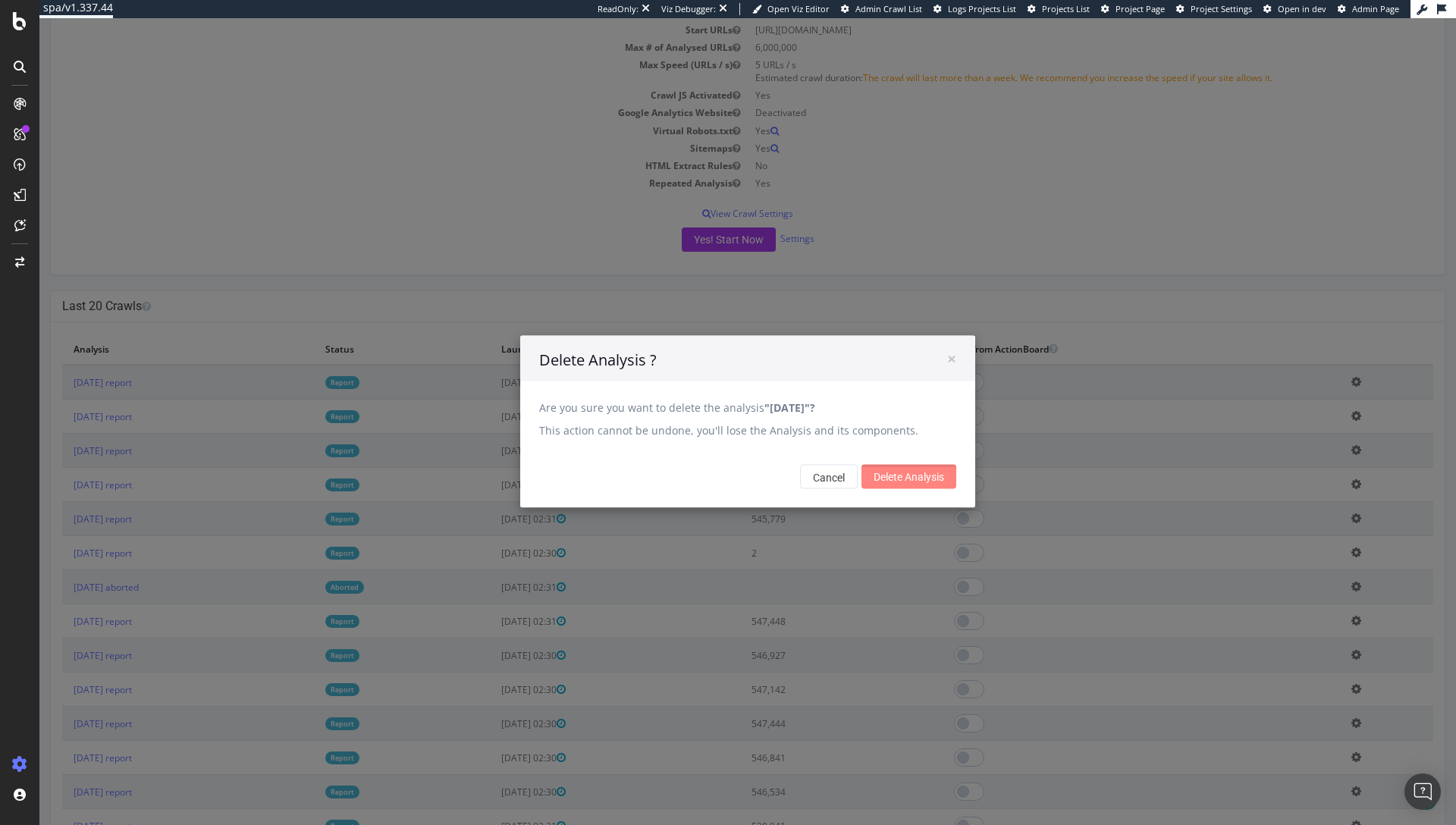
click at [916, 472] on input "Delete Analysis" at bounding box center [908, 477] width 95 height 24
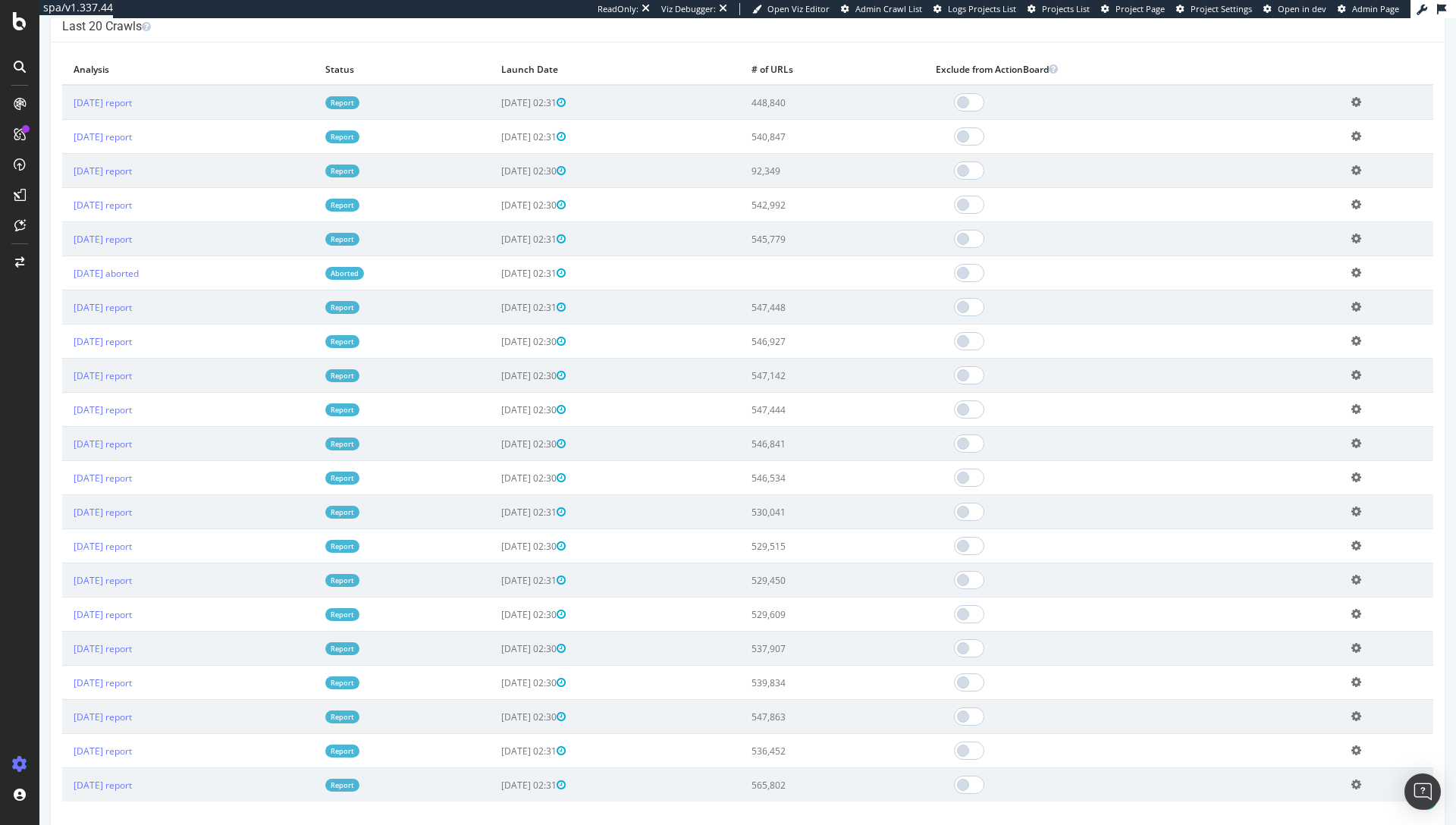
scroll to position [484, 0]
click at [240, 273] on td "[DATE] aborted" at bounding box center [188, 274] width 252 height 34
click at [1355, 271] on icon at bounding box center [1356, 274] width 10 height 12
click at [1077, 273] on div at bounding box center [1132, 274] width 392 height 18
click at [1357, 273] on icon at bounding box center [1356, 274] width 10 height 12
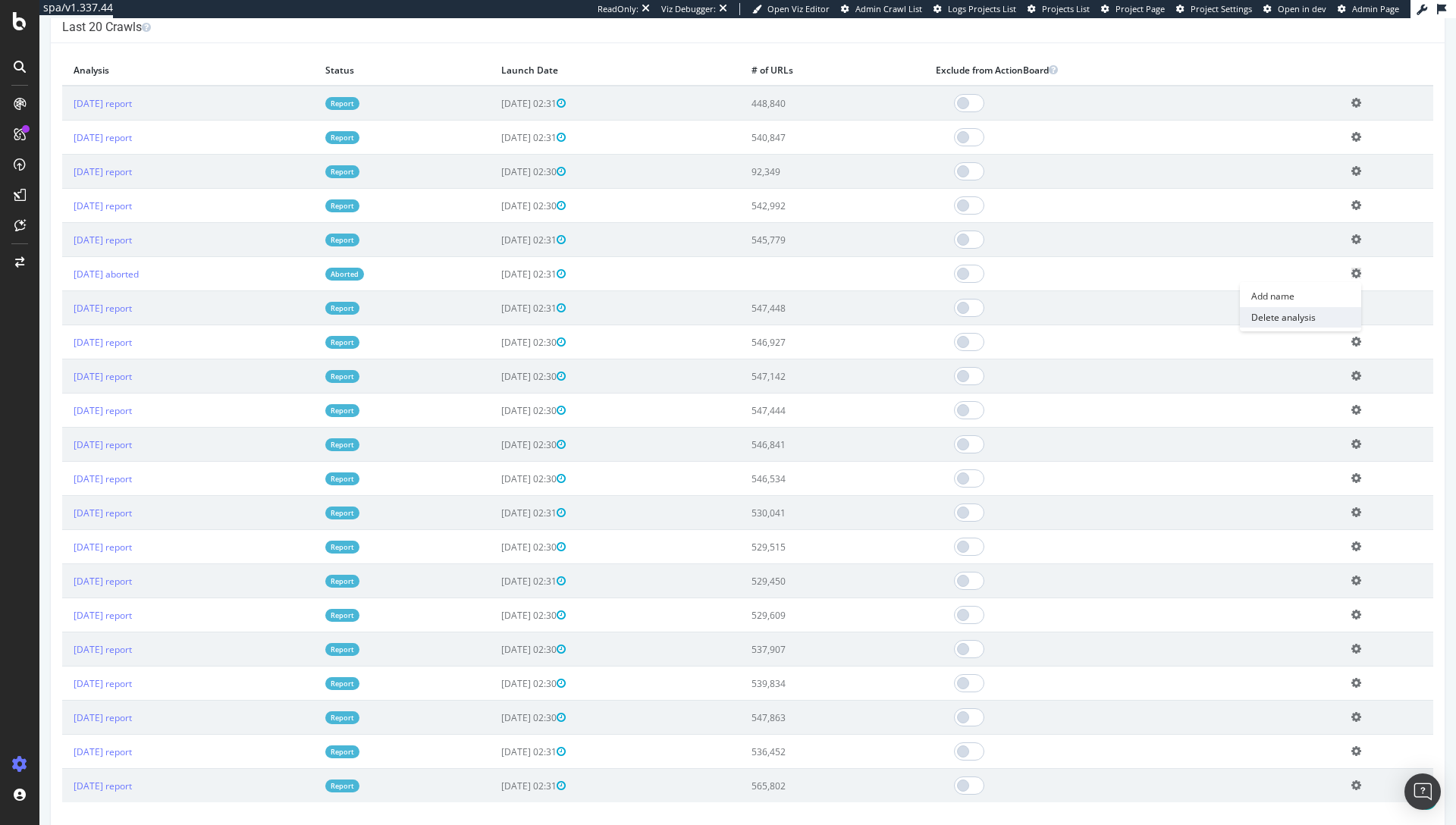
click at [1282, 316] on link "Delete analysis" at bounding box center [1300, 317] width 121 height 20
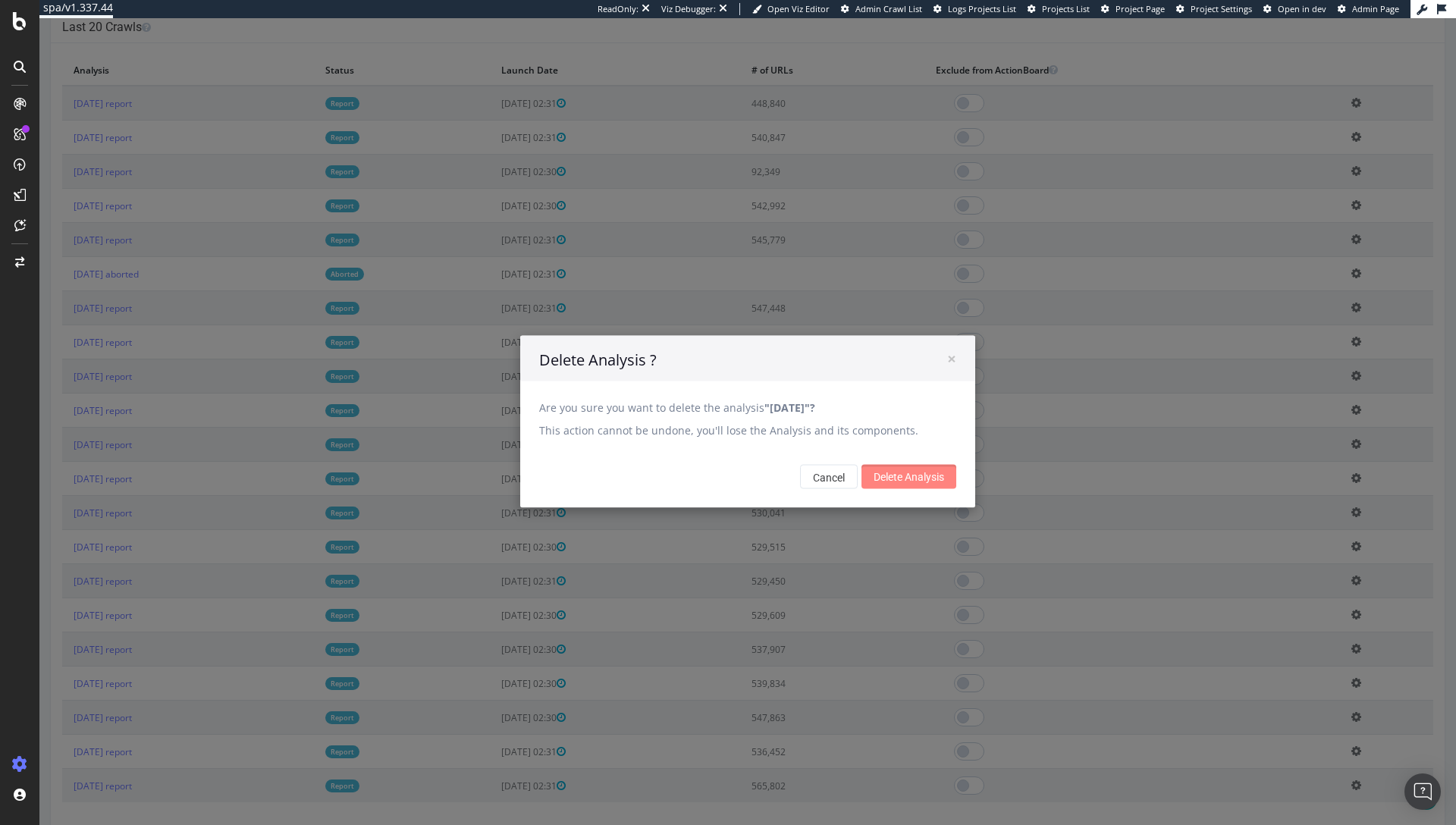
click at [920, 486] on input "Delete Analysis" at bounding box center [908, 477] width 95 height 24
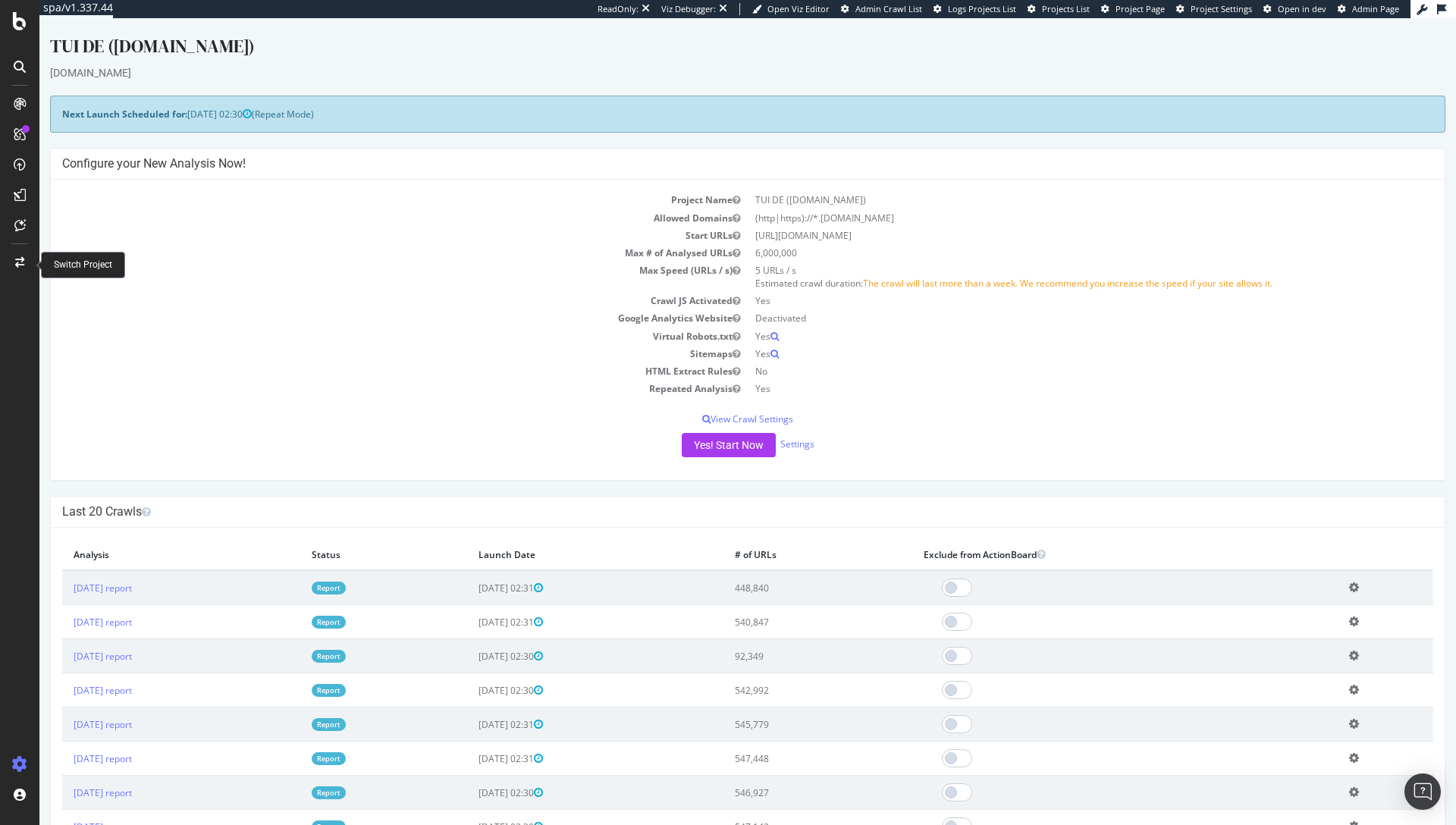
click at [13, 258] on div at bounding box center [19, 262] width 36 height 24
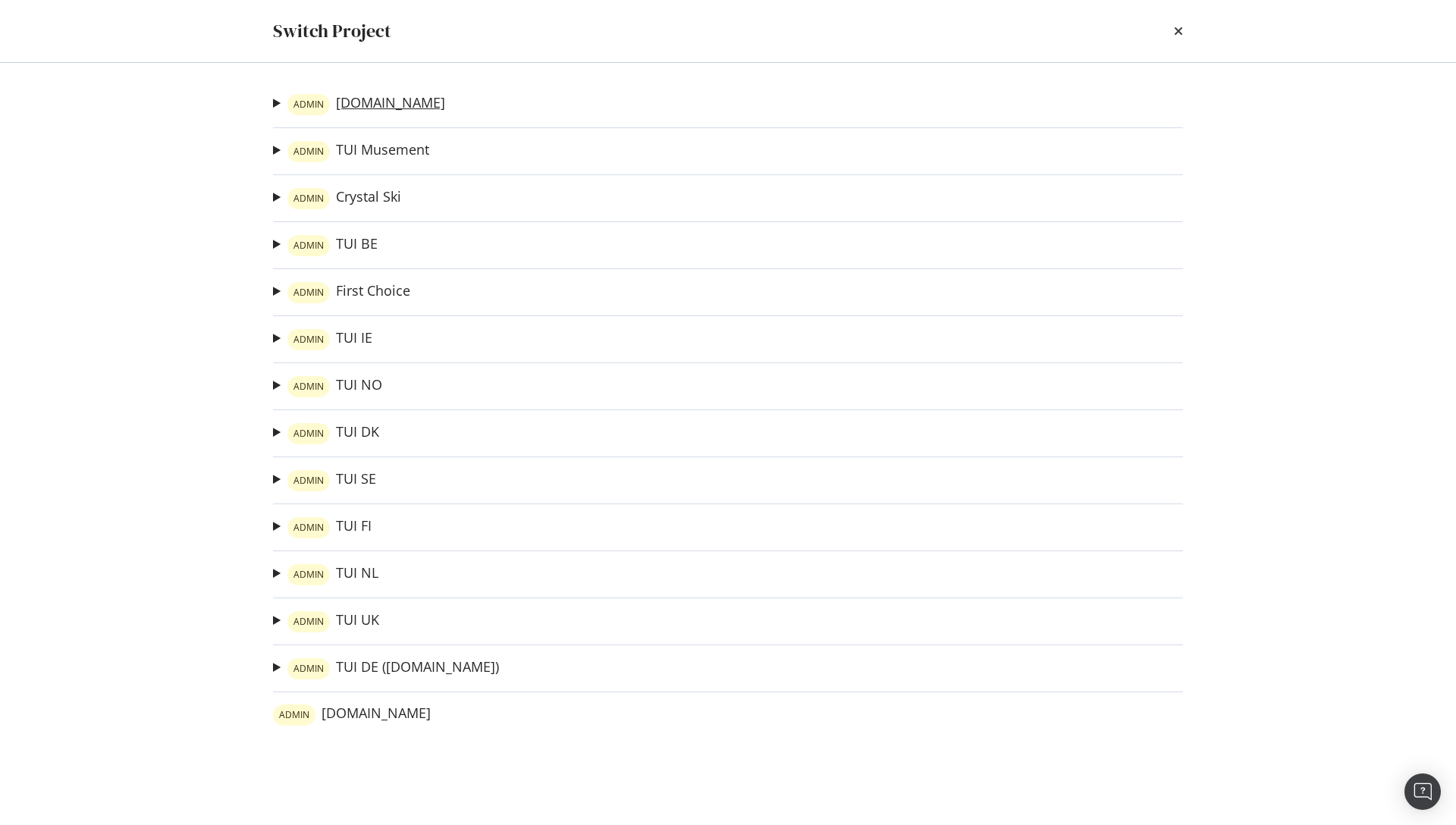
click at [352, 104] on link "ADMIN [DOMAIN_NAME]" at bounding box center [366, 104] width 157 height 21
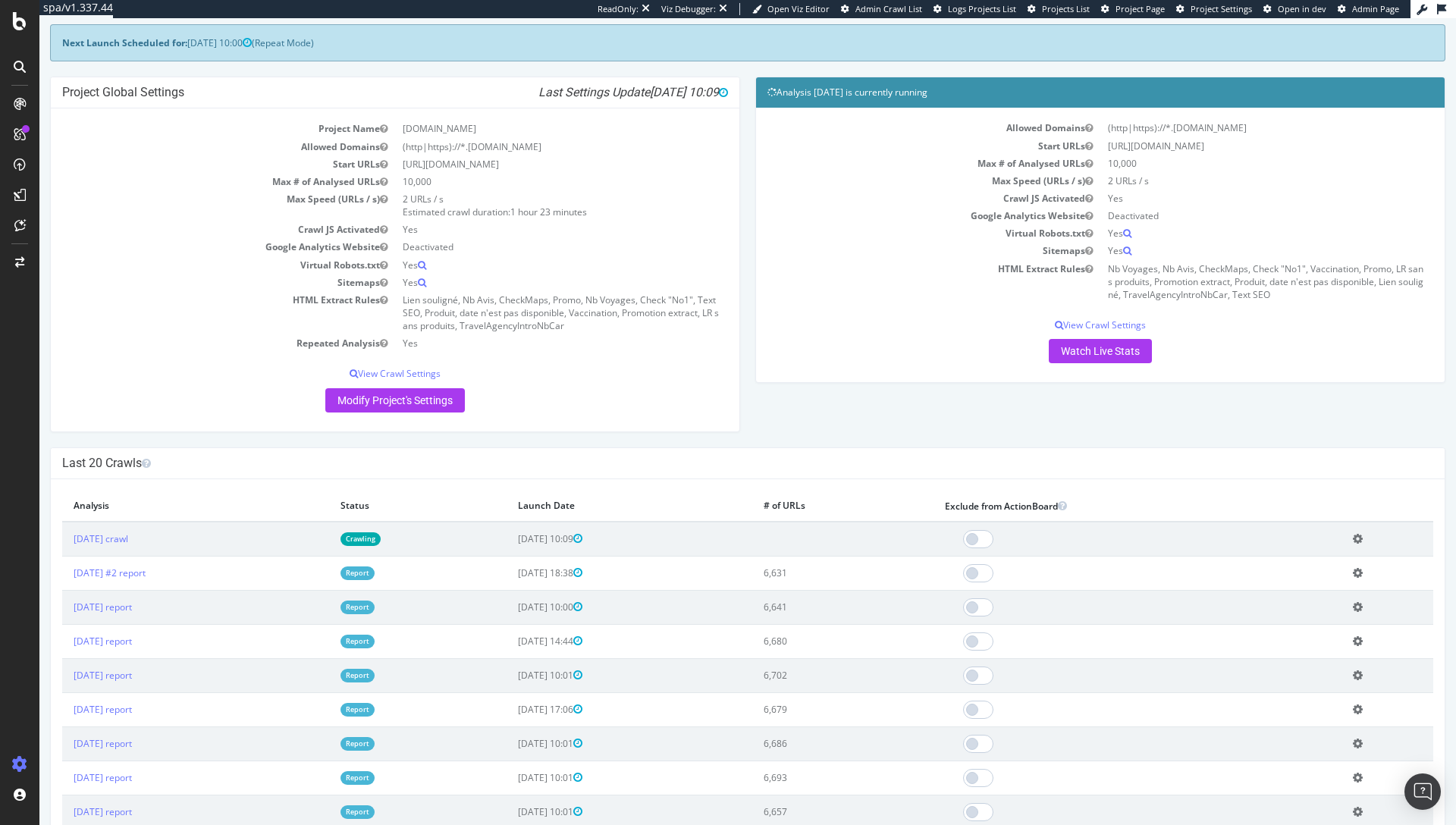
scroll to position [72, 0]
click at [7, 263] on div at bounding box center [19, 262] width 36 height 24
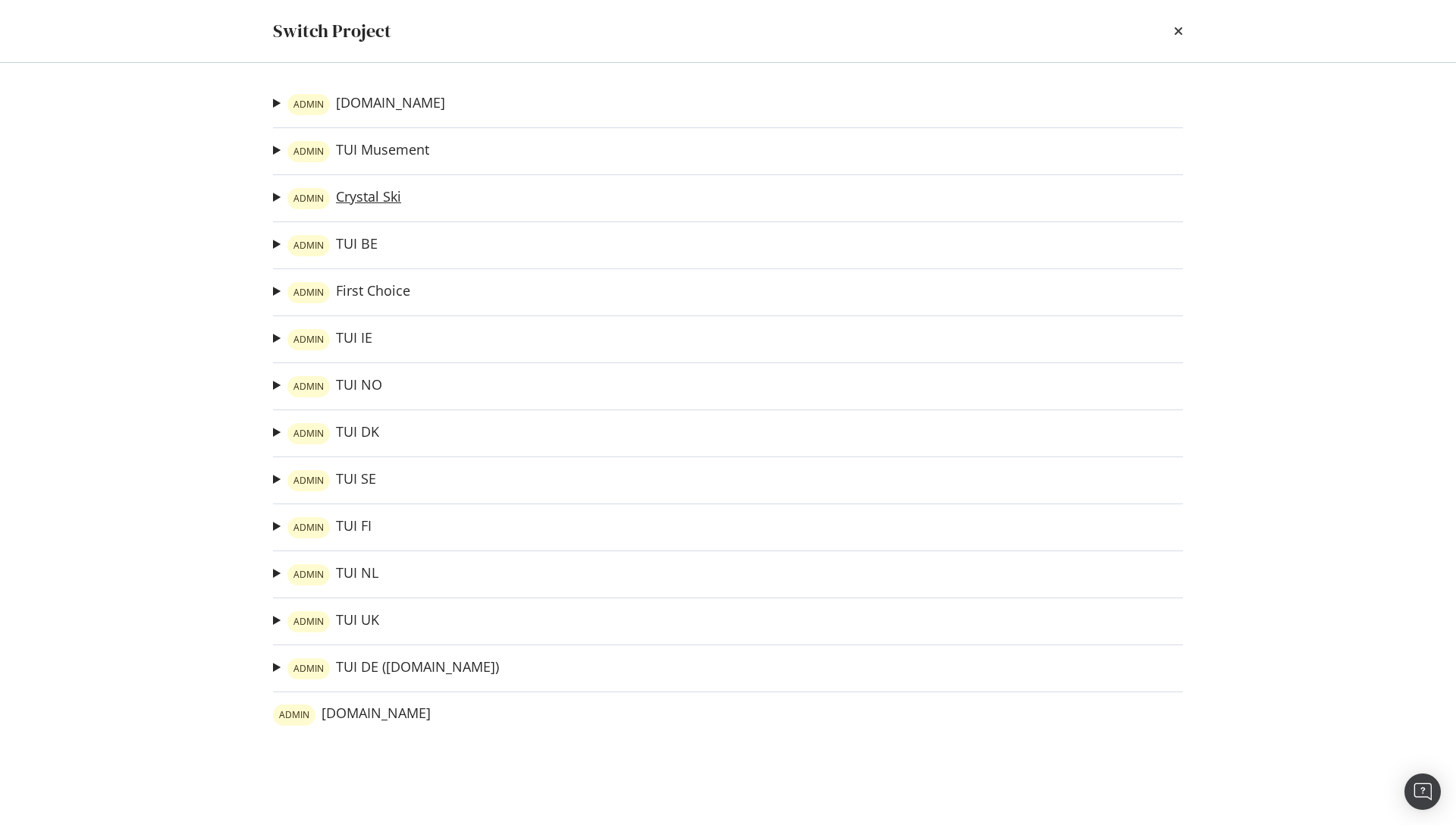
click at [376, 200] on link "ADMIN Crystal Ski" at bounding box center [344, 198] width 114 height 21
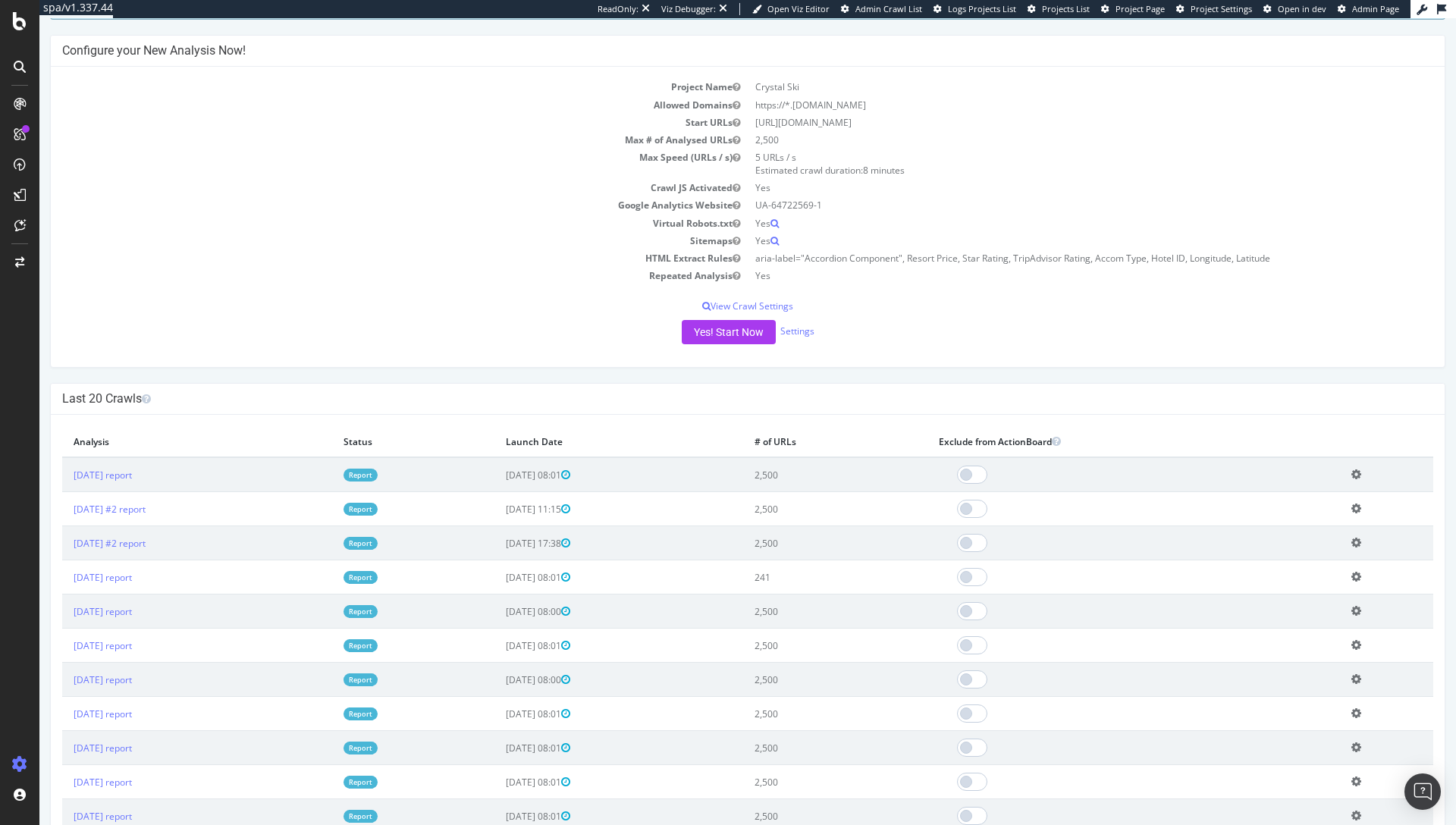
scroll to position [146, 0]
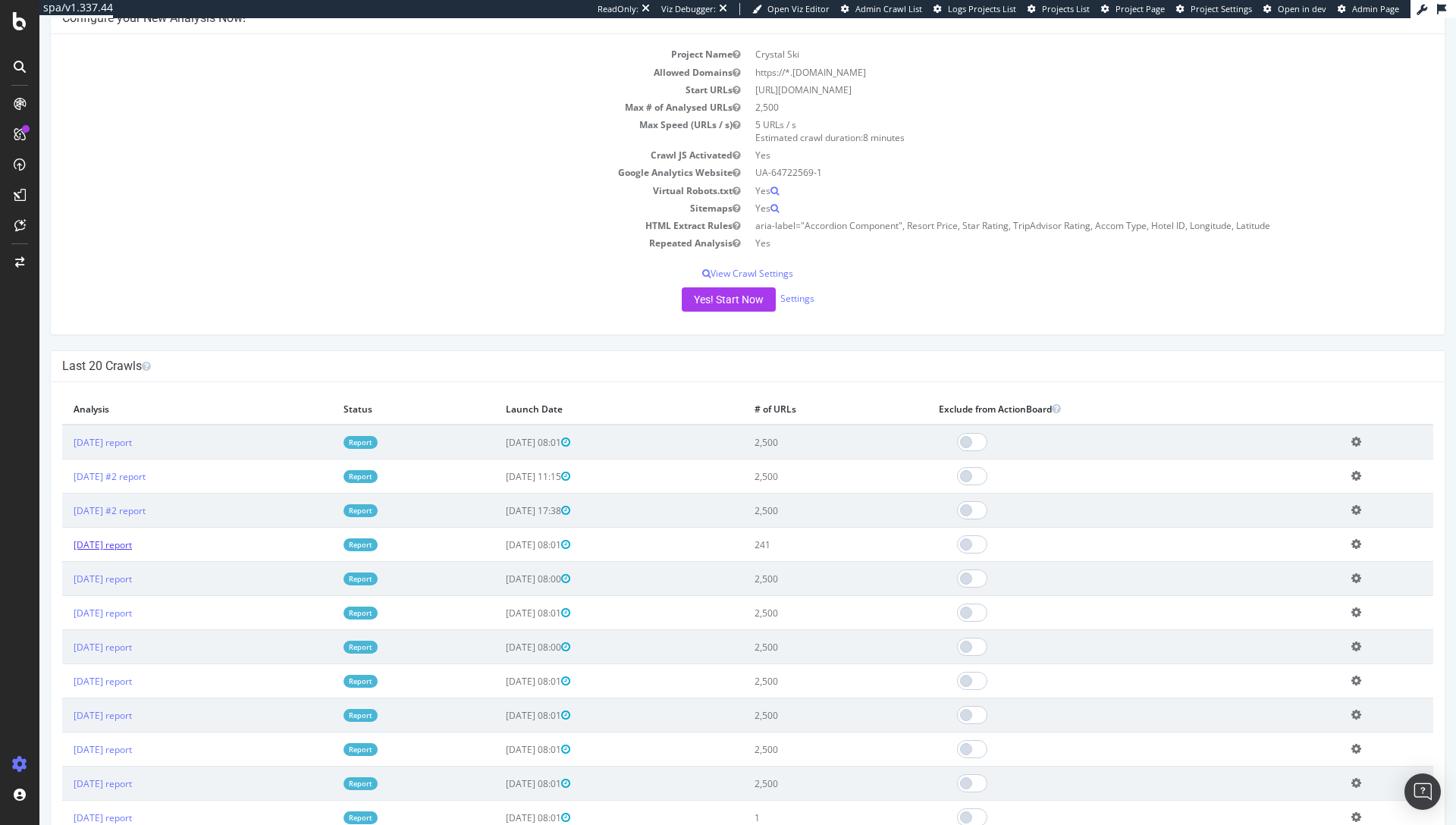
click at [132, 543] on link "[DATE] report" at bounding box center [103, 544] width 59 height 13
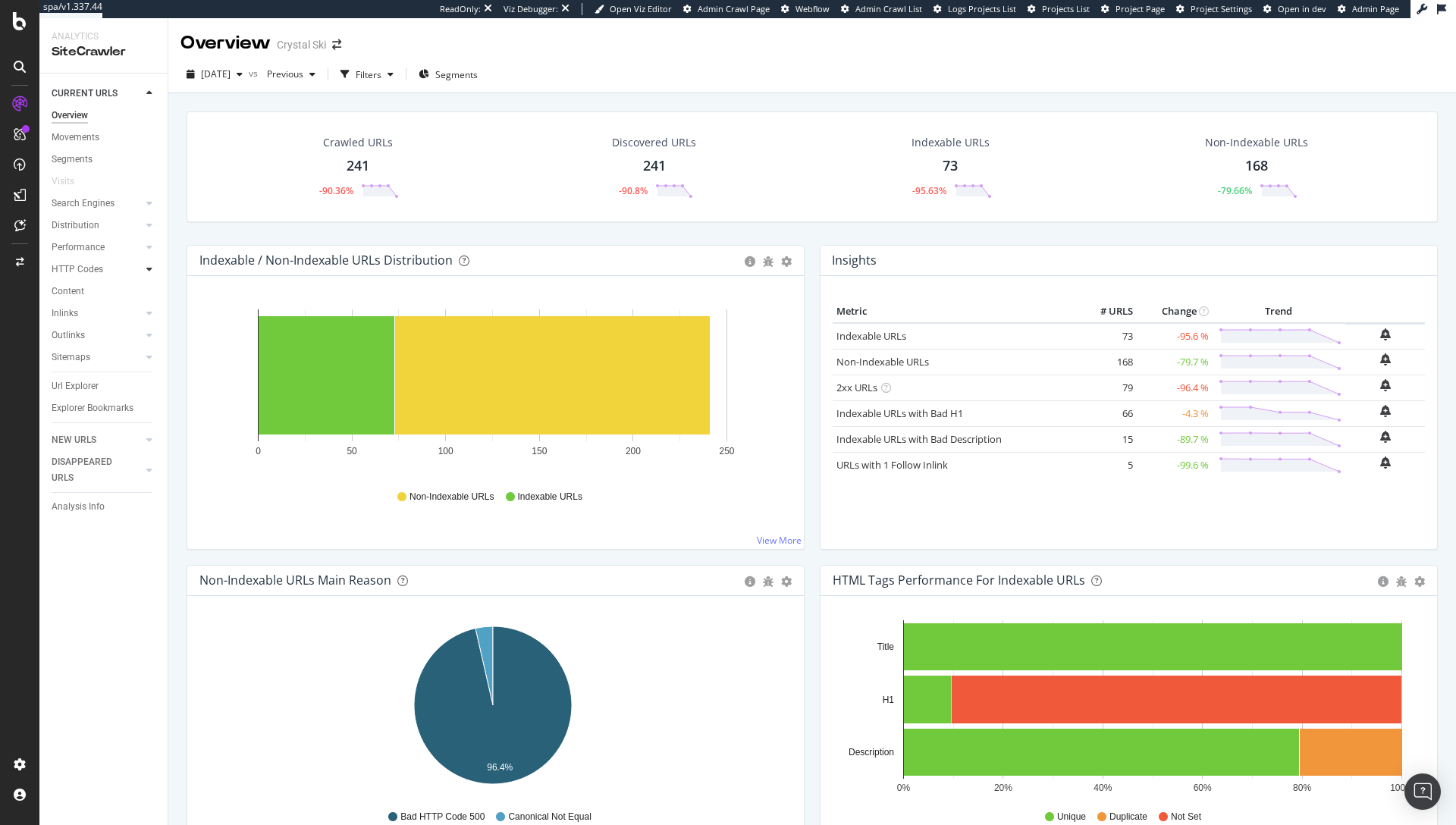
click at [147, 270] on icon at bounding box center [149, 269] width 6 height 9
click at [70, 338] on div "Insights" at bounding box center [75, 335] width 33 height 16
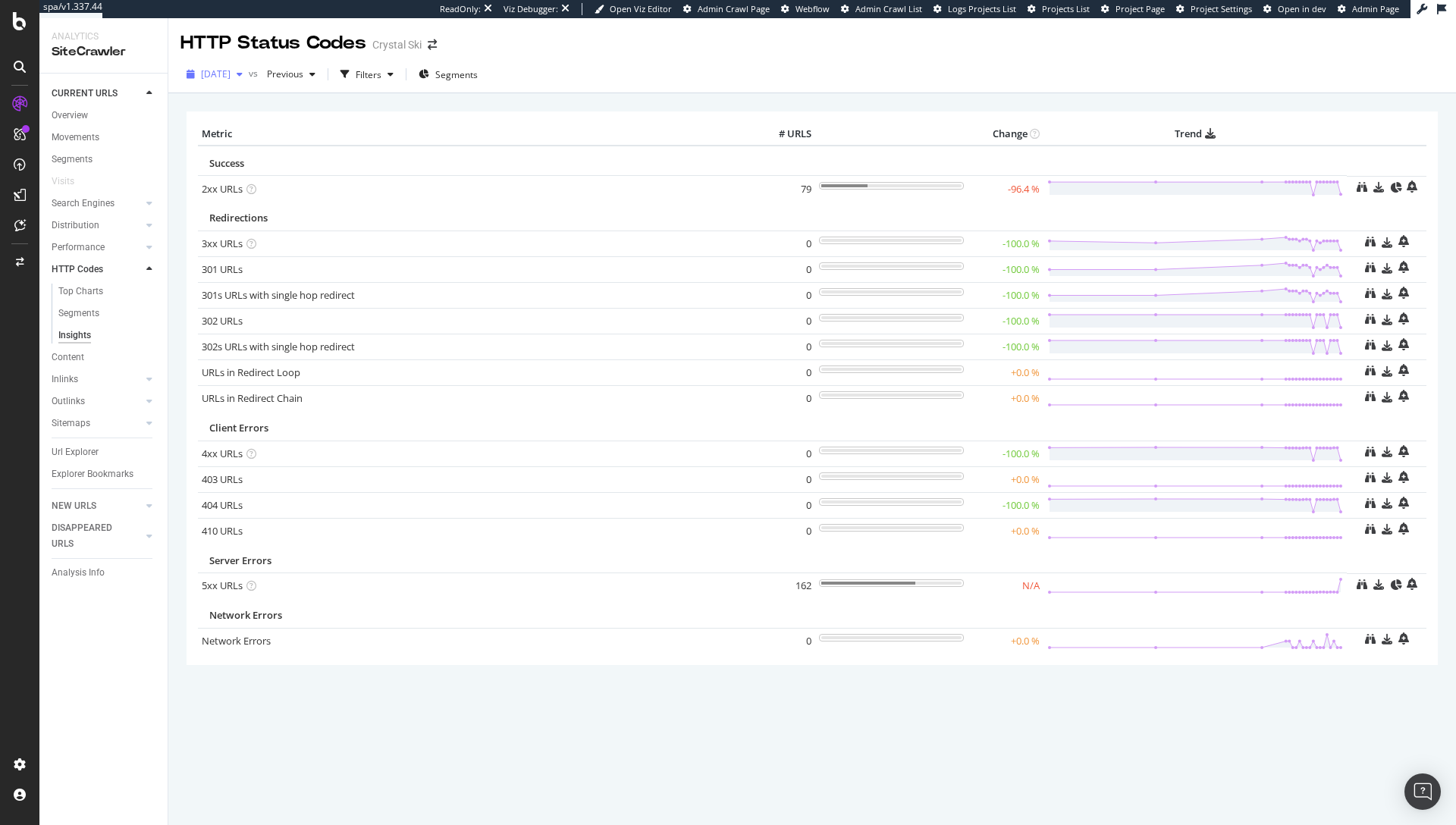
click at [230, 76] on span "[DATE]" at bounding box center [215, 74] width 29 height 13
click at [535, 111] on div "Metric # URLS Change Trend Success 2xx URLs × Close Chart - API Requests List A…" at bounding box center [813, 388] width 1252 height 553
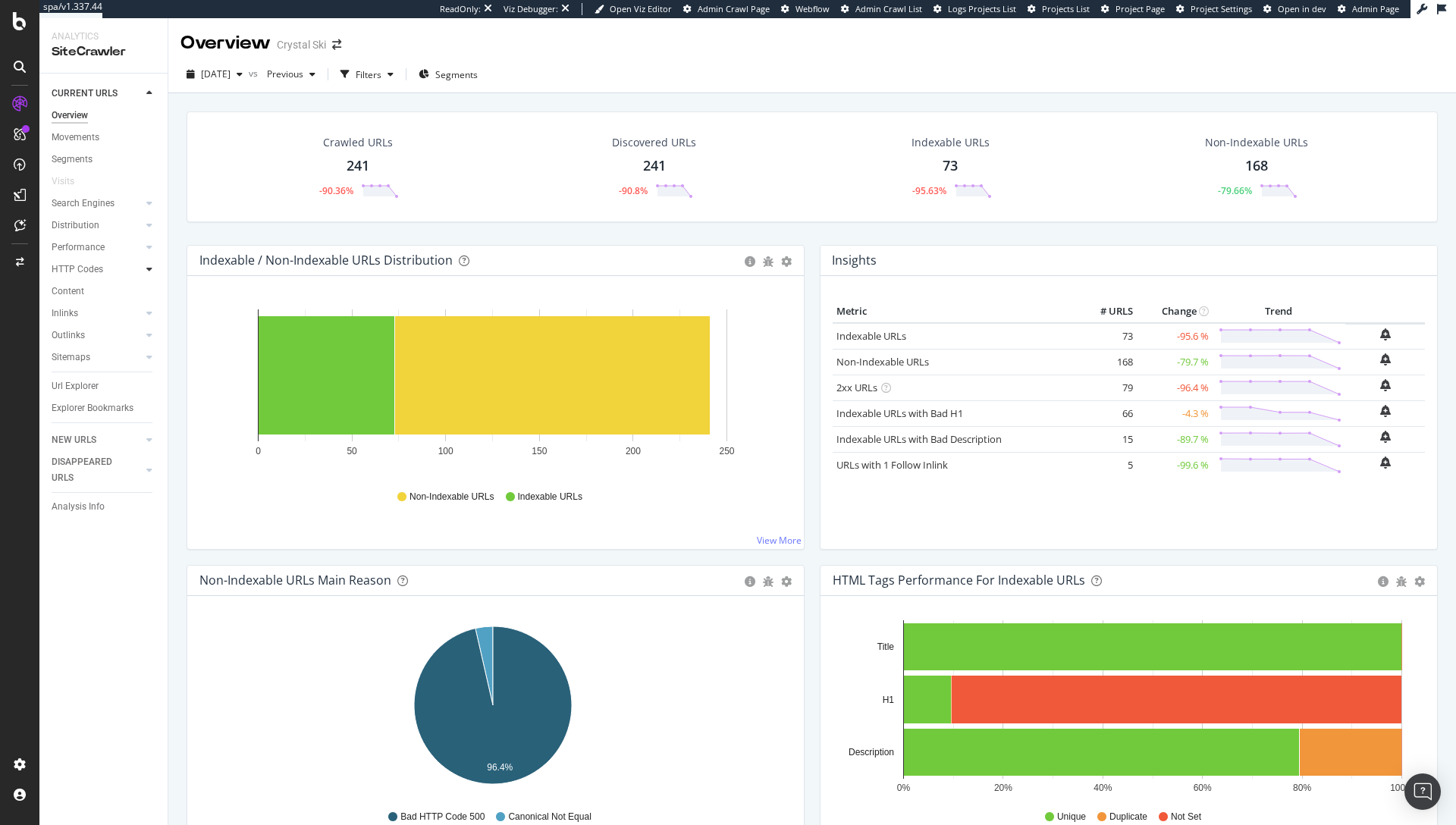
click at [147, 270] on icon at bounding box center [149, 269] width 6 height 9
click at [77, 338] on div "Insights" at bounding box center [75, 335] width 33 height 16
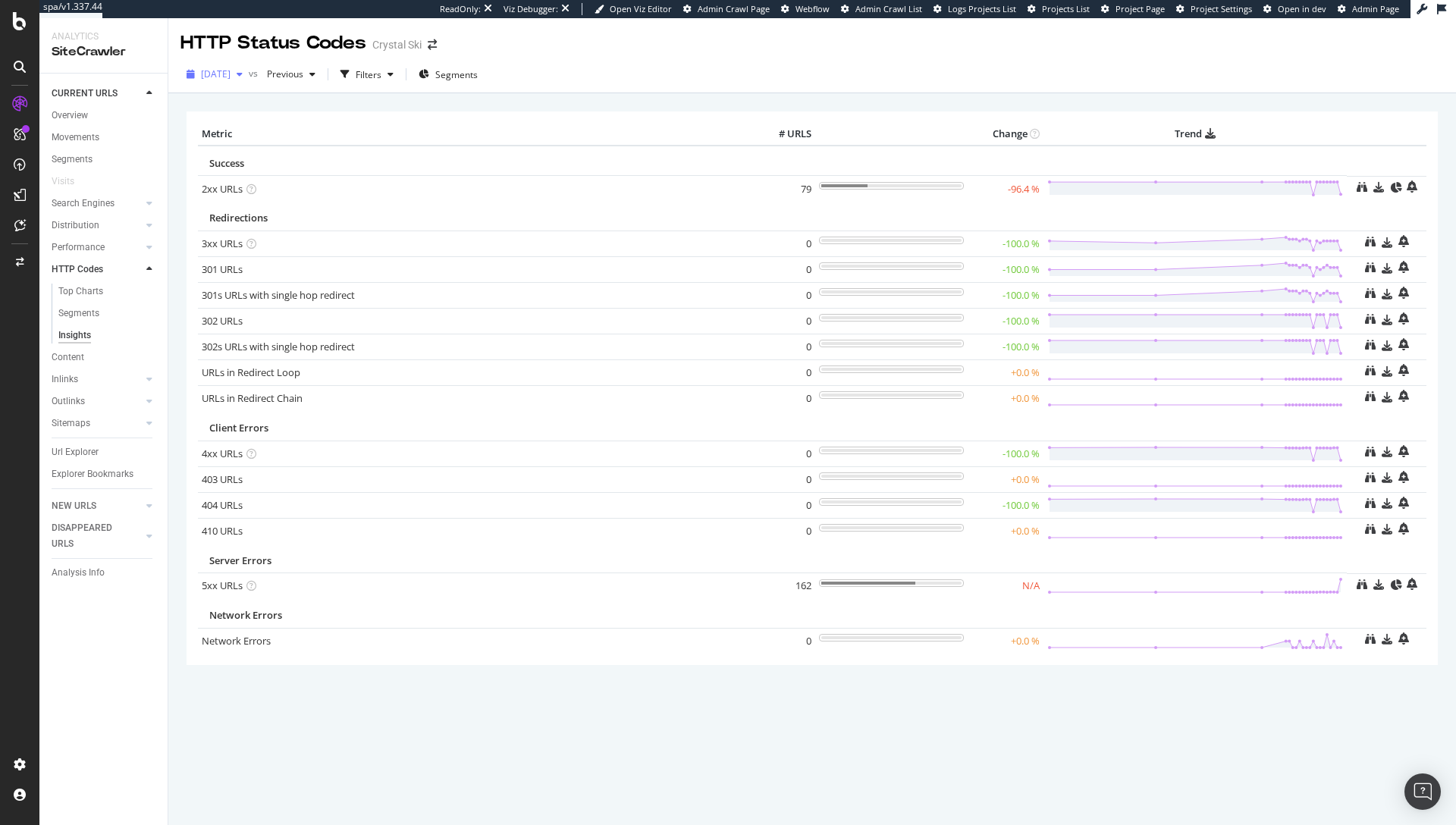
click at [230, 68] on span "[DATE]" at bounding box center [215, 74] width 29 height 13
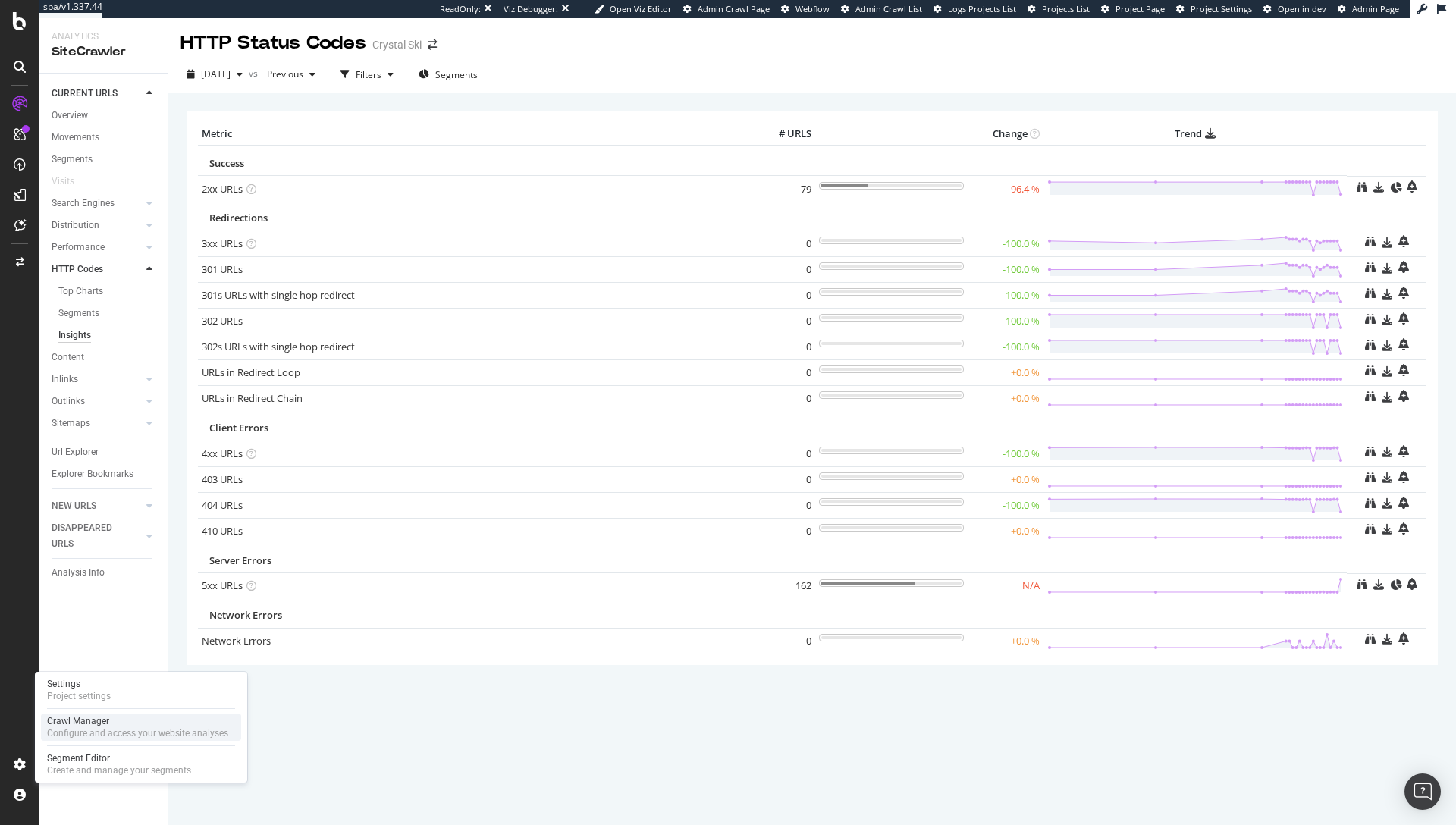
click at [104, 732] on div "Configure and access your website analyses" at bounding box center [137, 733] width 181 height 12
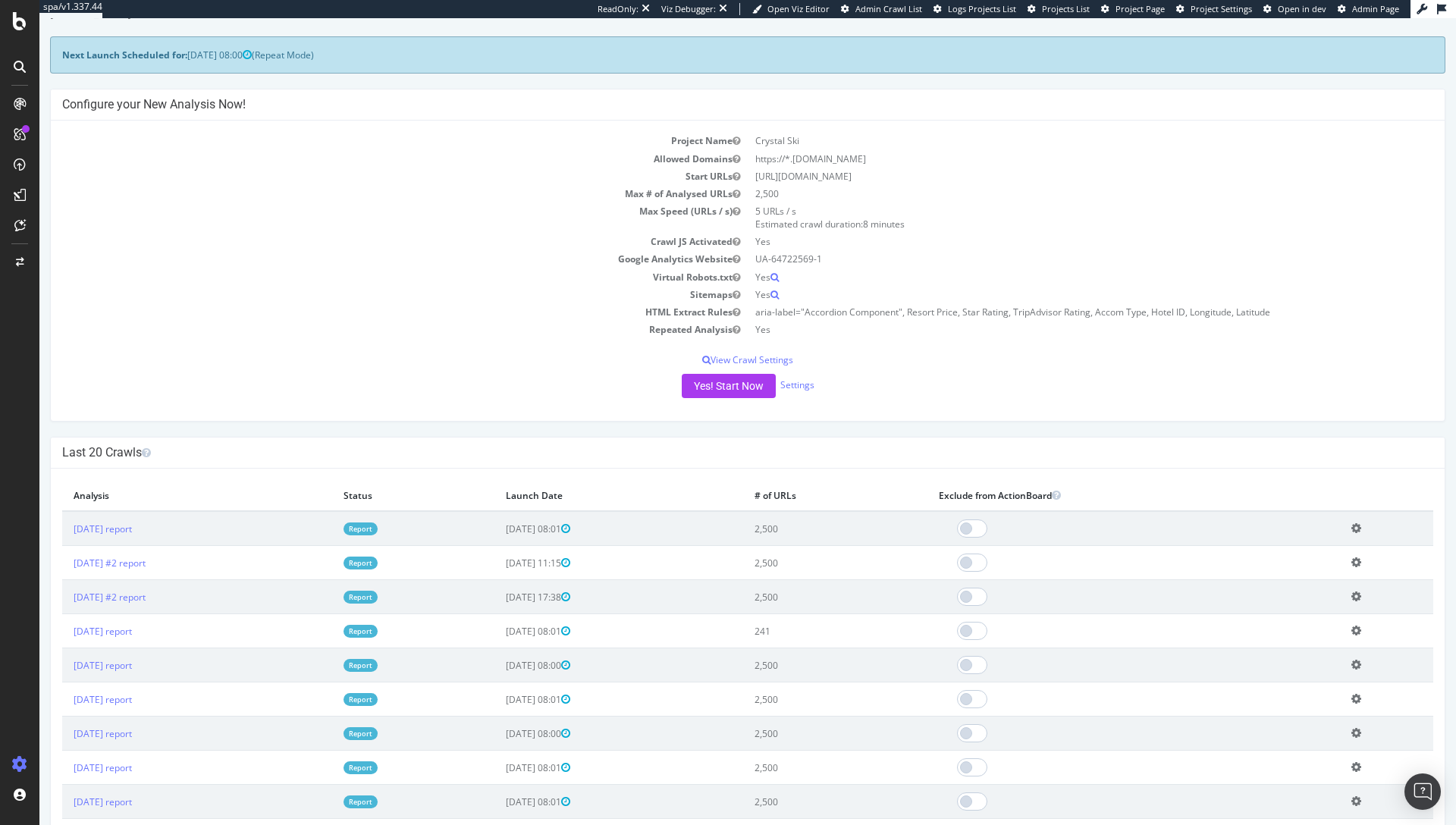
scroll to position [81, 0]
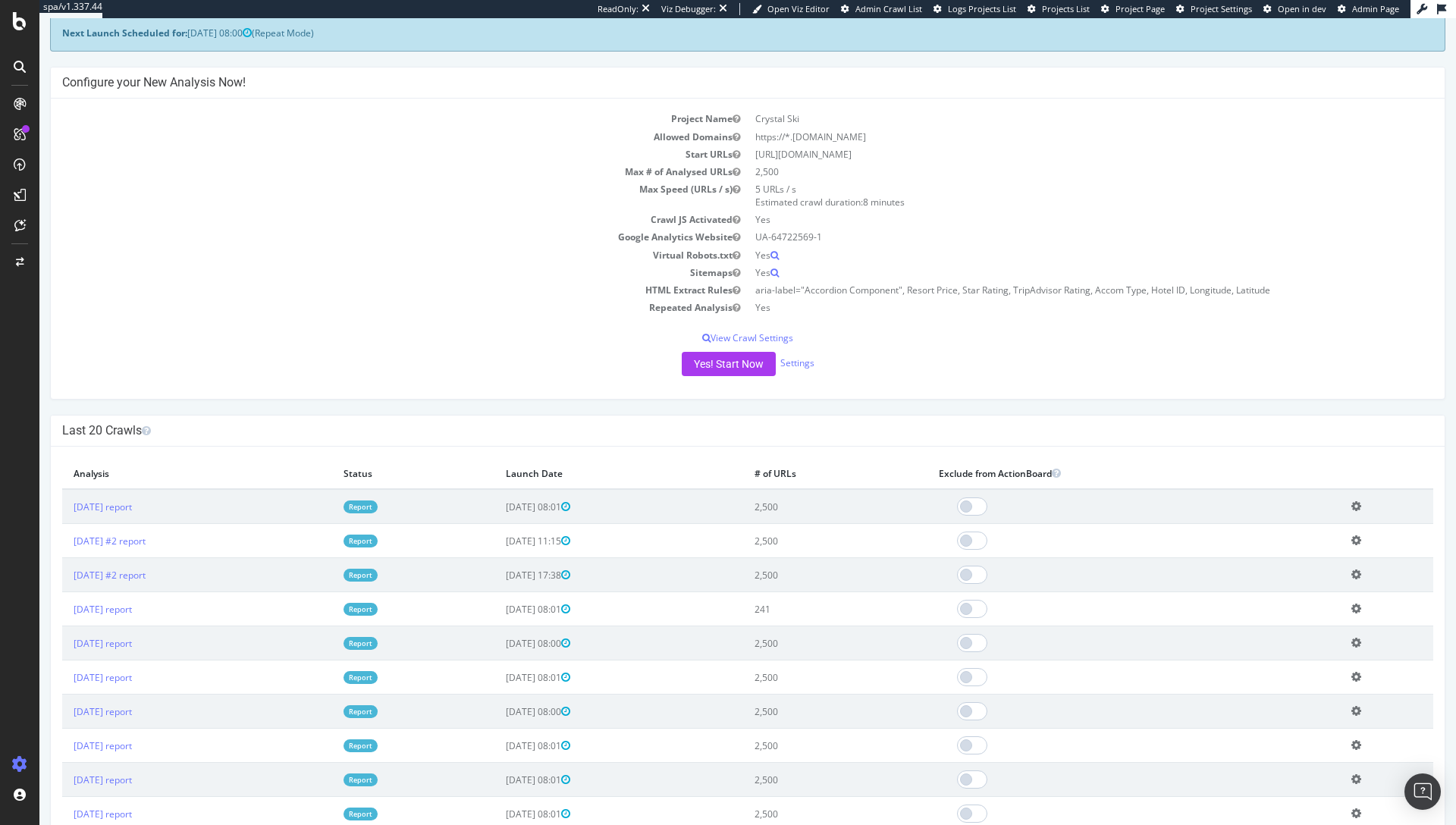
click at [1355, 609] on icon at bounding box center [1356, 609] width 10 height 12
click at [1291, 658] on link "Delete analysis" at bounding box center [1300, 652] width 121 height 20
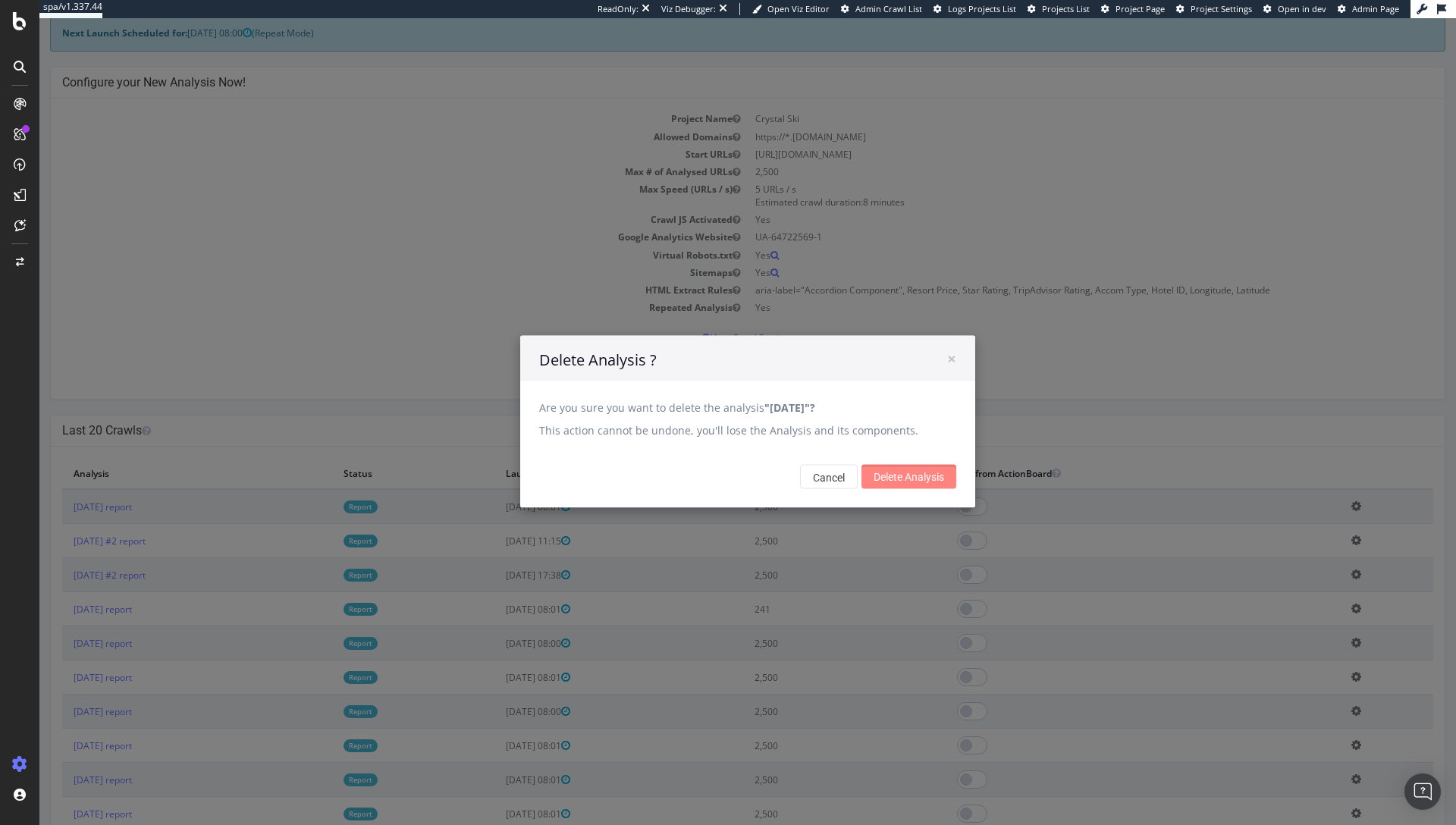
click at [921, 472] on input "Delete Analysis" at bounding box center [908, 477] width 95 height 24
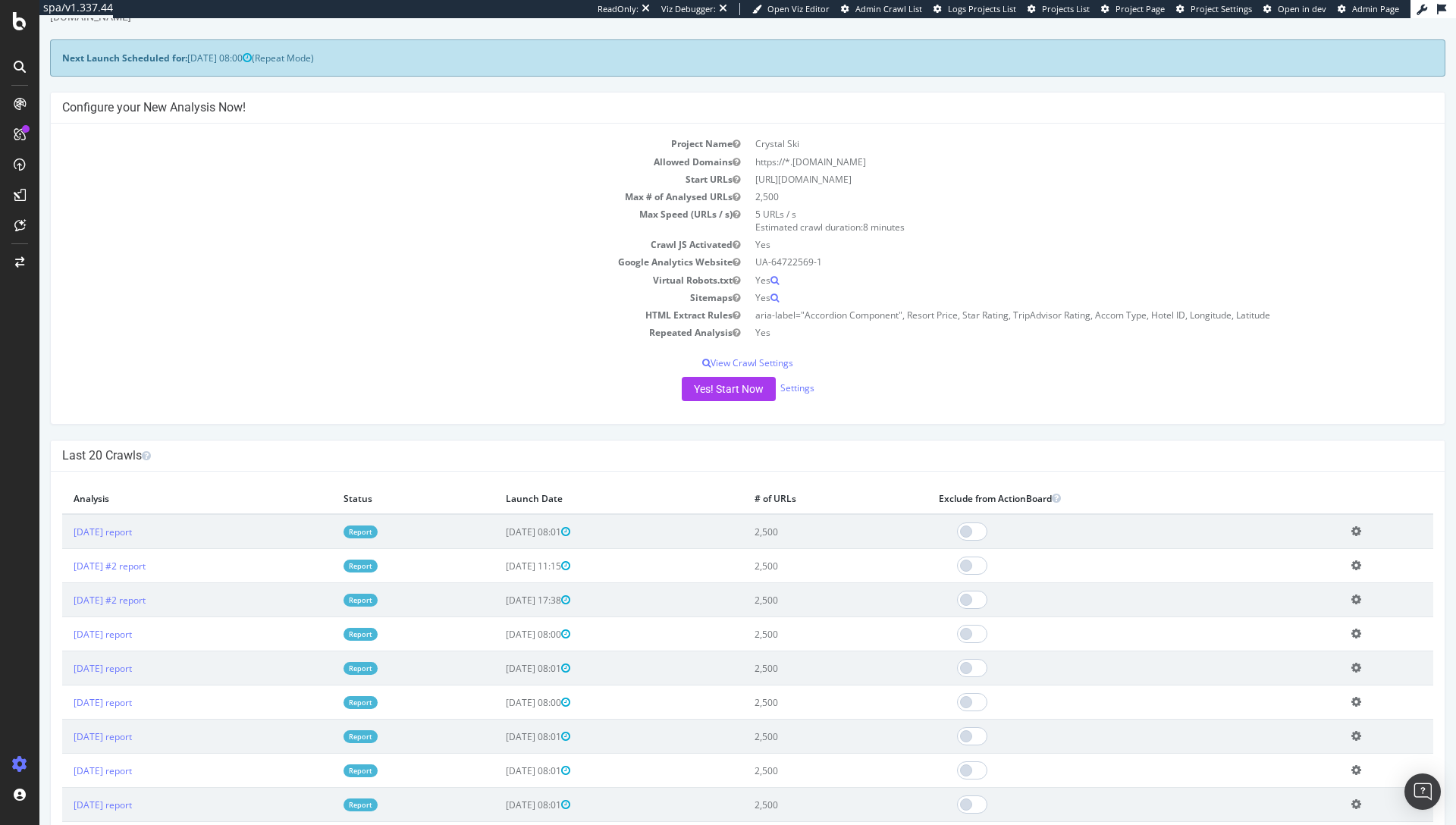
scroll to position [215, 0]
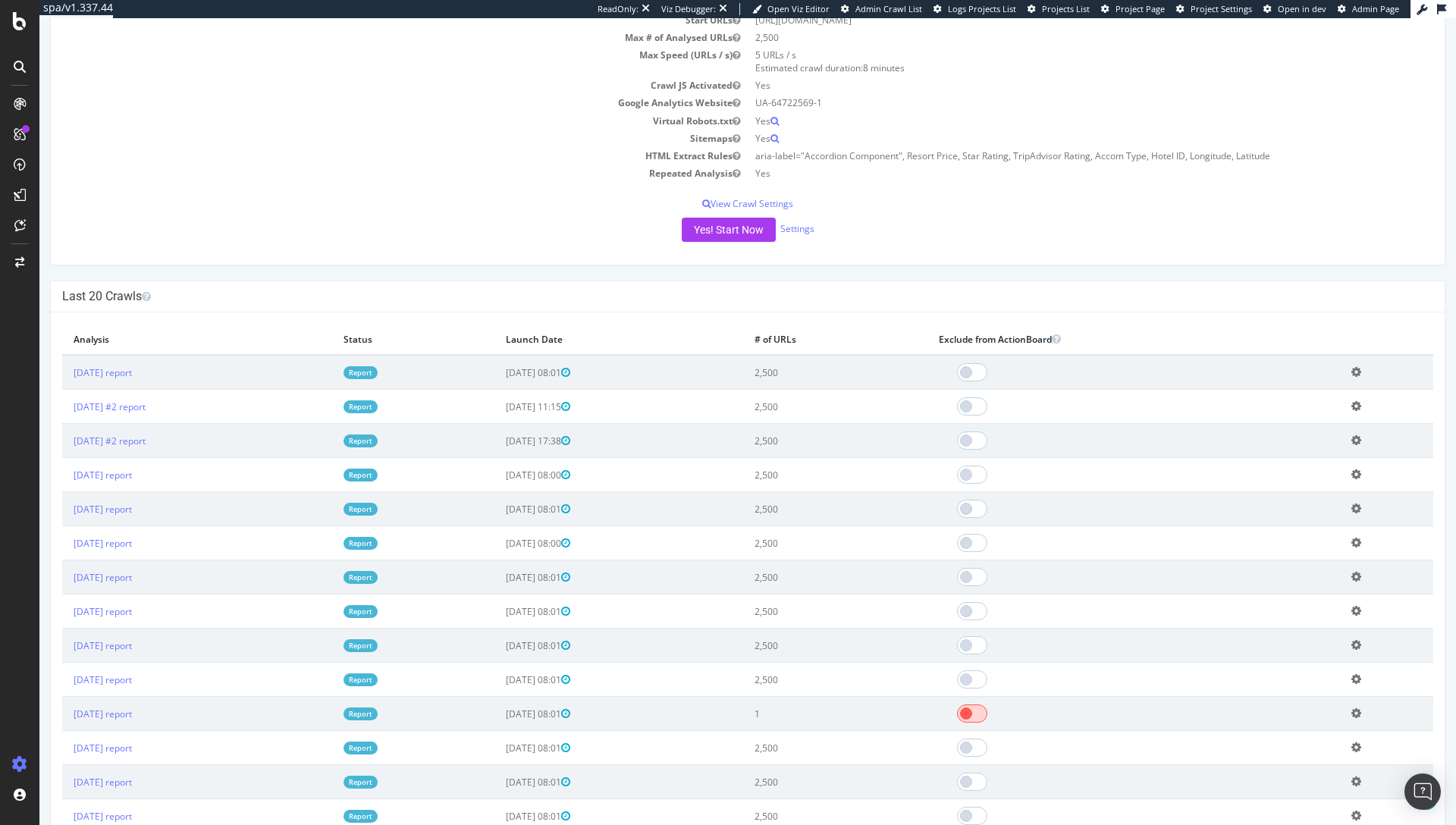
click at [988, 714] on span at bounding box center [972, 714] width 30 height 18
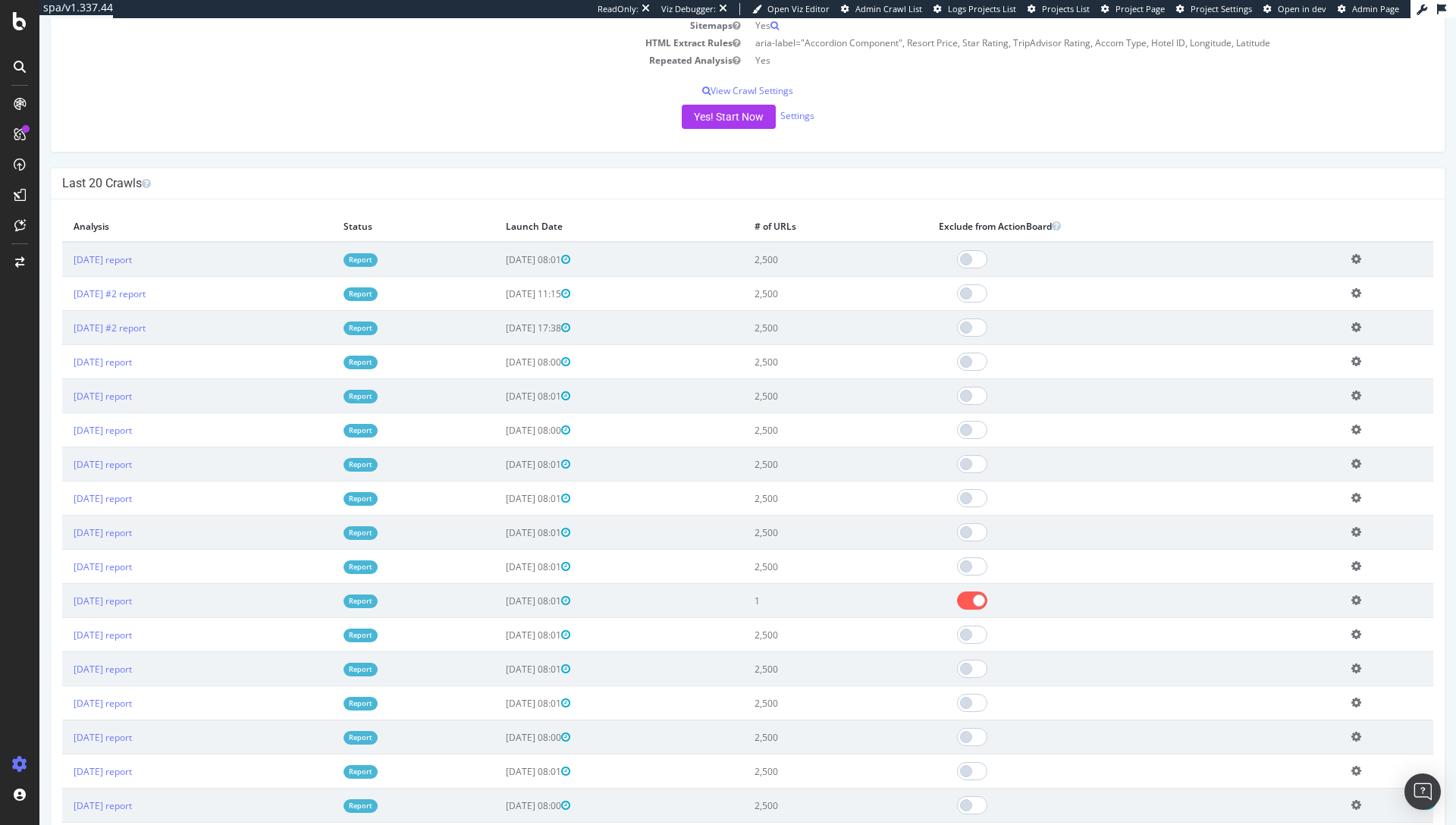
scroll to position [0, 0]
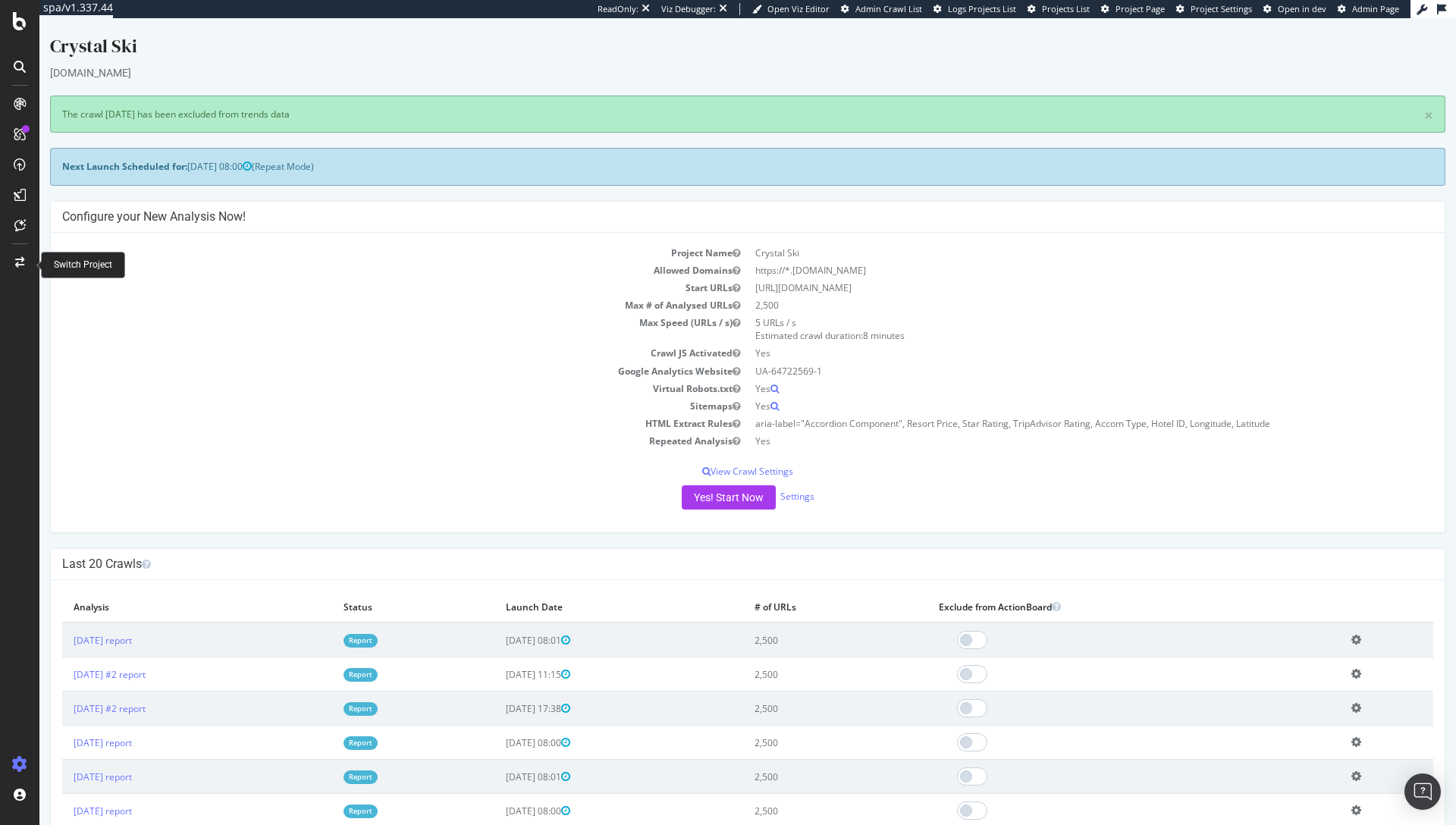
click at [14, 268] on div at bounding box center [19, 262] width 36 height 24
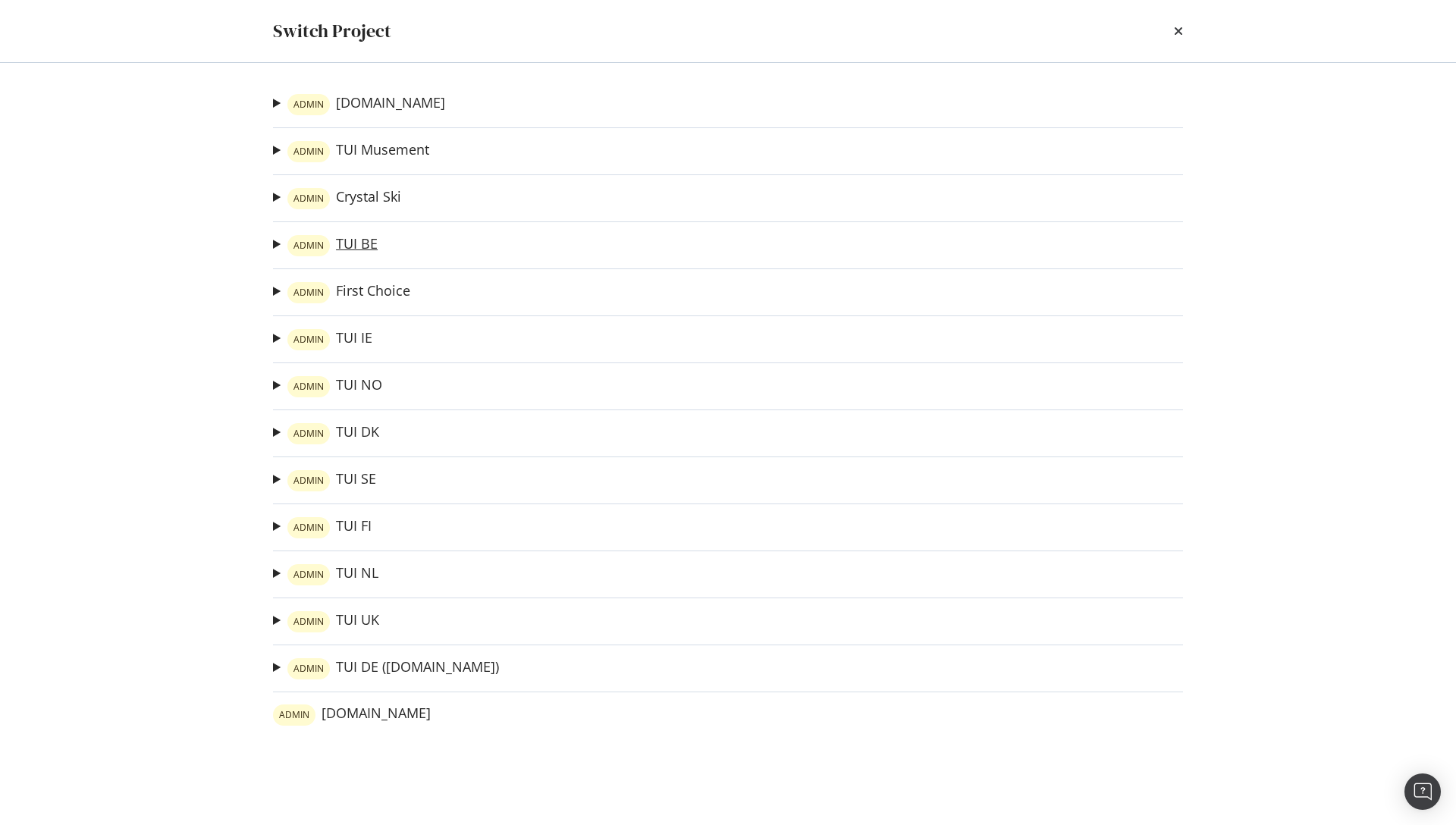
click at [368, 244] on link "ADMIN TUI BE" at bounding box center [333, 245] width 90 height 21
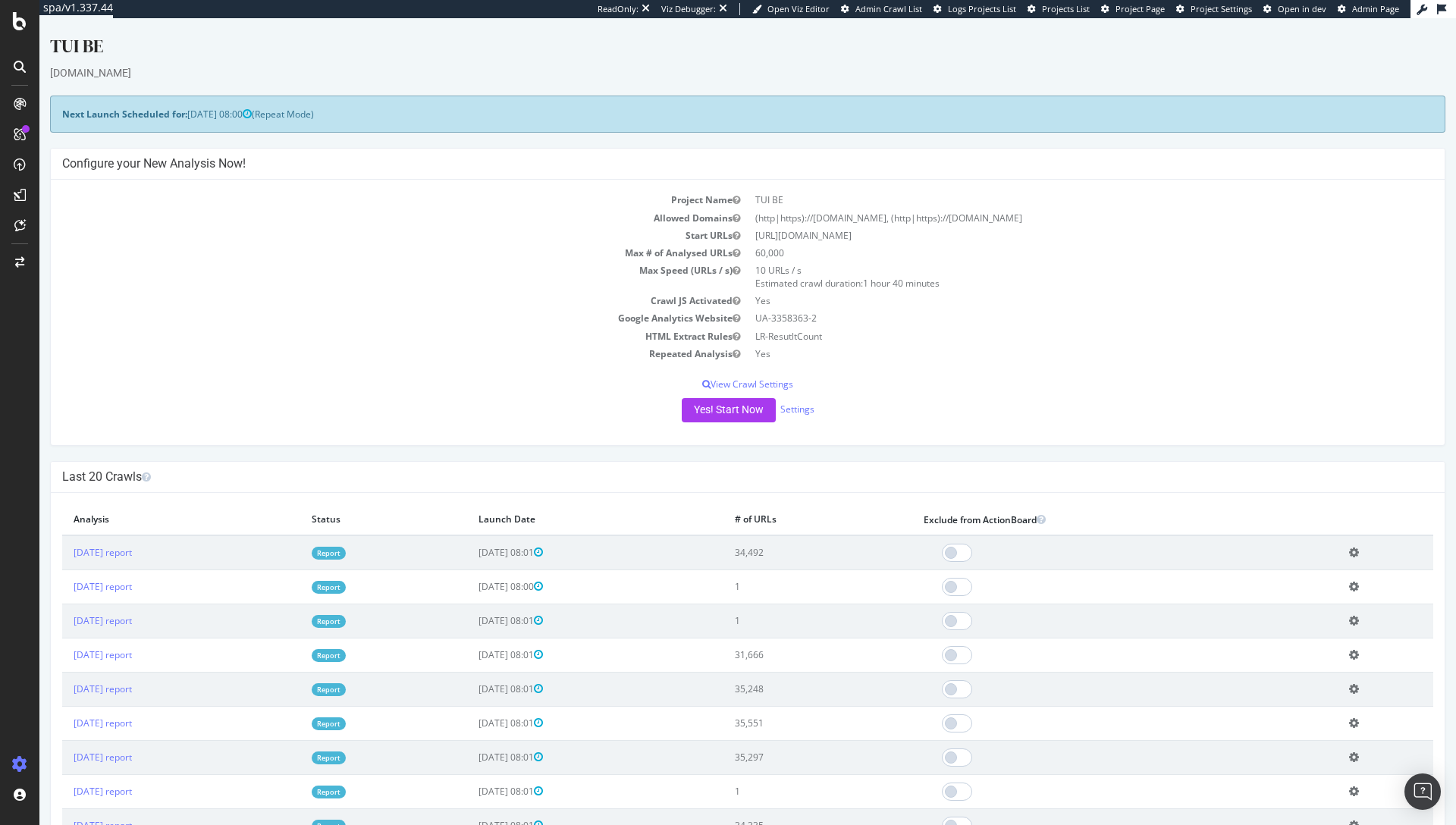
click at [933, 475] on h4 "Last 20 Crawls" at bounding box center [747, 477] width 1371 height 15
click at [25, 264] on div at bounding box center [19, 262] width 36 height 24
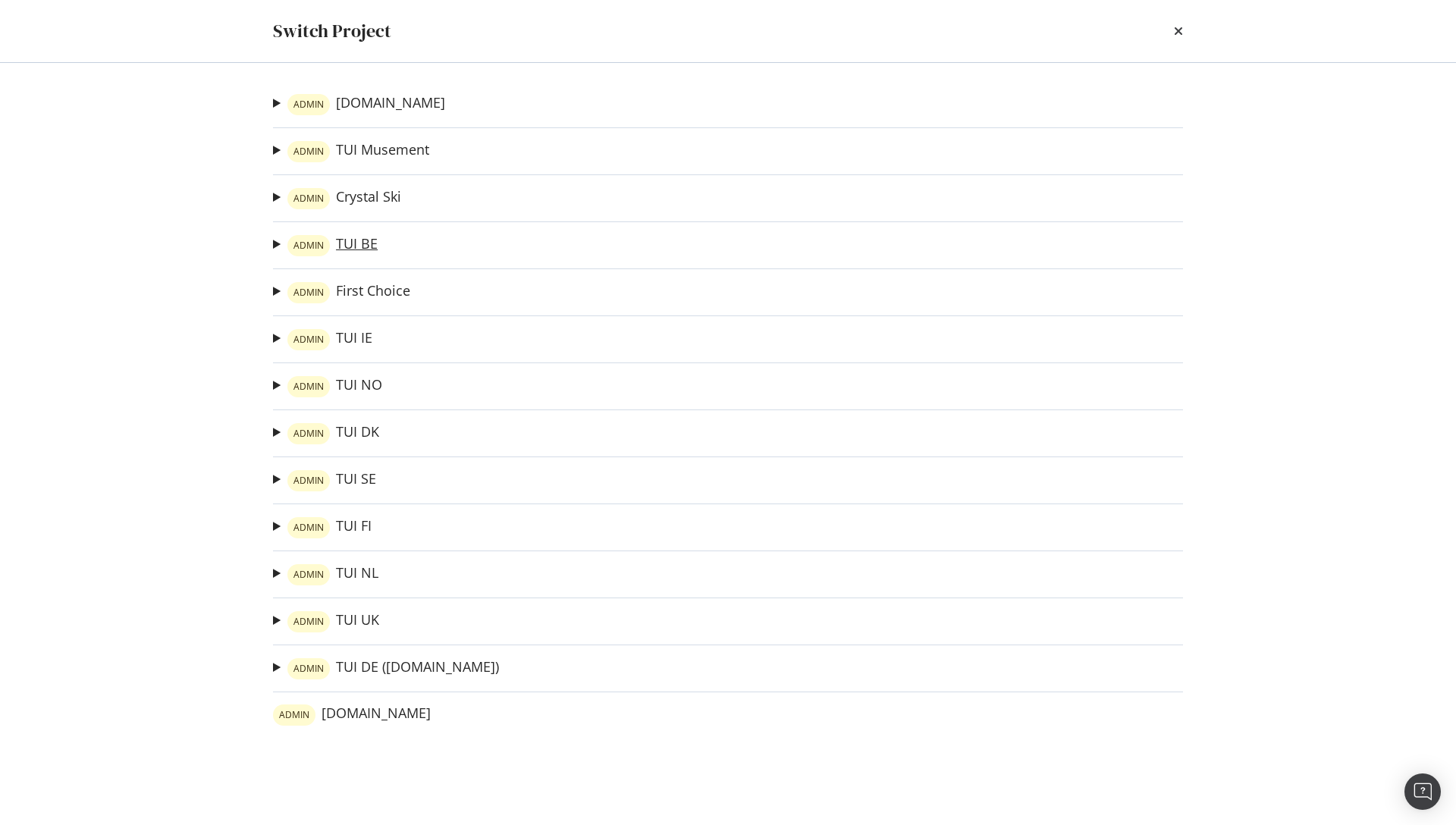
click at [363, 251] on link "ADMIN TUI BE" at bounding box center [333, 245] width 90 height 21
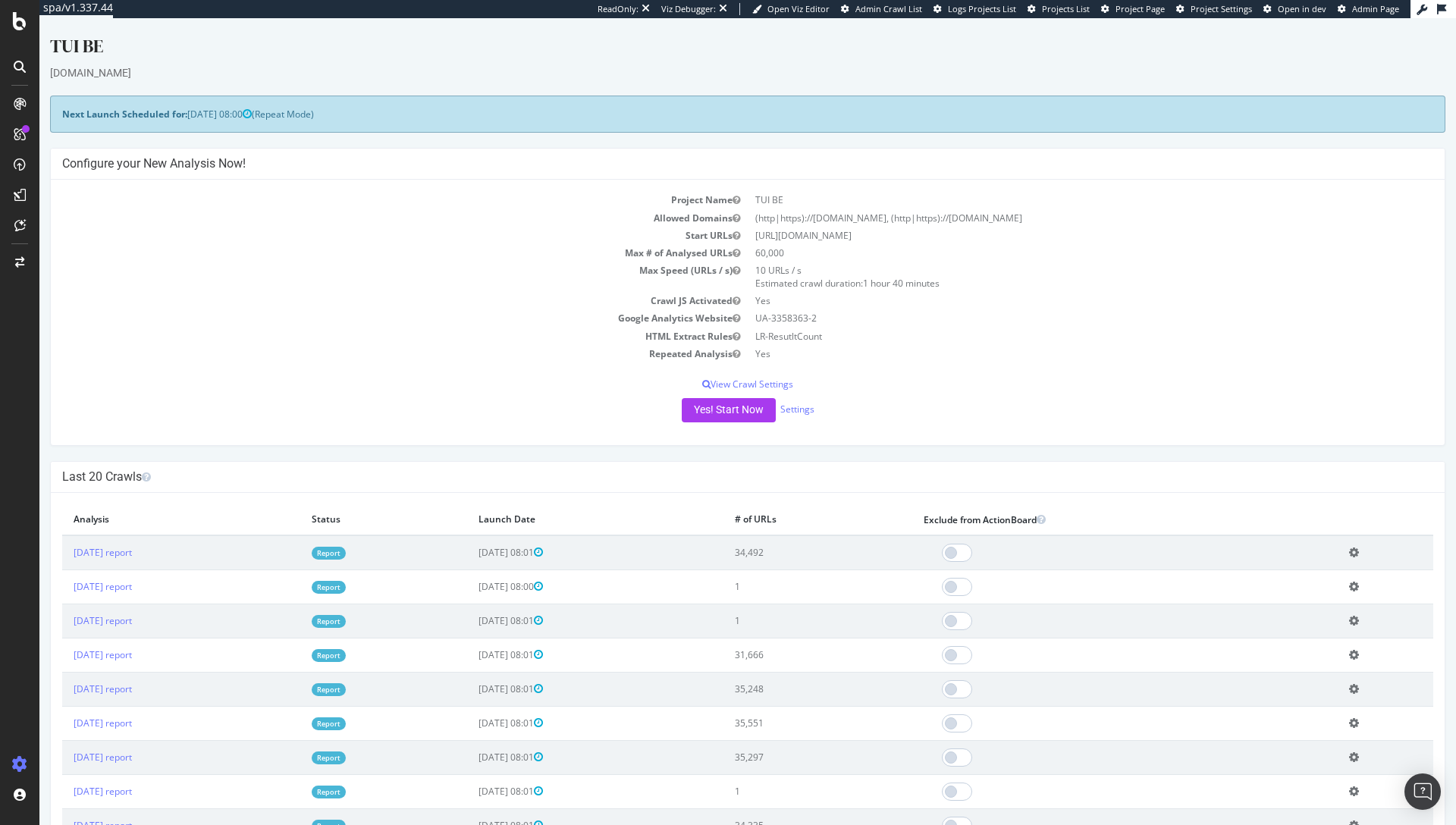
click at [1353, 587] on icon at bounding box center [1354, 586] width 10 height 12
click at [1271, 634] on link "Delete analysis" at bounding box center [1298, 630] width 121 height 20
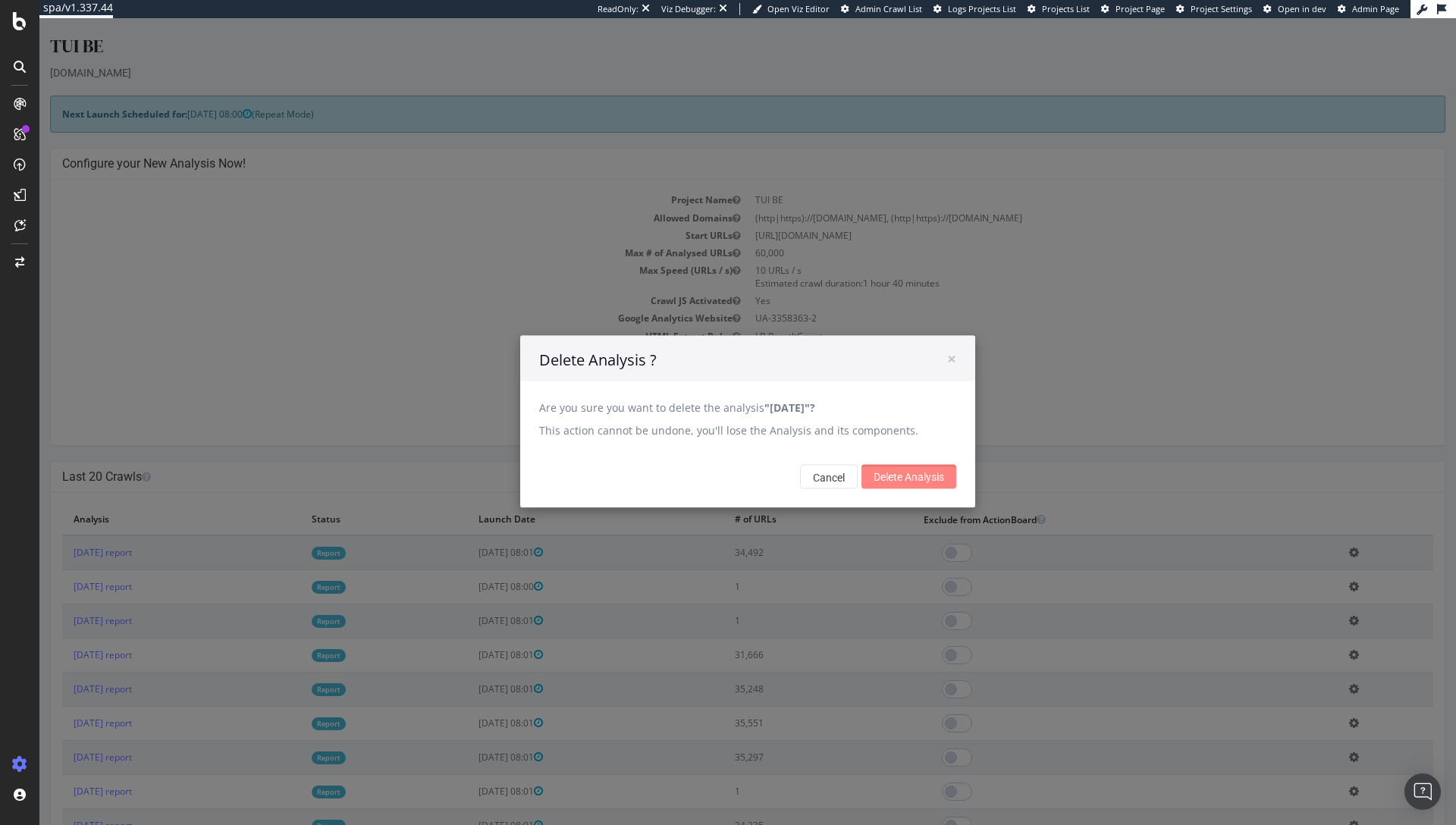
click at [891, 479] on input "Delete Analysis" at bounding box center [908, 477] width 95 height 24
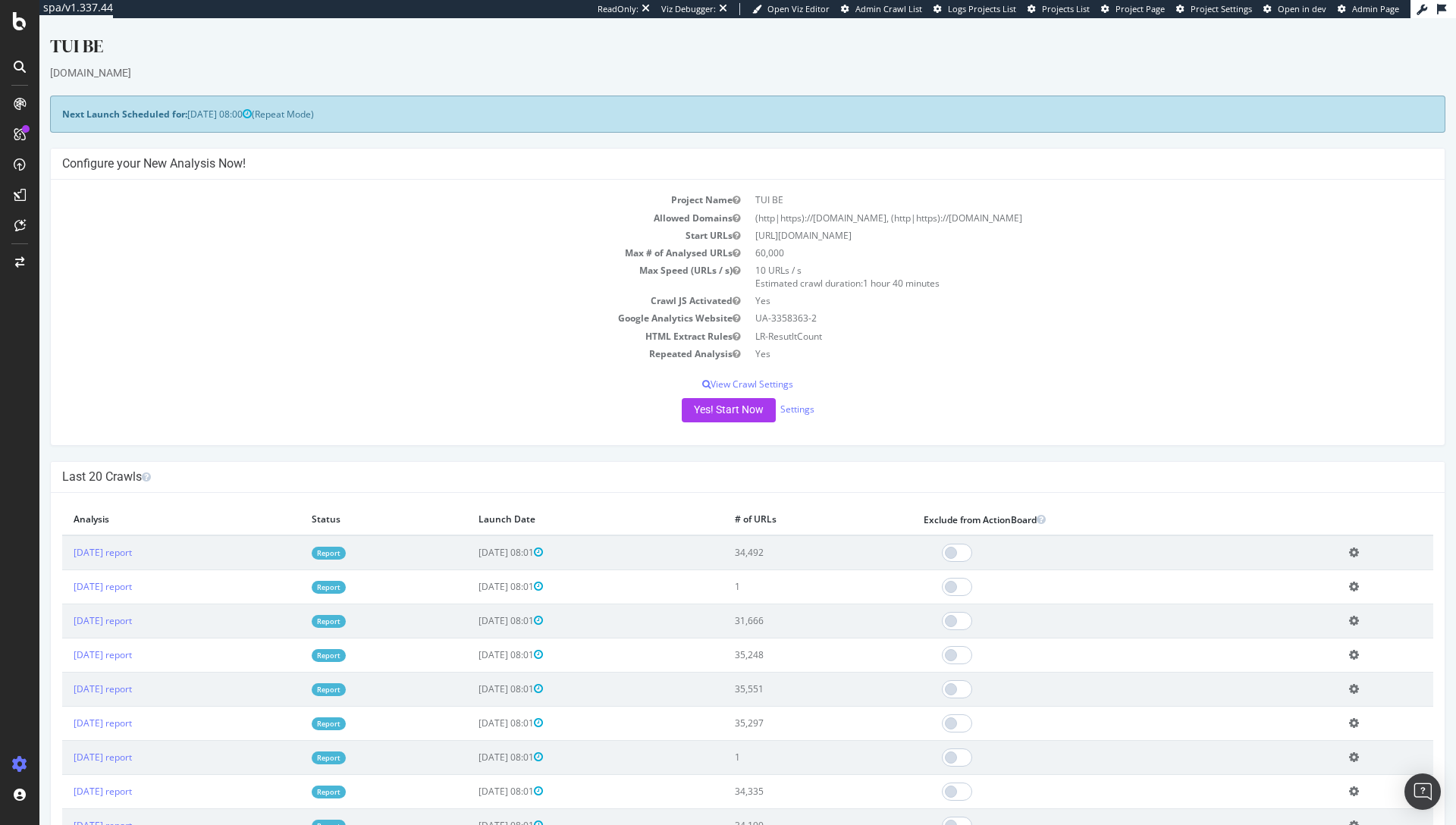
click at [1355, 585] on icon at bounding box center [1354, 586] width 10 height 12
click at [1292, 631] on link "Delete analysis" at bounding box center [1298, 630] width 121 height 20
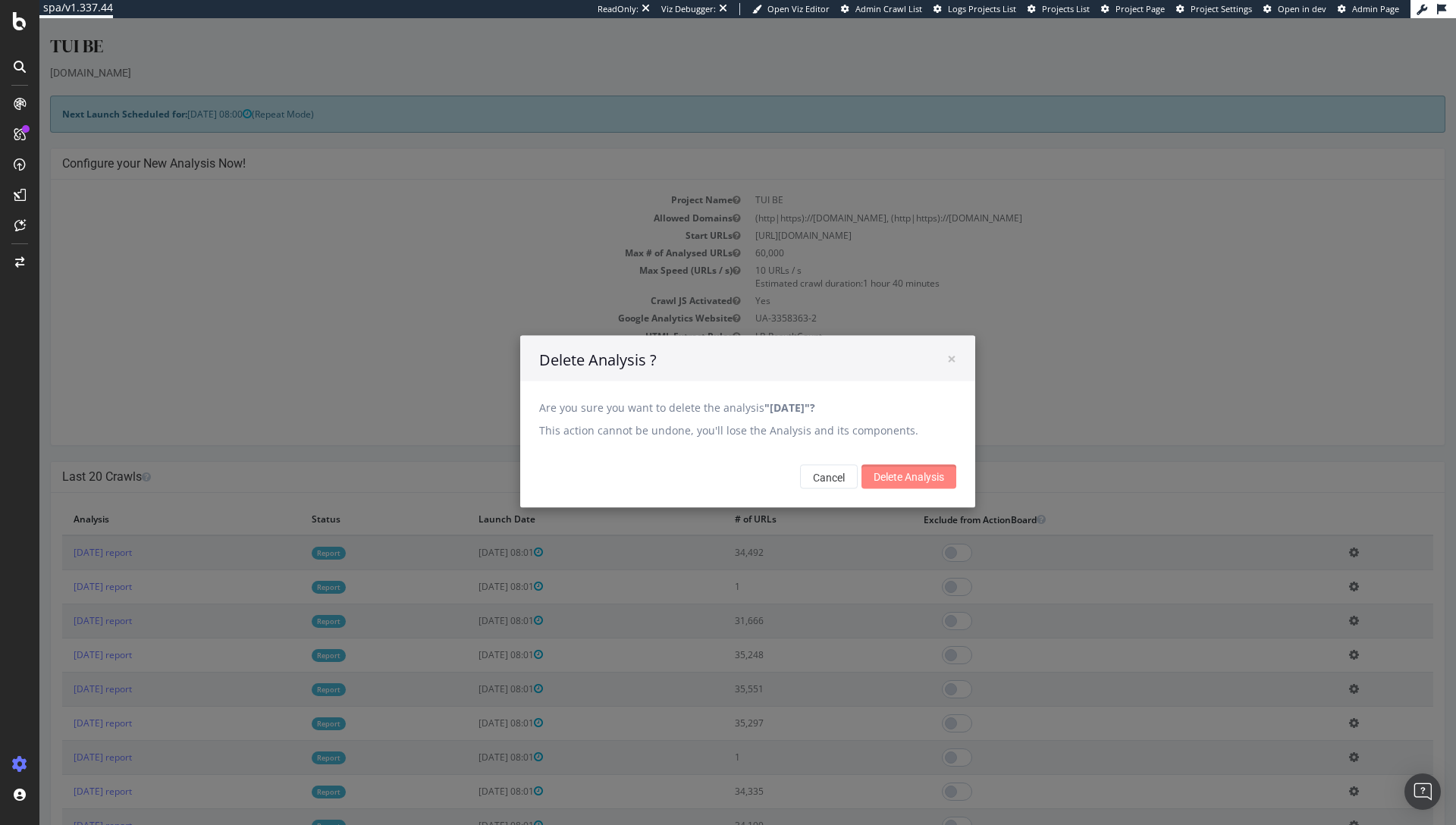
click at [887, 470] on input "Delete Analysis" at bounding box center [908, 477] width 95 height 24
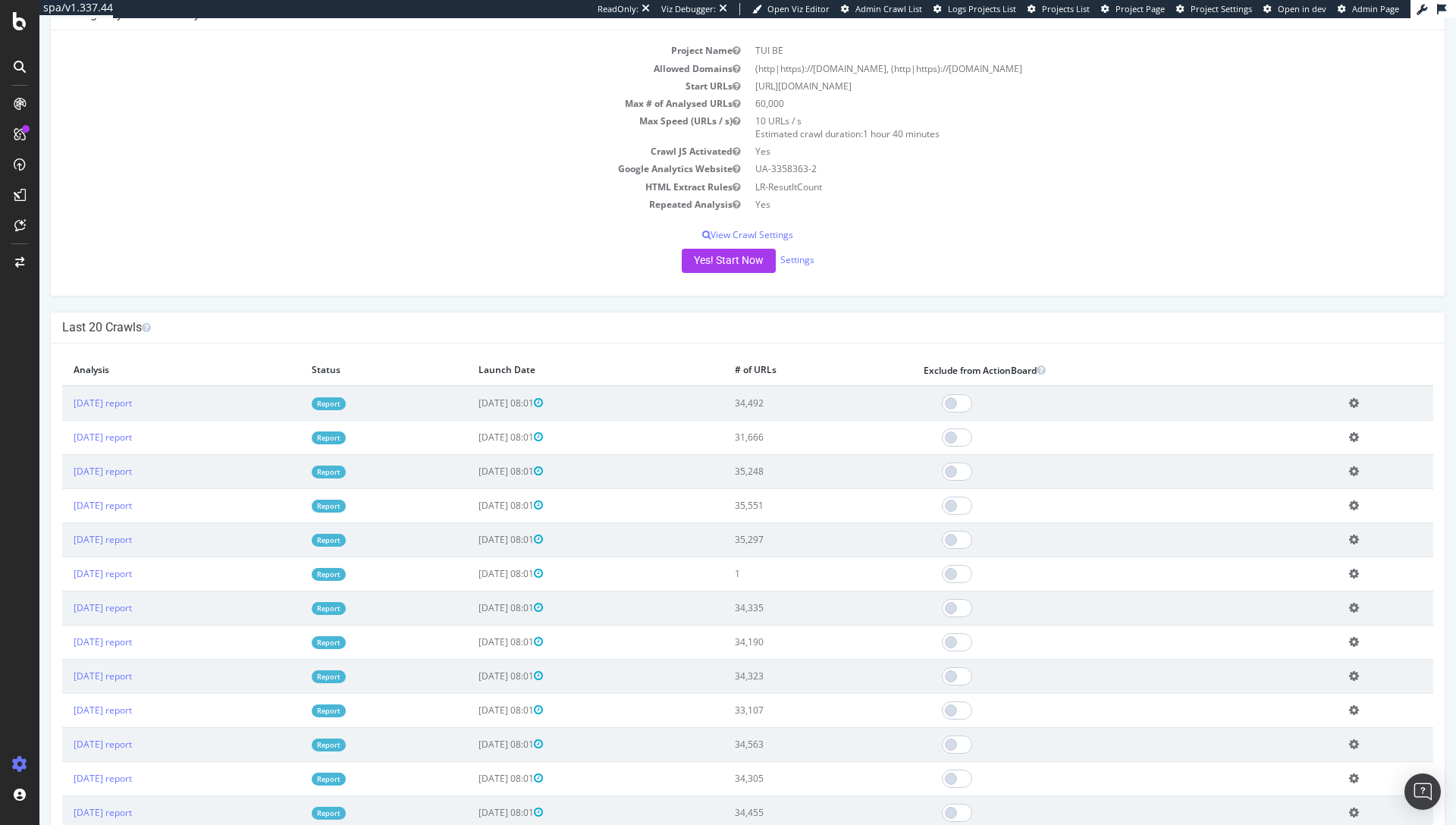
scroll to position [166, 0]
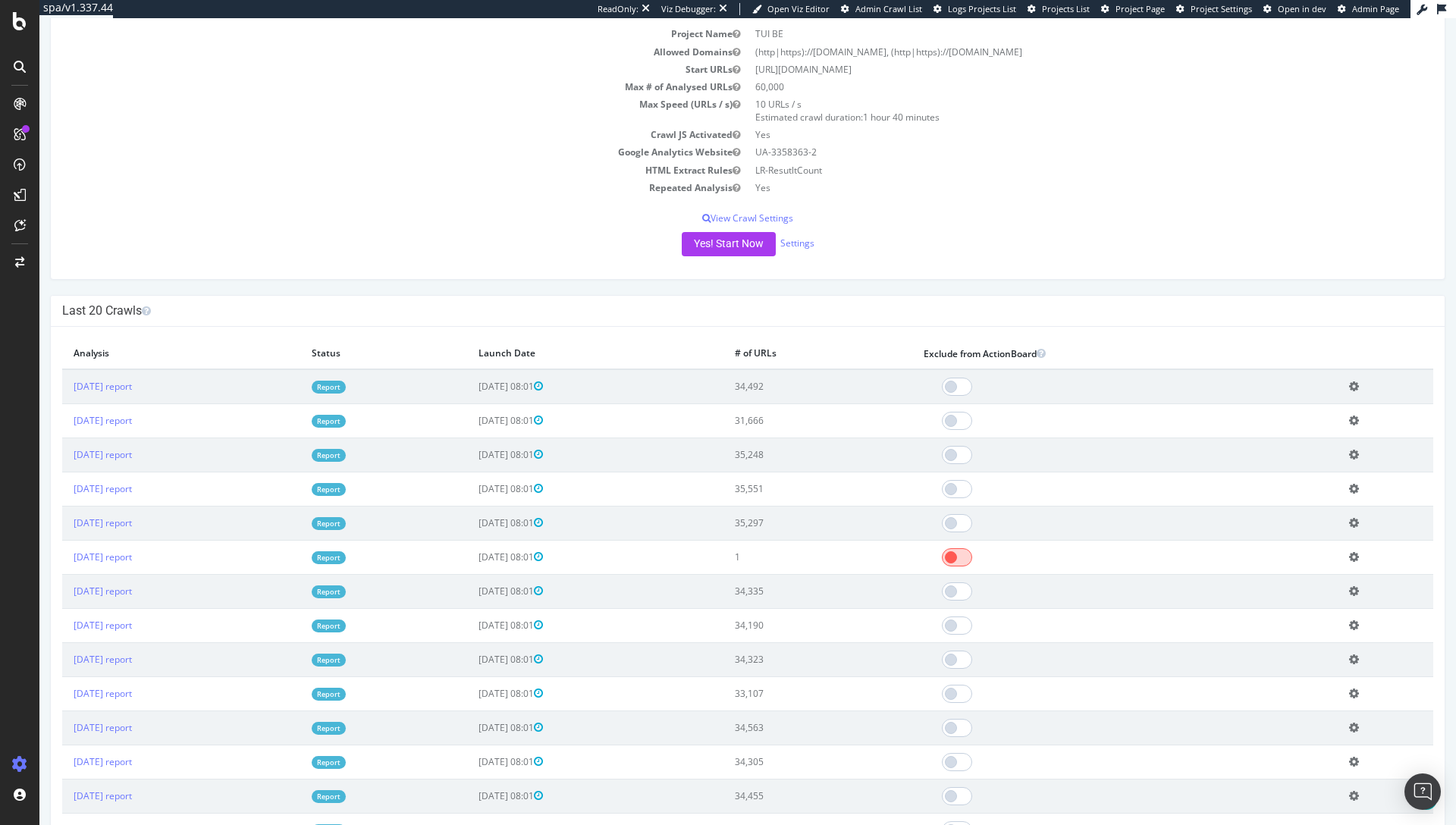
click at [973, 556] on span at bounding box center [957, 557] width 30 height 18
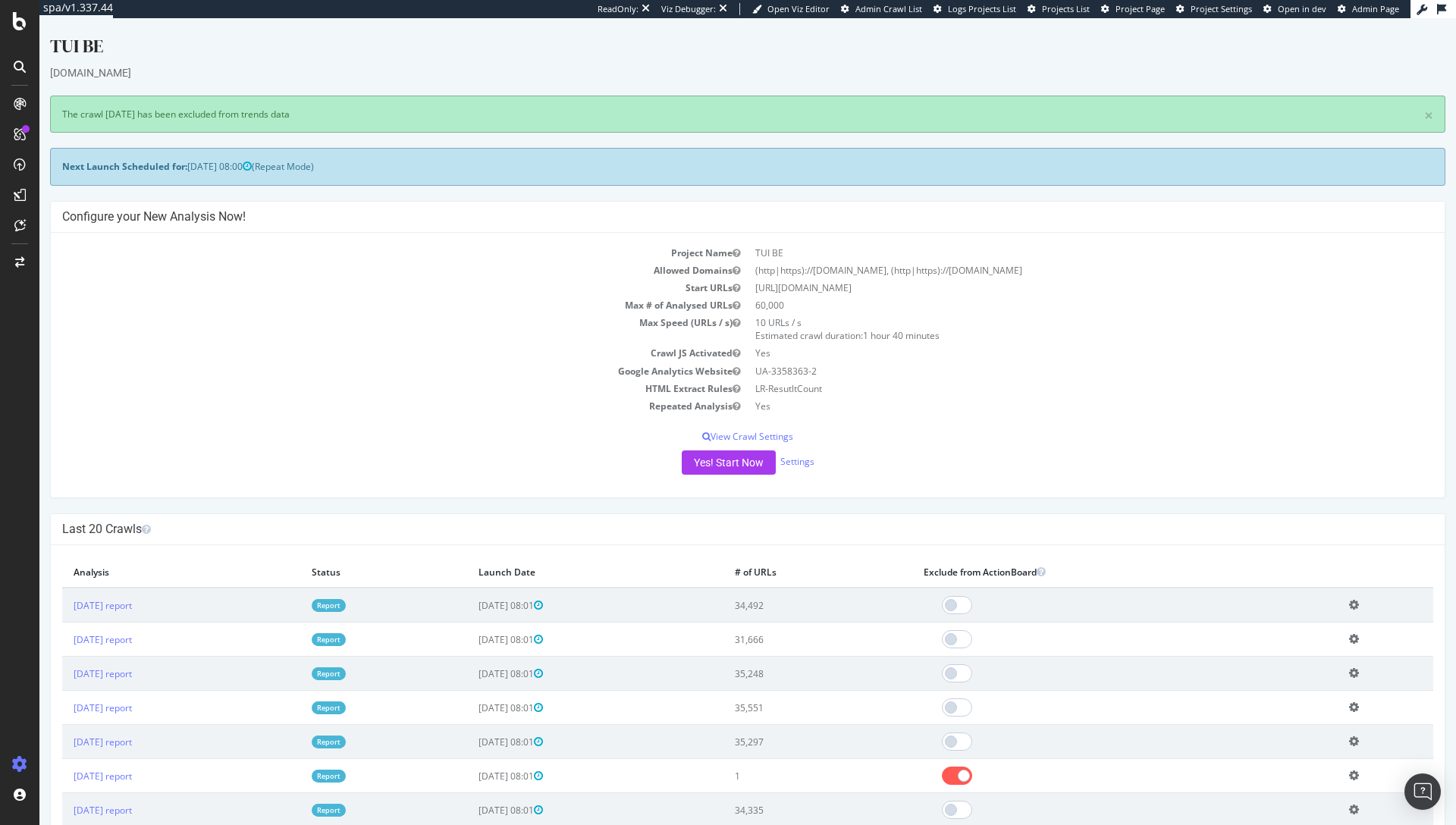
scroll to position [0, 0]
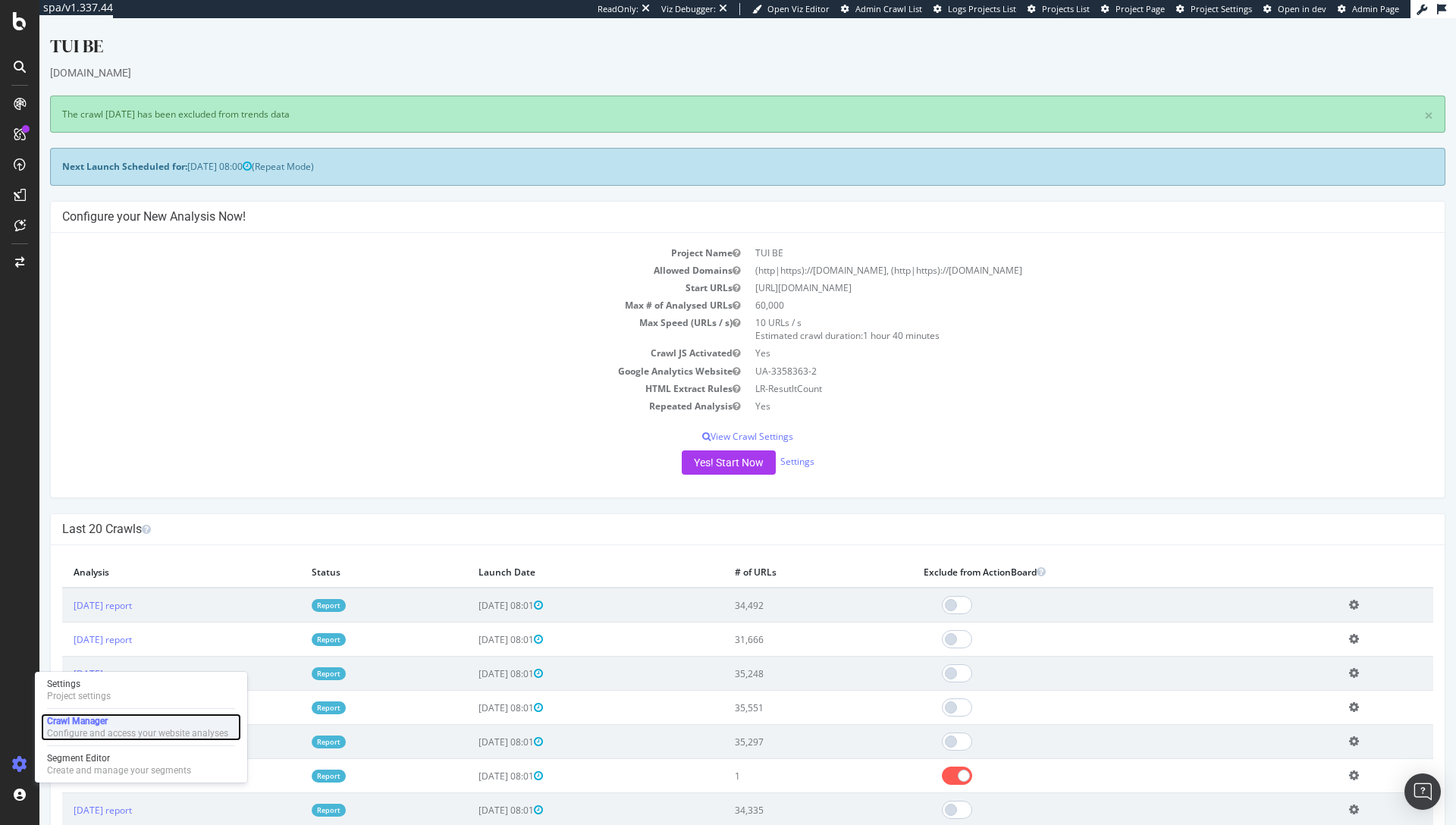
click at [109, 727] on div "Configure and access your website analyses" at bounding box center [137, 733] width 181 height 12
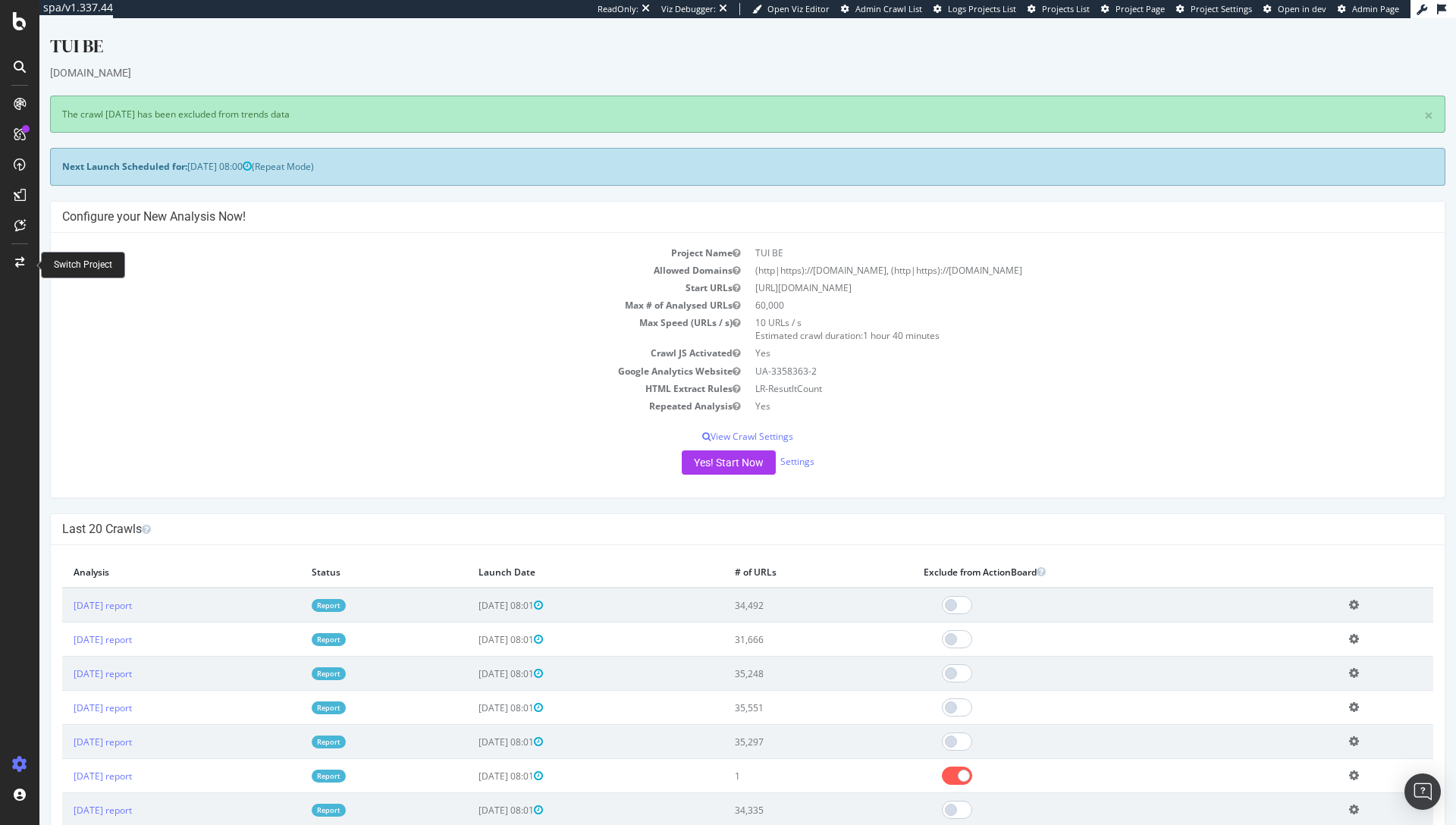
click at [18, 264] on icon at bounding box center [19, 262] width 9 height 11
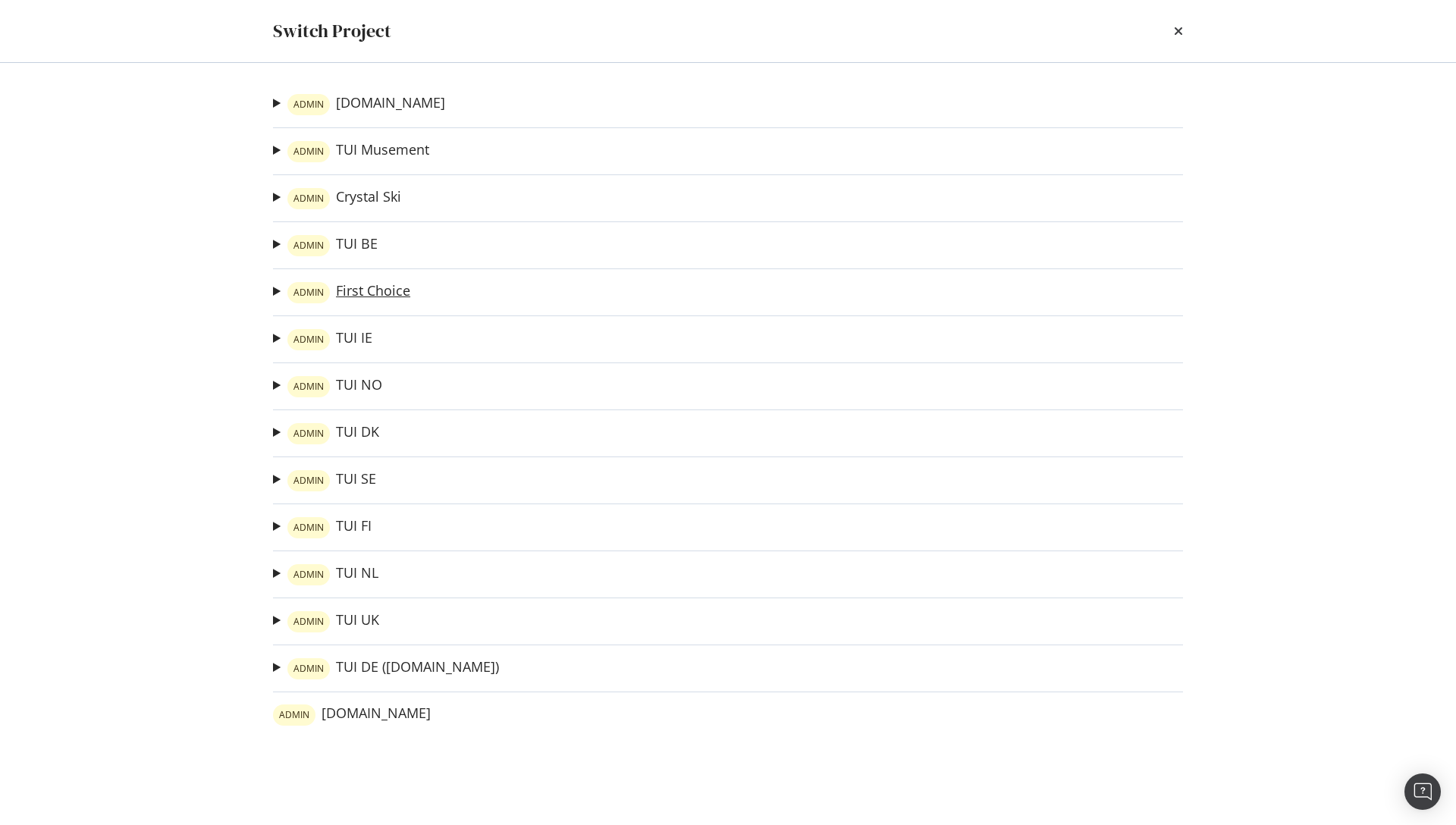
click at [344, 286] on link "ADMIN First Choice" at bounding box center [349, 292] width 123 height 21
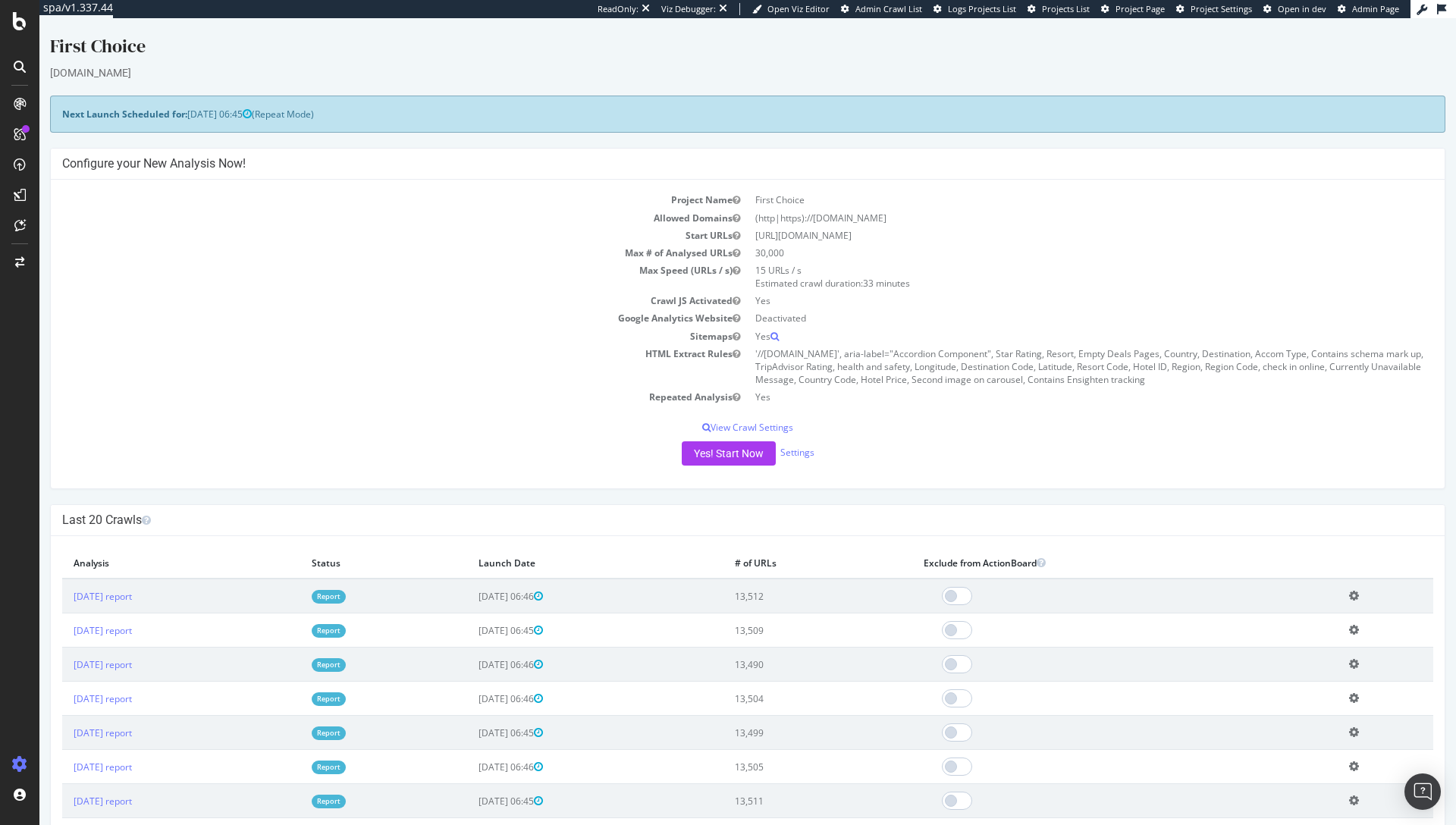
click at [1017, 446] on div "Yes! Start Now Settings" at bounding box center [747, 453] width 1371 height 24
click at [870, 466] on div "Project Name First Choice Allowed Domains (http|https)://www.firstchoice.co.uk …" at bounding box center [748, 334] width 1394 height 308
drag, startPoint x: 816, startPoint y: 596, endPoint x: 795, endPoint y: 596, distance: 21.0
click at [795, 596] on td "13,512" at bounding box center [818, 596] width 188 height 35
click at [795, 596] on td "13,512" at bounding box center [818, 596] width 188 height 35
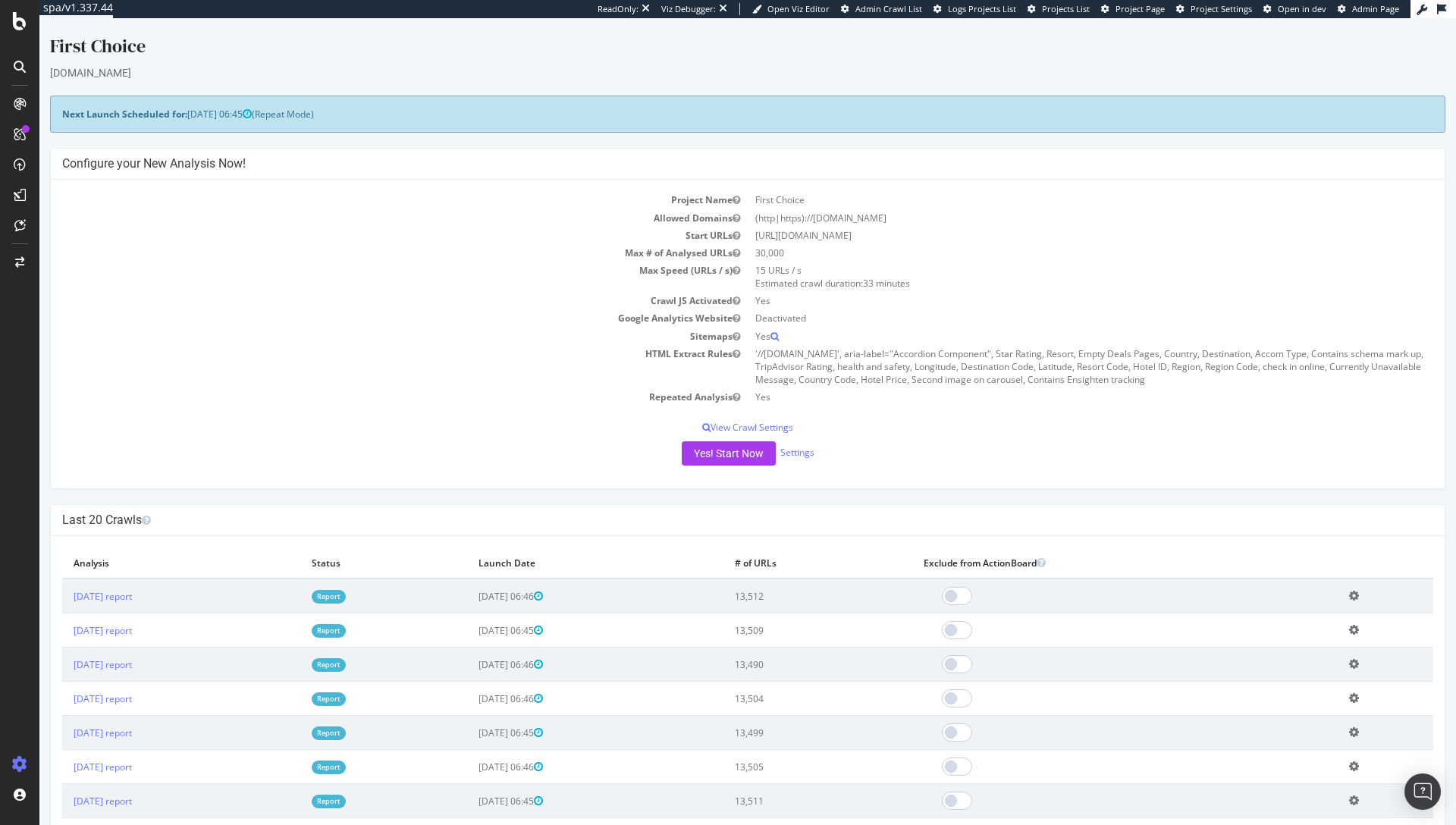
drag, startPoint x: 807, startPoint y: 596, endPoint x: 827, endPoint y: 596, distance: 20.0
click at [827, 596] on td "13,512" at bounding box center [818, 596] width 188 height 35
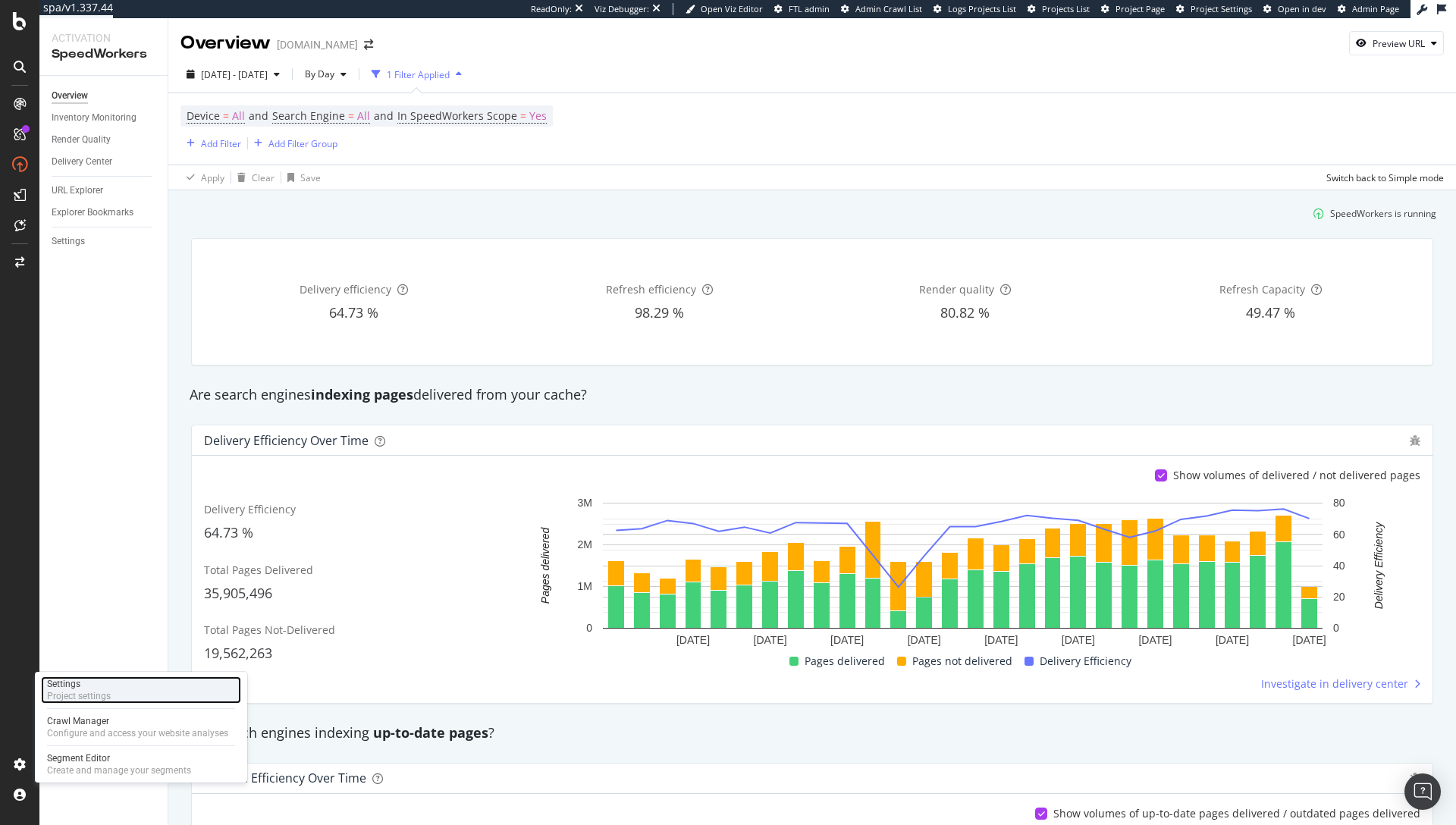
click at [103, 686] on div "Settings" at bounding box center [79, 683] width 64 height 12
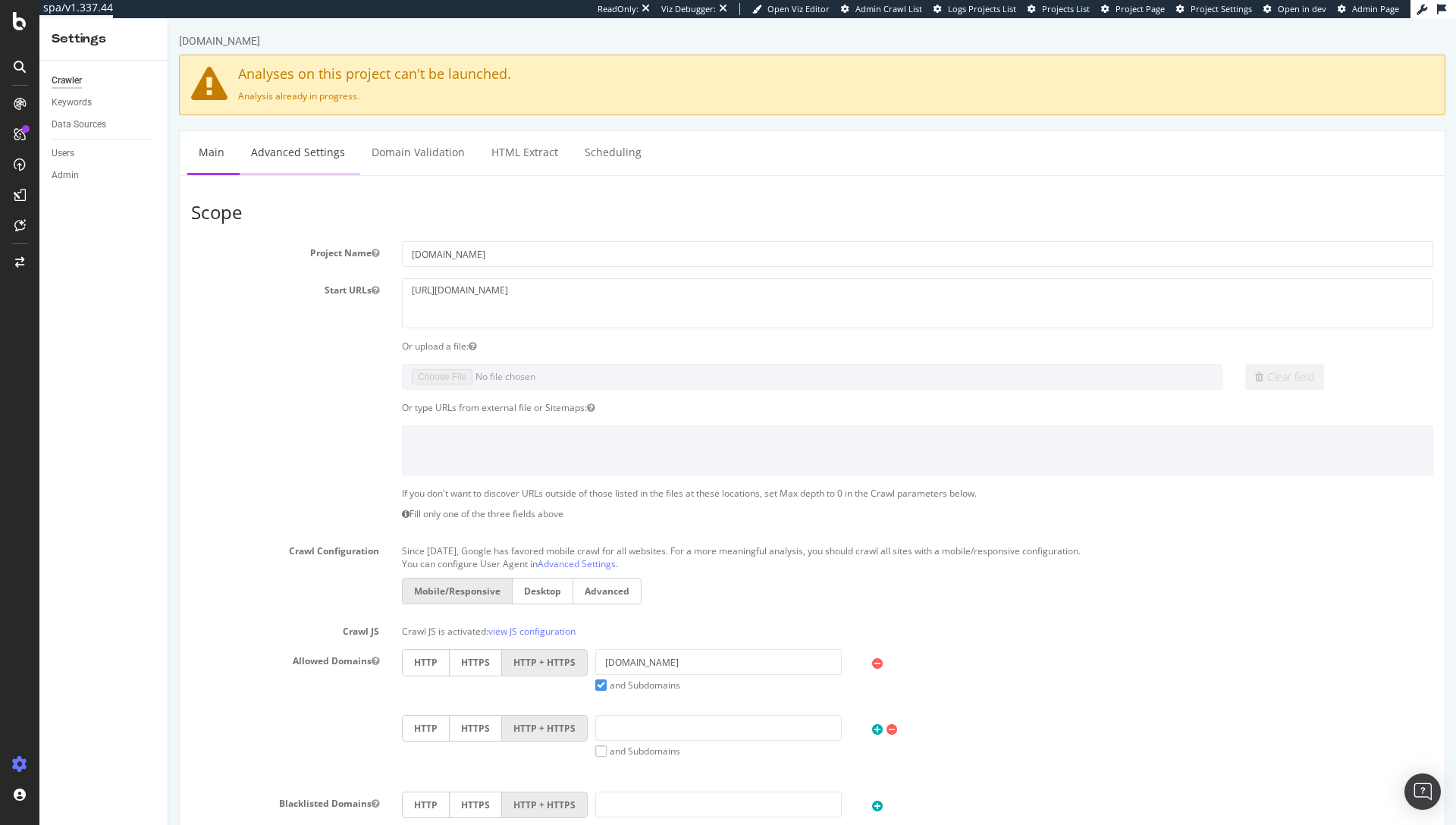
click at [309, 156] on link "Advanced Settings" at bounding box center [297, 152] width 116 height 42
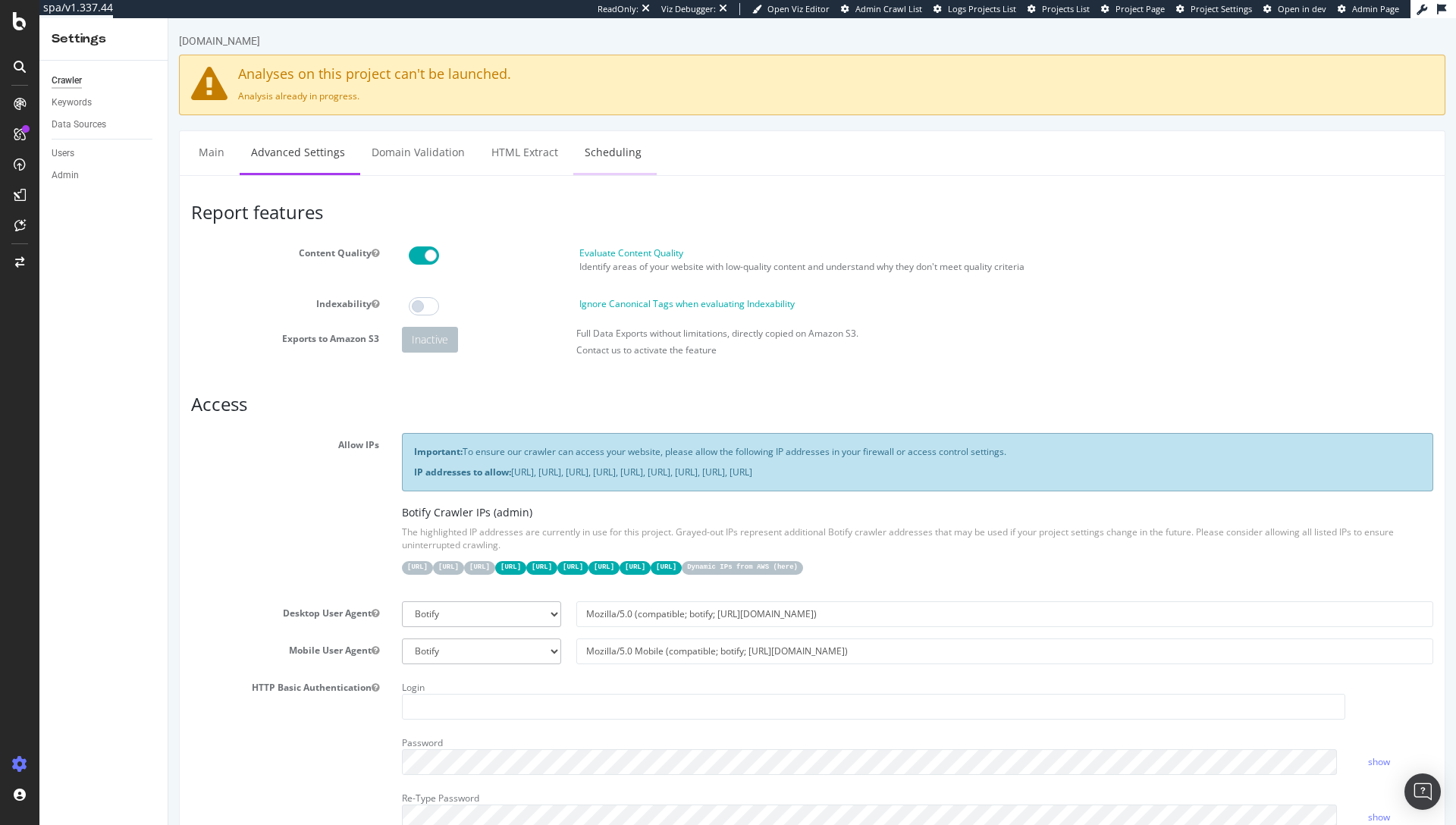
click at [590, 161] on link "Scheduling" at bounding box center [612, 152] width 80 height 42
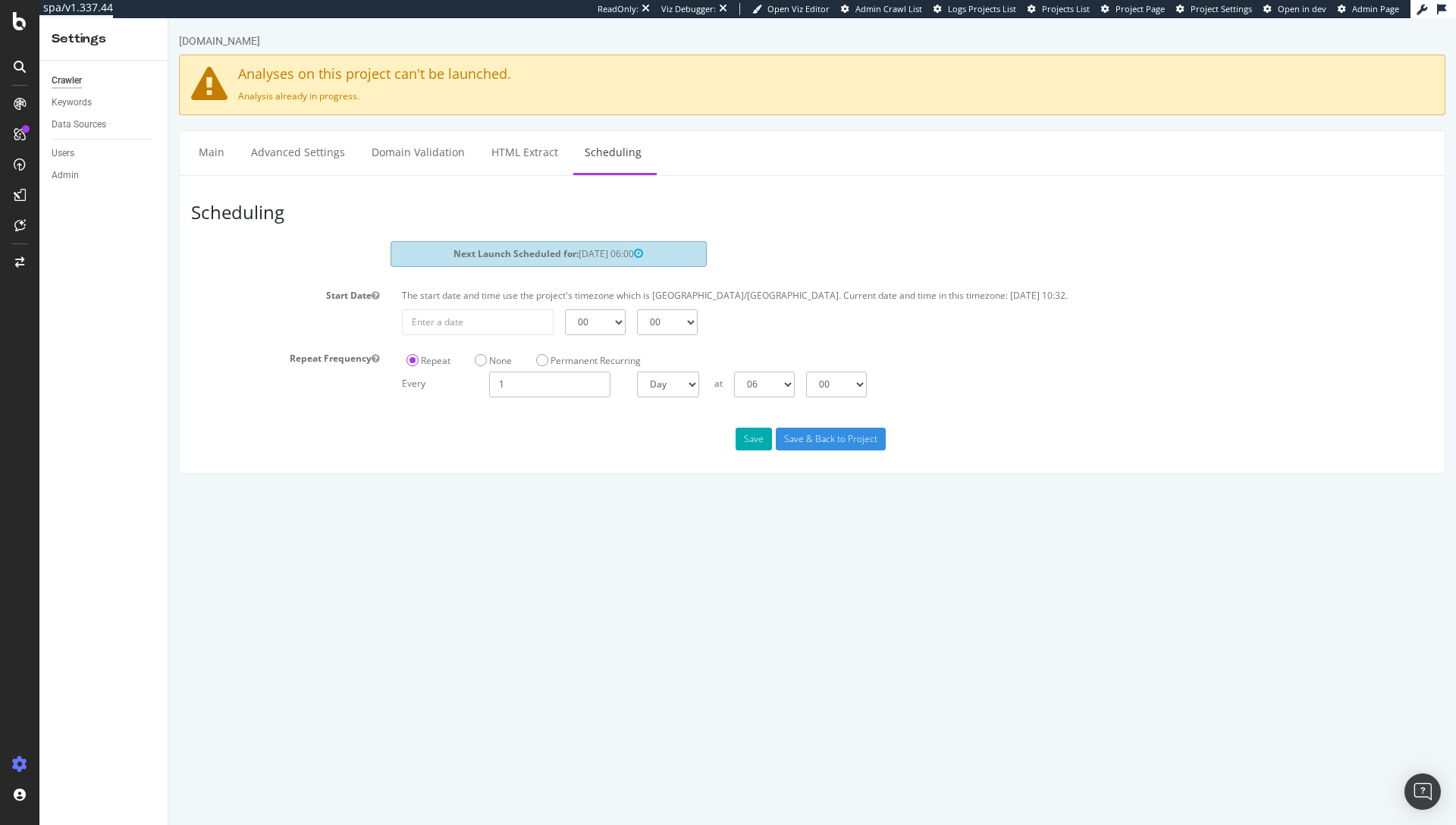
click at [547, 388] on input "1" at bounding box center [550, 384] width 121 height 26
drag, startPoint x: 541, startPoint y: 388, endPoint x: 491, endPoint y: 388, distance: 50.0
click at [492, 388] on input "1" at bounding box center [550, 384] width 121 height 26
click at [684, 389] on select "Day Week Month" at bounding box center [668, 384] width 62 height 26
select select "3"
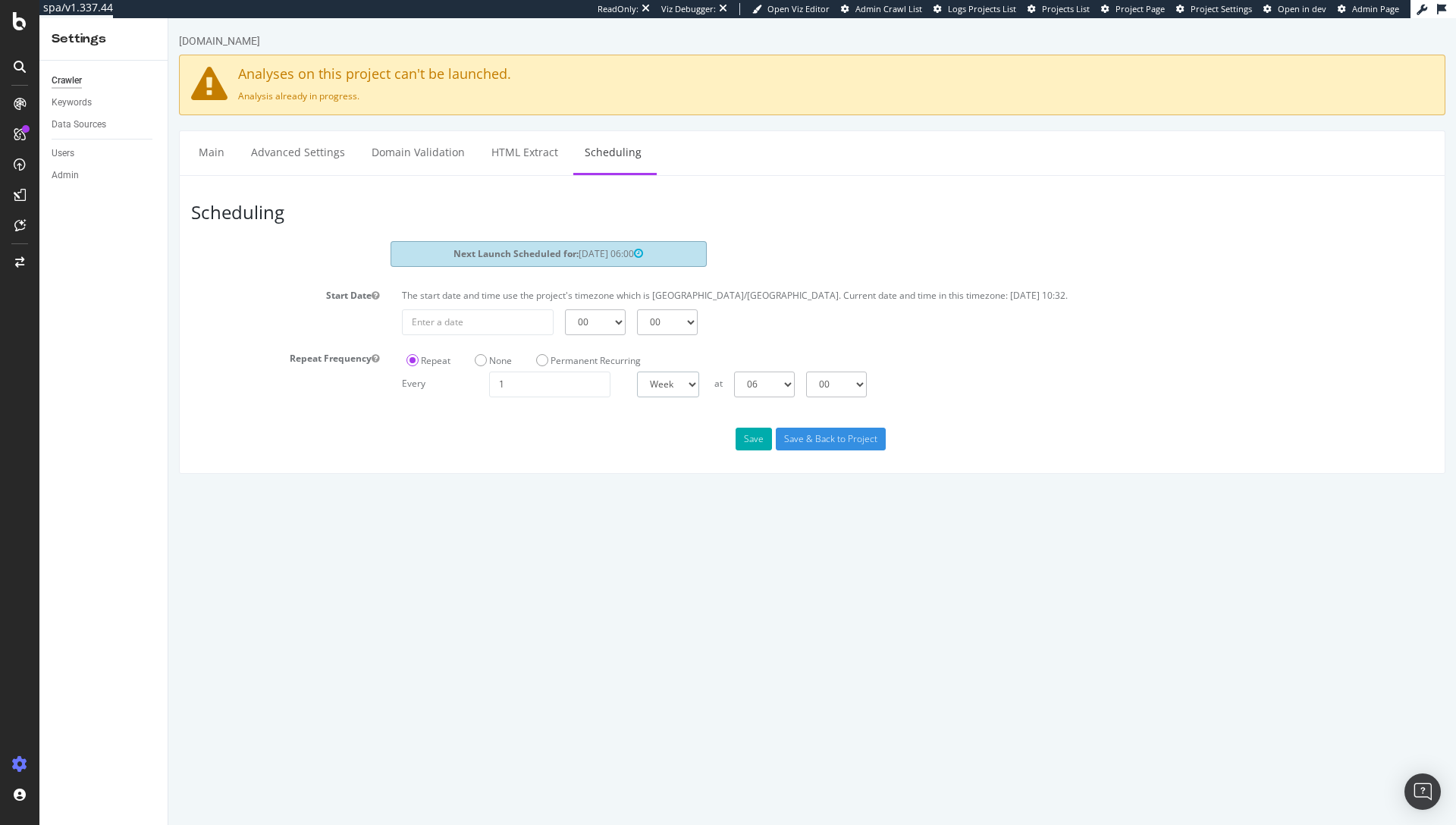
click at [637, 372] on select "Day Week Month" at bounding box center [668, 384] width 62 height 26
click at [748, 441] on button "Save" at bounding box center [753, 439] width 36 height 23
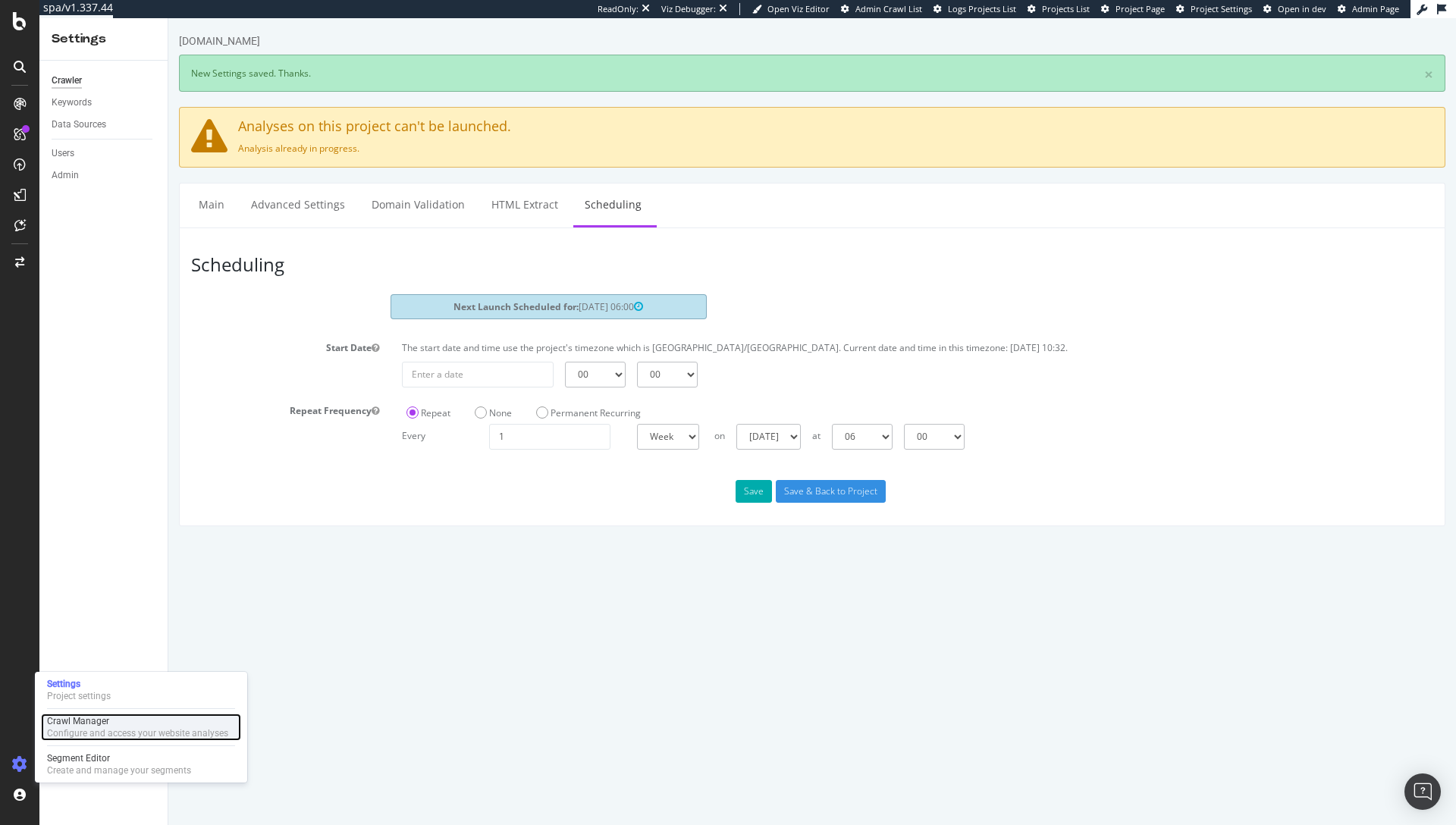
click at [78, 724] on div "Crawl Manager" at bounding box center [137, 721] width 181 height 12
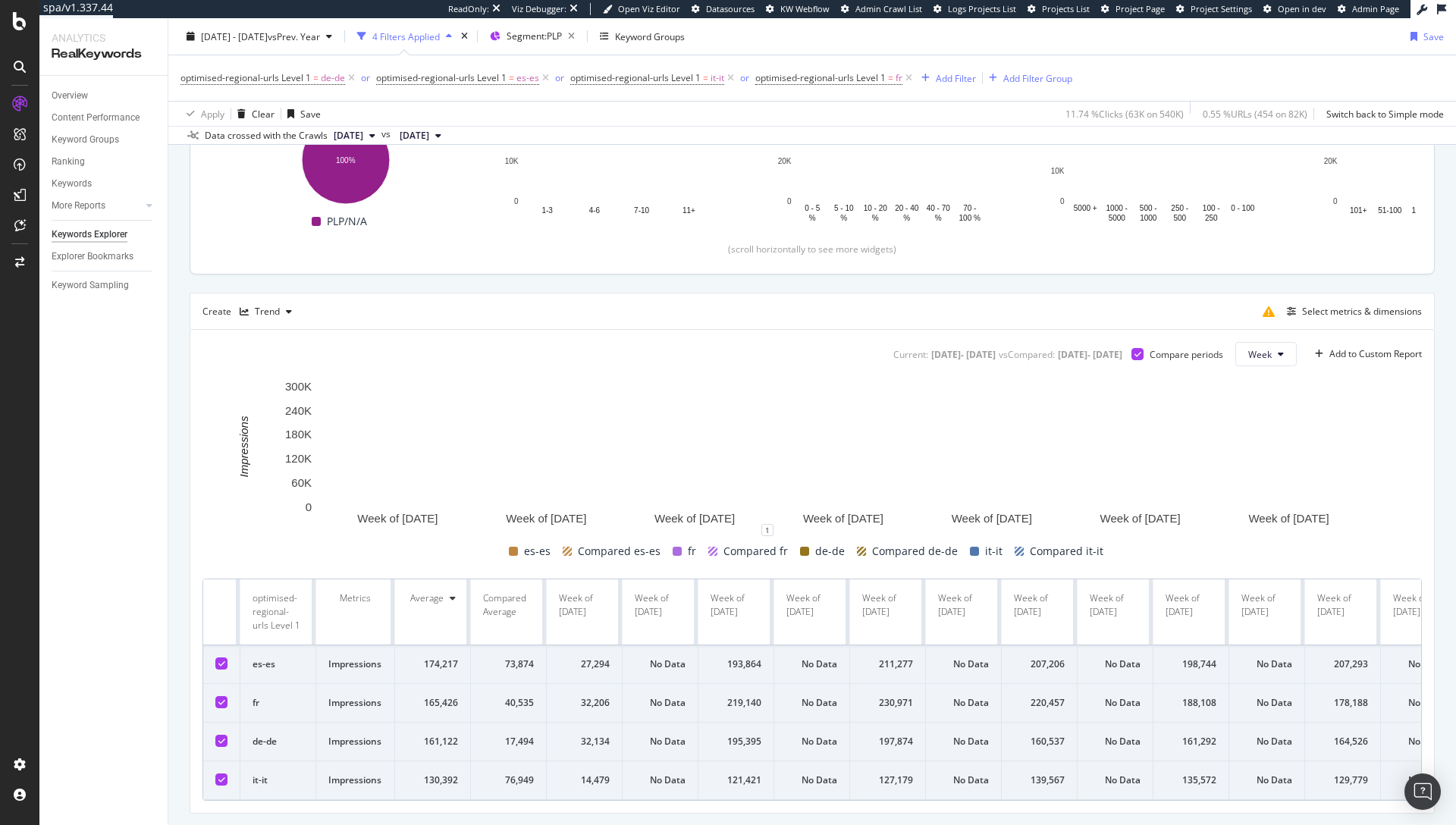
scroll to position [308, 0]
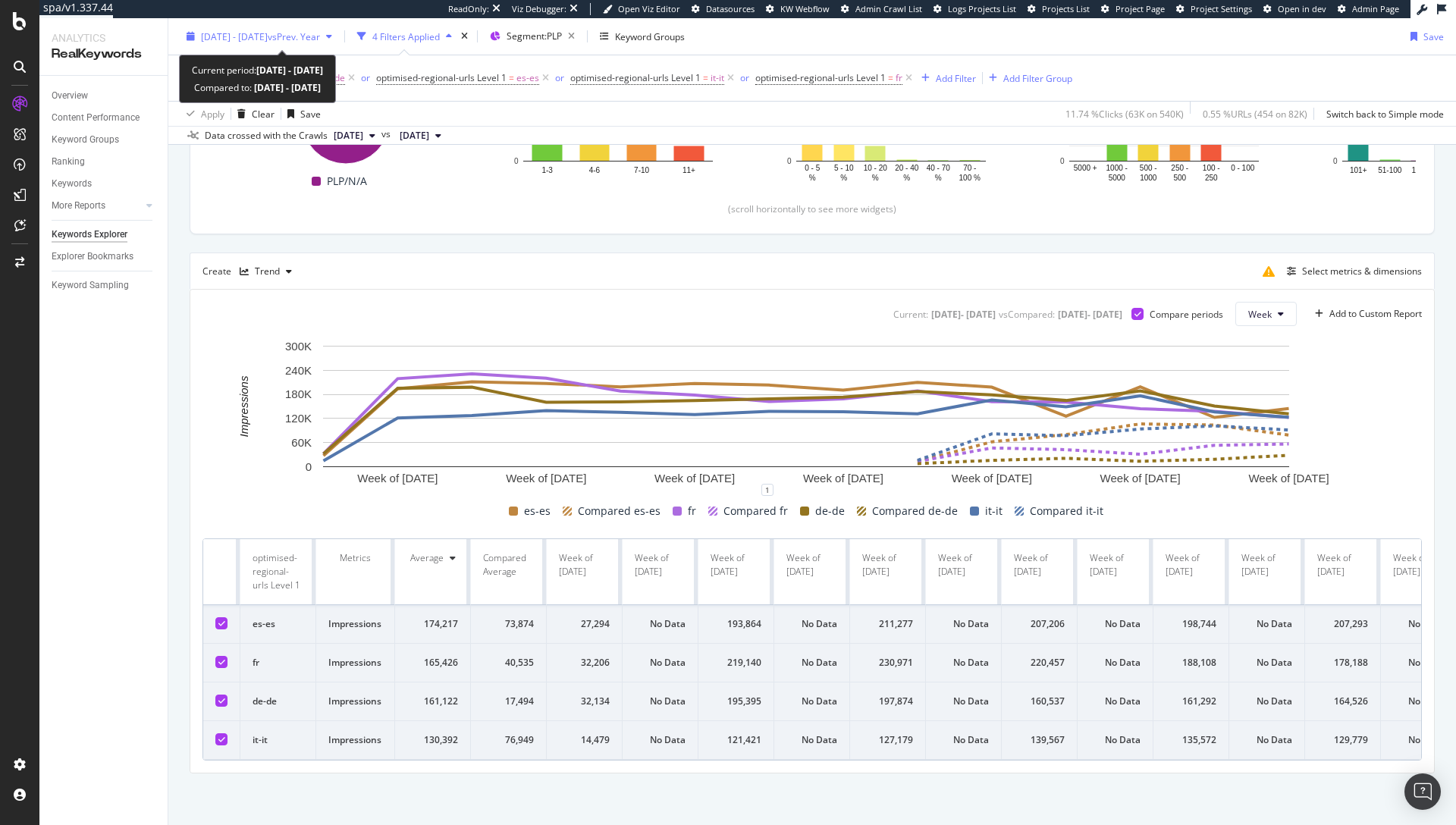
click at [268, 39] on span "[DATE] - [DATE]" at bounding box center [235, 35] width 67 height 13
click at [608, 220] on div "Clicks By pagetype Level 2 By: pagetype Level 2 Hold CMD (⌘) while clicking to …" at bounding box center [812, 94] width 1244 height 280
click at [268, 29] on span "[DATE] - [DATE]" at bounding box center [235, 35] width 67 height 13
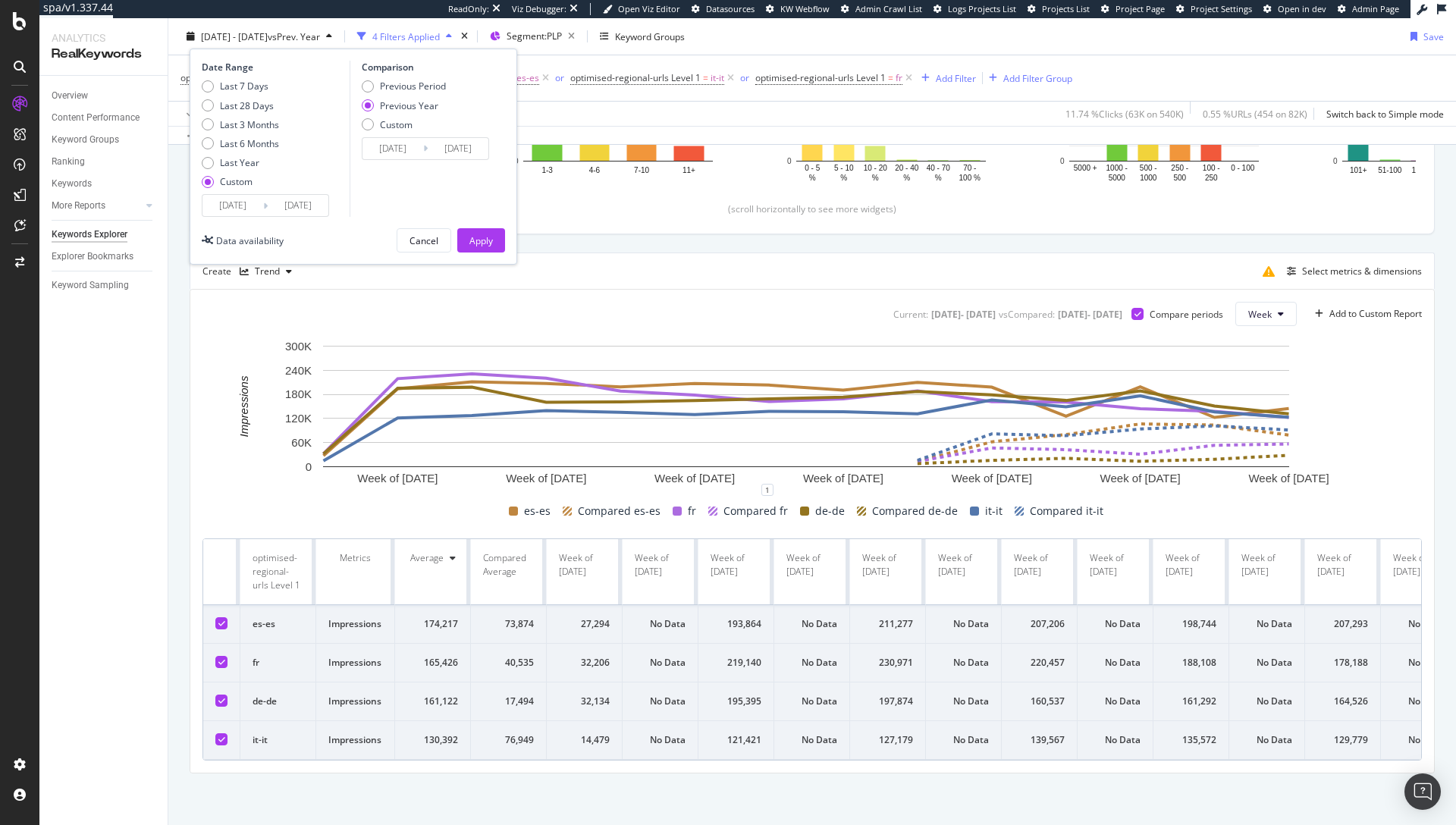
click at [736, 236] on div "Top Charts Clicks By pagetype Level 2 By: pagetype Level 2 Hold CMD (⌘) while c…" at bounding box center [812, 345] width 1245 height 855
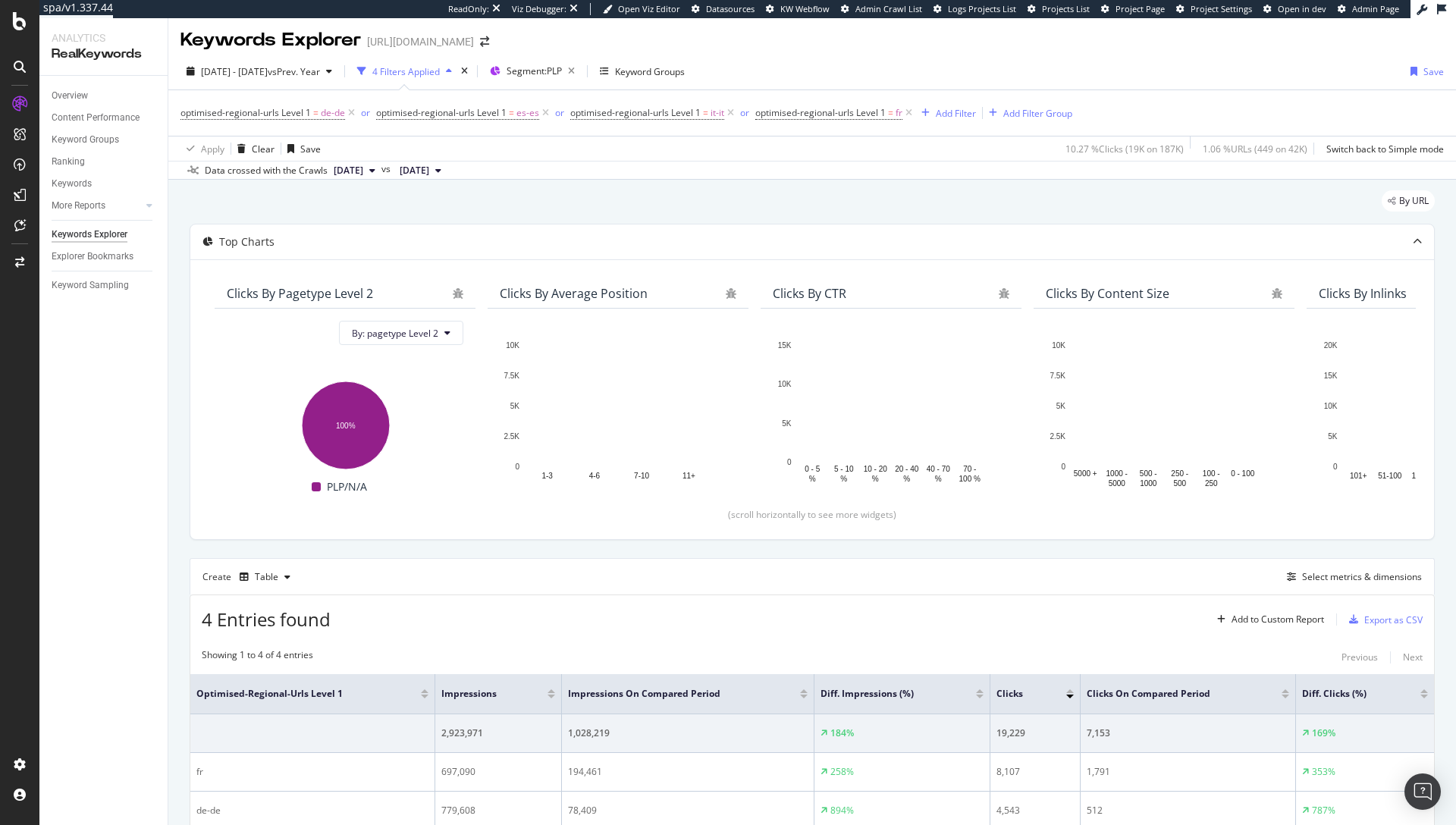
scroll to position [6, 0]
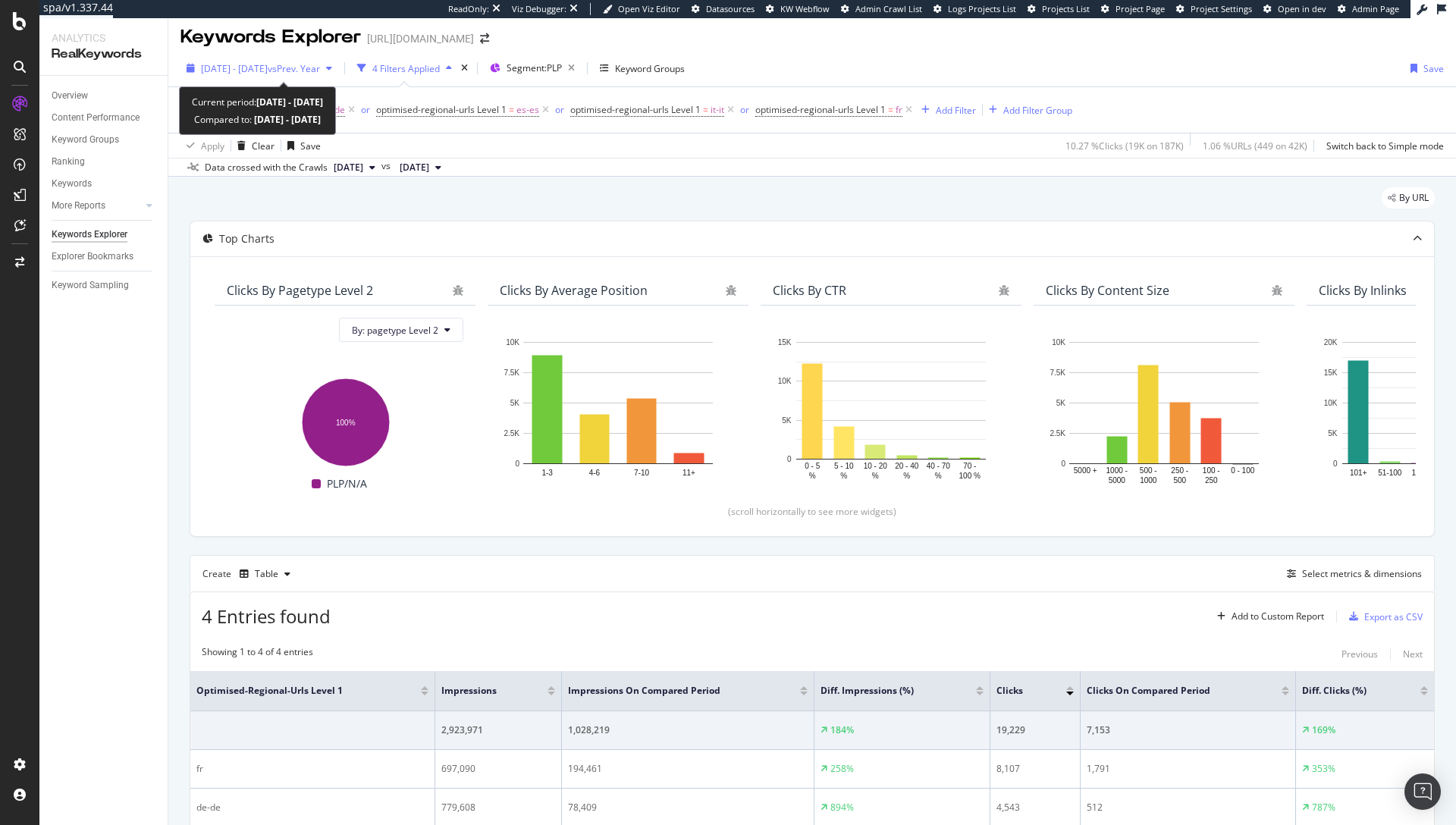
click at [320, 74] on span "vs Prev. Year" at bounding box center [294, 68] width 52 height 13
click at [603, 200] on div "By URL" at bounding box center [812, 204] width 1245 height 34
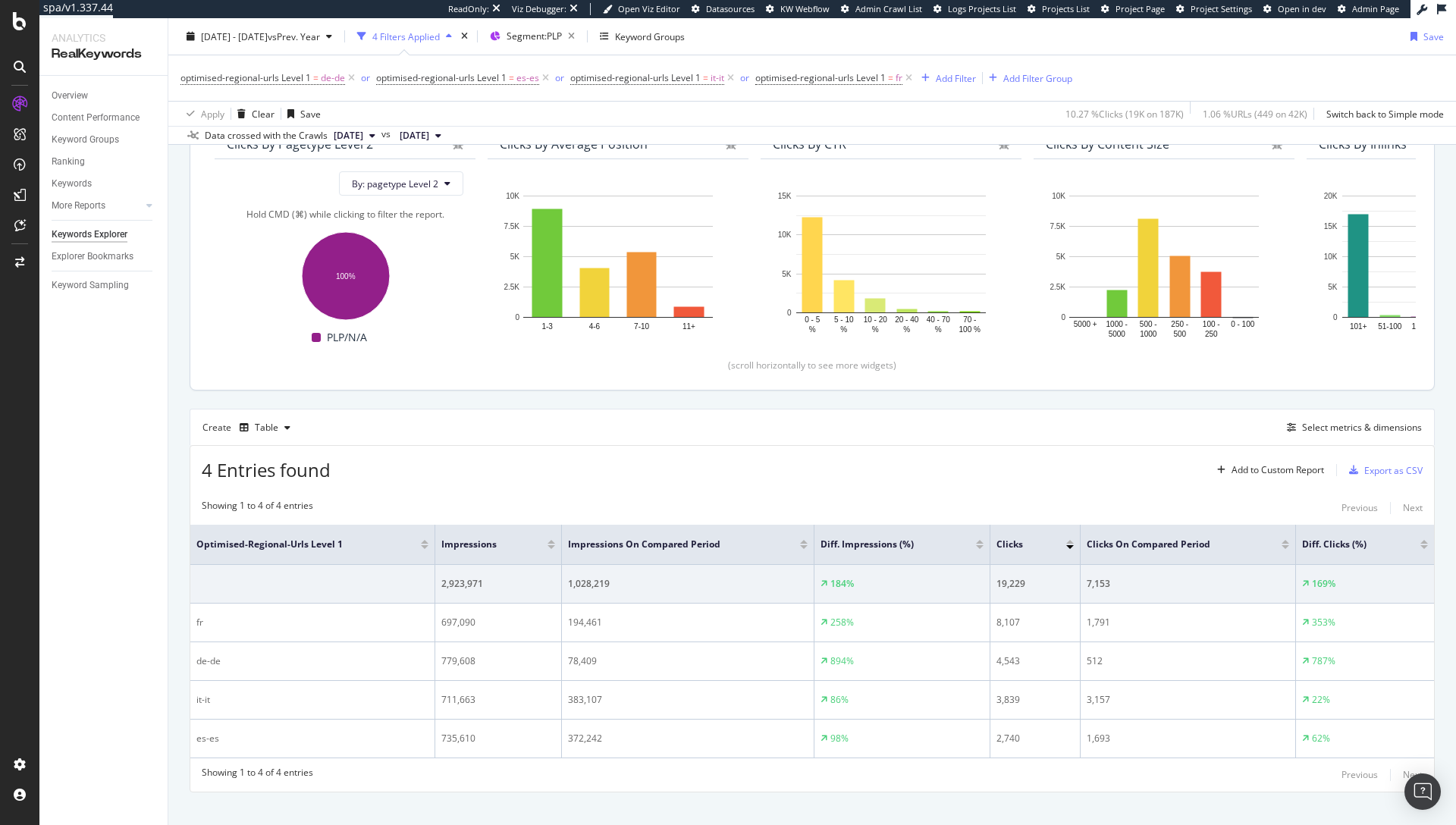
scroll to position [170, 0]
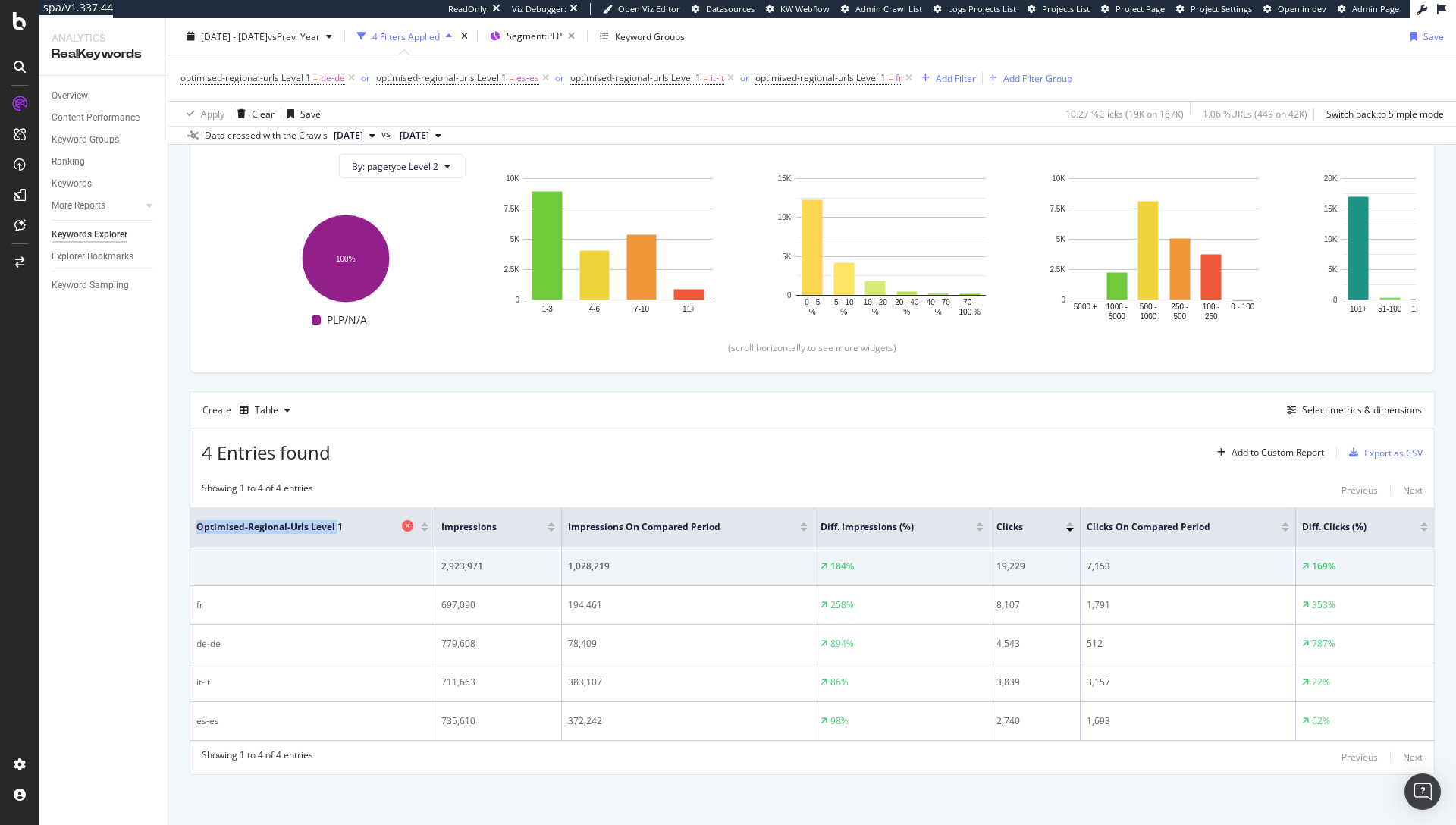
drag, startPoint x: 199, startPoint y: 526, endPoint x: 336, endPoint y: 524, distance: 137.0
click at [335, 523] on span "optimised-regional-urls Level 1" at bounding box center [297, 527] width 202 height 13
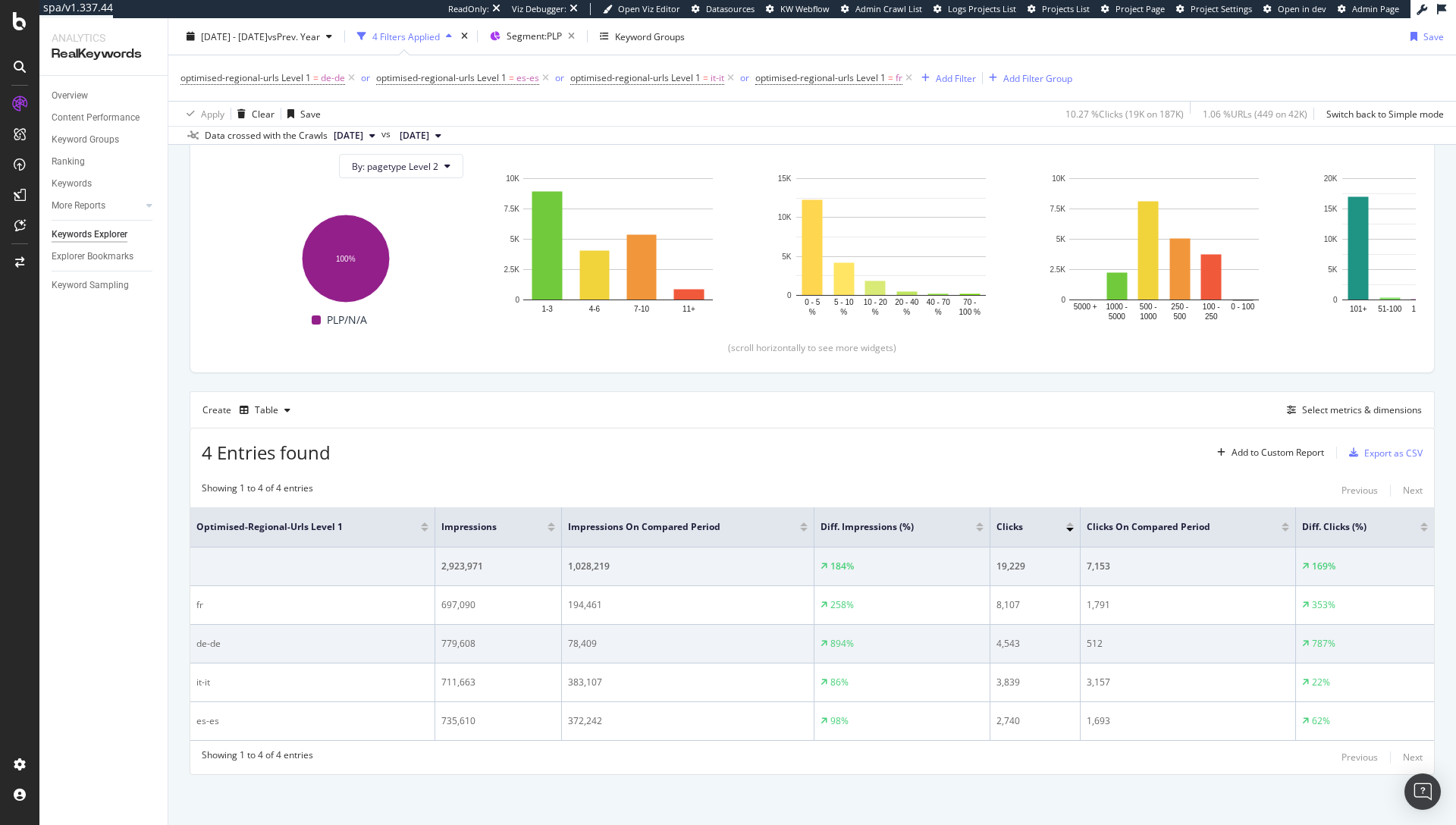
click at [349, 637] on div "de-de" at bounding box center [312, 643] width 232 height 13
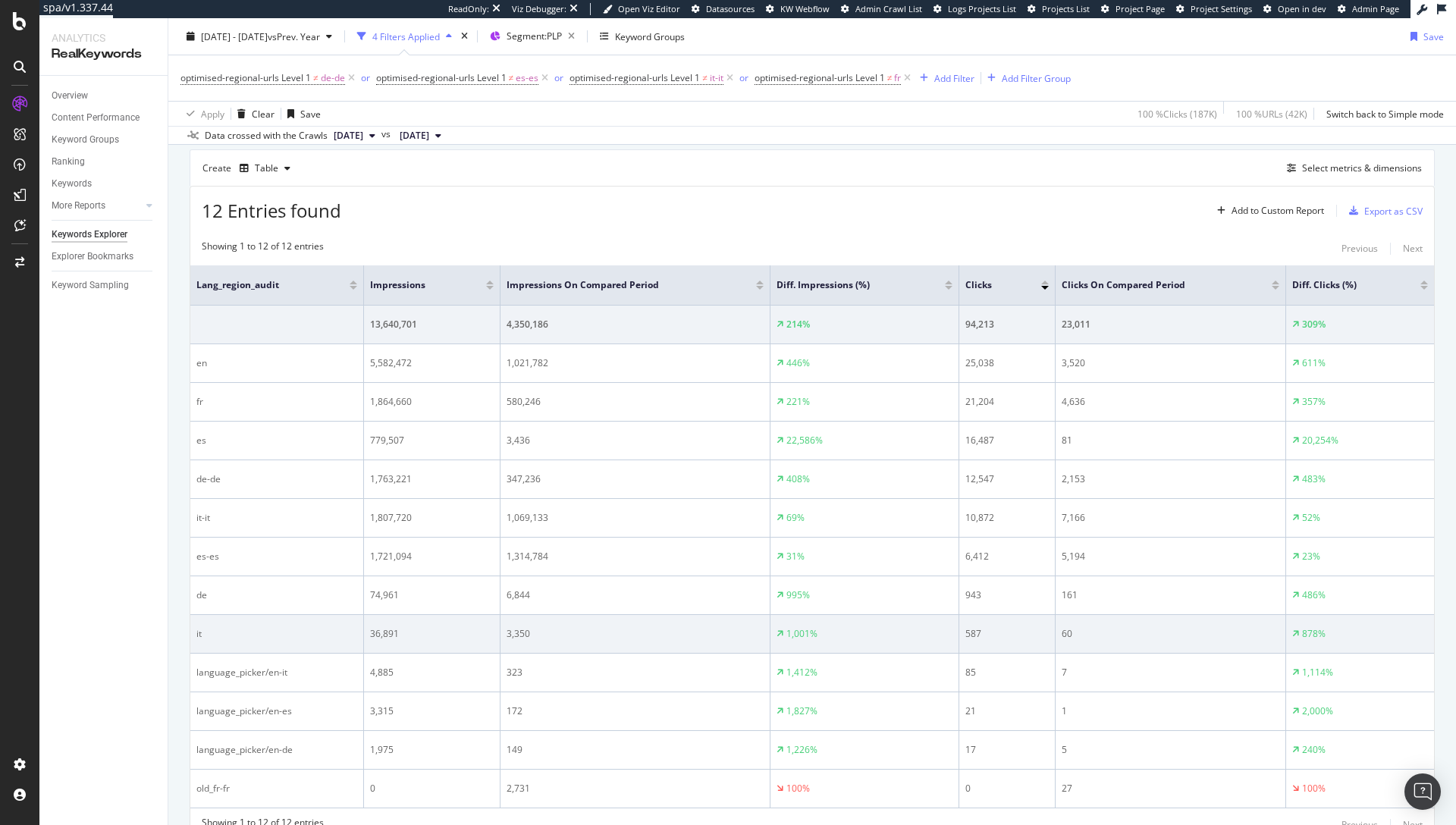
scroll to position [482, 0]
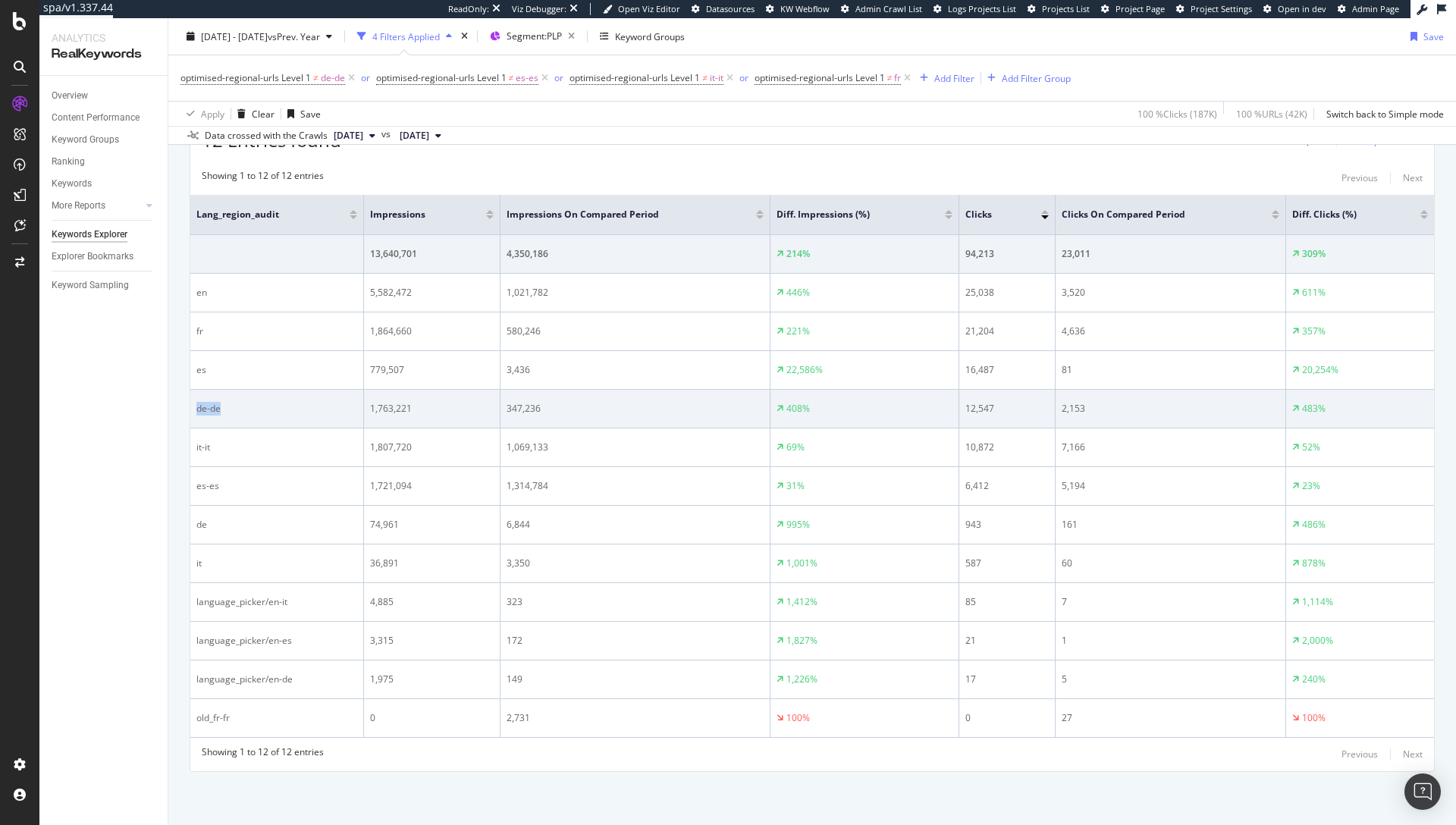
drag, startPoint x: 198, startPoint y: 410, endPoint x: 229, endPoint y: 411, distance: 31.0
click at [229, 411] on div "de-de" at bounding box center [276, 409] width 161 height 13
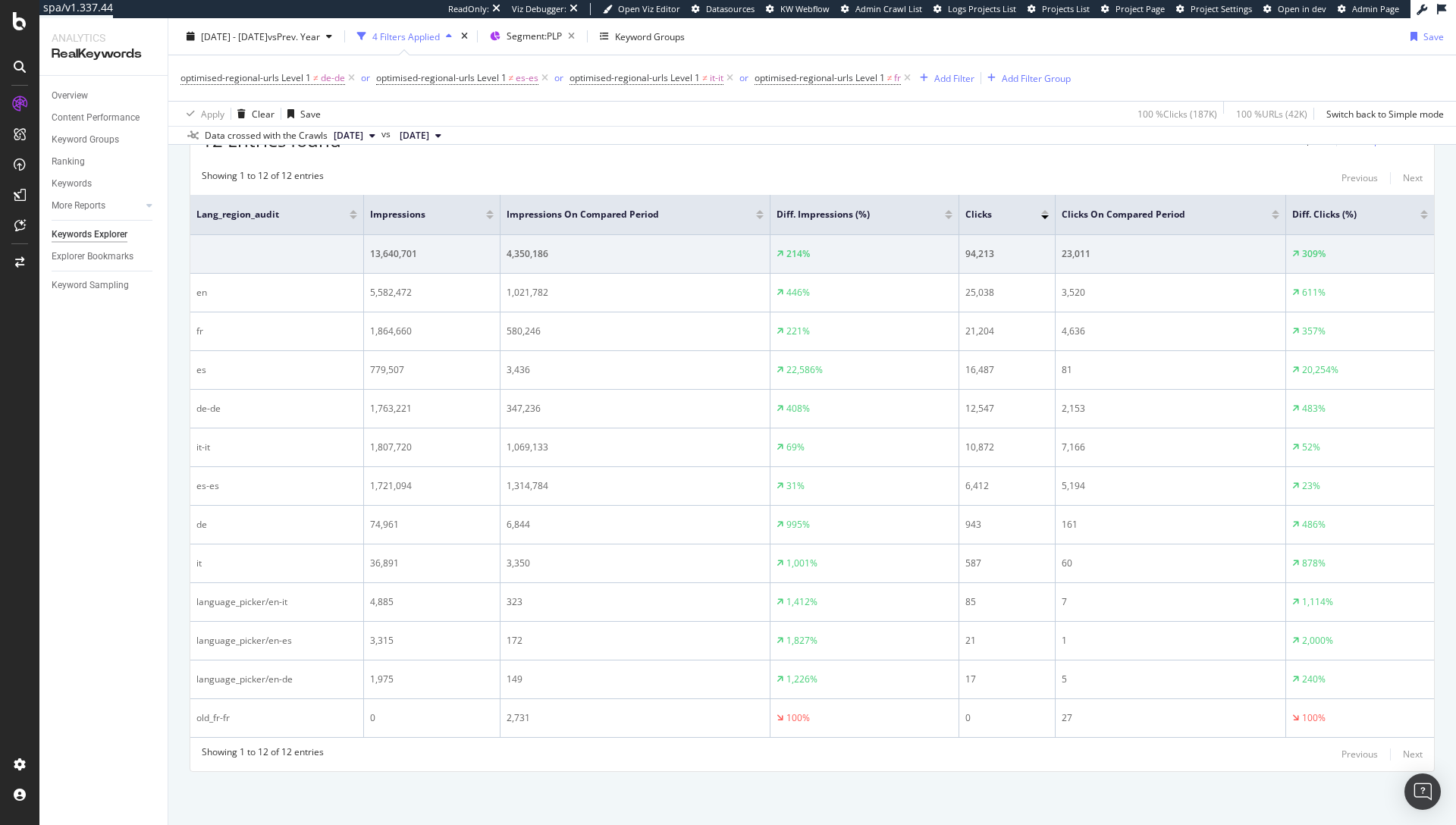
click at [648, 180] on div "Showing 1 to 12 of 12 entries Previous Next" at bounding box center [812, 178] width 1244 height 18
click at [1113, 149] on div "12 Entries found Add to Custom Report Export as CSV" at bounding box center [812, 135] width 1244 height 37
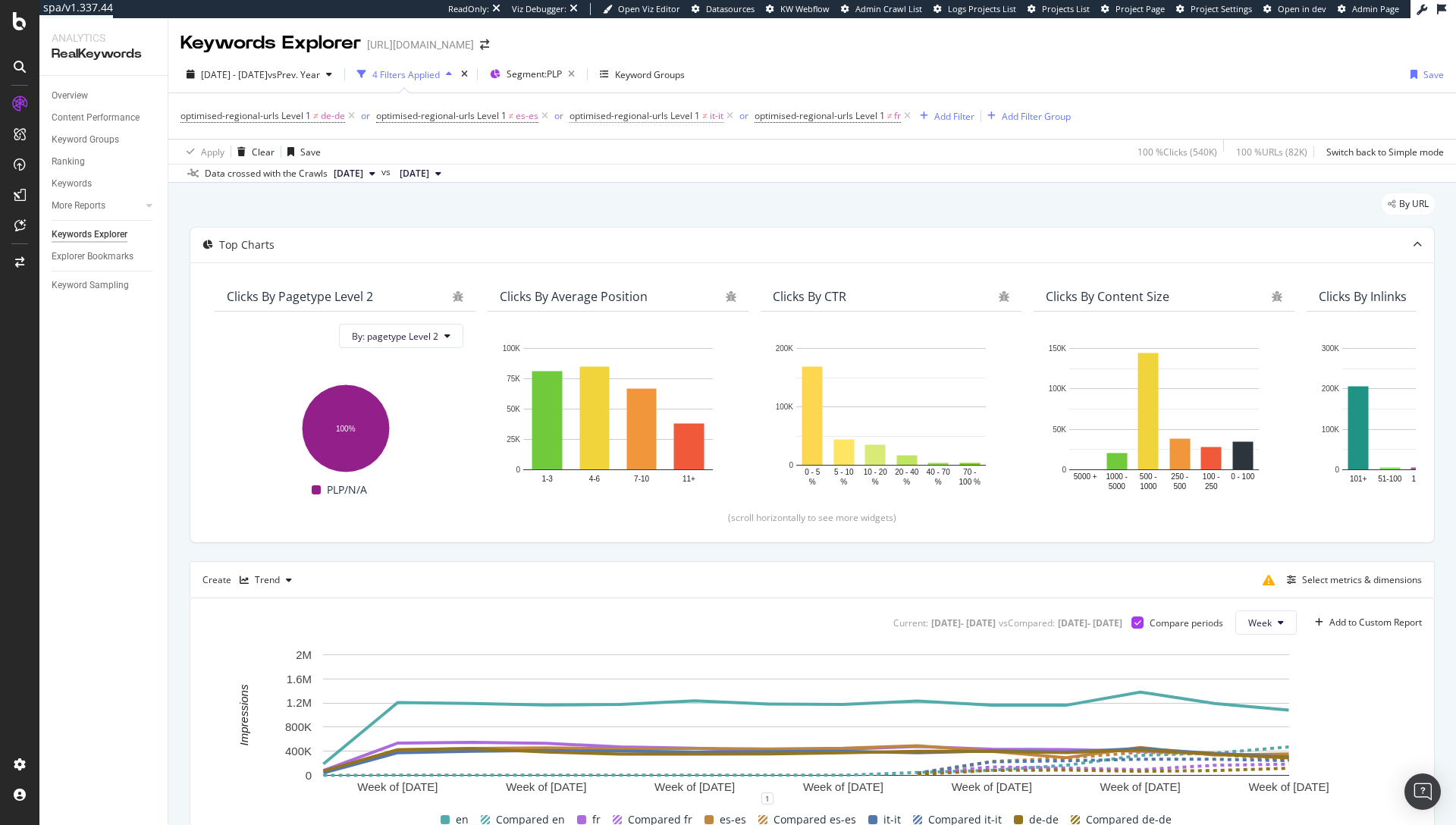
click at [687, 117] on span "optimised-regional-urls Level 1" at bounding box center [635, 115] width 131 height 13
click at [829, 156] on div "Apply Clear Save 100 % Clicks ( 540K ) 100 % URLs ( 82K ) Switch back to Simple…" at bounding box center [812, 152] width 1288 height 25
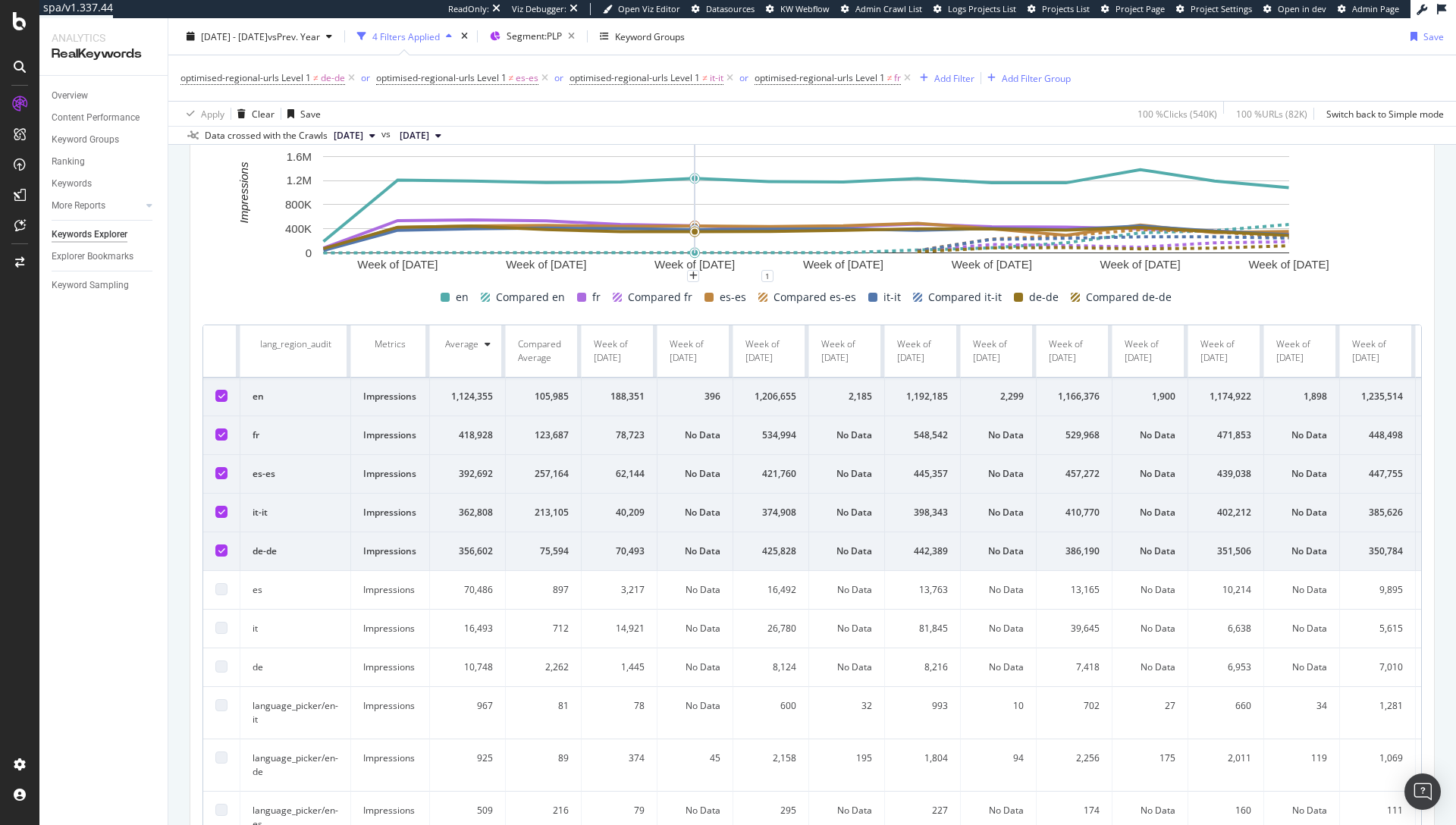
scroll to position [522, 0]
click at [223, 394] on icon at bounding box center [222, 396] width 7 height 8
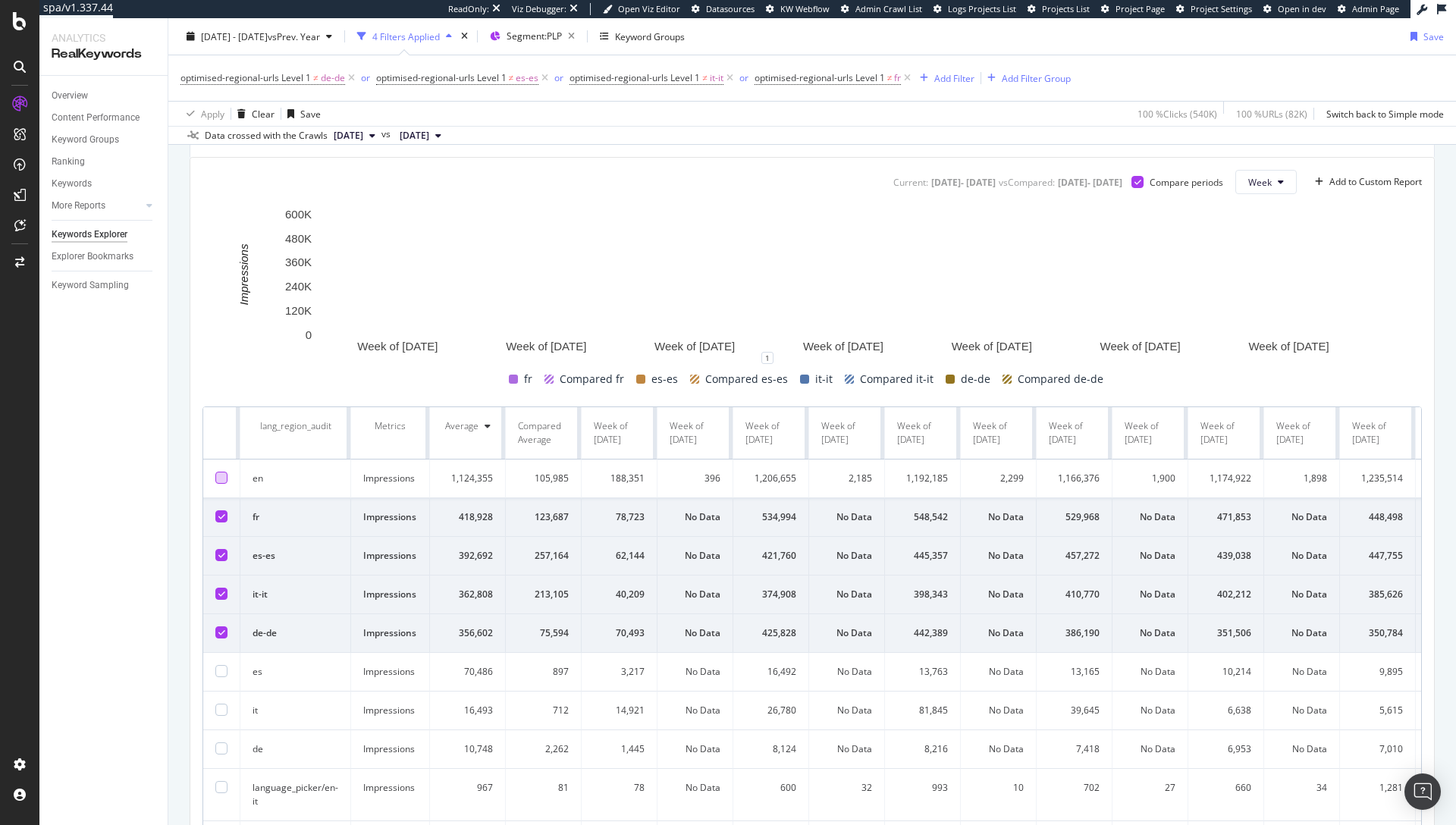
scroll to position [391, 0]
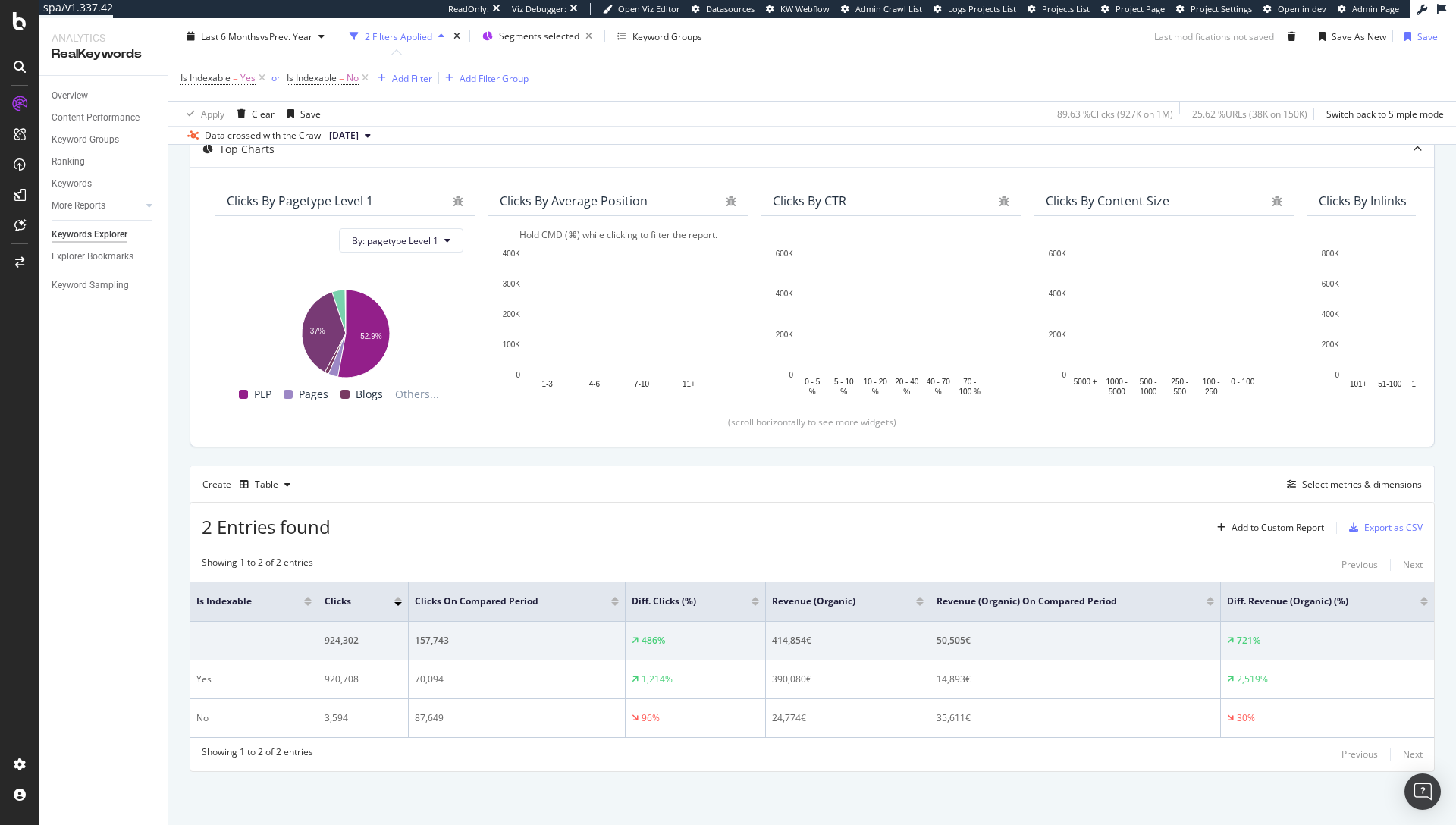
scroll to position [148, 0]
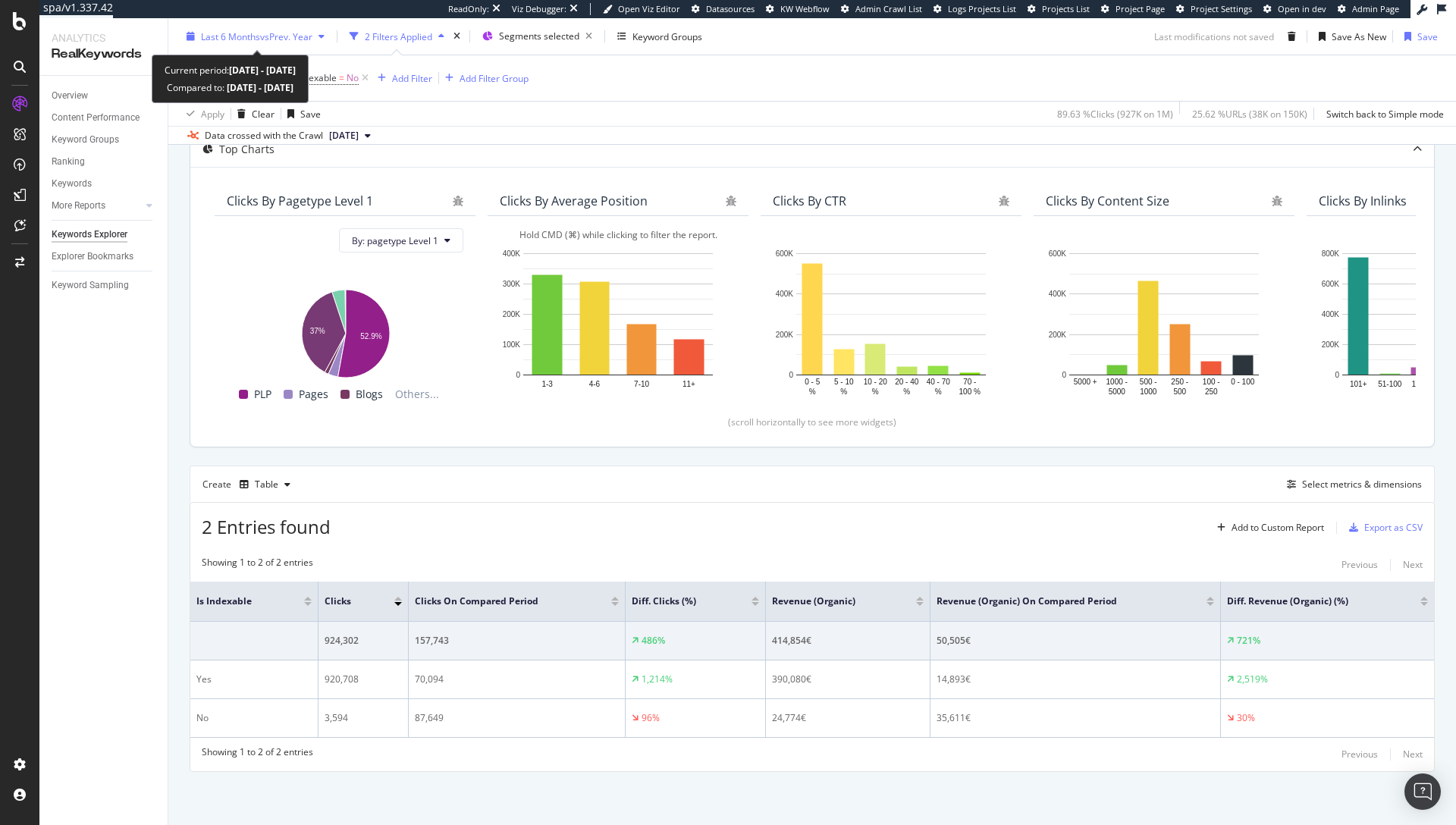
click at [287, 38] on span "vs Prev. Year" at bounding box center [286, 35] width 52 height 13
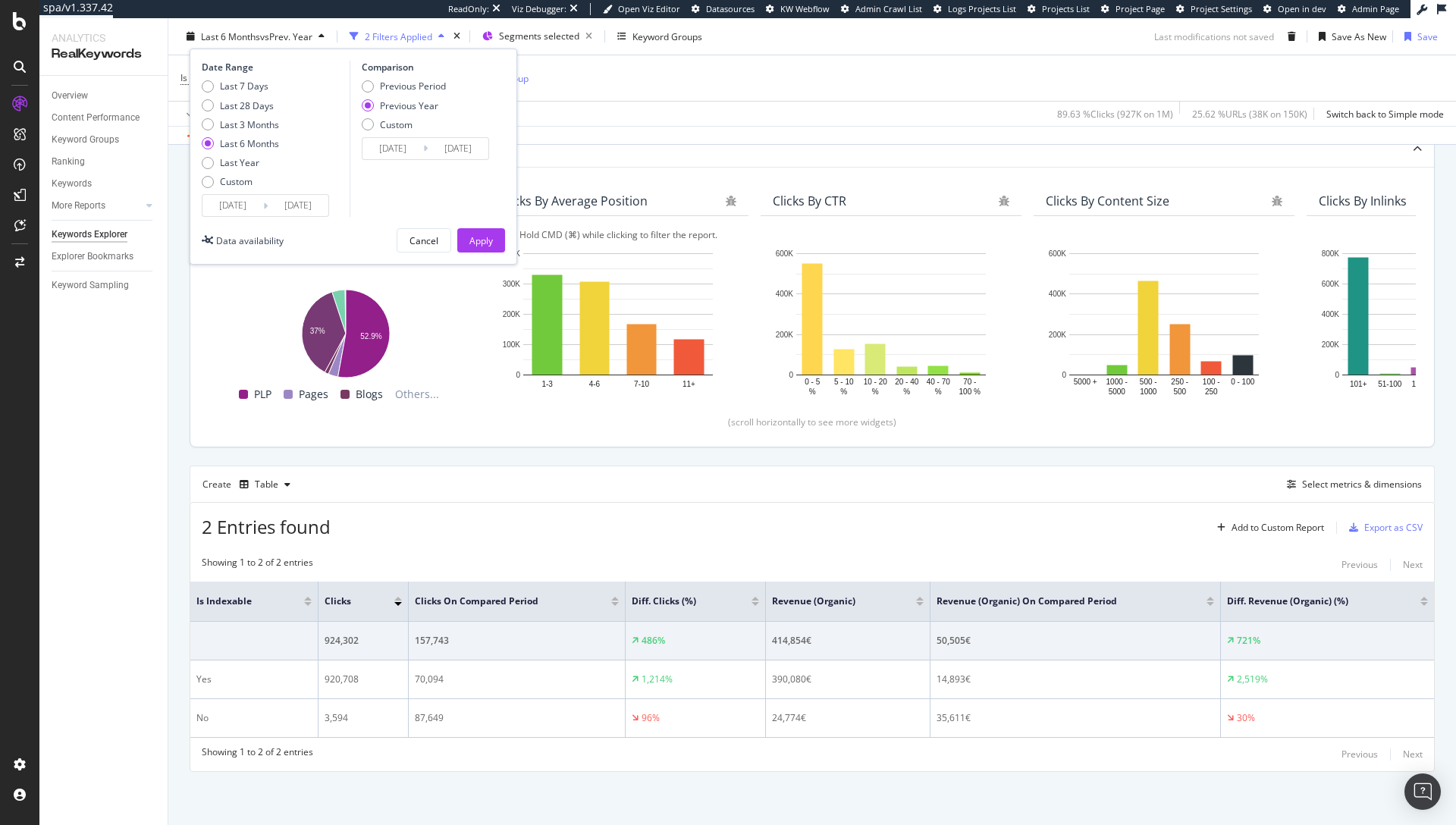
click at [667, 514] on div "2 Entries found Add to Custom Report Export as CSV" at bounding box center [812, 521] width 1244 height 37
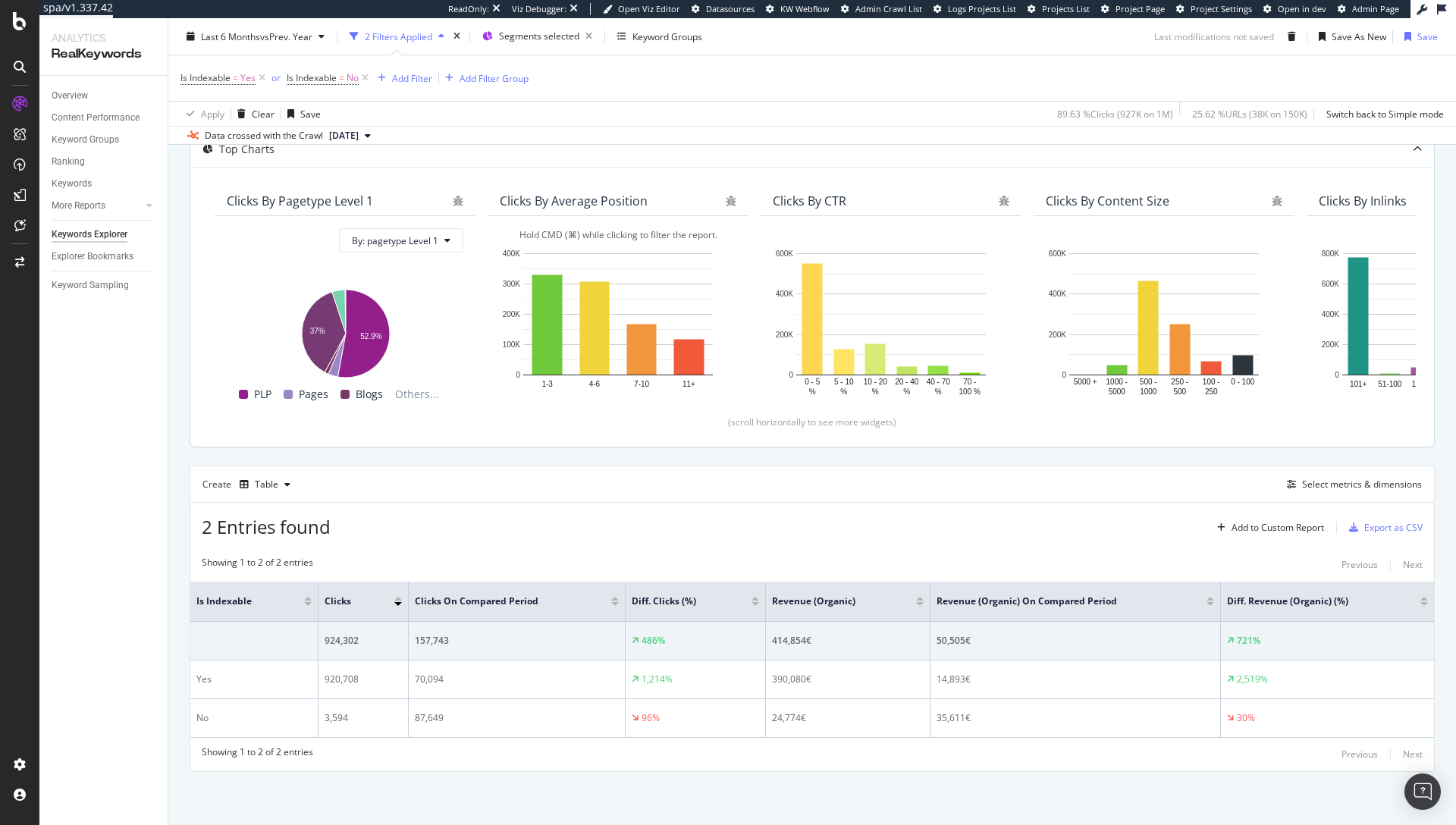
click at [1004, 513] on div "2 Entries found Add to Custom Report Export as CSV" at bounding box center [812, 521] width 1244 height 37
click at [700, 529] on div "2 Entries found Add to Custom Report Export as CSV" at bounding box center [812, 521] width 1244 height 37
click at [678, 94] on div "Is Indexable = Yes or Is Indexable = No Add Filter Add Filter Group" at bounding box center [812, 78] width 1263 height 45
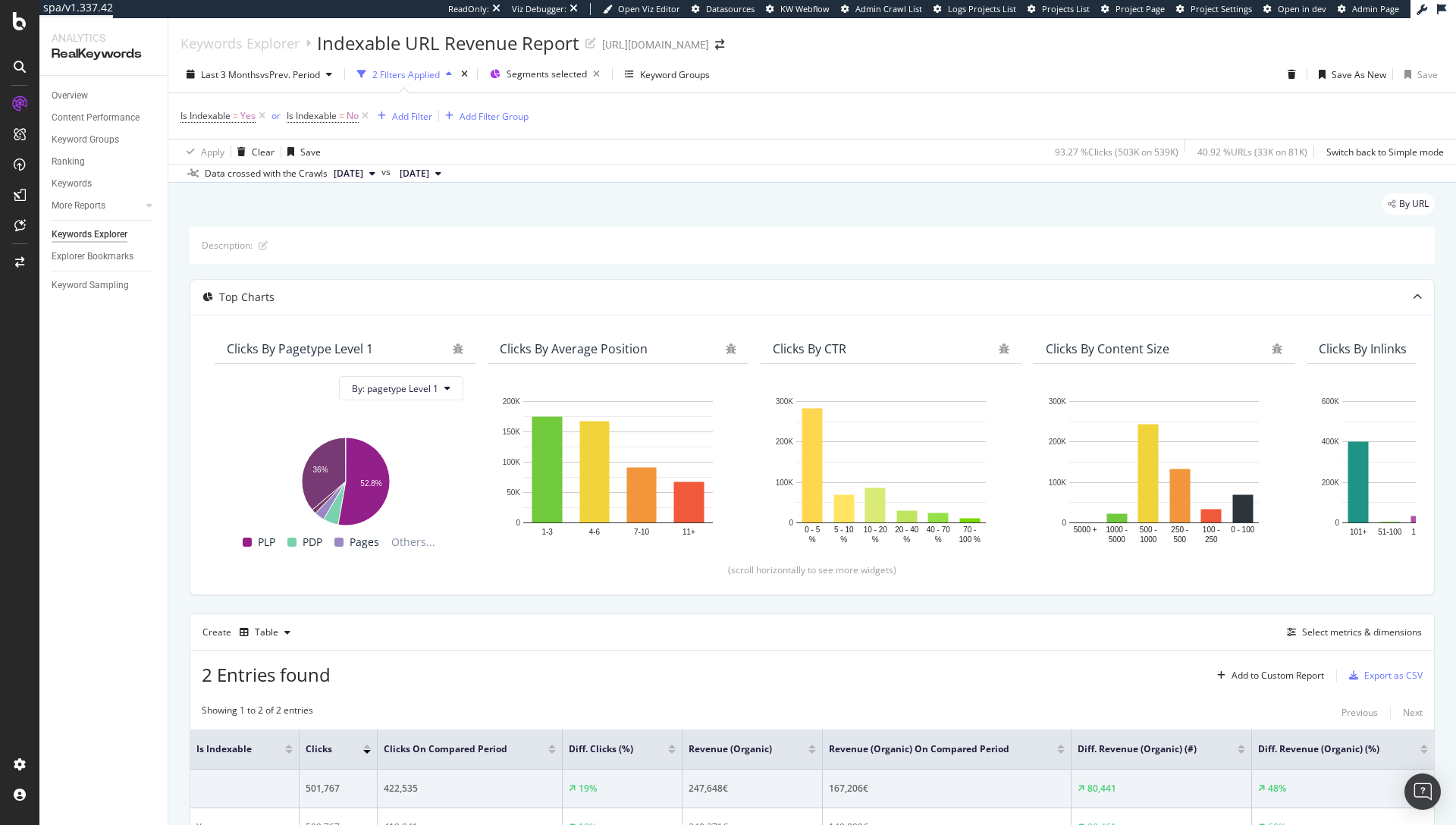
scroll to position [131, 0]
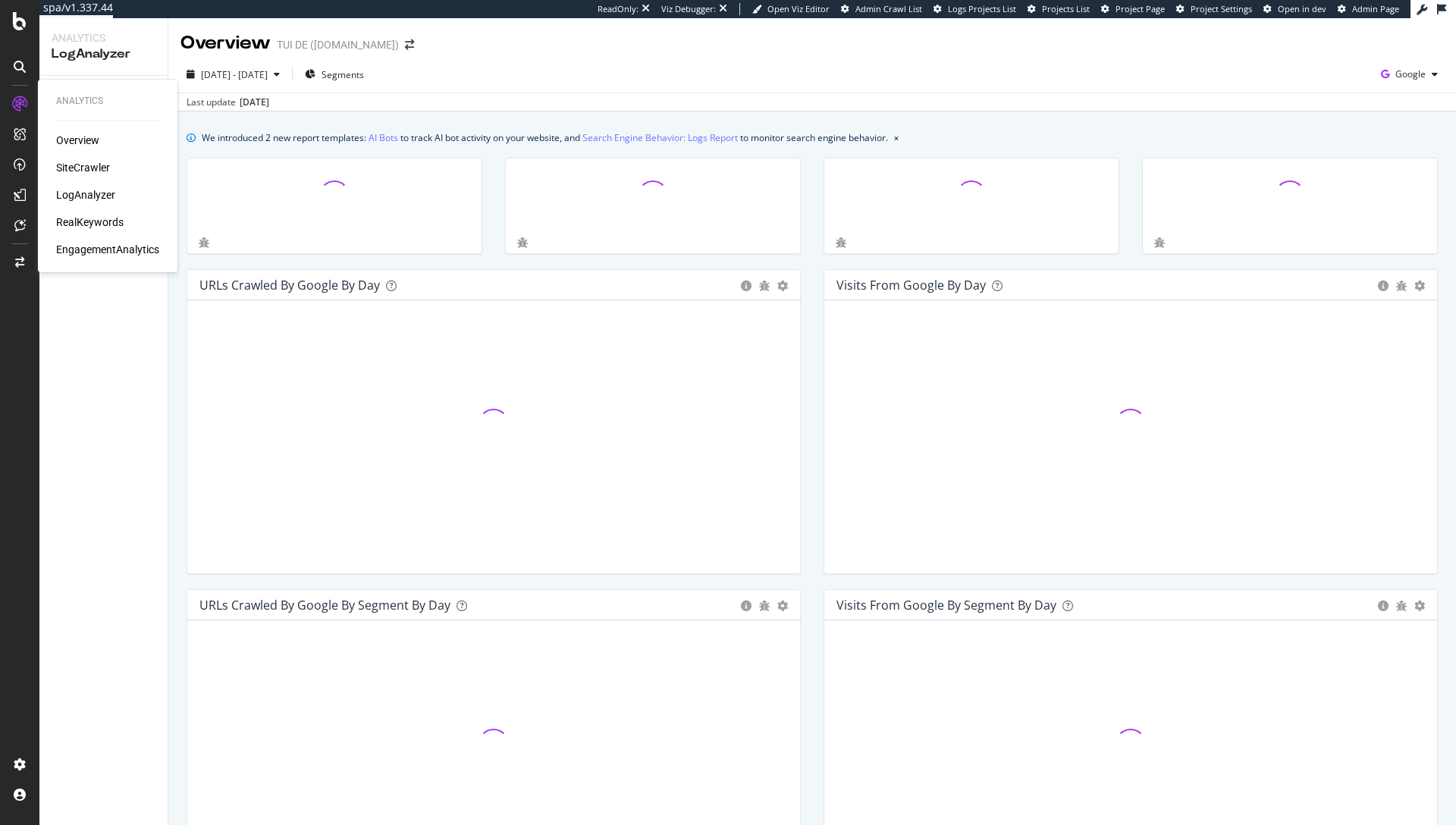
click at [80, 168] on div "SiteCrawler" at bounding box center [83, 168] width 54 height 15
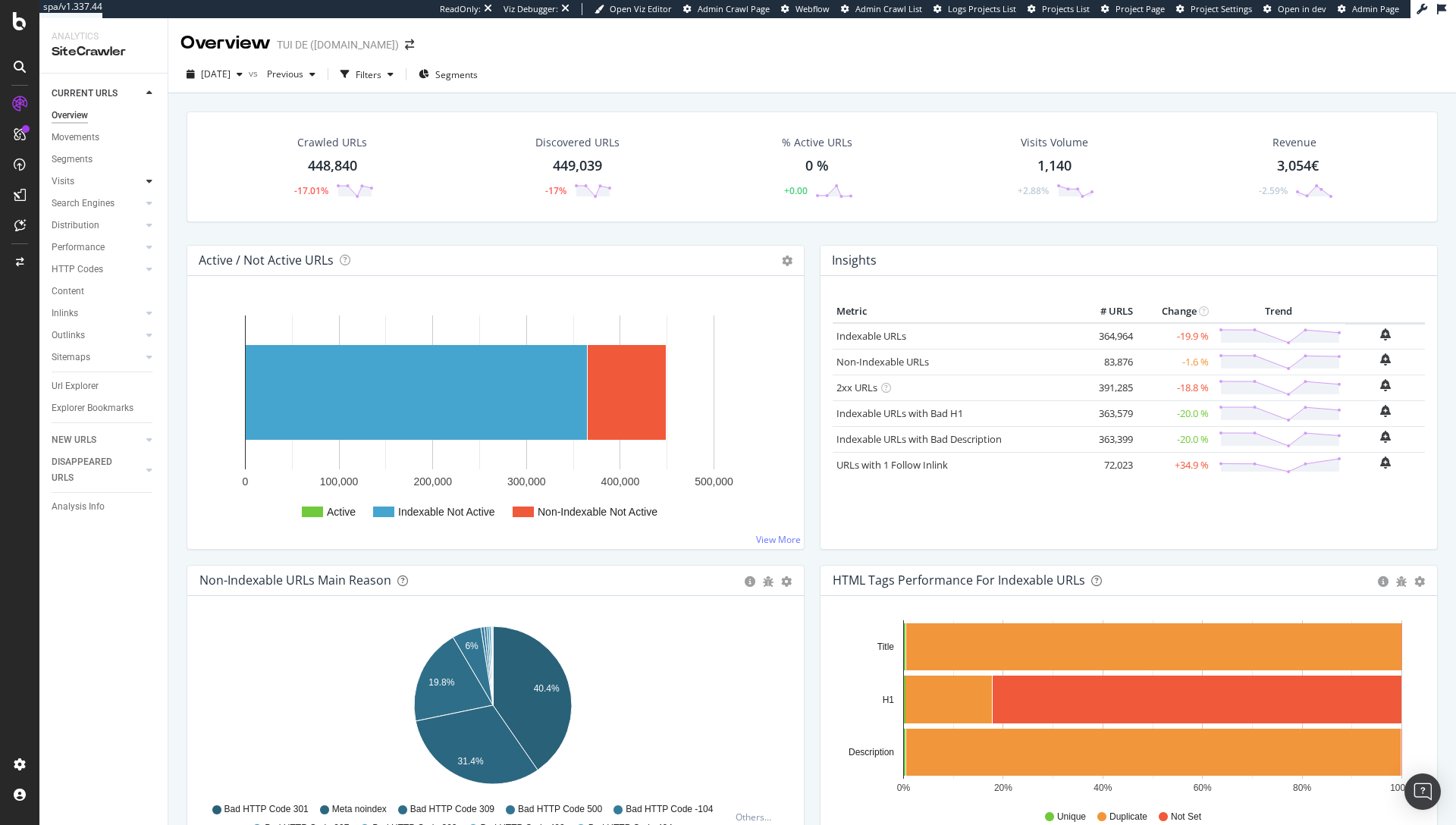
click at [152, 181] on div at bounding box center [149, 181] width 15 height 15
click at [142, 308] on div at bounding box center [149, 313] width 15 height 15
click at [81, 336] on div "Insights" at bounding box center [75, 335] width 33 height 16
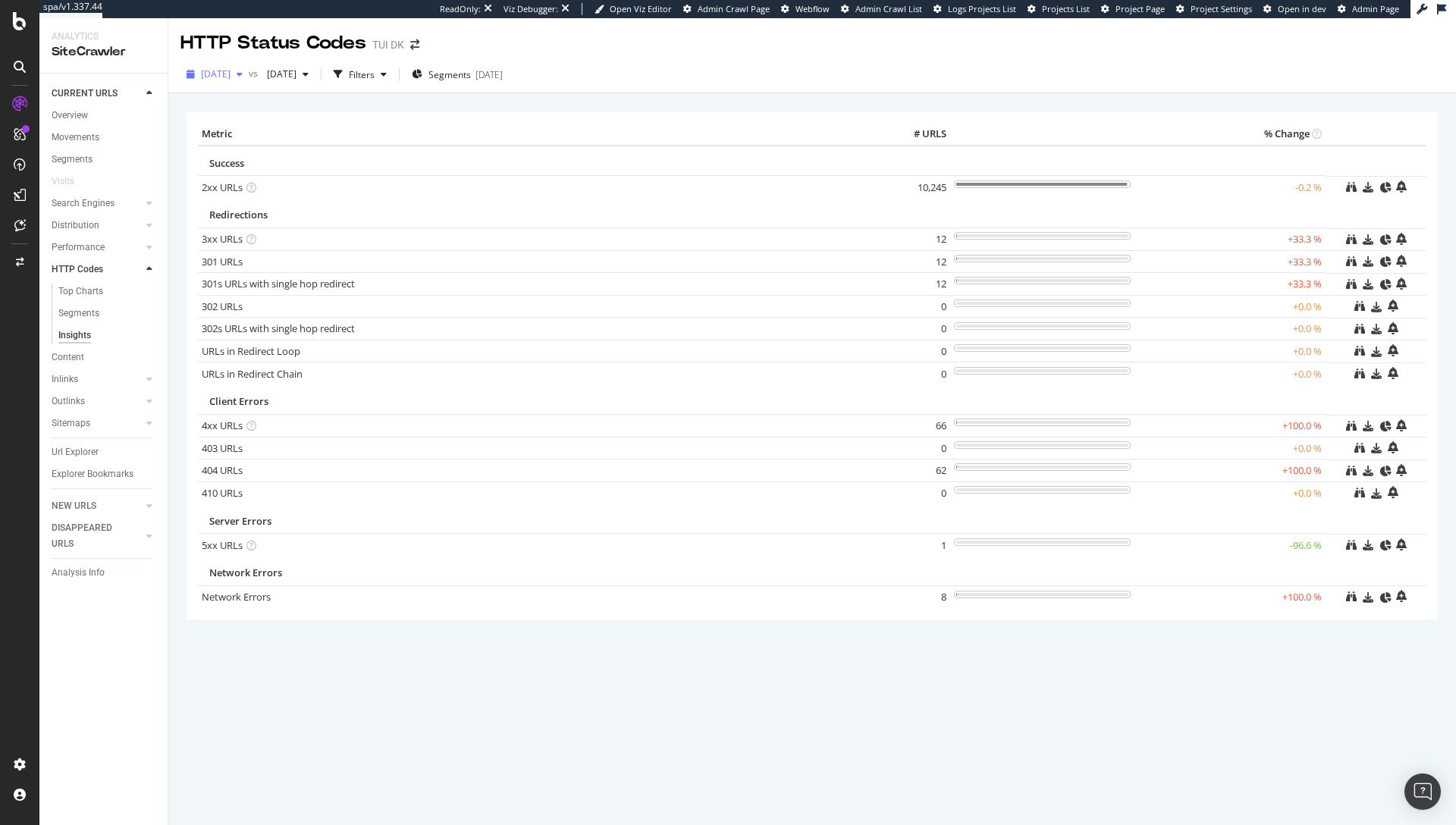
click at [230, 69] on span "[DATE]" at bounding box center [215, 74] width 29 height 13
click at [269, 127] on div "[DATE]" at bounding box center [242, 129] width 79 height 13
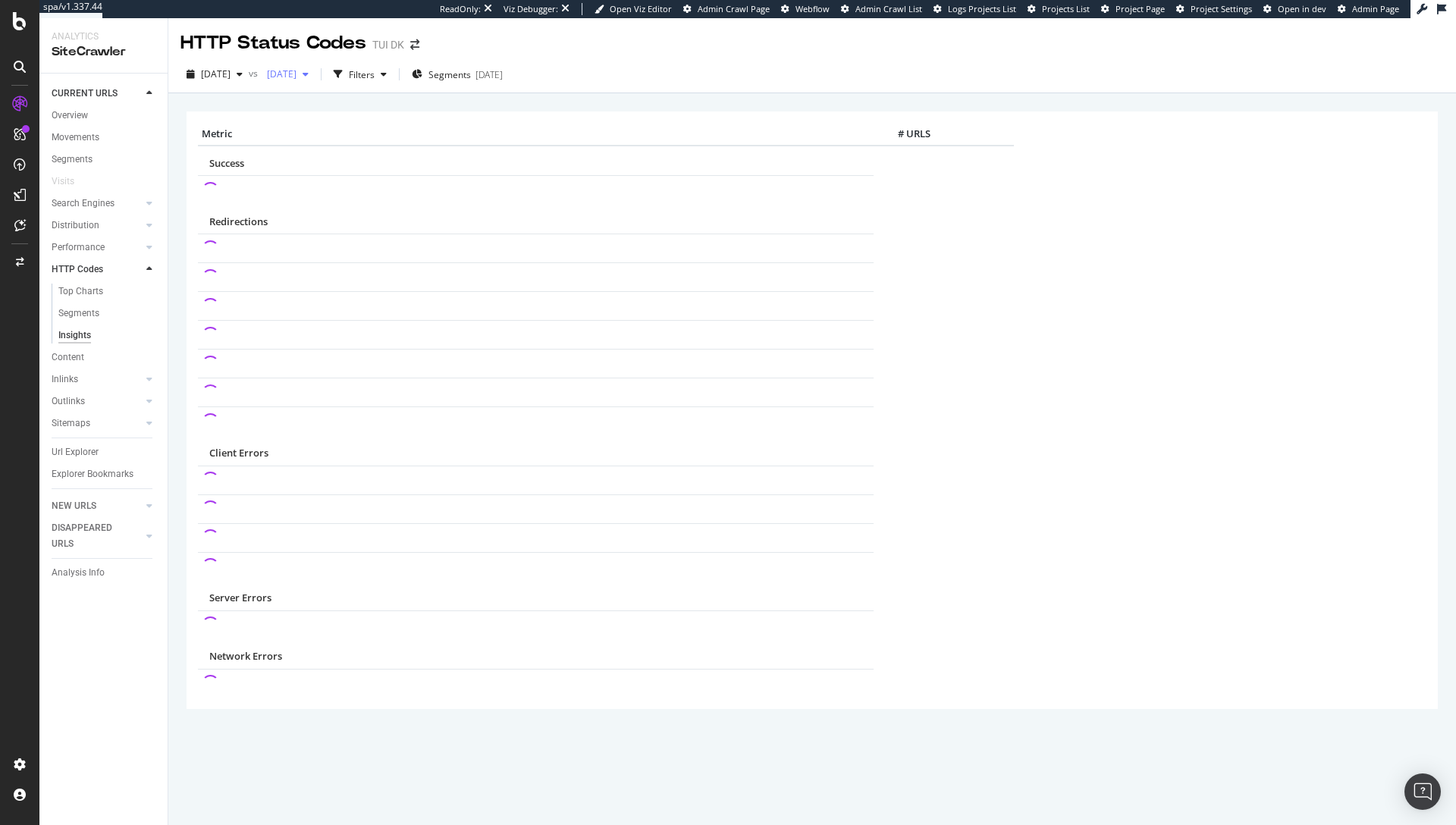
click at [297, 76] on span "[DATE]" at bounding box center [278, 74] width 36 height 13
click at [335, 157] on div "[DATE]" at bounding box center [335, 157] width 79 height 13
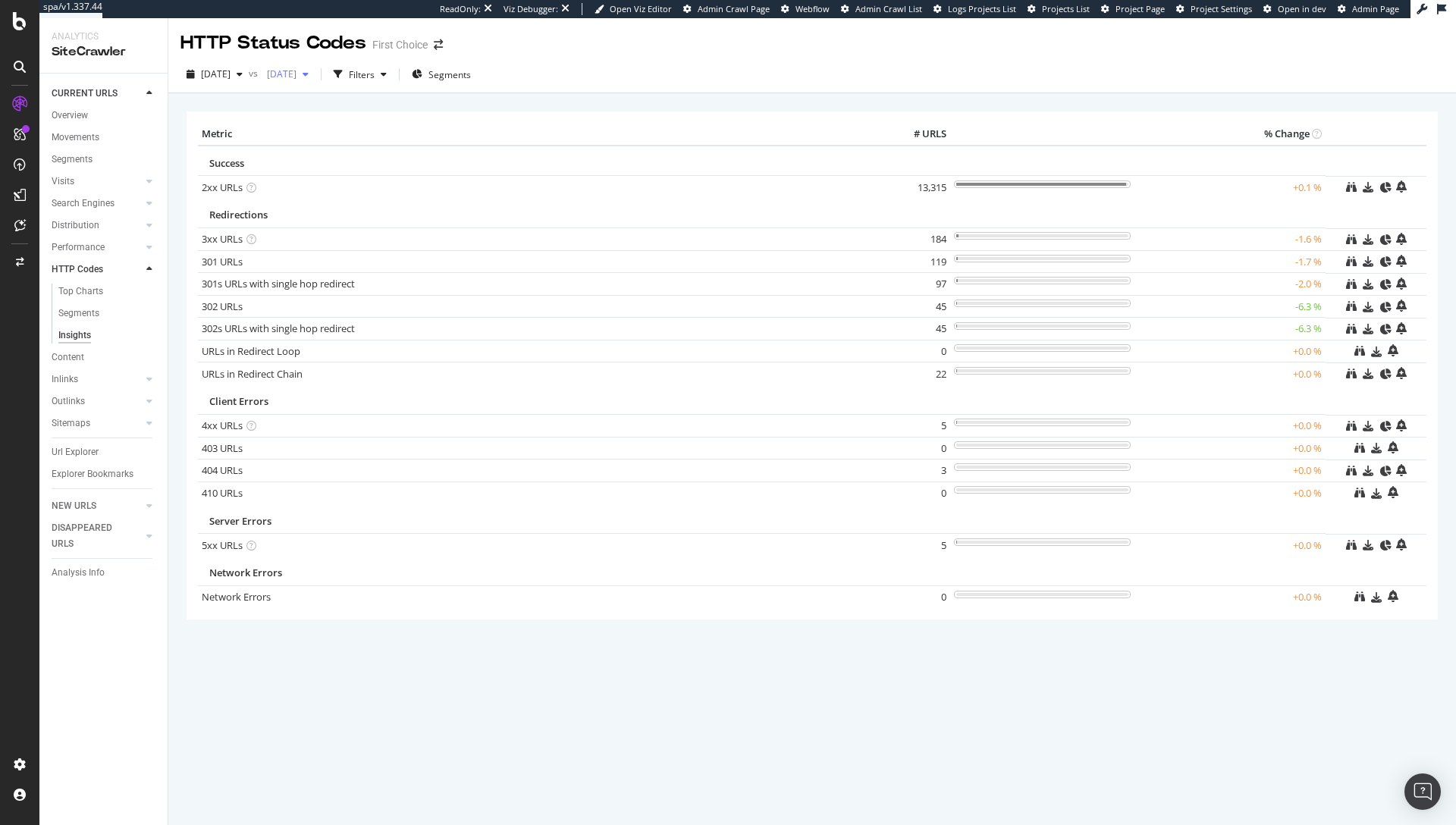
click at [297, 73] on span "[DATE]" at bounding box center [278, 74] width 36 height 13
click at [230, 74] on span "[DATE]" at bounding box center [215, 74] width 29 height 13
click at [297, 73] on span "[DATE]" at bounding box center [278, 74] width 36 height 13
click at [343, 188] on div "[DATE]" at bounding box center [335, 185] width 79 height 13
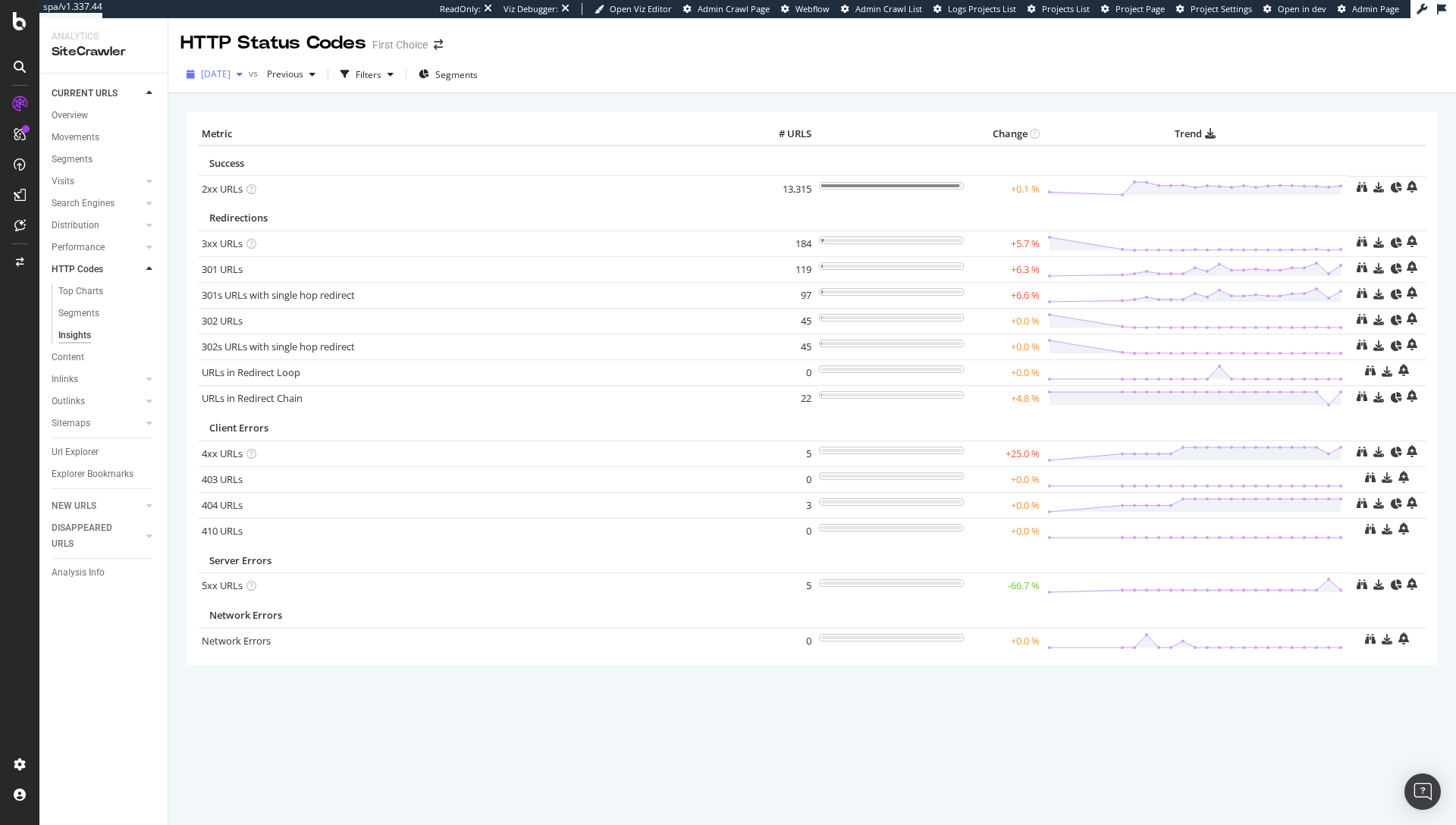
click at [230, 75] on span "[DATE]" at bounding box center [215, 74] width 29 height 13
click at [279, 135] on div "2025 Sep. 26th 13.5K URLs" at bounding box center [280, 128] width 180 height 22
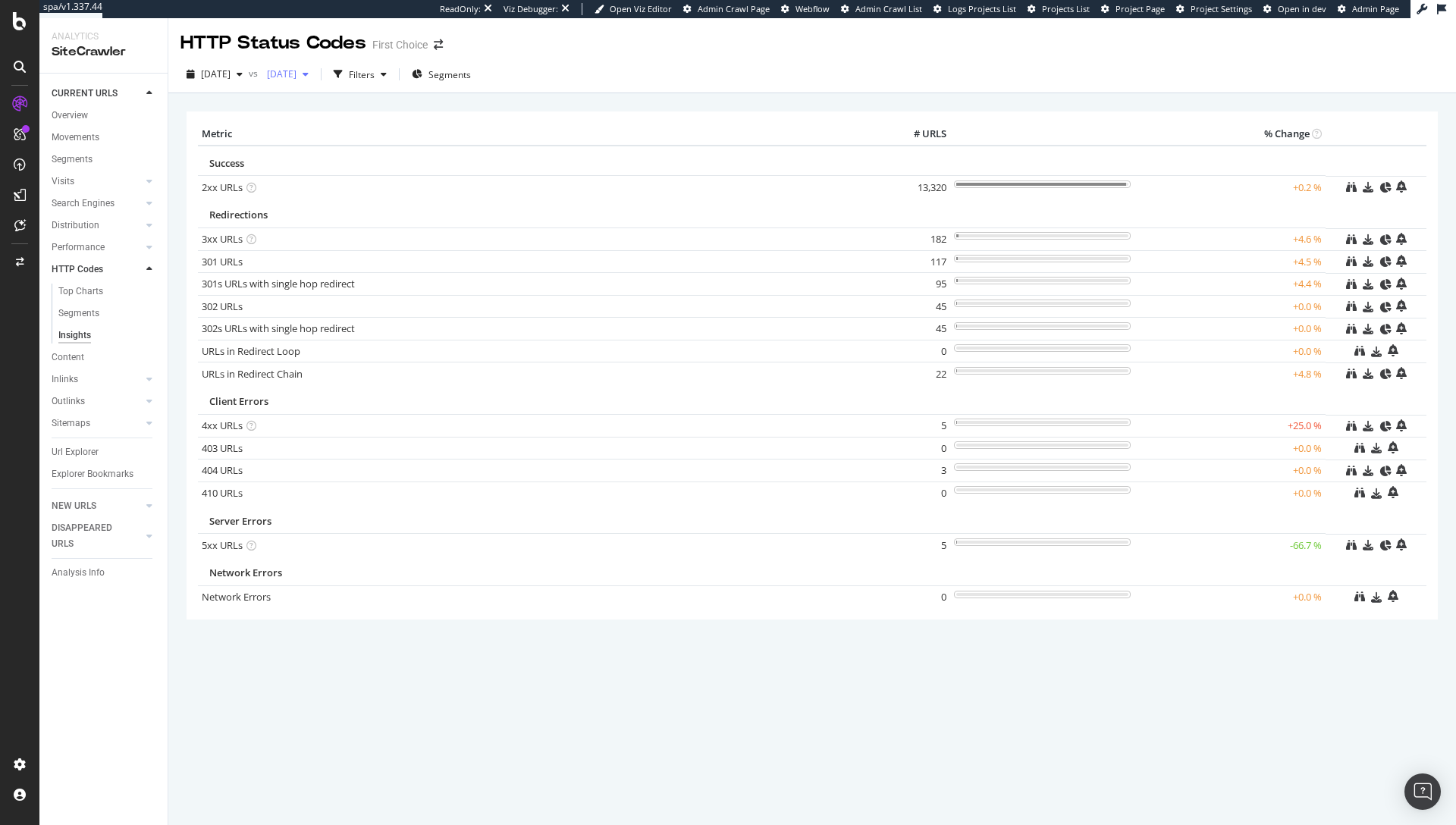
click at [297, 79] on span "[DATE]" at bounding box center [278, 74] width 36 height 13
click at [325, 152] on div "[DATE]" at bounding box center [335, 157] width 79 height 13
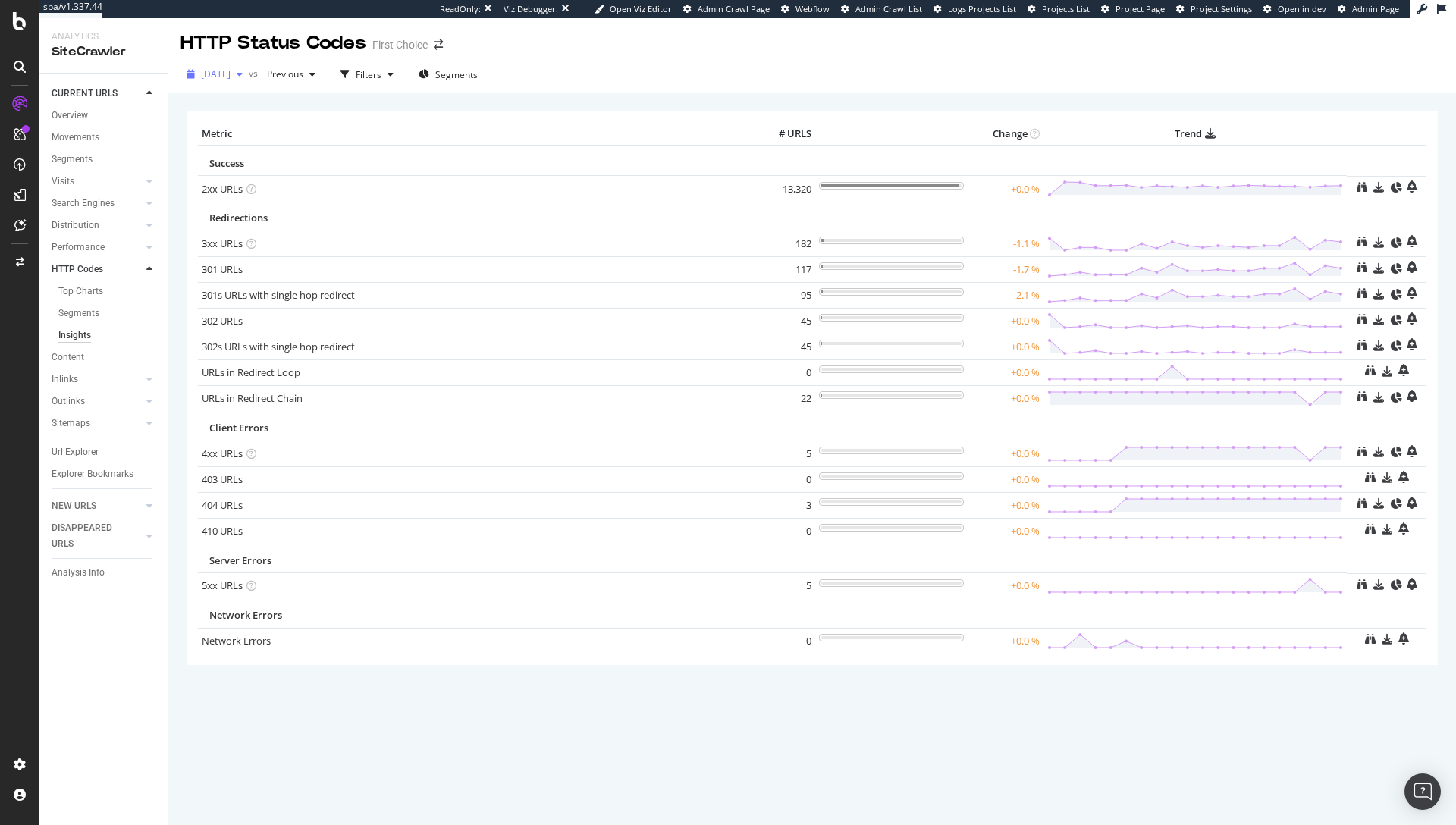
click at [213, 74] on span "2025 Sep. 26th" at bounding box center [215, 74] width 29 height 13
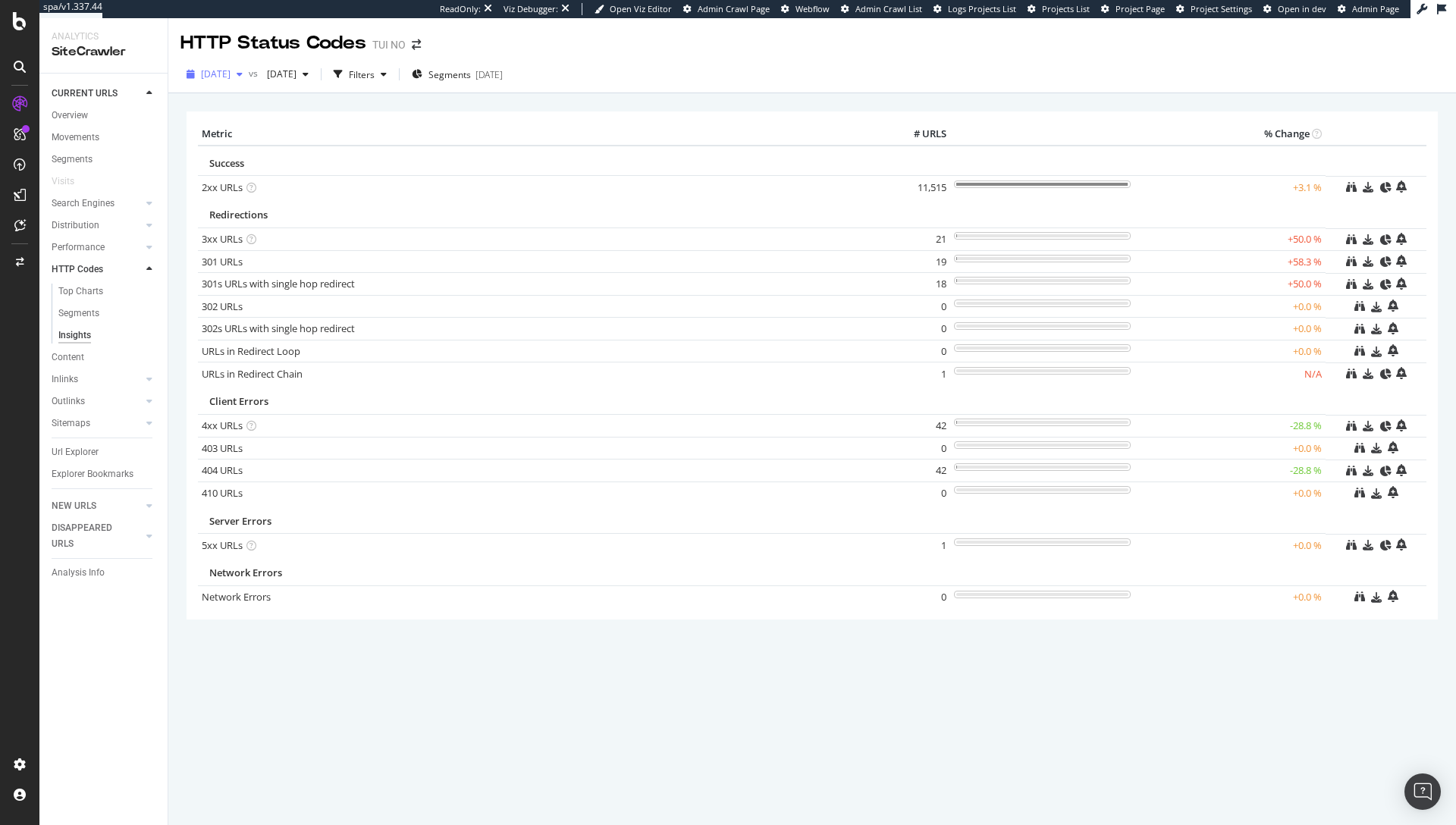
click at [230, 73] on span "[DATE]" at bounding box center [215, 74] width 29 height 13
click at [282, 122] on div "[DATE] 11.6K URLs" at bounding box center [270, 129] width 135 height 13
click at [297, 70] on span "[DATE]" at bounding box center [278, 74] width 36 height 13
click at [345, 152] on div "[DATE]" at bounding box center [335, 157] width 79 height 13
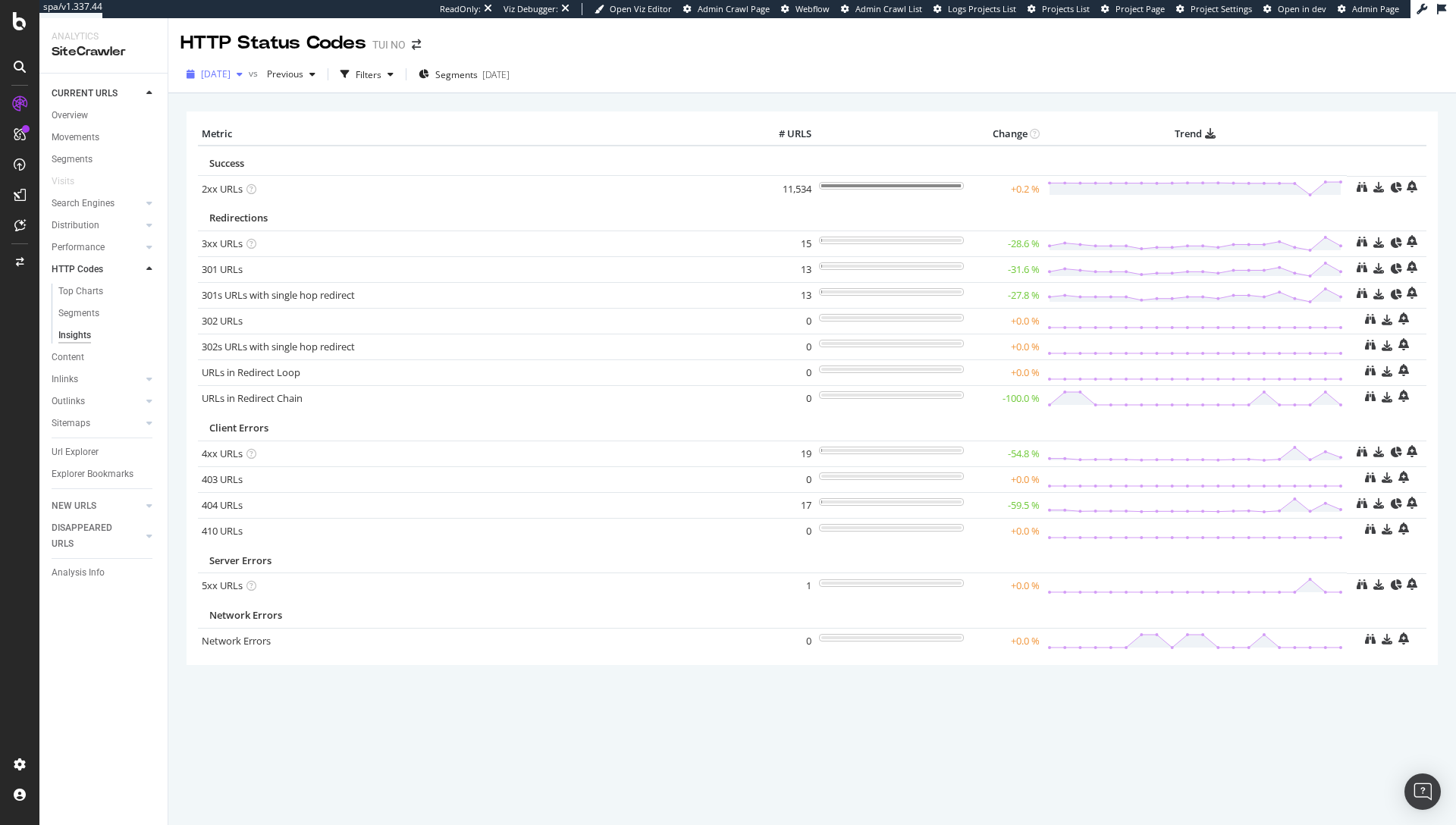
click at [230, 74] on span "[DATE]" at bounding box center [215, 74] width 29 height 13
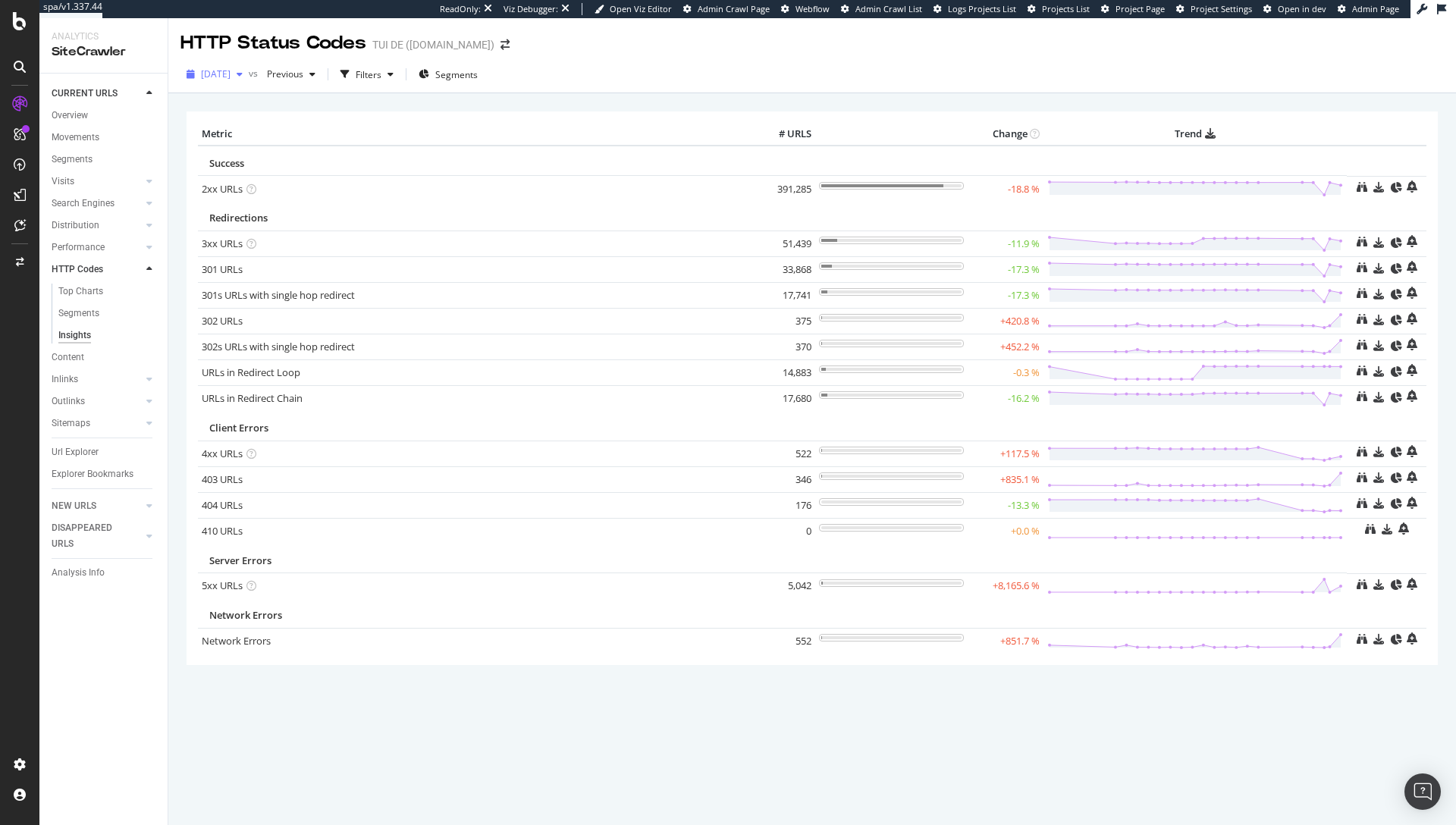
click at [221, 80] on div "[DATE]" at bounding box center [214, 74] width 68 height 23
click at [230, 121] on div "[DATE] 449K URLs" at bounding box center [280, 128] width 180 height 22
click at [230, 75] on span "[DATE]" at bounding box center [215, 74] width 29 height 13
click at [303, 77] on span "Previous" at bounding box center [281, 74] width 43 height 13
click at [634, 59] on div "[DATE] vs Previous Filters Segments" at bounding box center [812, 75] width 1288 height 37
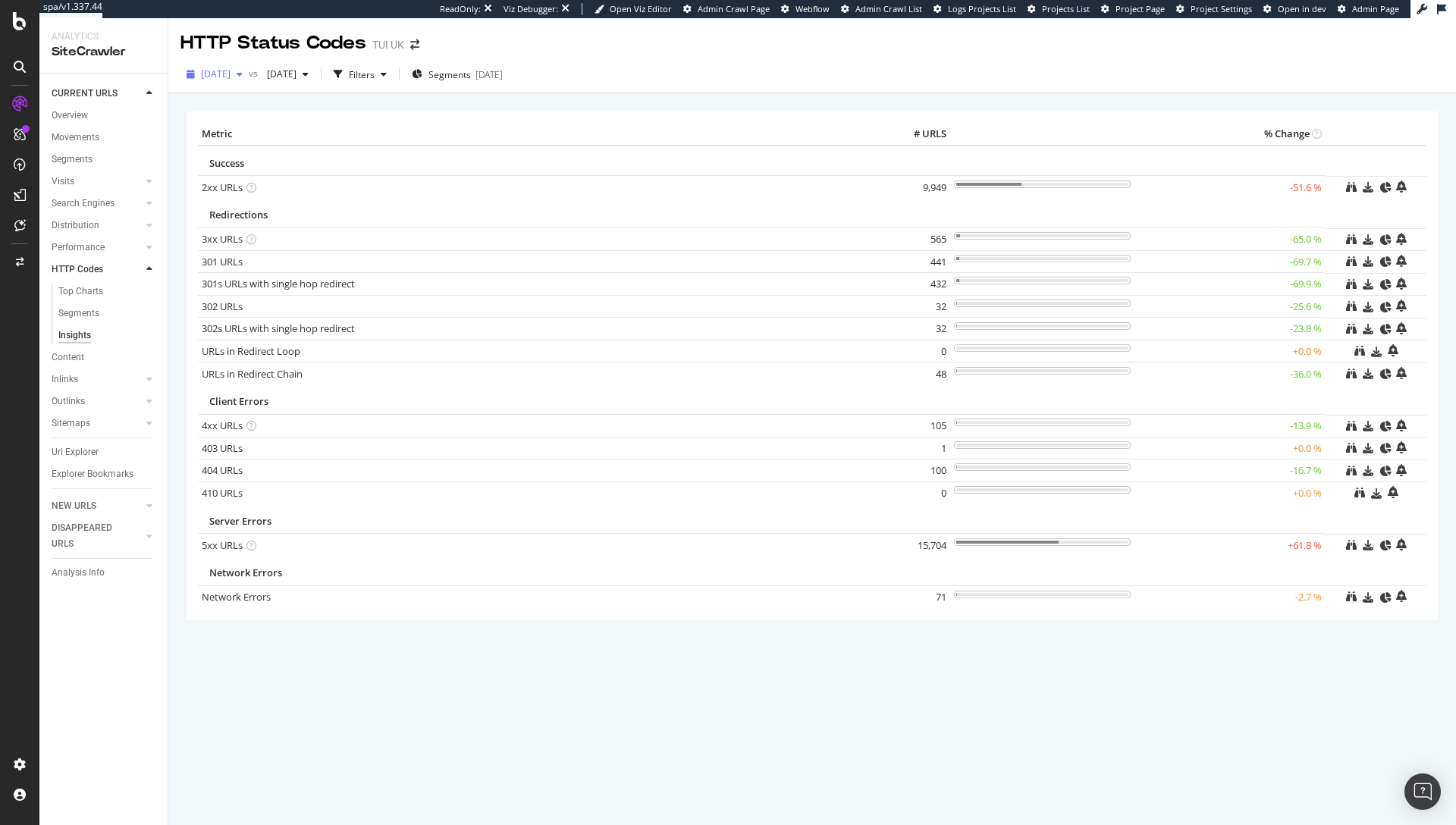
click at [230, 80] on span "[DATE]" at bounding box center [215, 74] width 29 height 13
click at [297, 73] on span "[DATE]" at bounding box center [278, 74] width 36 height 13
click at [342, 152] on div "[DATE]" at bounding box center [335, 157] width 79 height 13
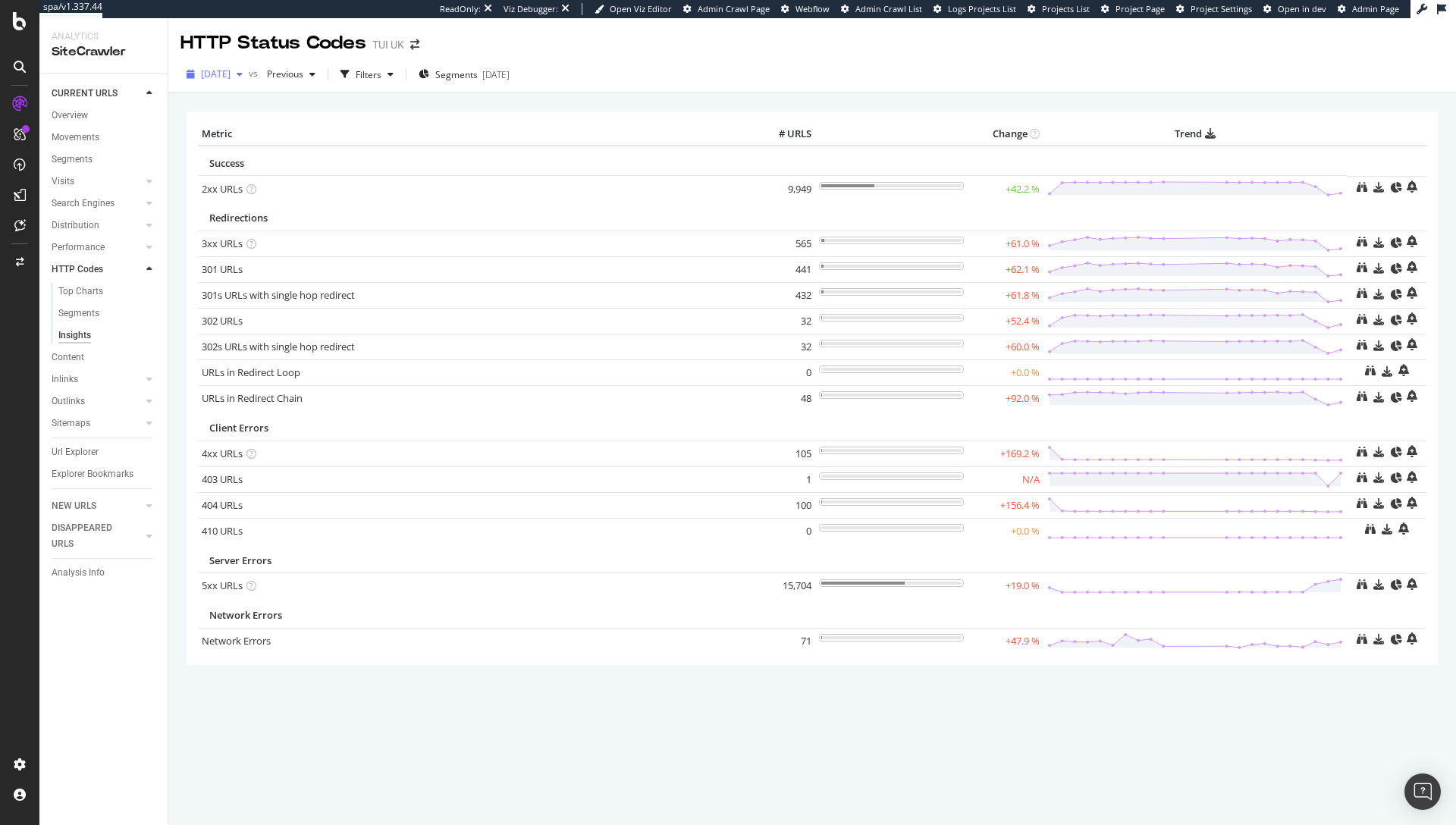
click at [215, 70] on span "[DATE]" at bounding box center [215, 74] width 29 height 13
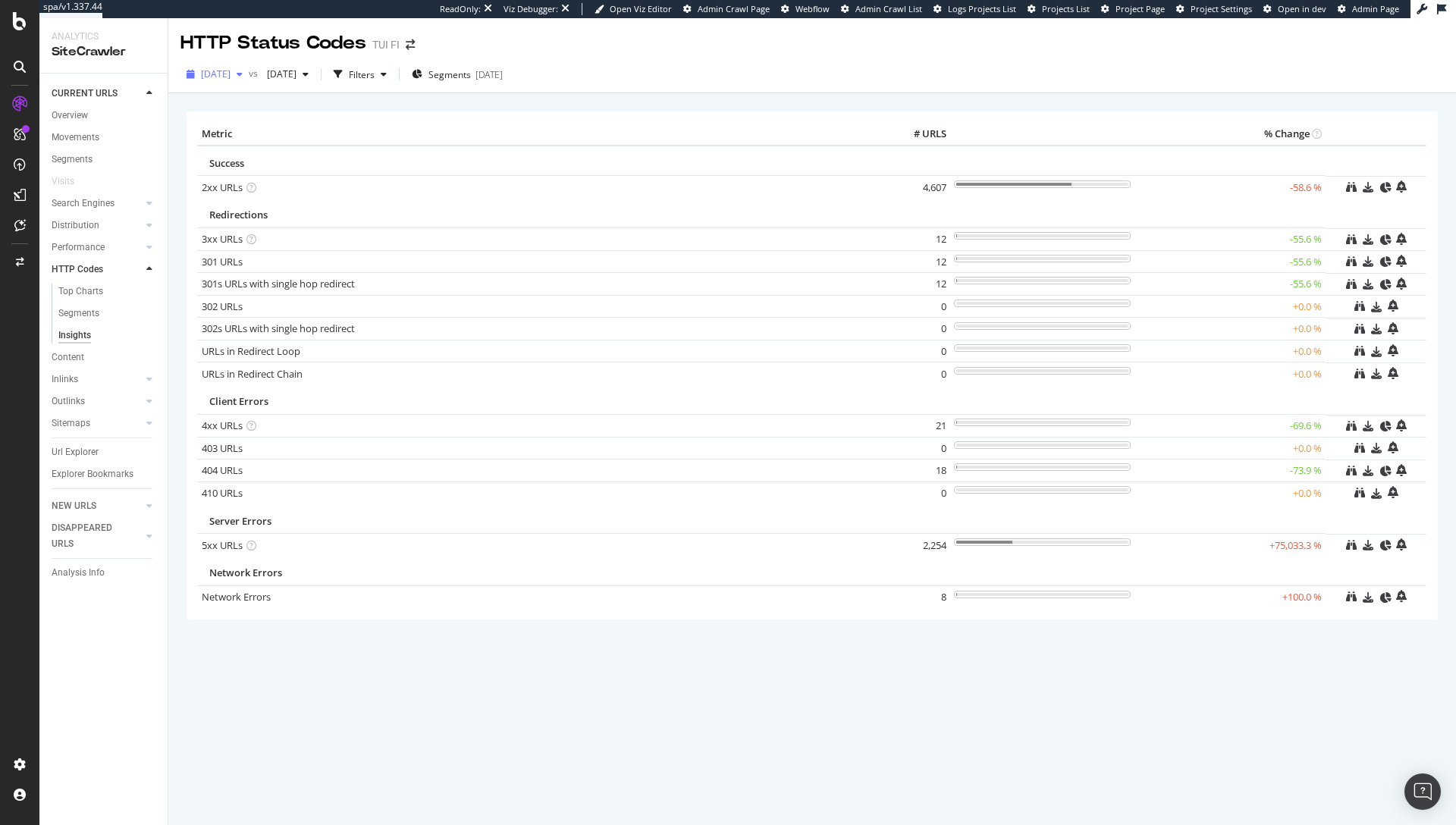
click at [230, 70] on span "[DATE]" at bounding box center [215, 74] width 29 height 13
click at [261, 125] on div "2025 Sep. 26th" at bounding box center [242, 129] width 79 height 13
drag, startPoint x: 340, startPoint y: 71, endPoint x: 343, endPoint y: 81, distance: 10.4
click at [297, 72] on span "[DATE]" at bounding box center [278, 74] width 36 height 13
click at [356, 152] on div "2025 Sep. 25th #2" at bounding box center [335, 157] width 79 height 13
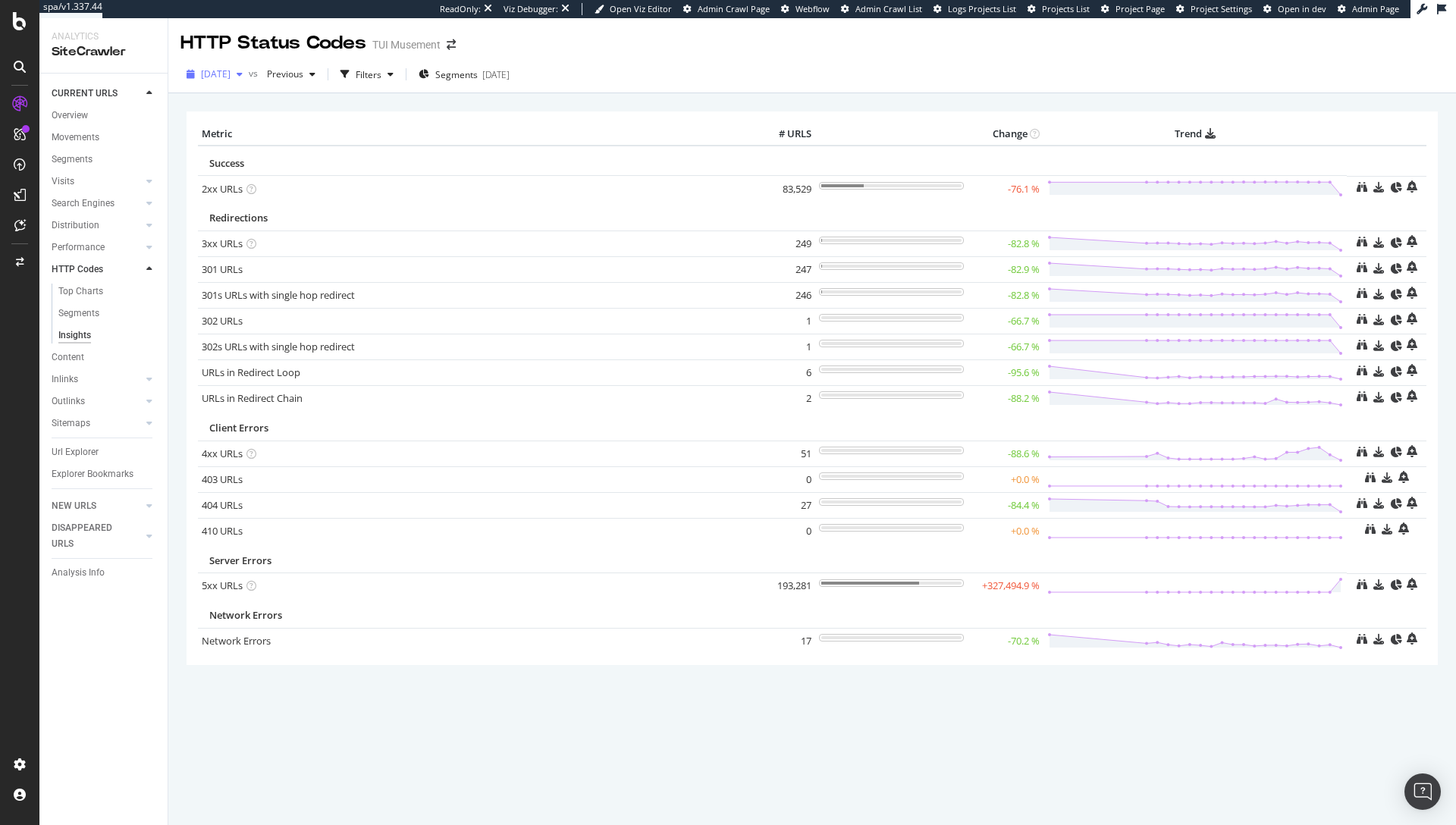
click at [230, 74] on span "2025 Sep. 23rd" at bounding box center [215, 74] width 29 height 13
click at [230, 68] on span "2025 Sep. 23rd" at bounding box center [215, 74] width 29 height 13
click at [303, 76] on span "Previous" at bounding box center [281, 74] width 43 height 13
click at [779, 68] on div "2025 Sep. 23rd vs Previous Filters Segments 2025-09-10" at bounding box center [812, 77] width 1288 height 30
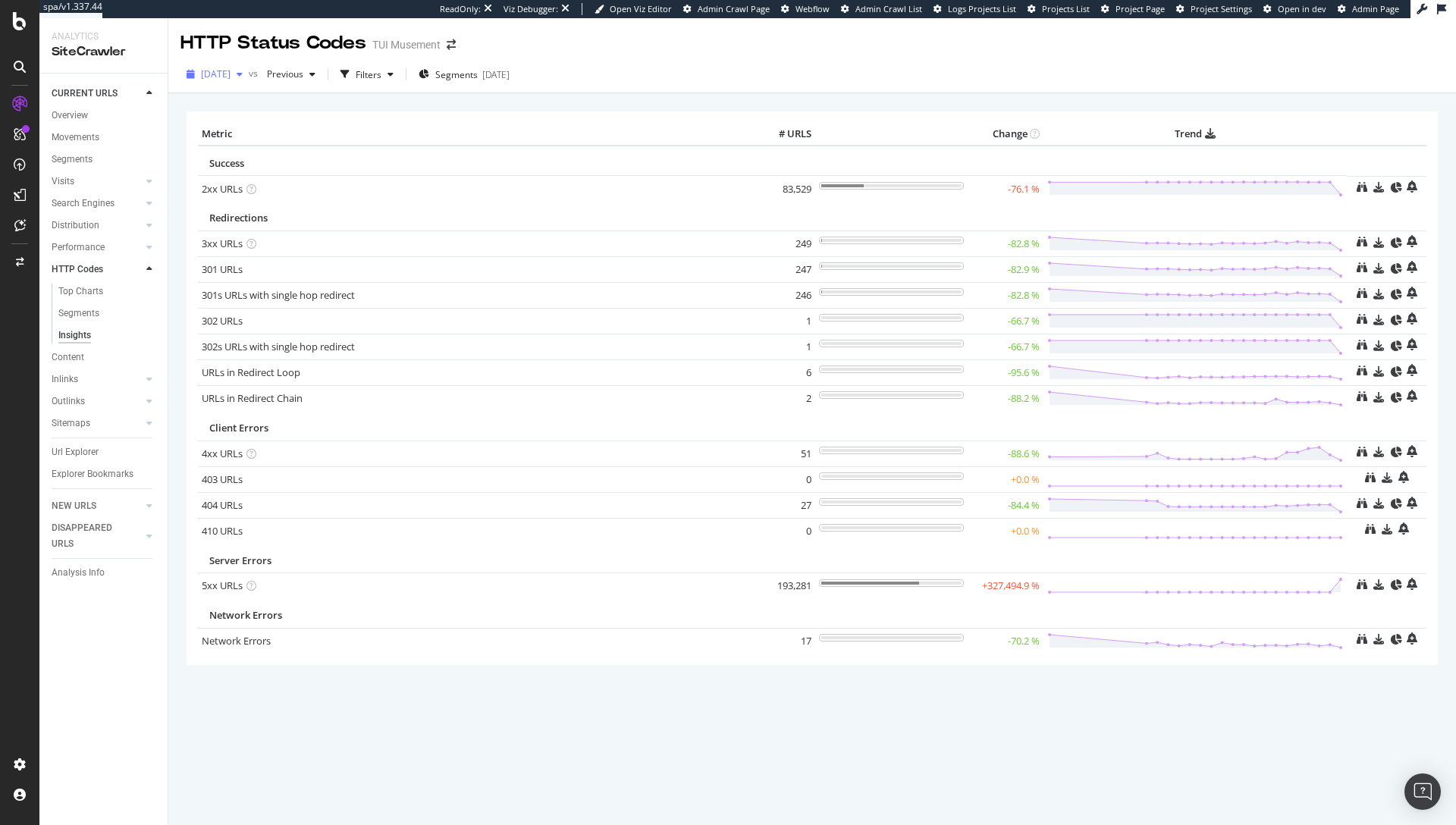
click at [230, 72] on span "[DATE]" at bounding box center [215, 74] width 29 height 13
click at [636, 84] on div "2025 Sep. 23rd vs Previous Filters Segments 2025-09-10" at bounding box center [812, 77] width 1288 height 30
click at [230, 76] on span "[DATE]" at bounding box center [215, 74] width 29 height 13
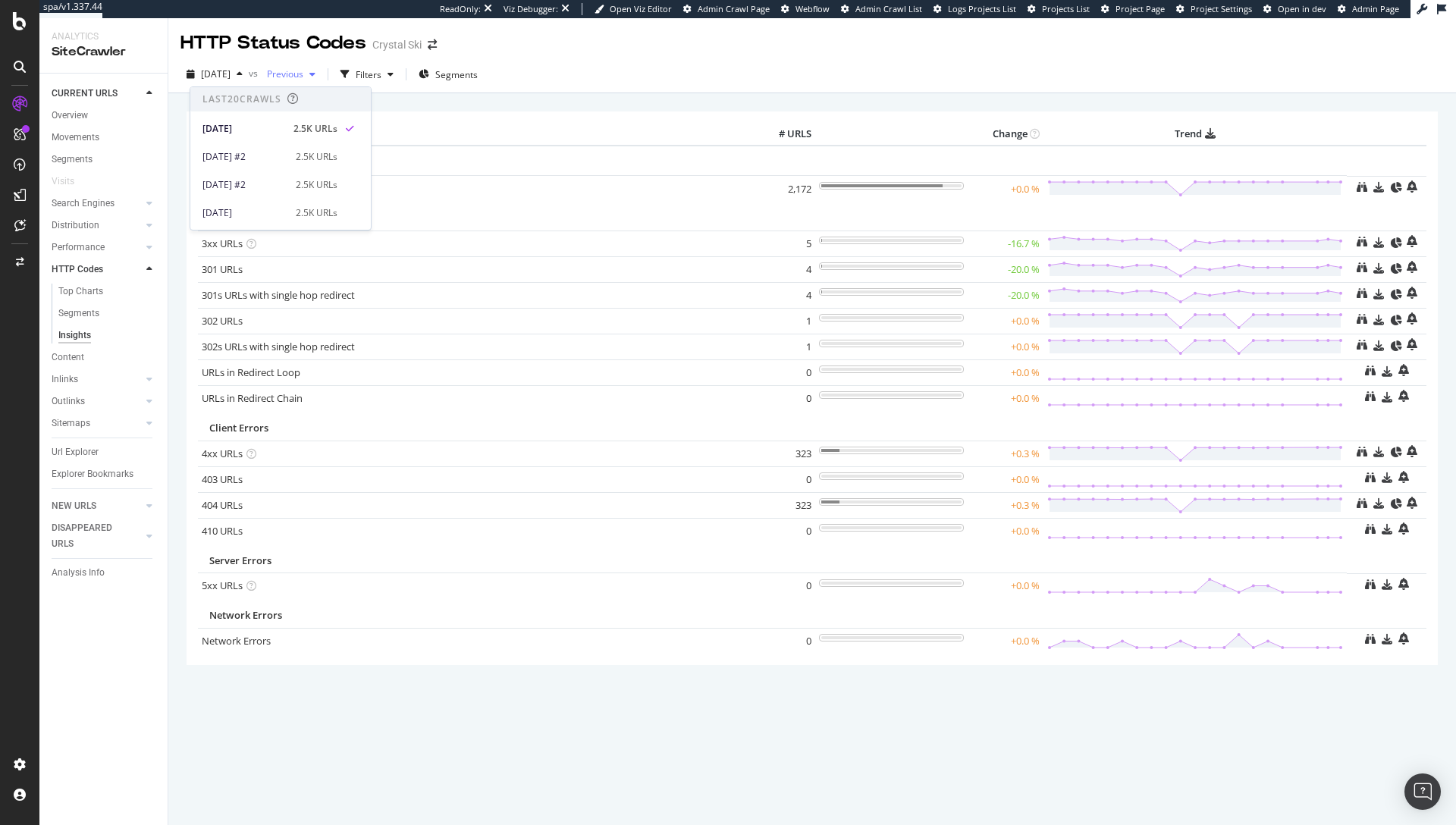
click at [303, 73] on span "Previous" at bounding box center [281, 74] width 43 height 13
click at [871, 64] on div "[DATE] vs Previous Filters Segments" at bounding box center [812, 77] width 1288 height 30
click at [249, 85] on div "[DATE]" at bounding box center [214, 74] width 68 height 23
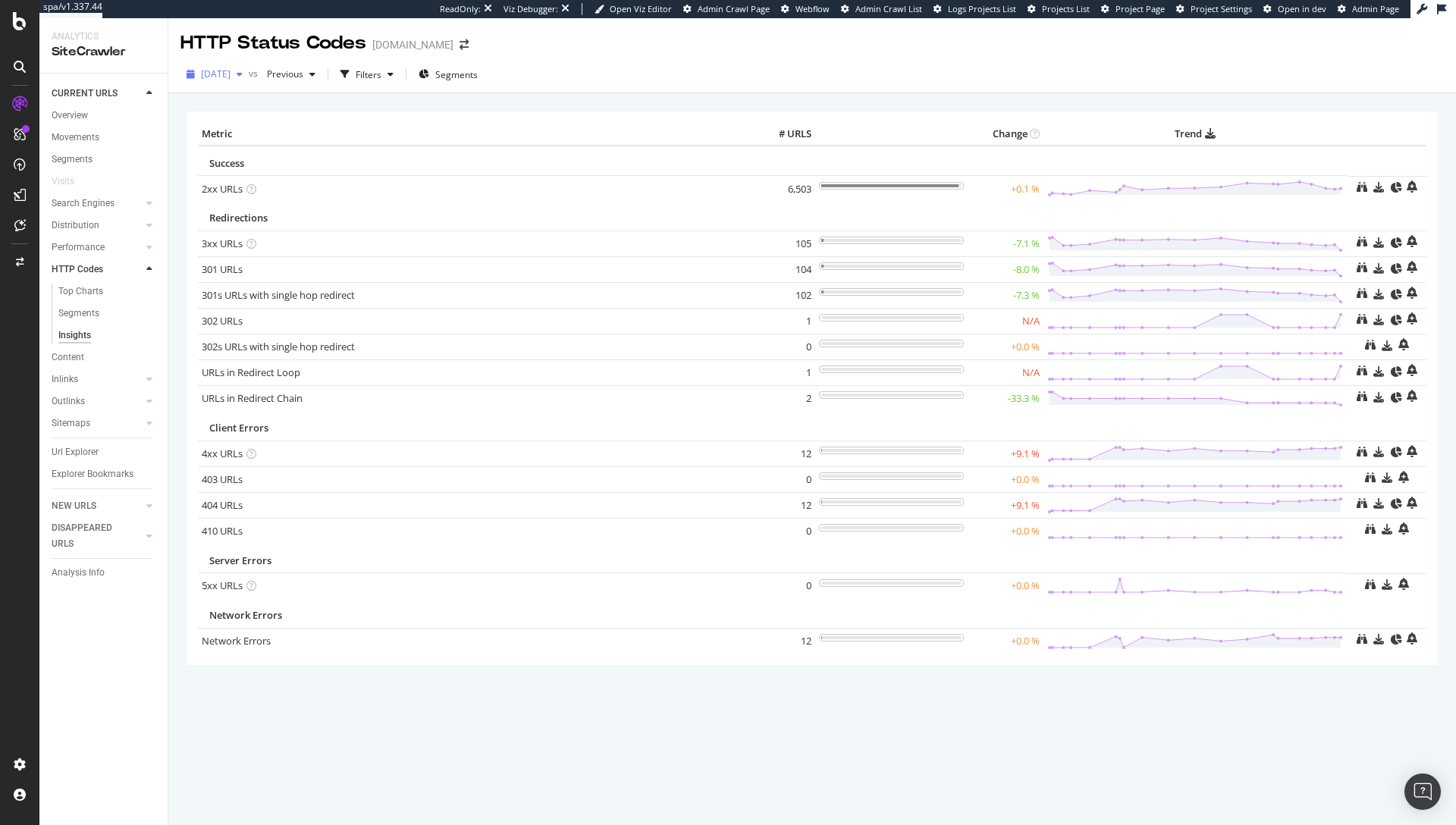
click at [230, 77] on span "[DATE]" at bounding box center [215, 74] width 29 height 13
click at [249, 67] on div "[DATE]" at bounding box center [214, 74] width 68 height 23
click at [303, 72] on span "Previous" at bounding box center [281, 74] width 43 height 13
click at [638, 84] on div "2025 Sep. 26th vs Previous Filters Segments" at bounding box center [812, 77] width 1288 height 30
click at [228, 76] on span "[DATE]" at bounding box center [215, 74] width 29 height 13
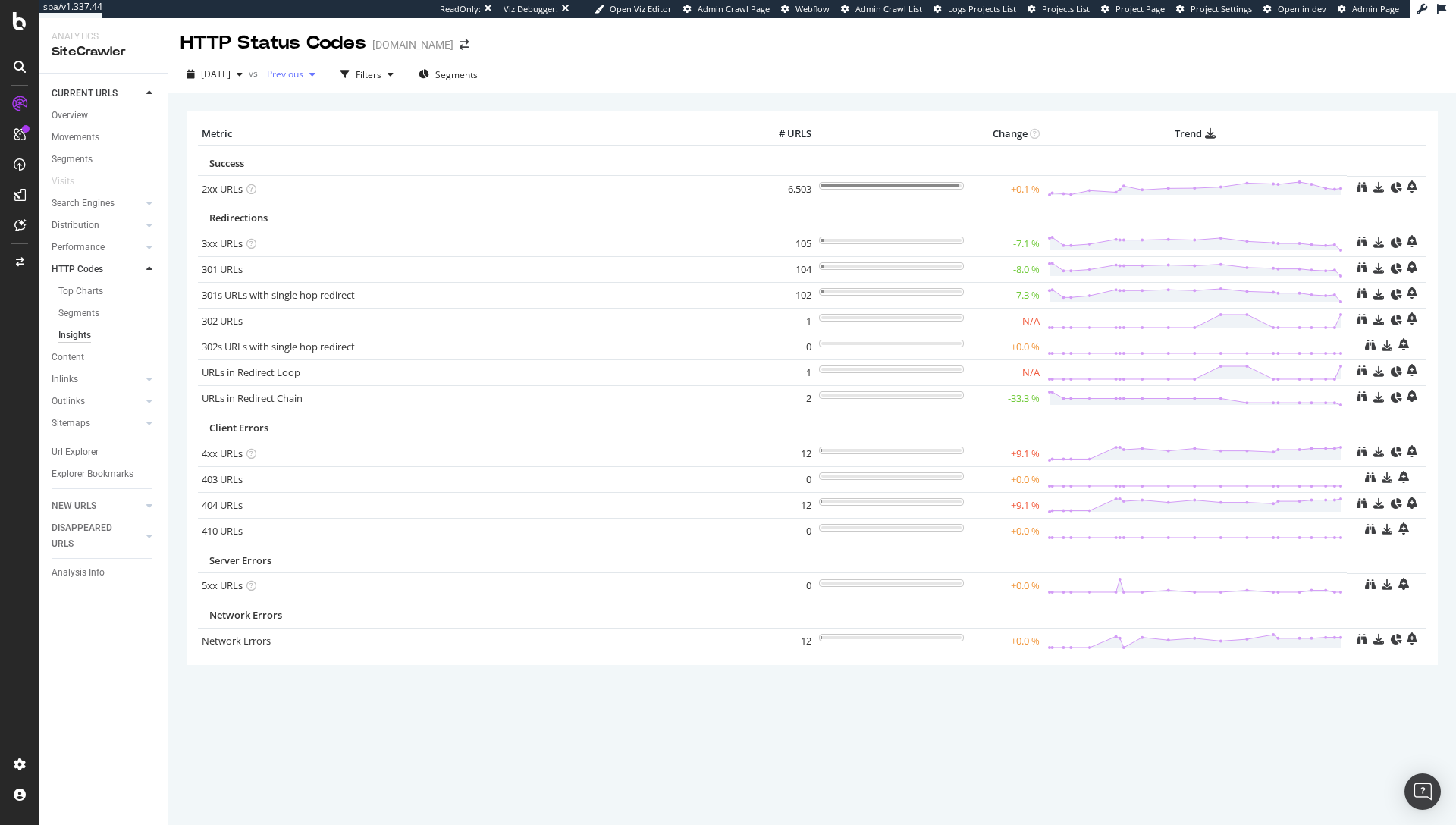
click at [303, 76] on span "Previous" at bounding box center [281, 74] width 43 height 13
click at [637, 104] on div "× Metric # URLS Change Trend Success 2xx URLs × Close Chart - API Requests List…" at bounding box center [813, 408] width 1252 height 617
click at [230, 75] on span "[DATE]" at bounding box center [215, 74] width 29 height 13
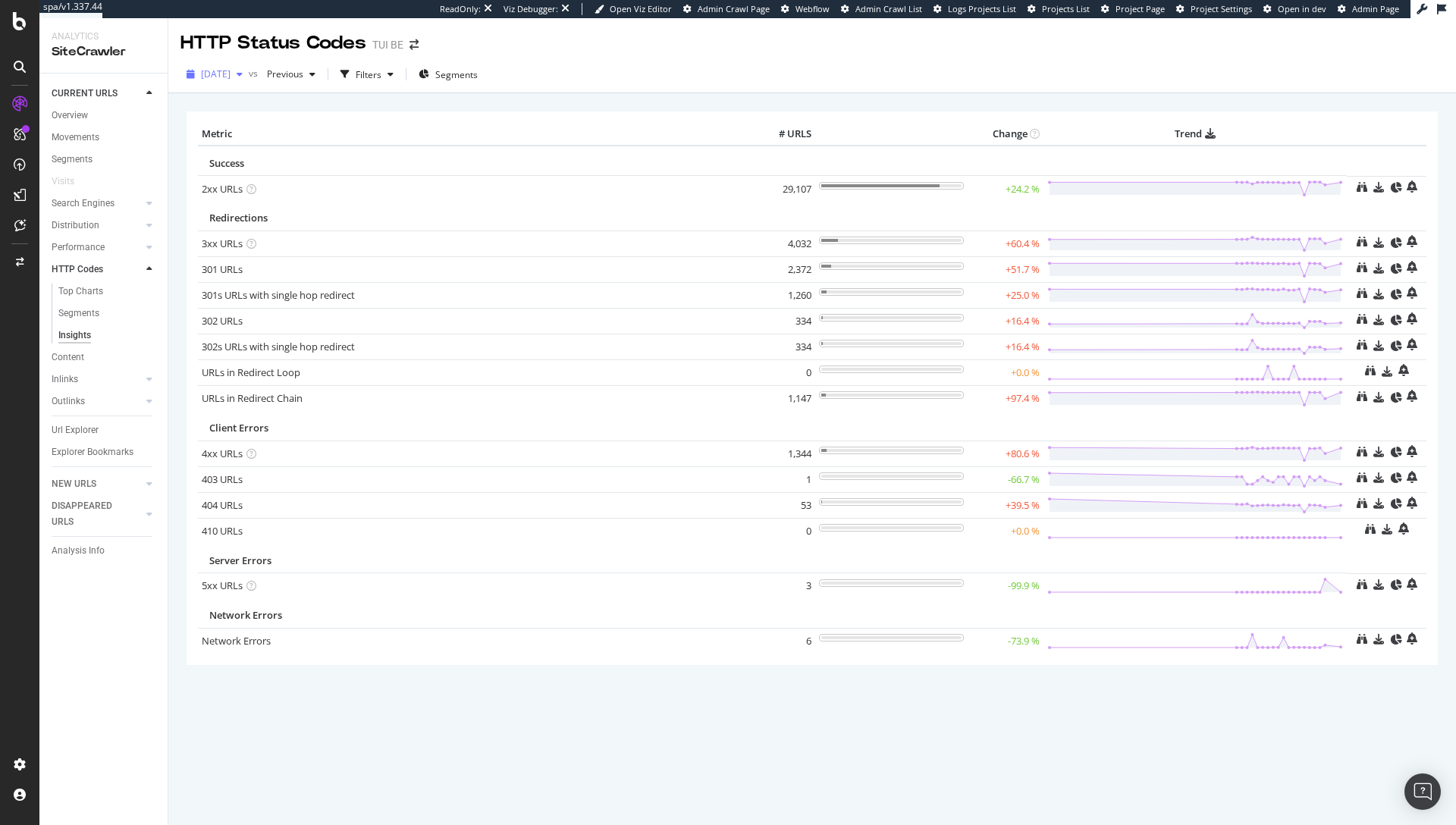
click at [230, 76] on span "[DATE]" at bounding box center [215, 74] width 29 height 13
click at [303, 75] on span "Previous" at bounding box center [281, 74] width 43 height 13
drag, startPoint x: 599, startPoint y: 95, endPoint x: 684, endPoint y: 64, distance: 90.5
click at [599, 96] on div "× Metric # URLS Change Trend Success 2xx URLs × Close Chart - API Requests List…" at bounding box center [812, 459] width 1288 height 732
click at [249, 75] on div "button" at bounding box center [240, 74] width 18 height 9
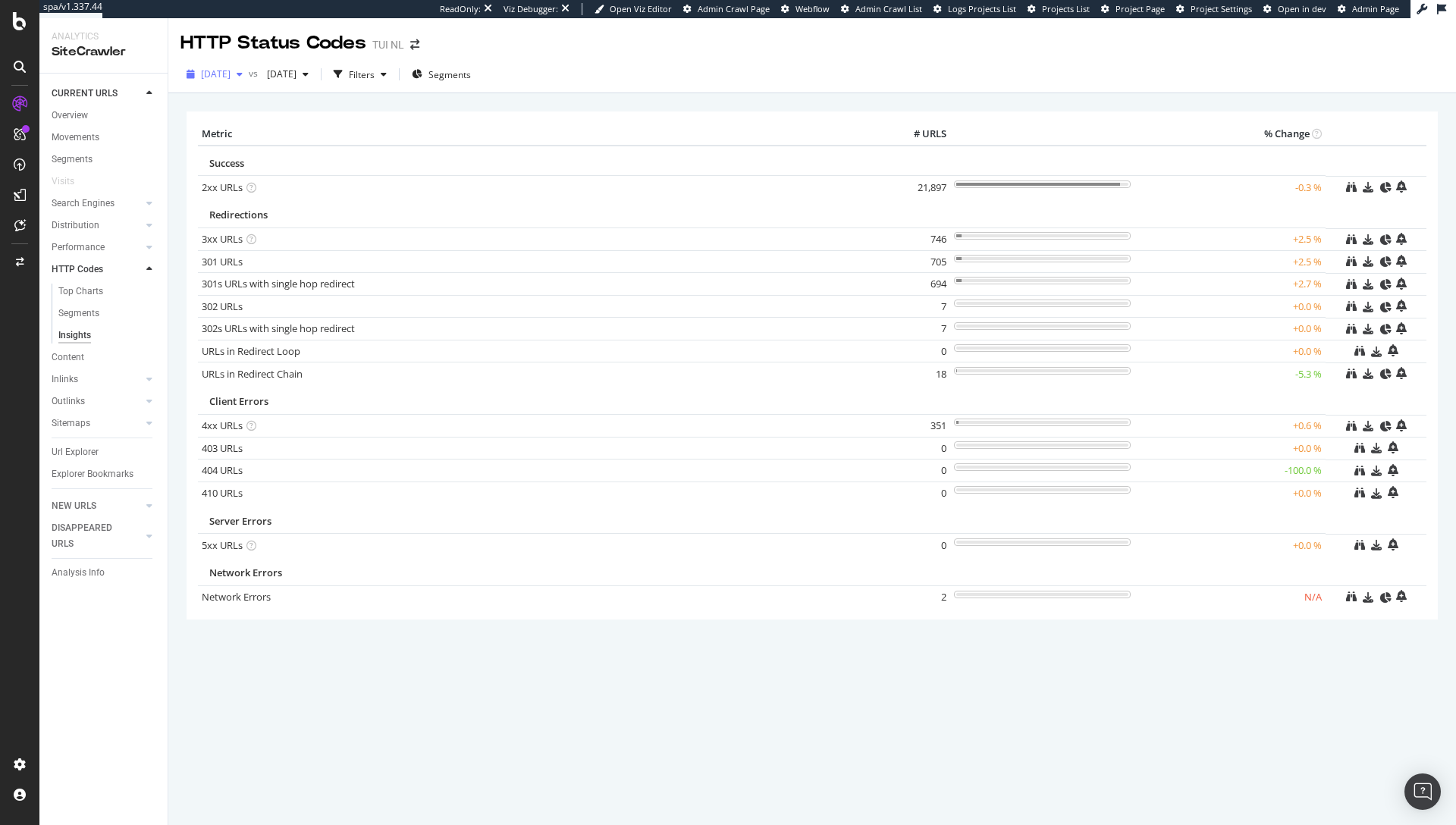
click at [230, 68] on span "[DATE]" at bounding box center [215, 74] width 29 height 13
click at [308, 121] on div "2025 Sep. 26th 22.4K URLs" at bounding box center [280, 128] width 180 height 22
click at [230, 75] on span "[DATE]" at bounding box center [215, 74] width 29 height 13
click at [297, 75] on span "[DATE]" at bounding box center [278, 74] width 36 height 13
click at [314, 152] on div "[DATE]" at bounding box center [335, 157] width 79 height 13
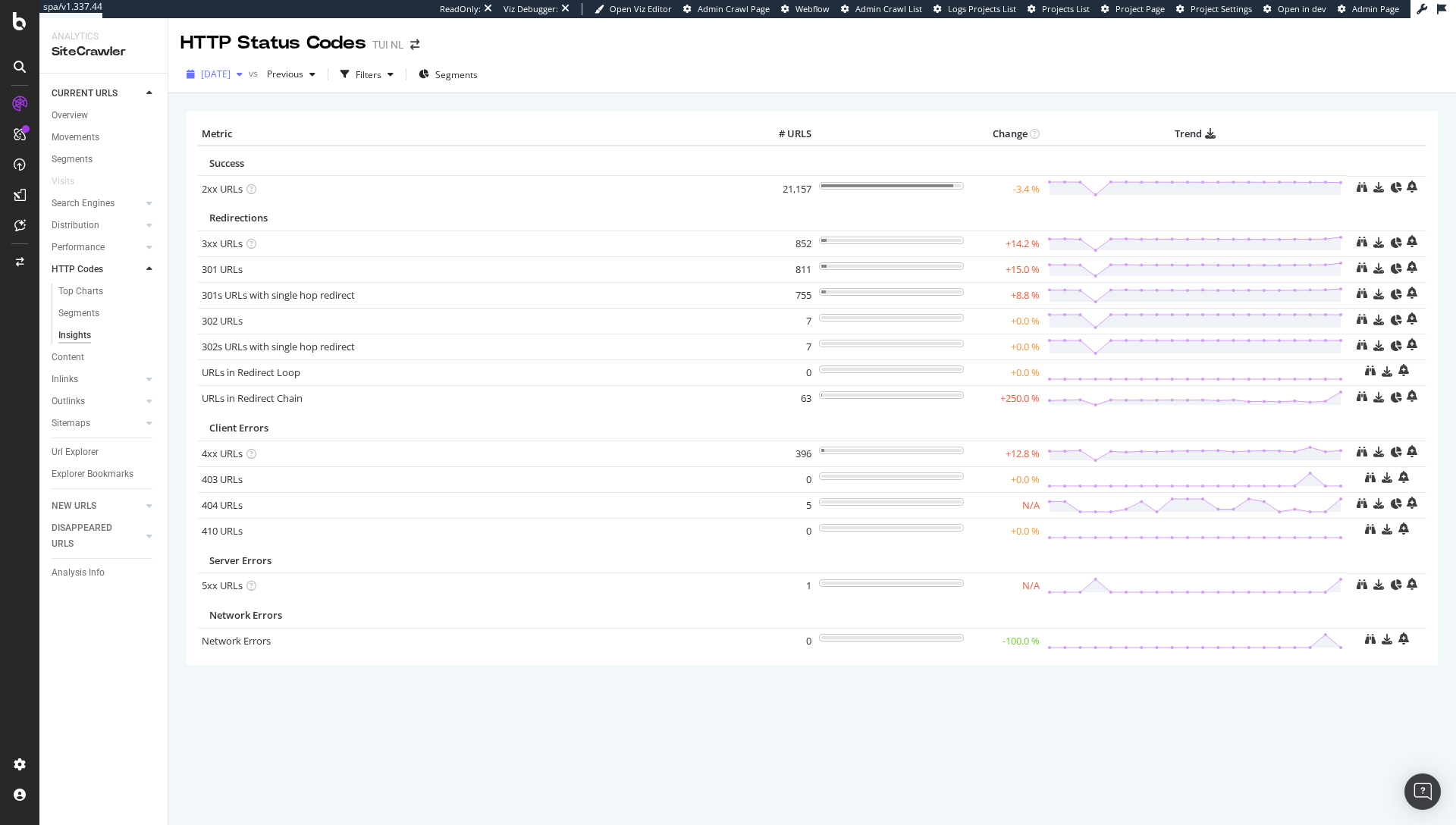
click at [228, 76] on span "[DATE]" at bounding box center [215, 74] width 29 height 13
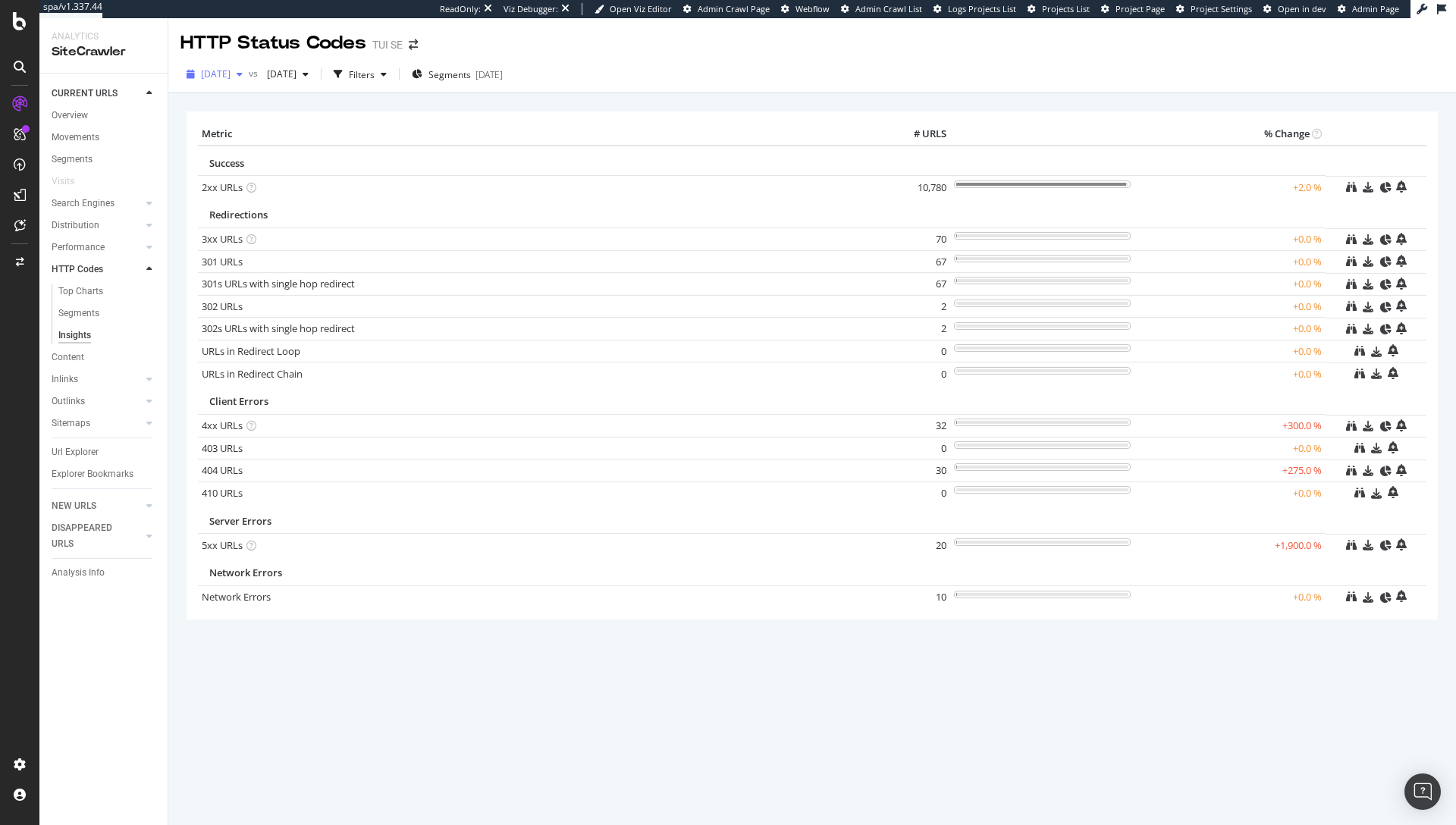
click at [230, 75] on span "[DATE]" at bounding box center [215, 74] width 29 height 13
click at [257, 127] on div "[DATE]" at bounding box center [242, 129] width 79 height 13
click at [230, 75] on span "[DATE]" at bounding box center [215, 74] width 29 height 13
click at [315, 80] on div "[DATE]" at bounding box center [287, 74] width 54 height 23
click at [358, 154] on div "[DATE]" at bounding box center [335, 157] width 79 height 13
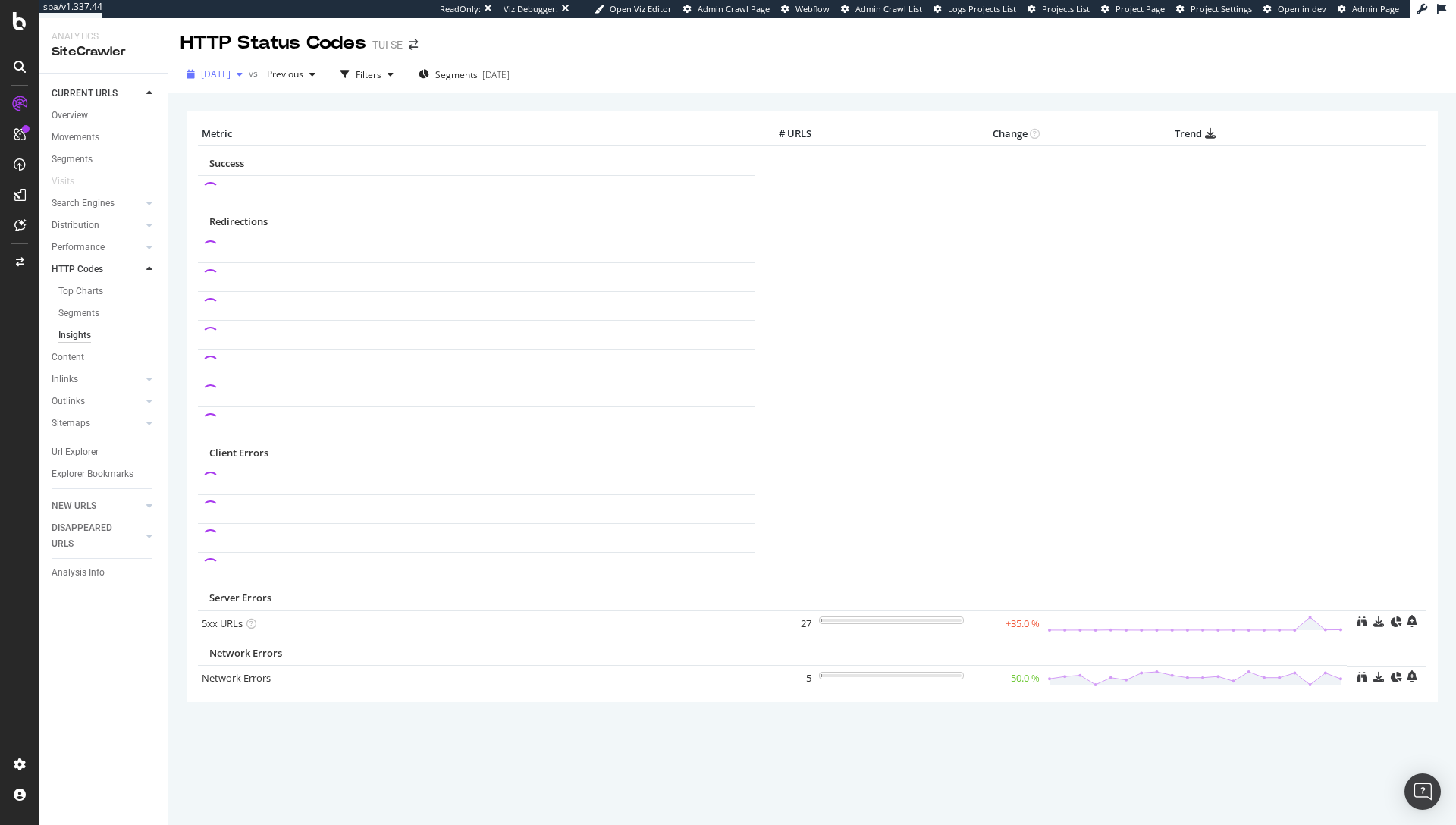
click at [230, 68] on span "[DATE]" at bounding box center [215, 74] width 29 height 13
click at [303, 77] on span "Previous" at bounding box center [281, 74] width 43 height 13
click at [653, 77] on div "[DATE] vs Previous Filters Segments [DATE]" at bounding box center [812, 77] width 1288 height 30
